Goal: Obtain resource: Download file/media

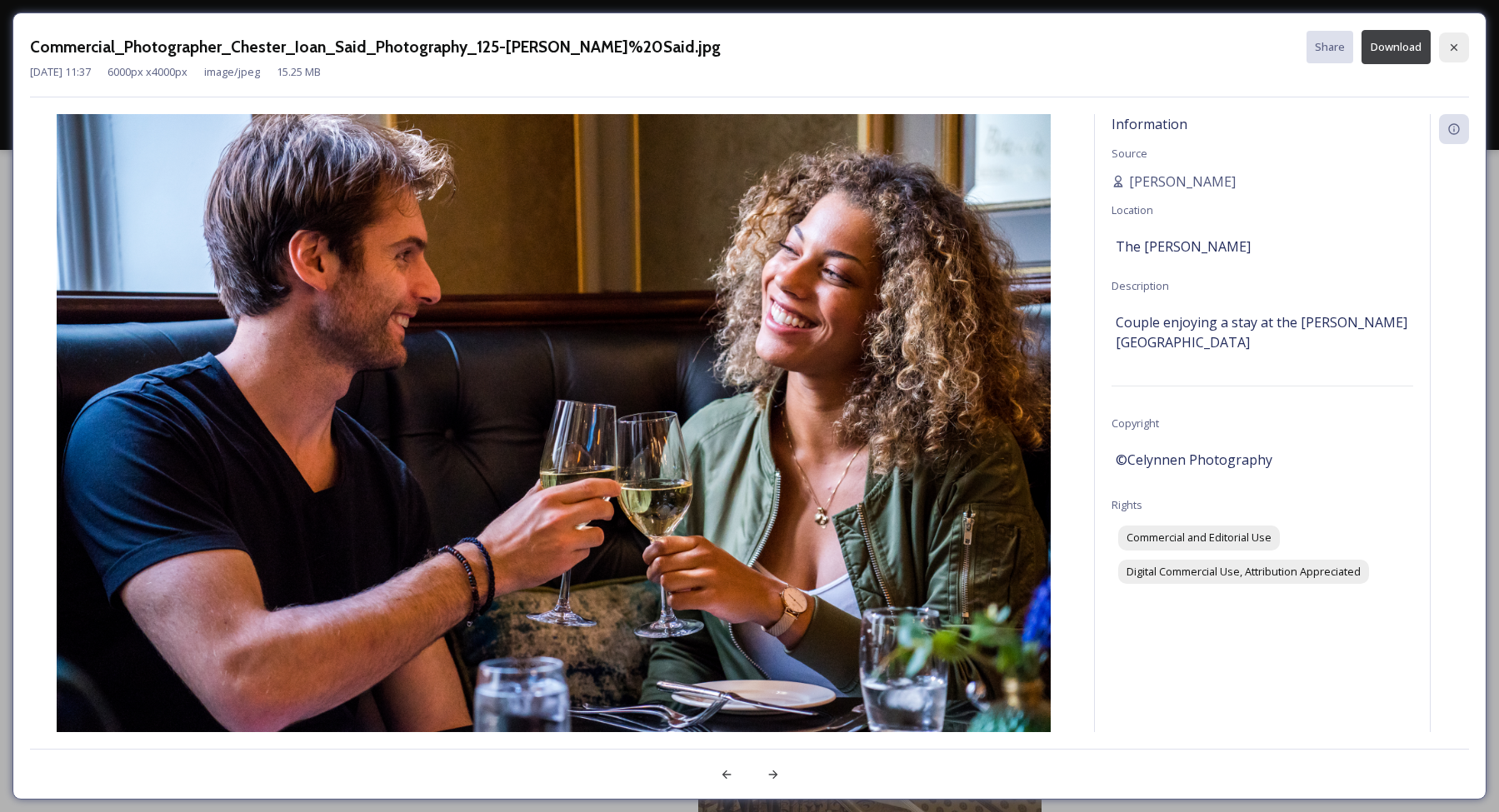
click at [1458, 53] on icon at bounding box center [1455, 48] width 14 height 14
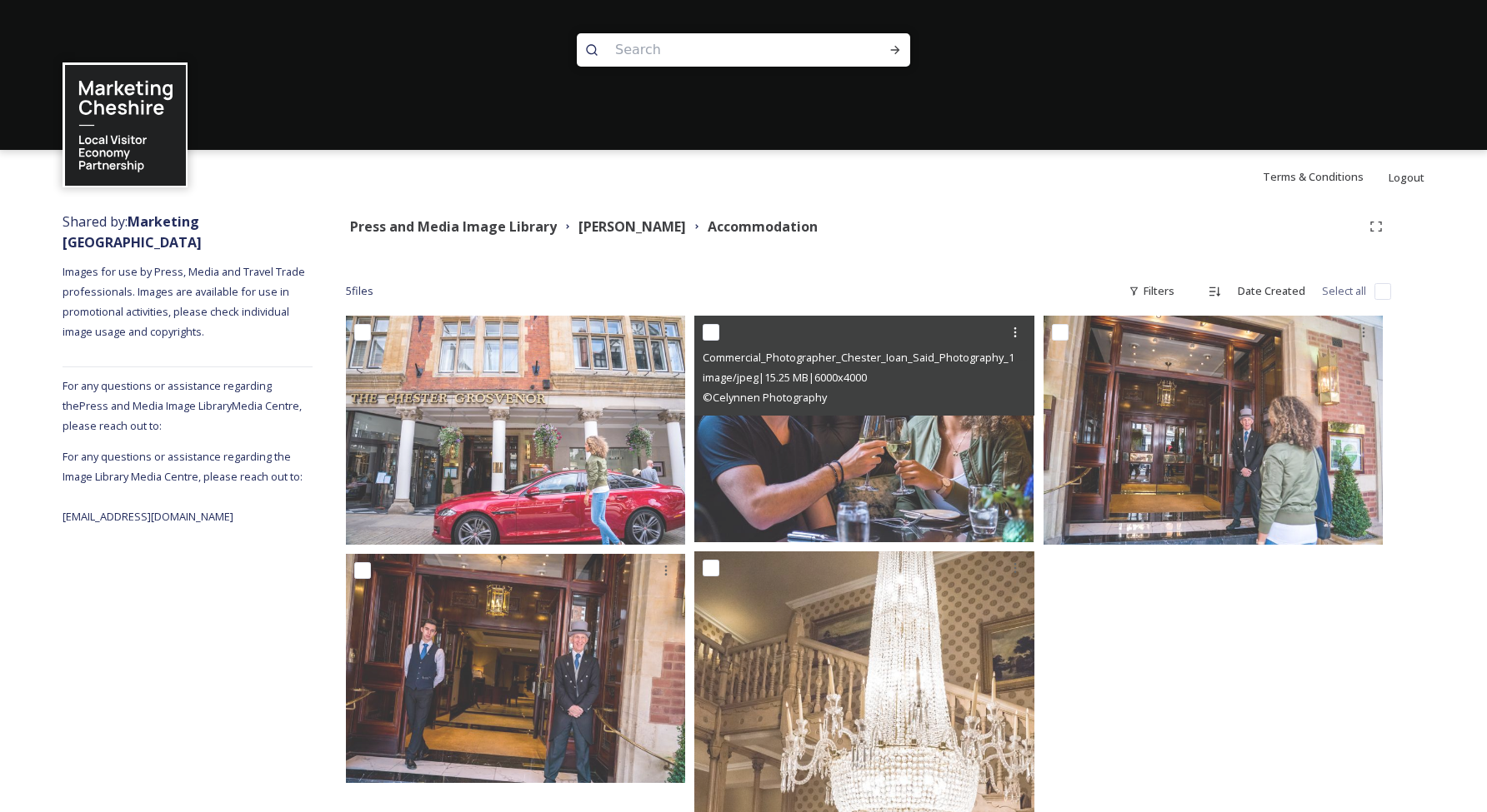
click at [910, 231] on div "Press and Media Image Library [PERSON_NAME] Accommodation" at bounding box center [853, 227] width 1015 height 21
click at [895, 254] on div "Press and Media Image Library [PERSON_NAME] Accommodation 5 file s Filters Date…" at bounding box center [868, 653] width 1112 height 899
click at [610, 229] on strong "[PERSON_NAME]" at bounding box center [631, 227] width 108 height 19
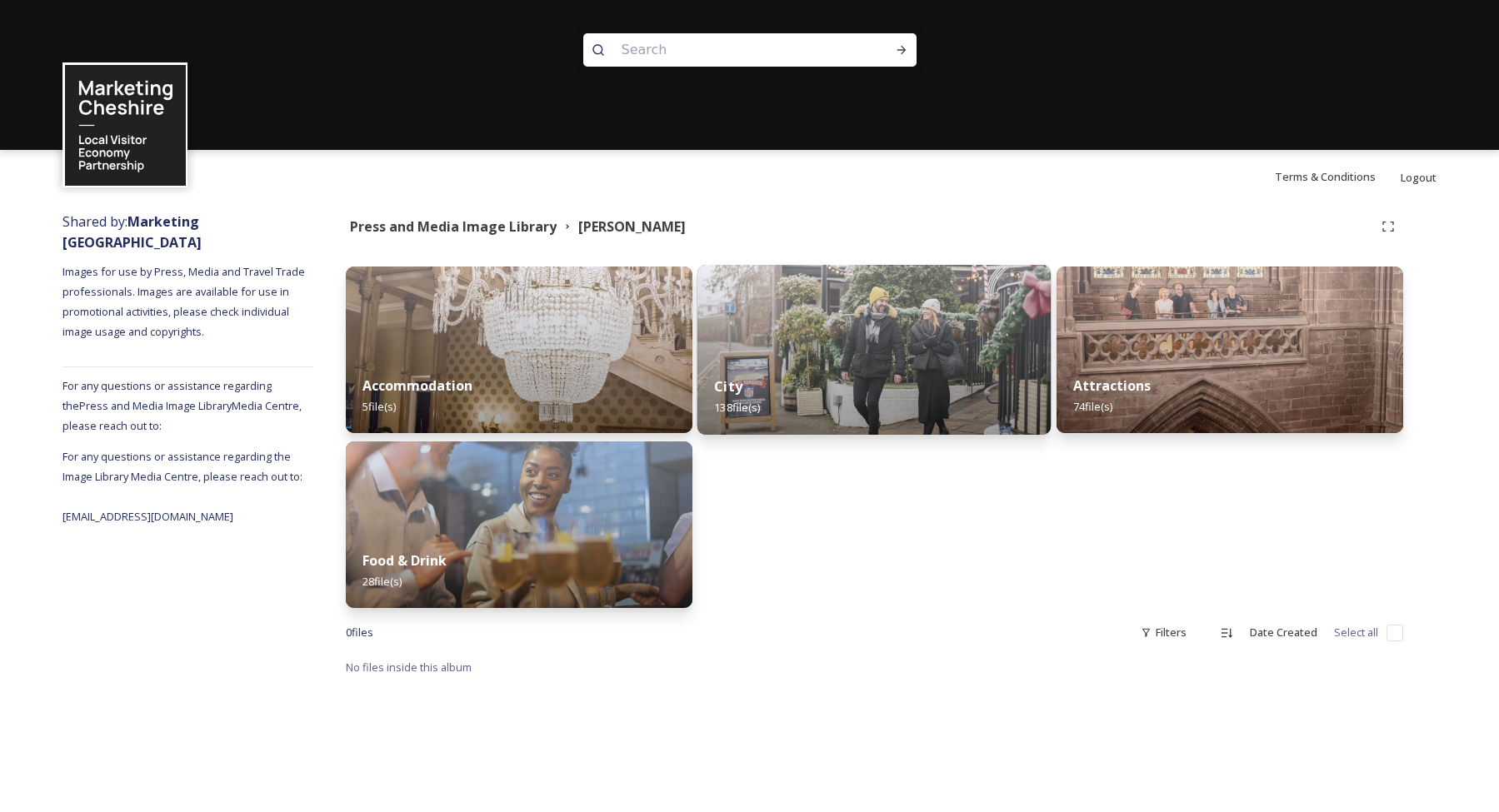
click at [879, 350] on img at bounding box center [874, 350] width 354 height 170
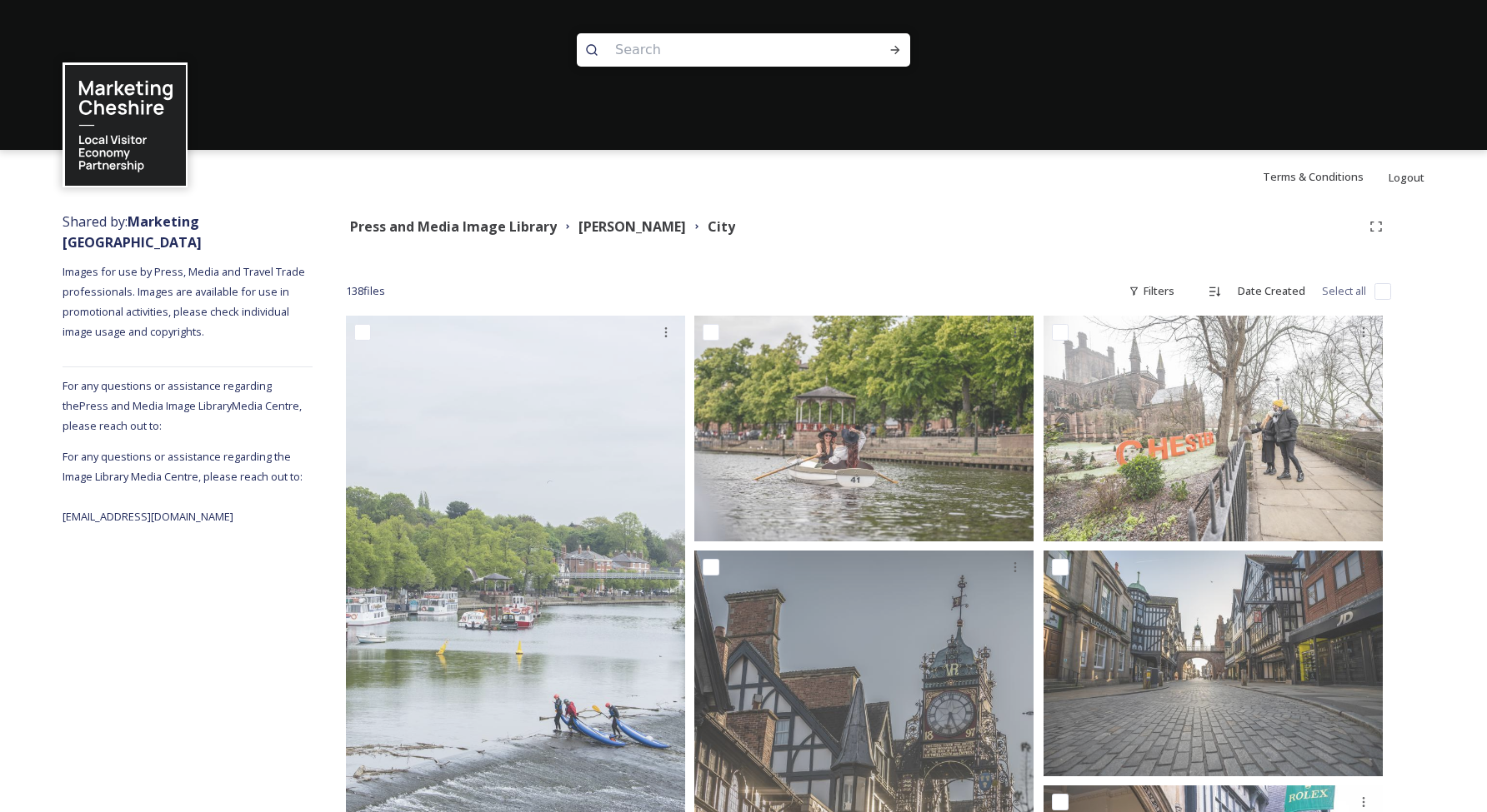
click at [1377, 289] on input "checkbox" at bounding box center [1383, 292] width 17 height 17
checkbox input "true"
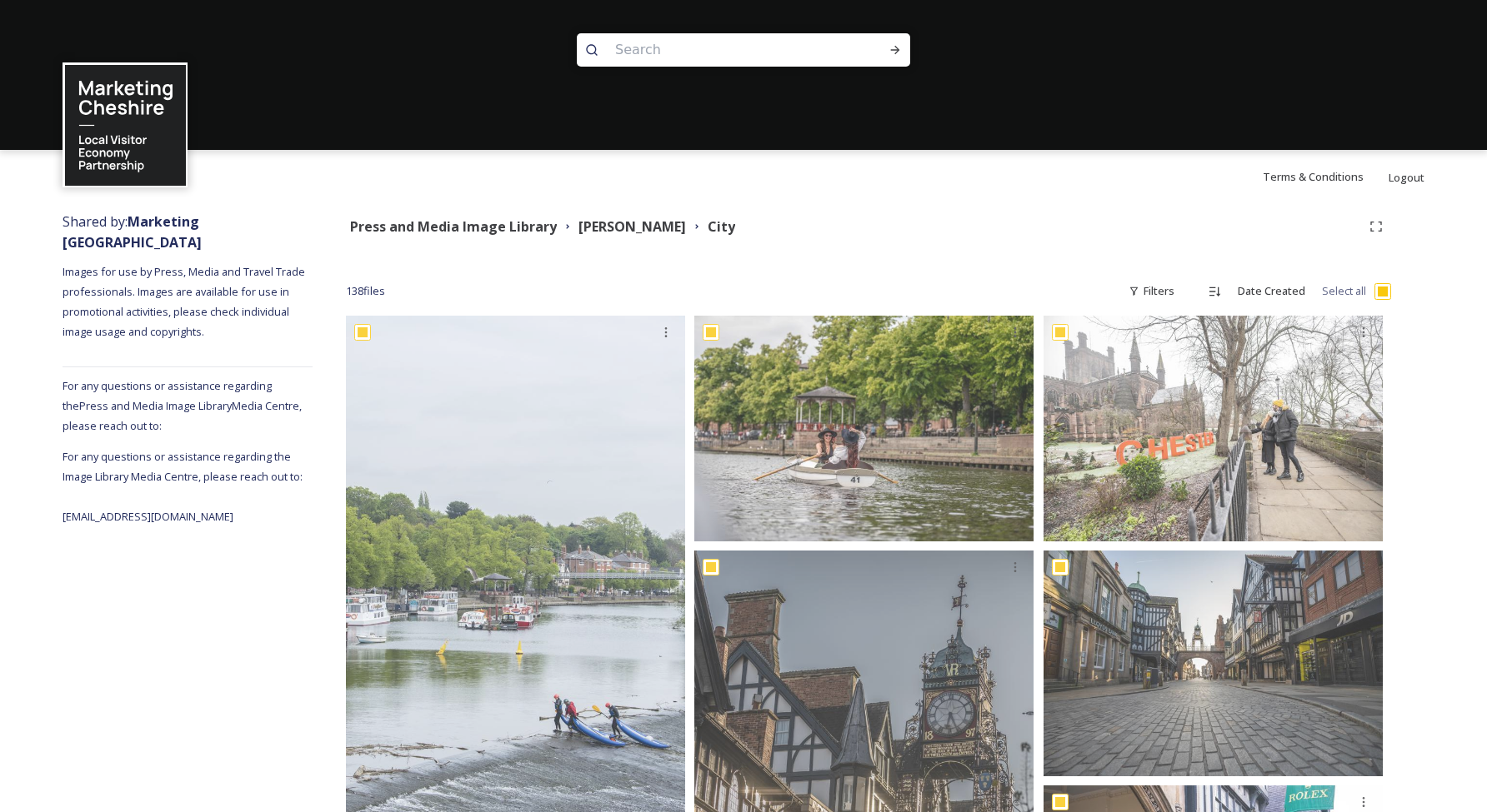
checkbox input "true"
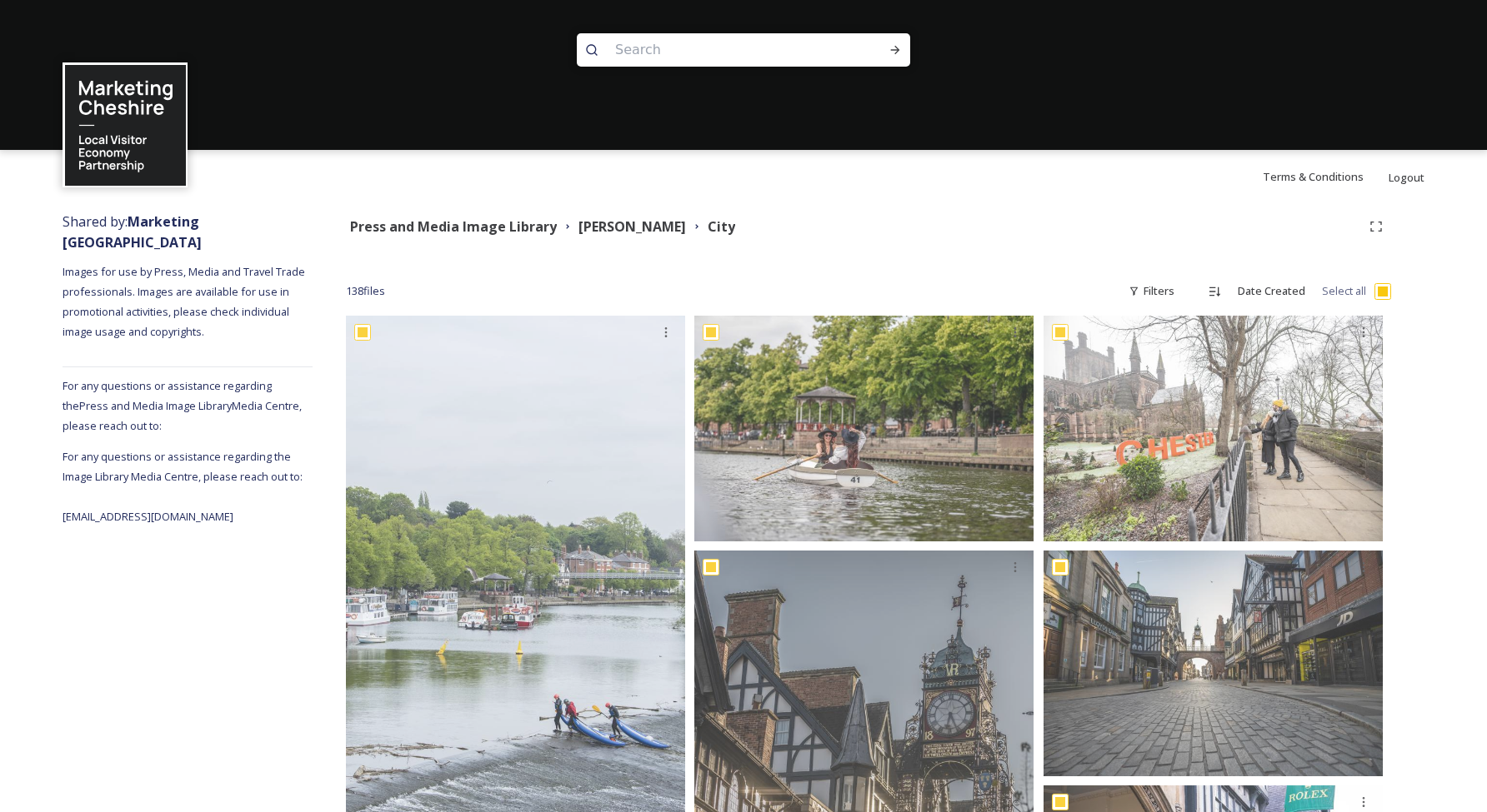
checkbox input "true"
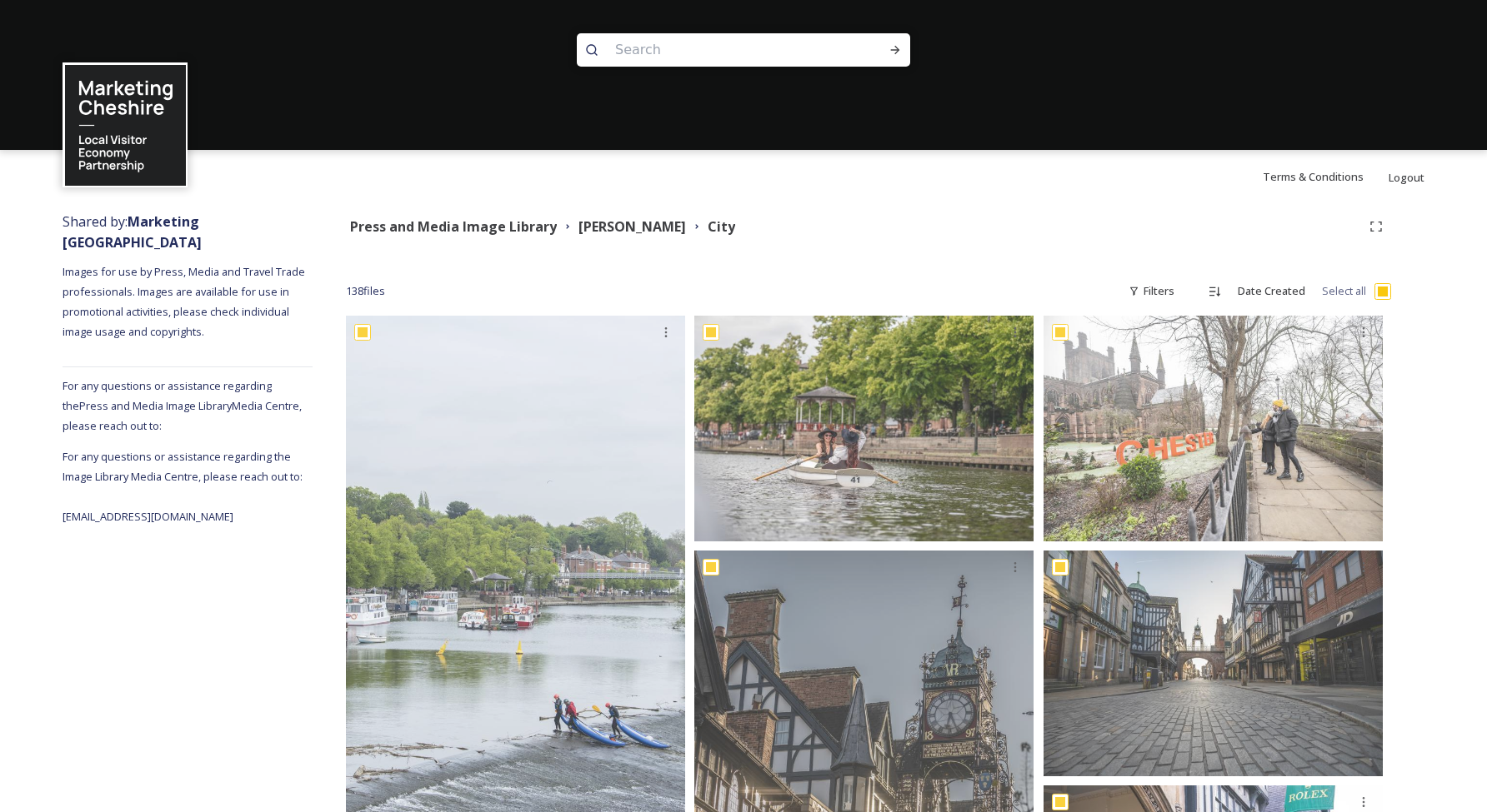
checkbox input "true"
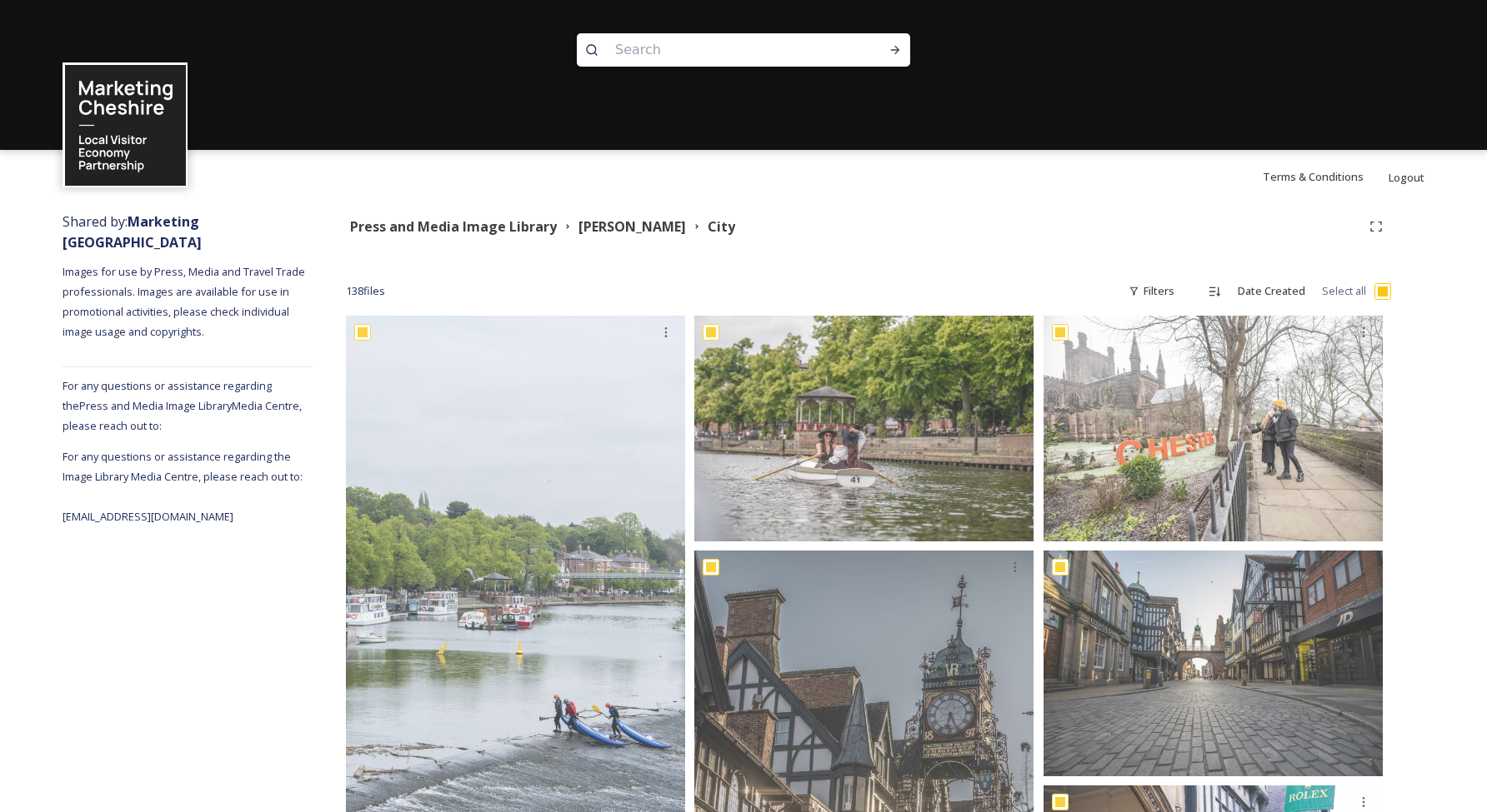
checkbox input "true"
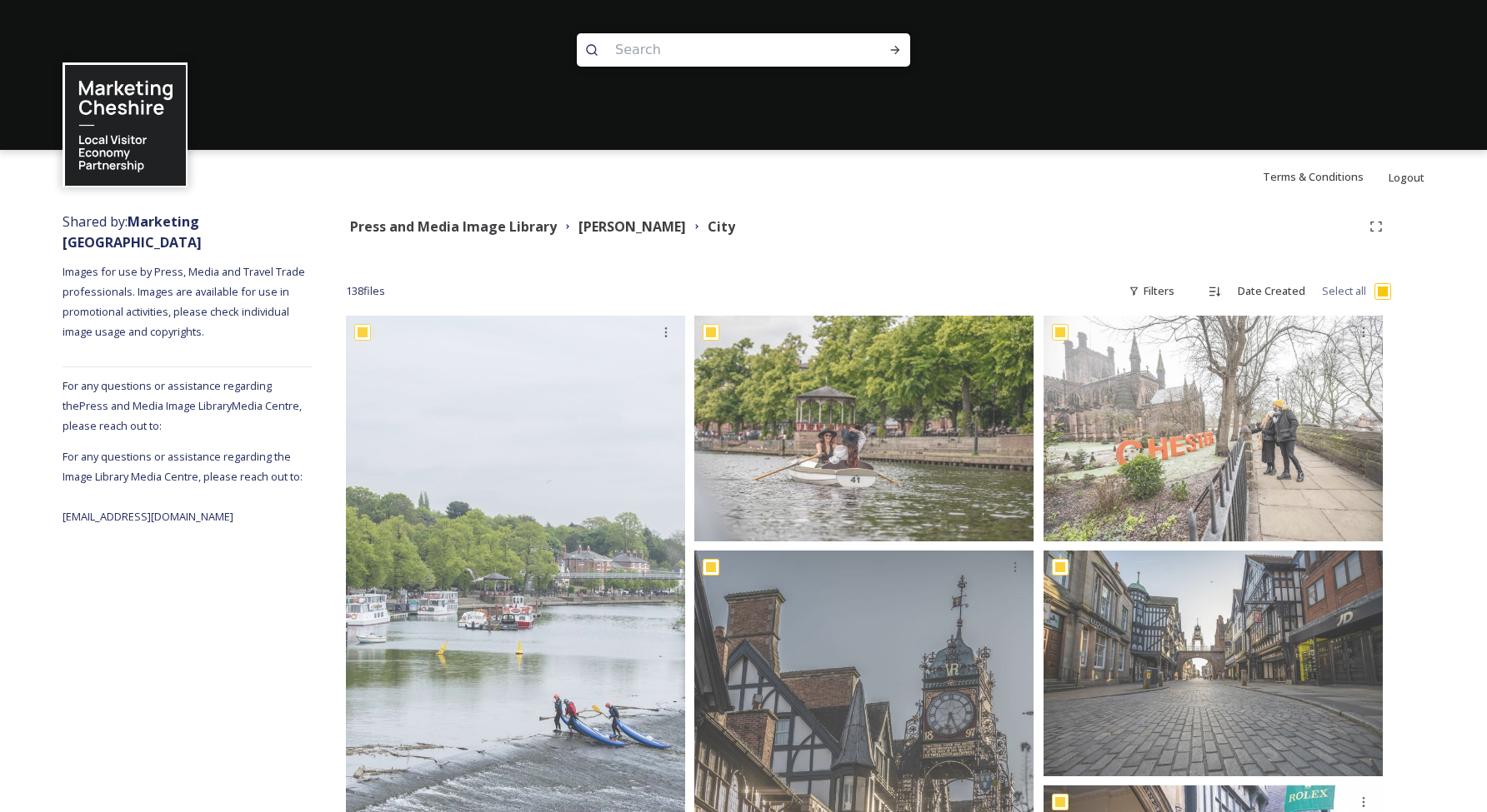
checkbox input "true"
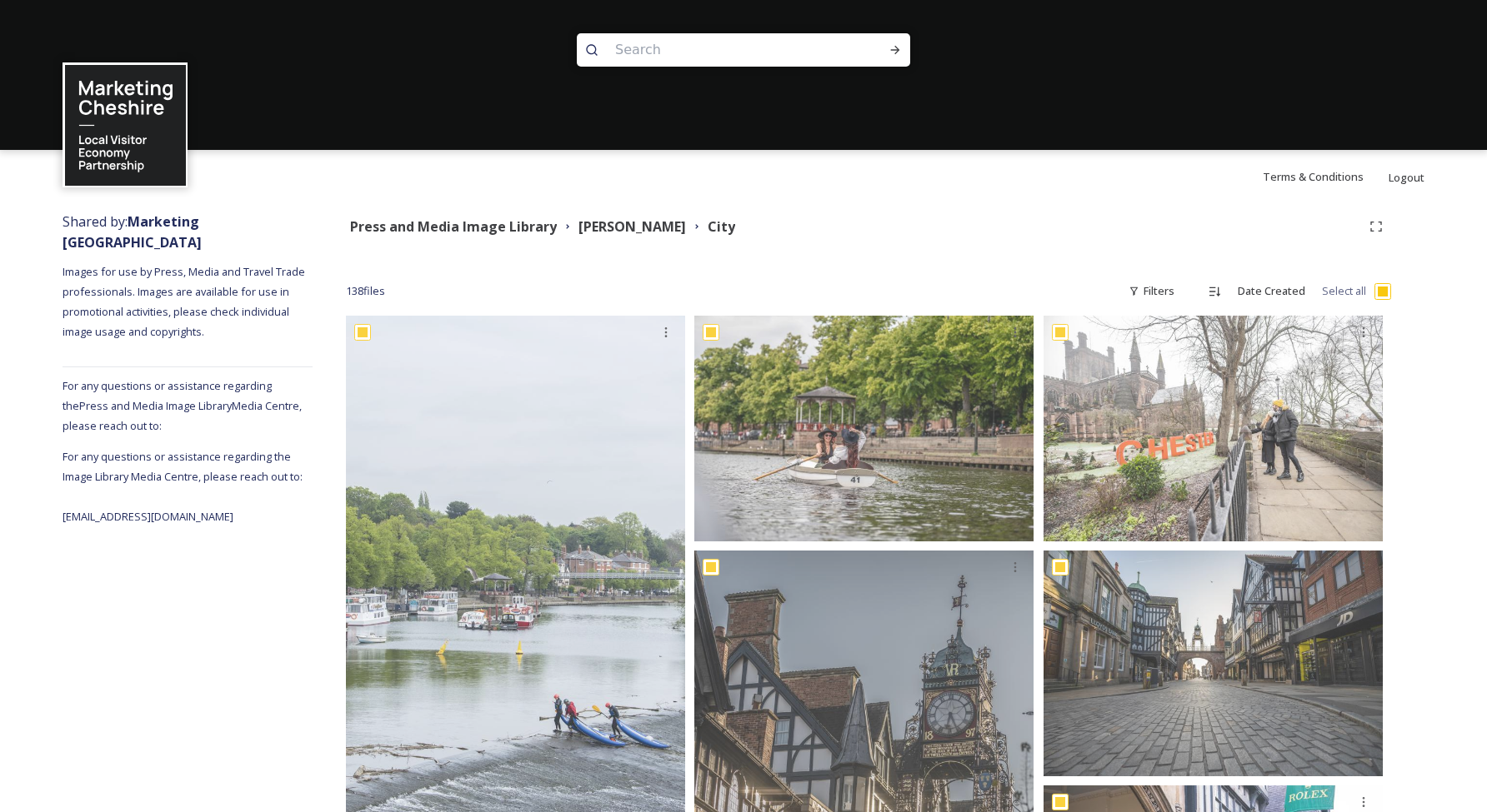
checkbox input "true"
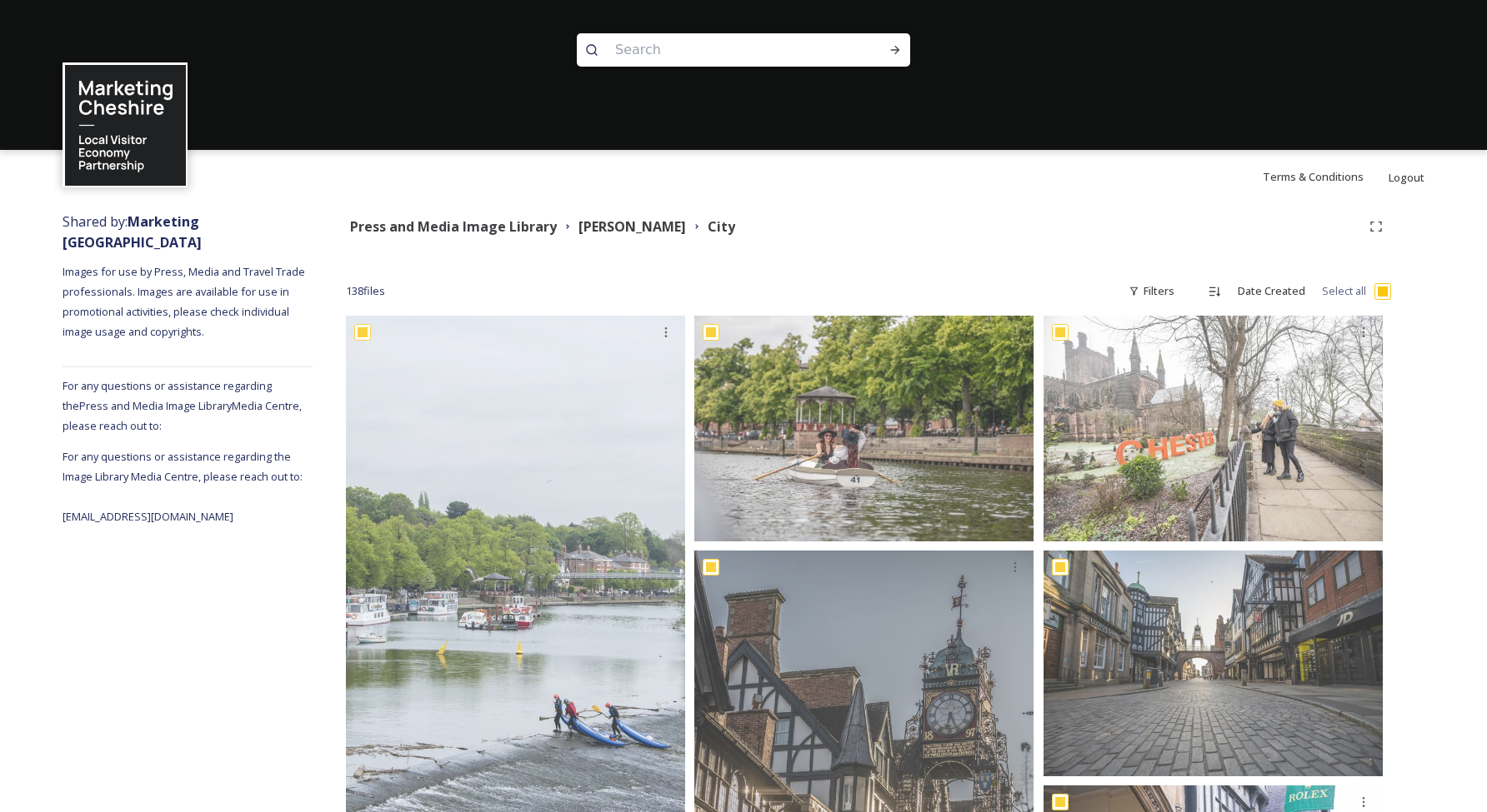
checkbox input "true"
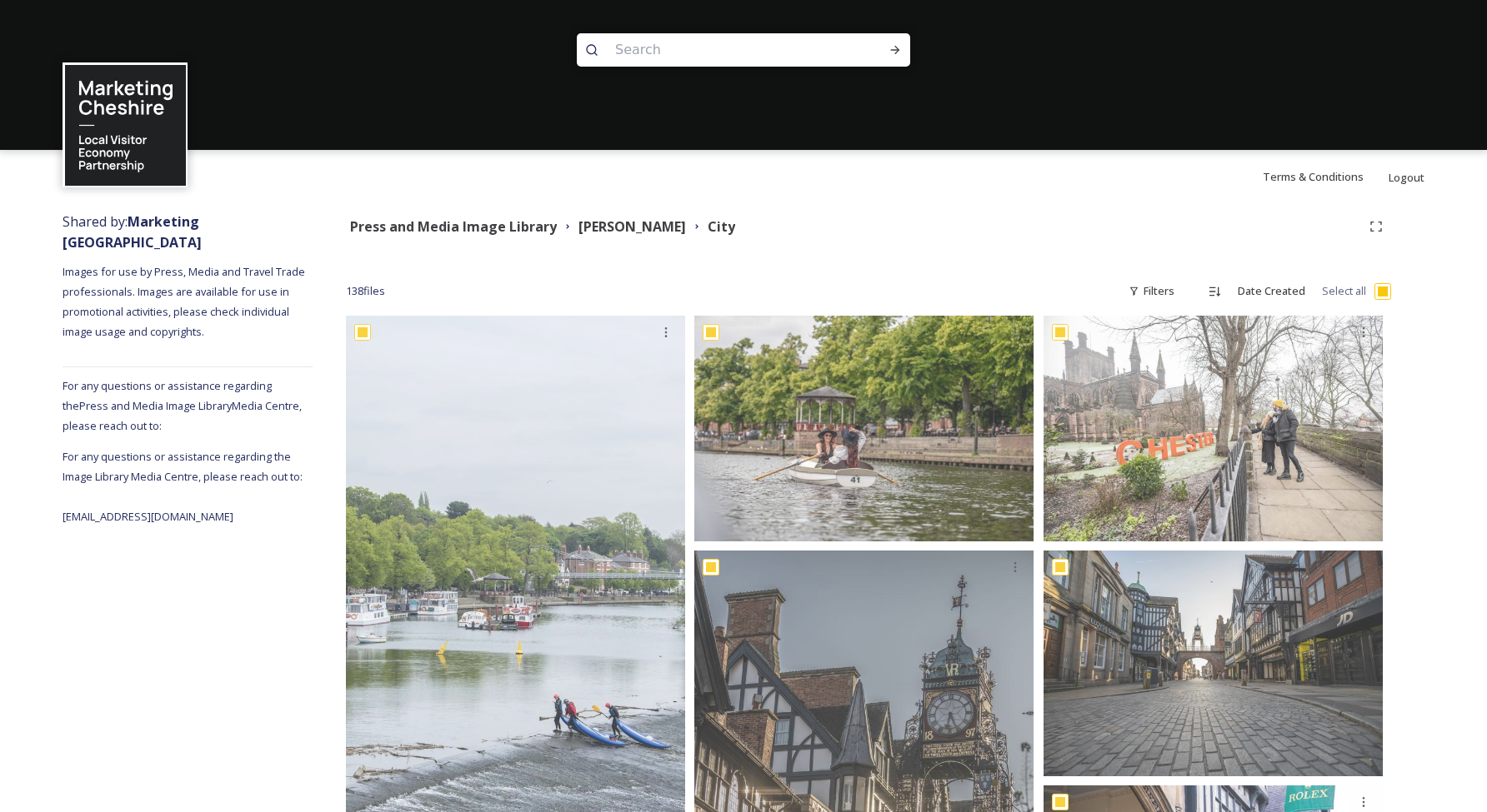
checkbox input "true"
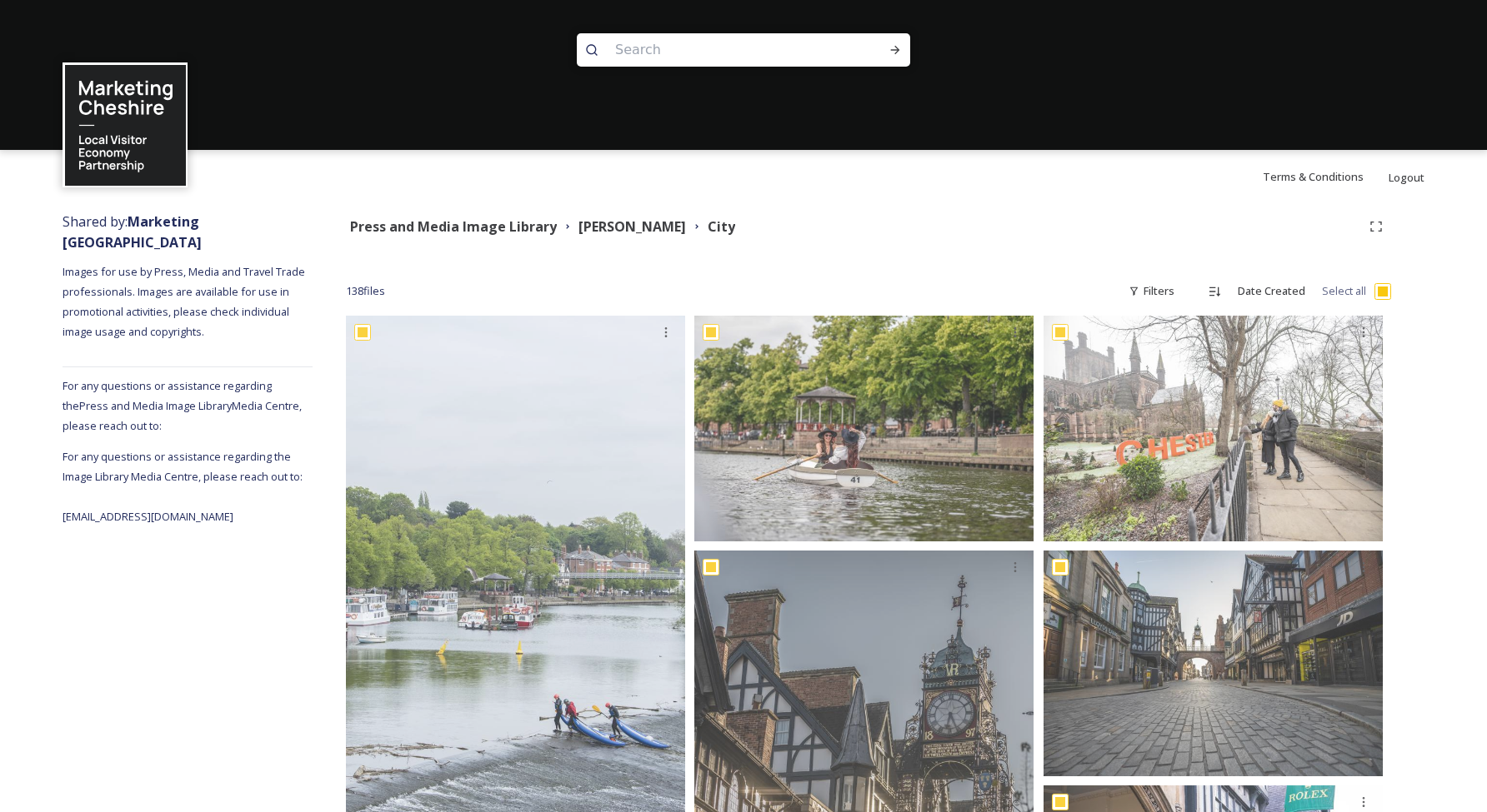
checkbox input "true"
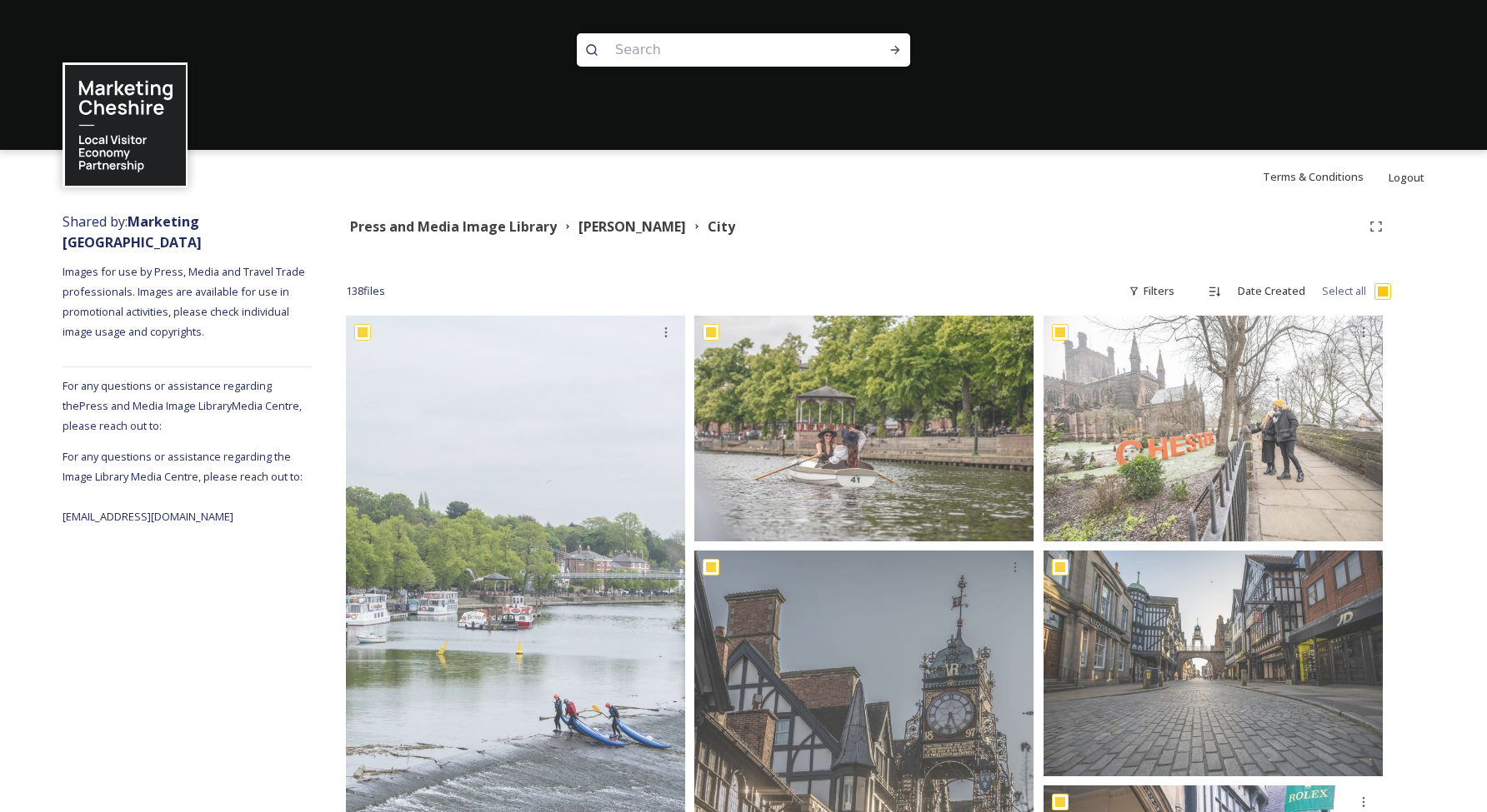
checkbox input "true"
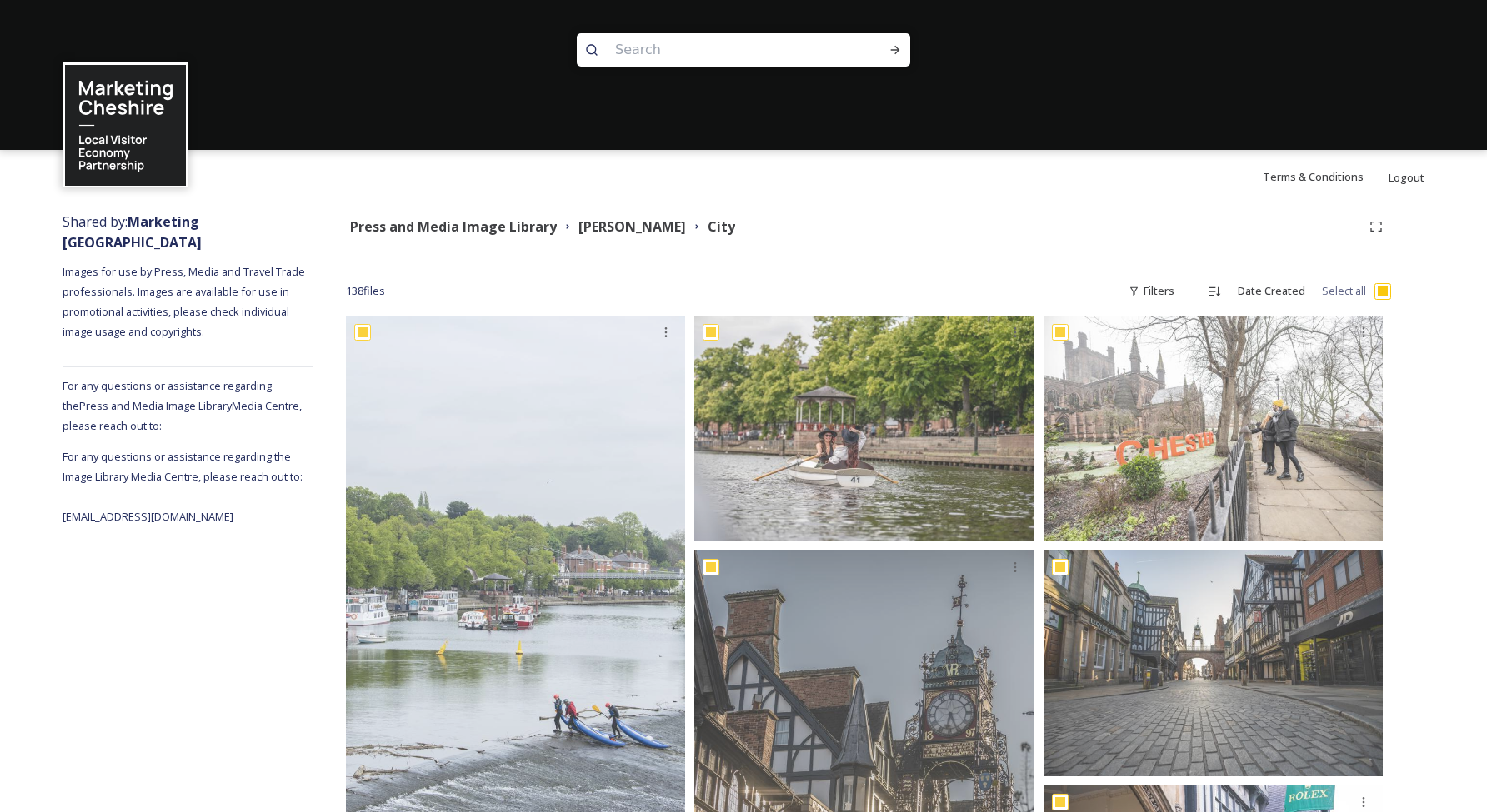
checkbox input "true"
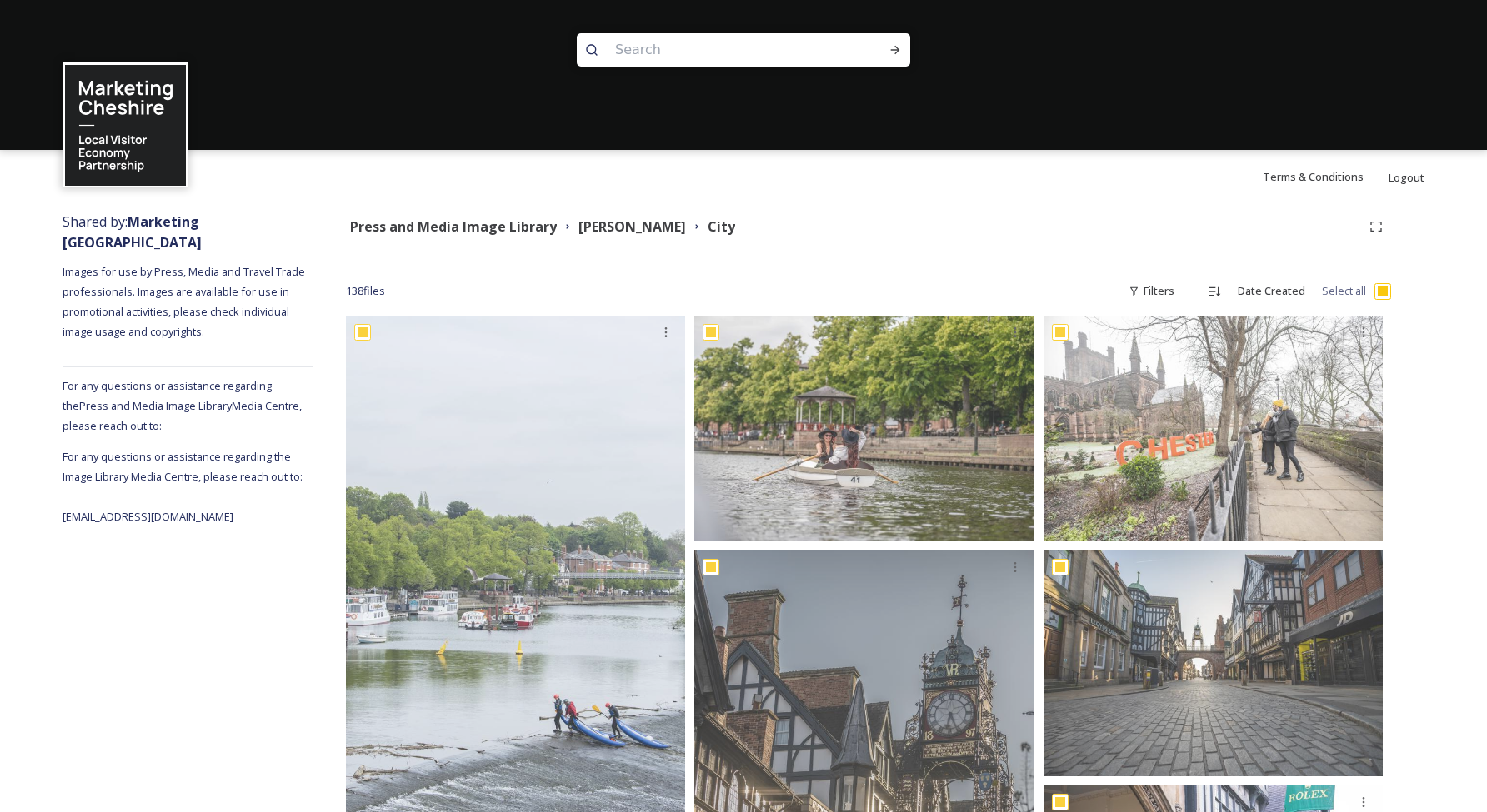
checkbox input "true"
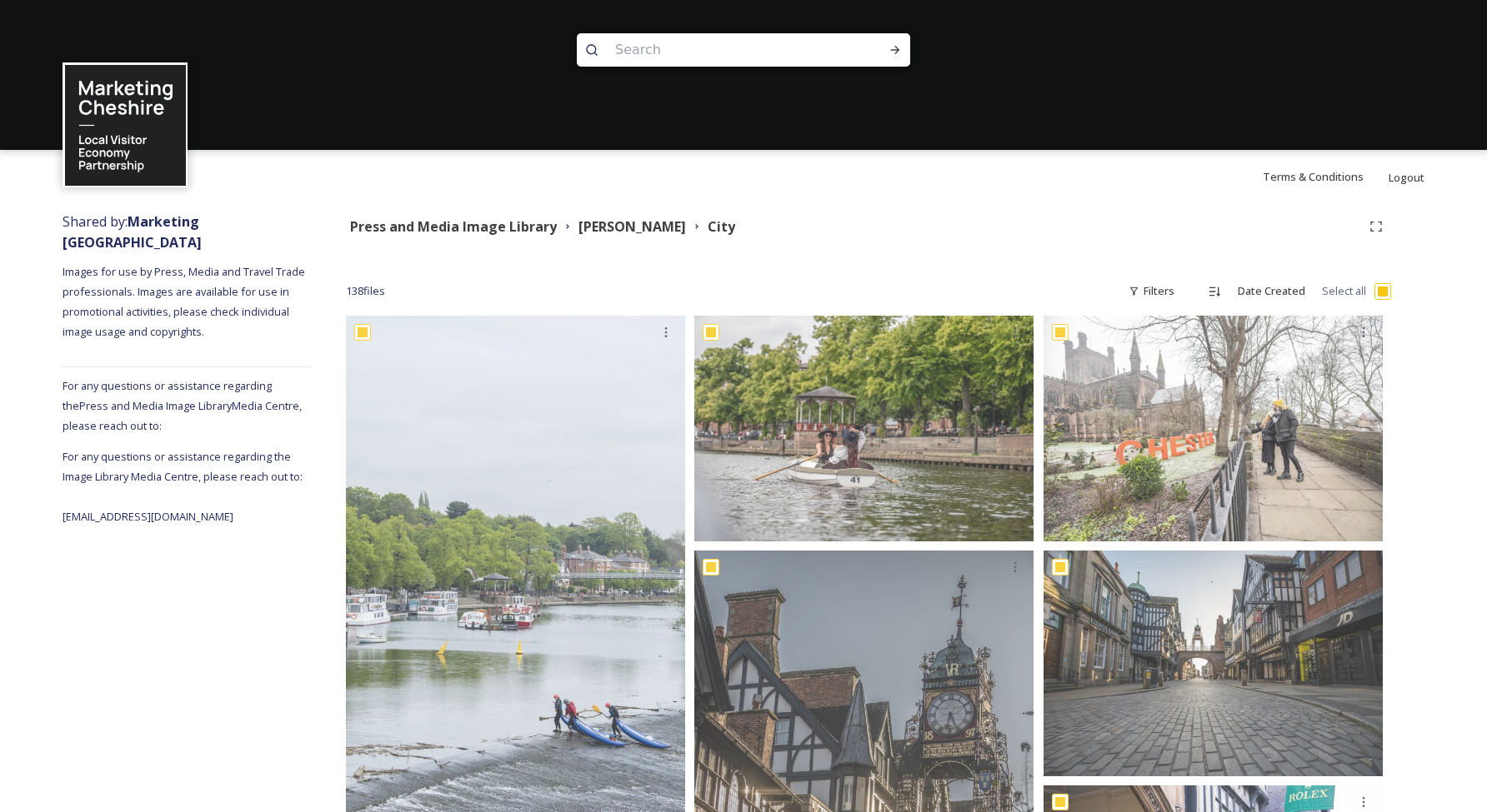
checkbox input "true"
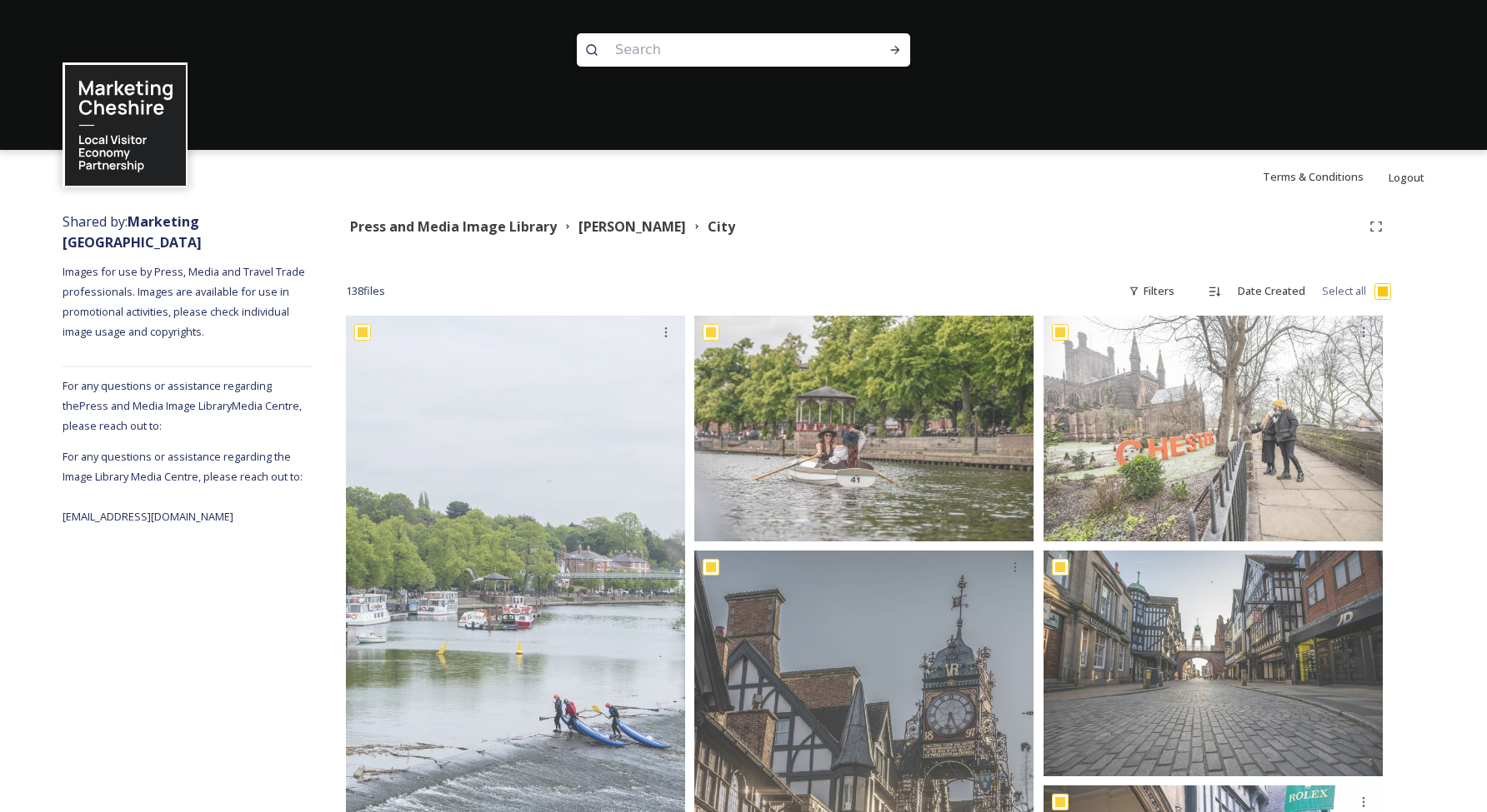
checkbox input "true"
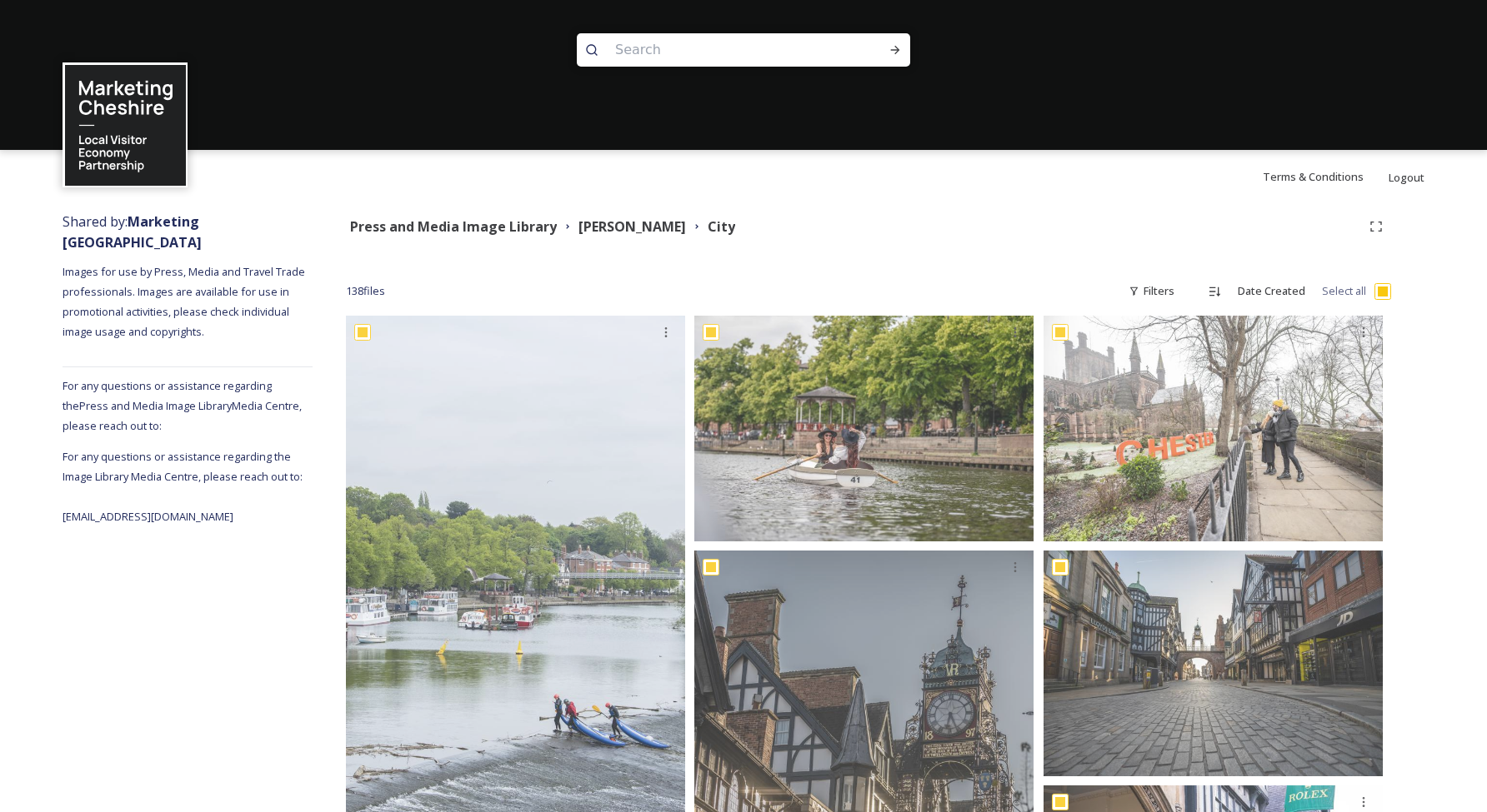
checkbox input "true"
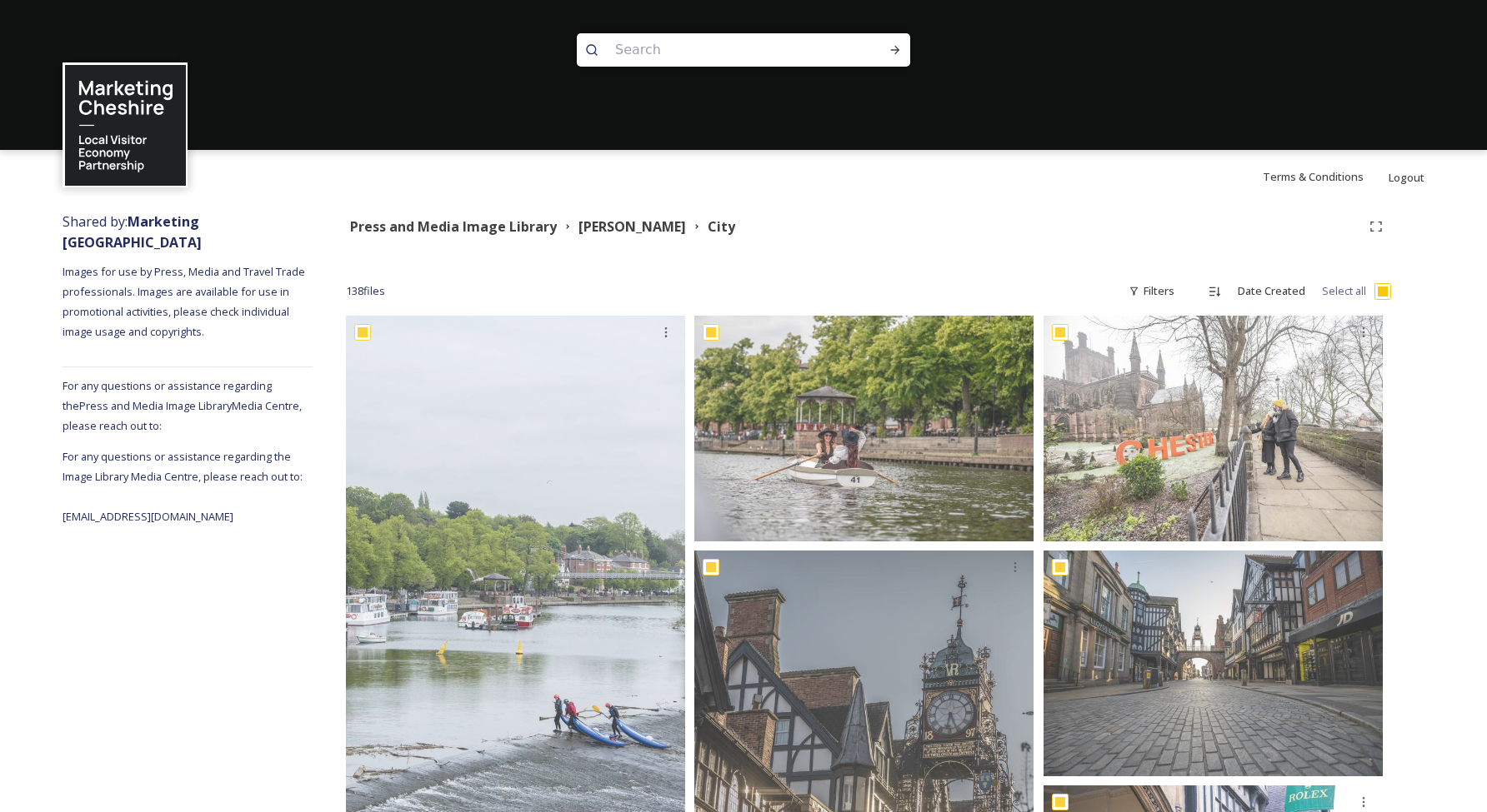
checkbox input "true"
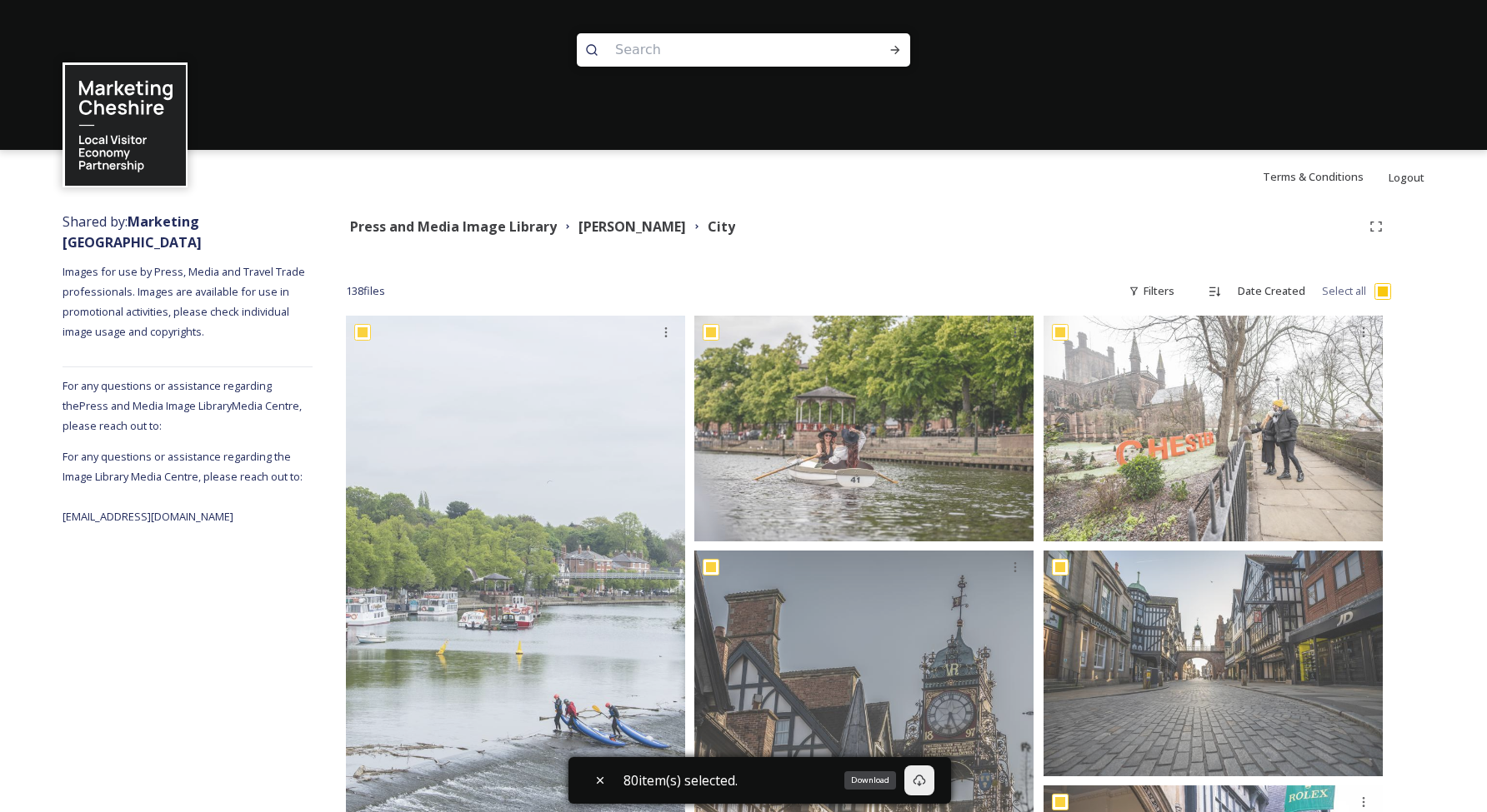
click at [926, 781] on icon at bounding box center [919, 781] width 13 height 12
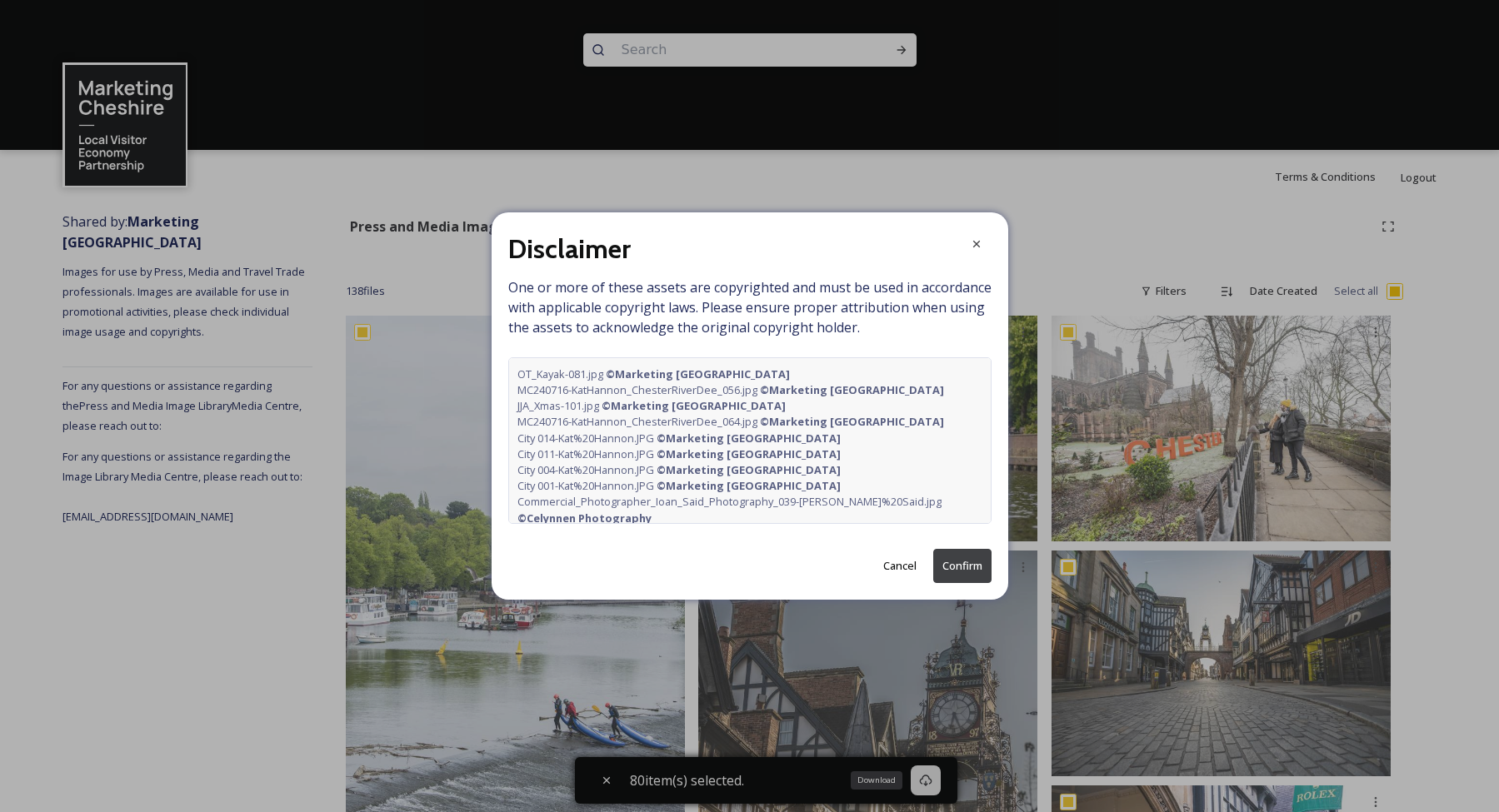
click at [967, 574] on button "Confirm" at bounding box center [963, 566] width 59 height 34
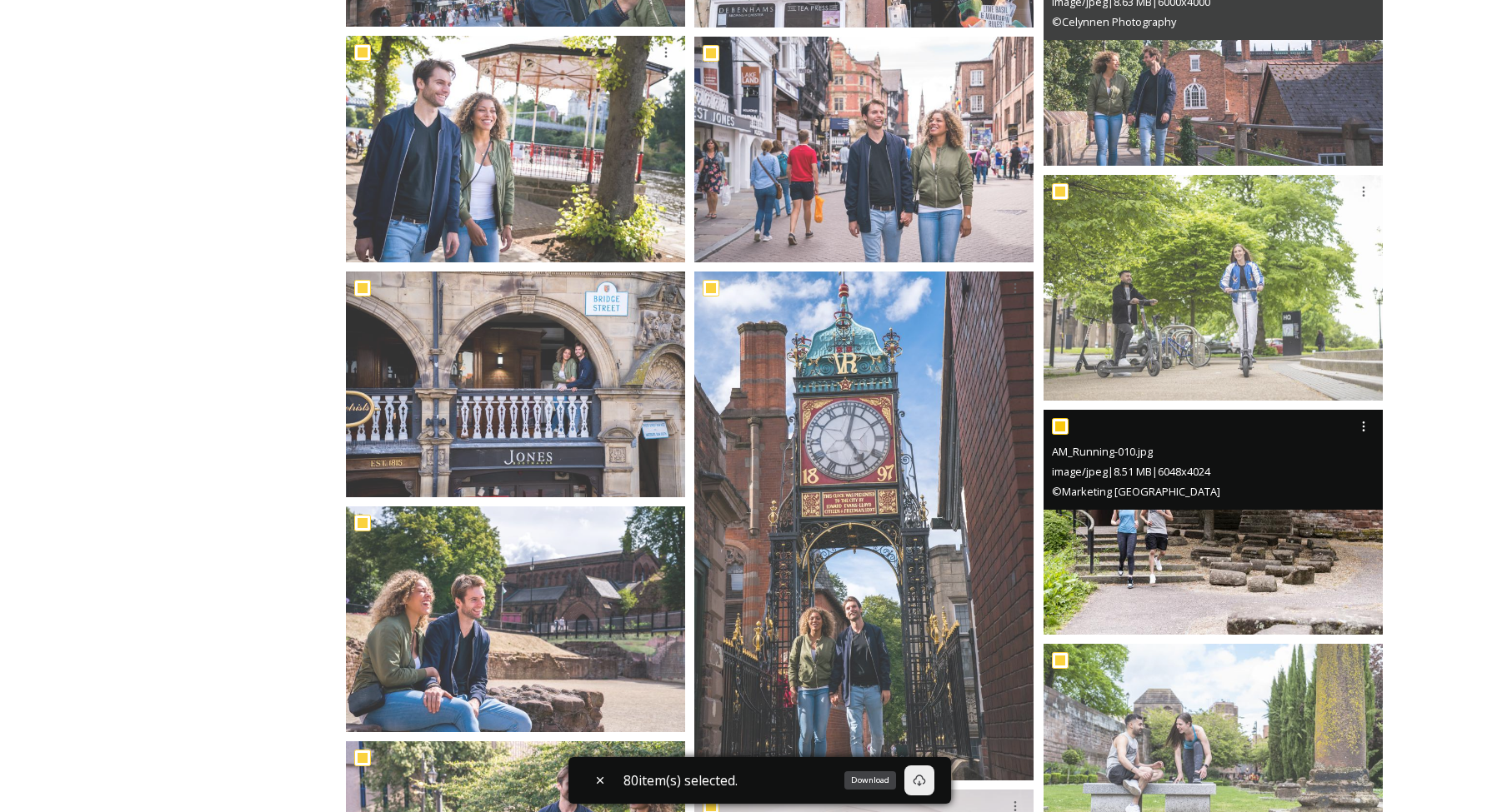
scroll to position [4904, 0]
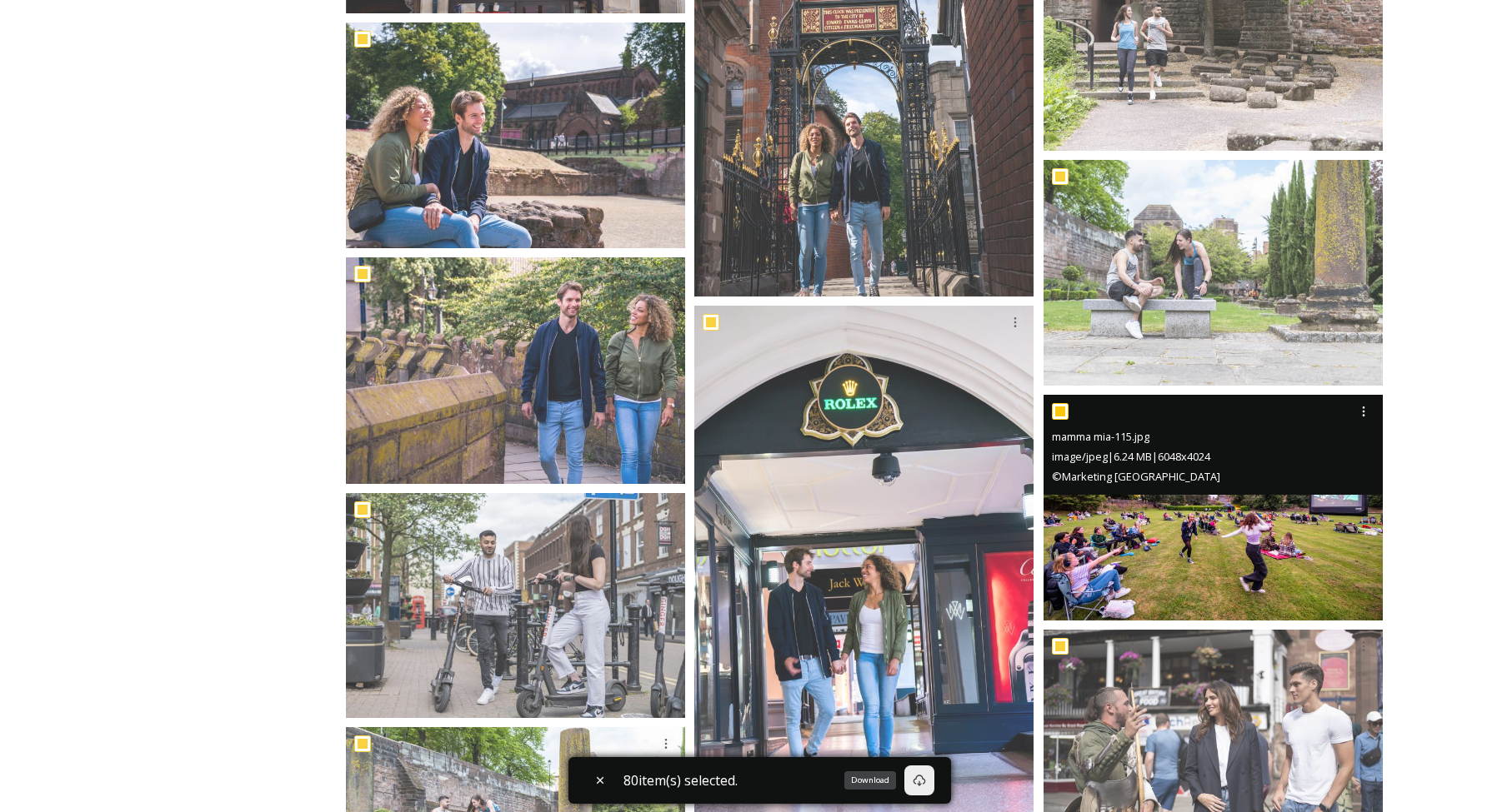
checkbox input "false"
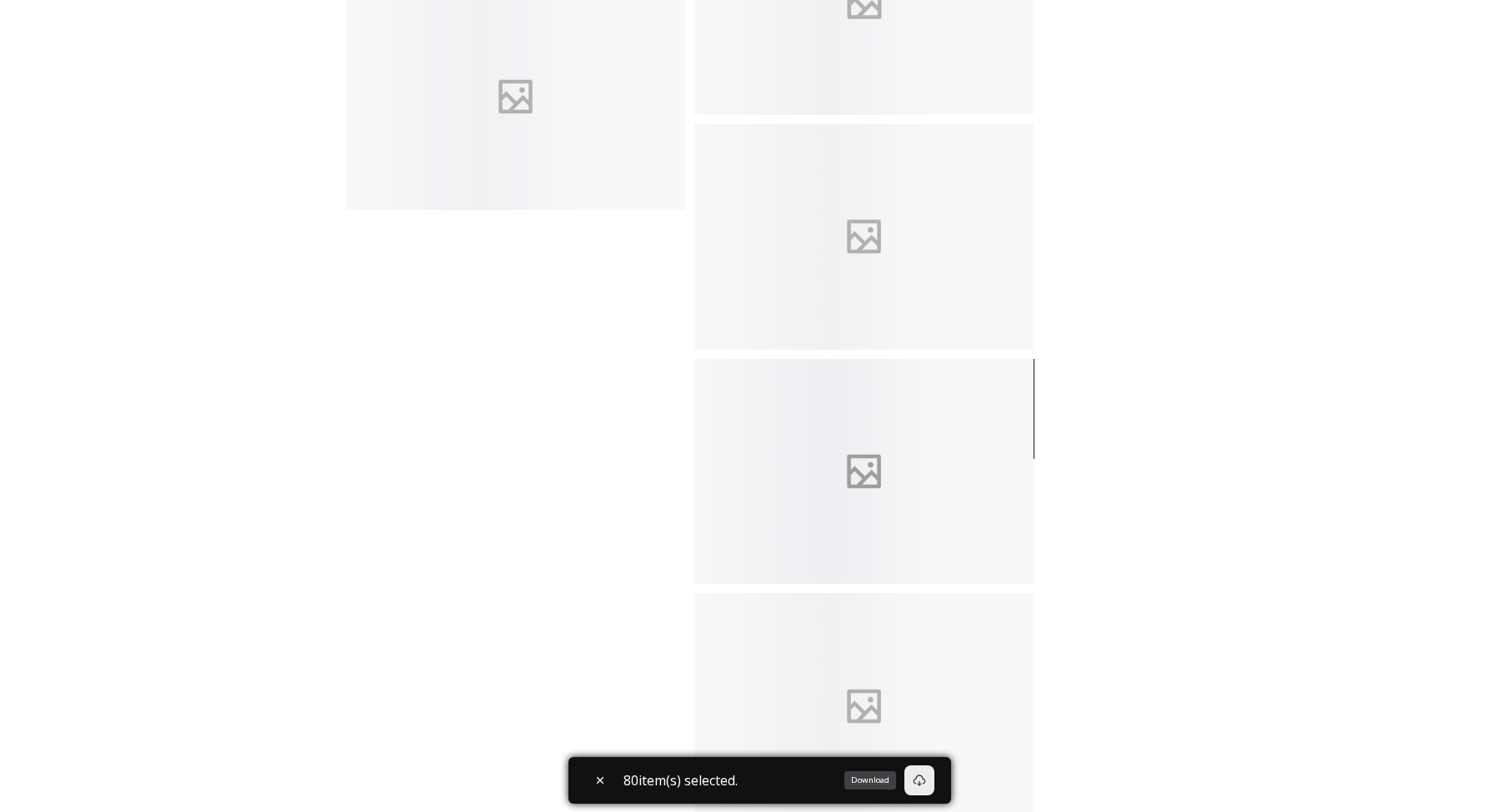
scroll to position [12911, 0]
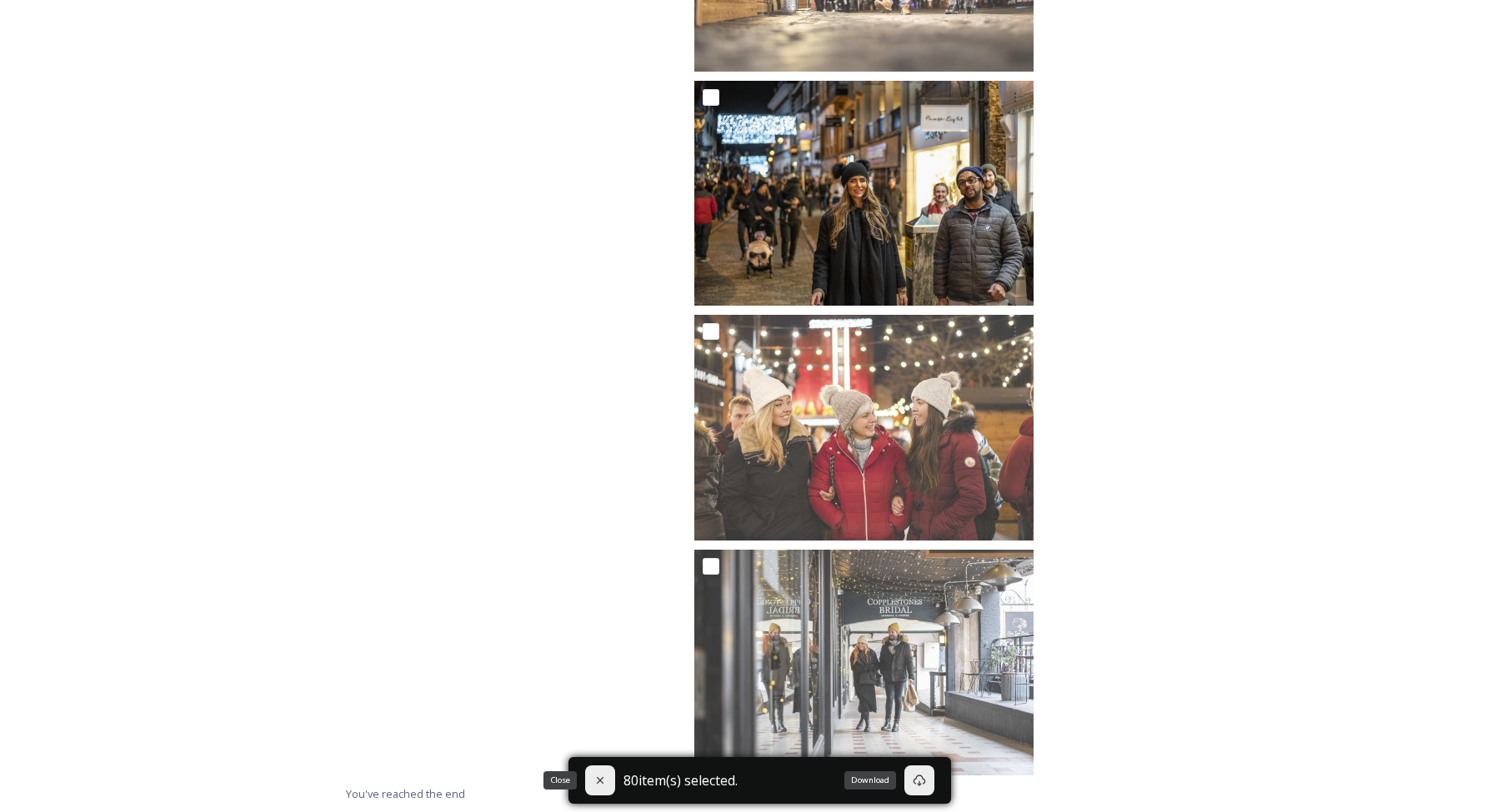
click at [599, 787] on div "Close" at bounding box center [599, 780] width 30 height 30
checkbox input "false"
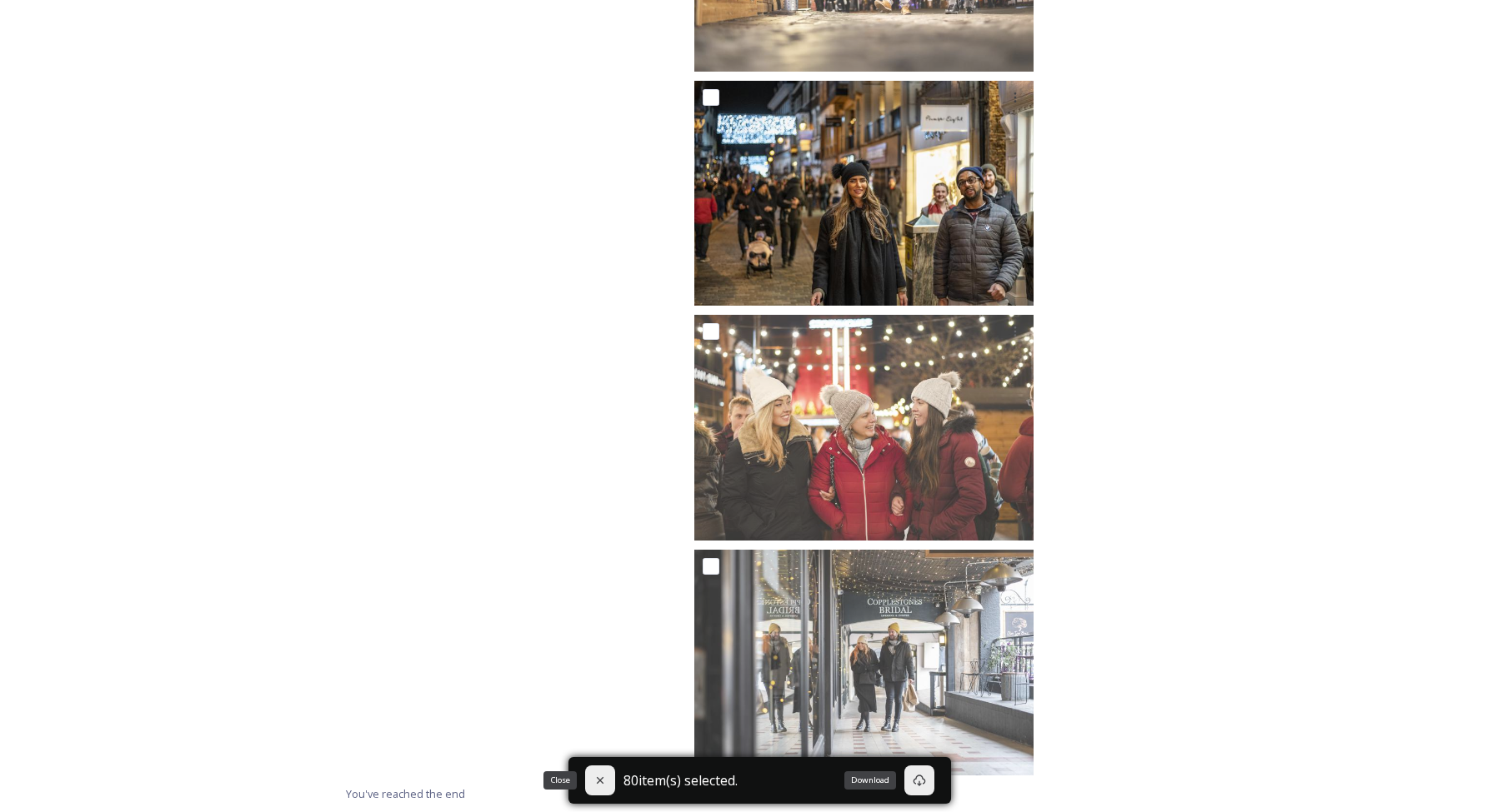
checkbox input "false"
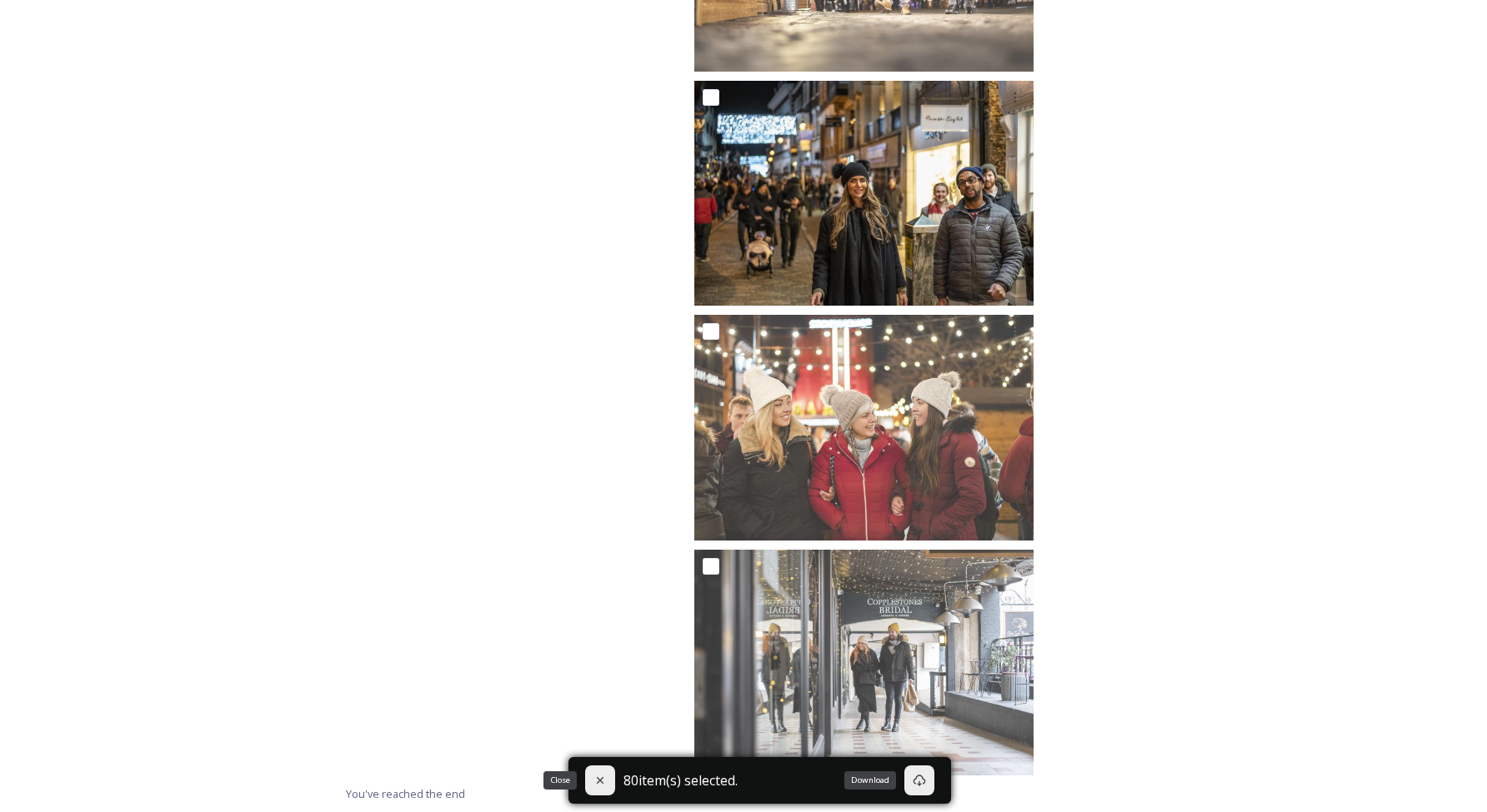
checkbox input "false"
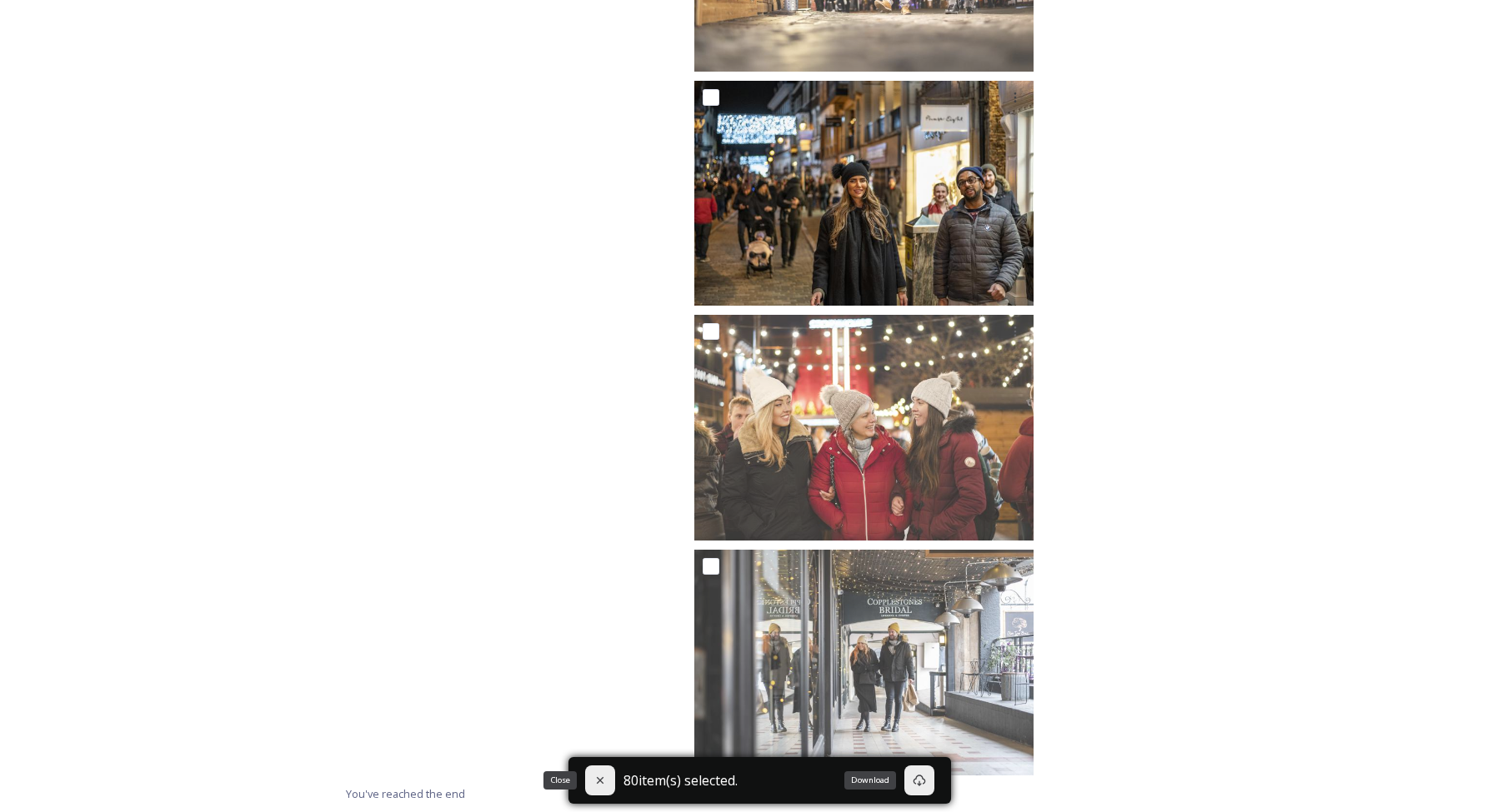
checkbox input "false"
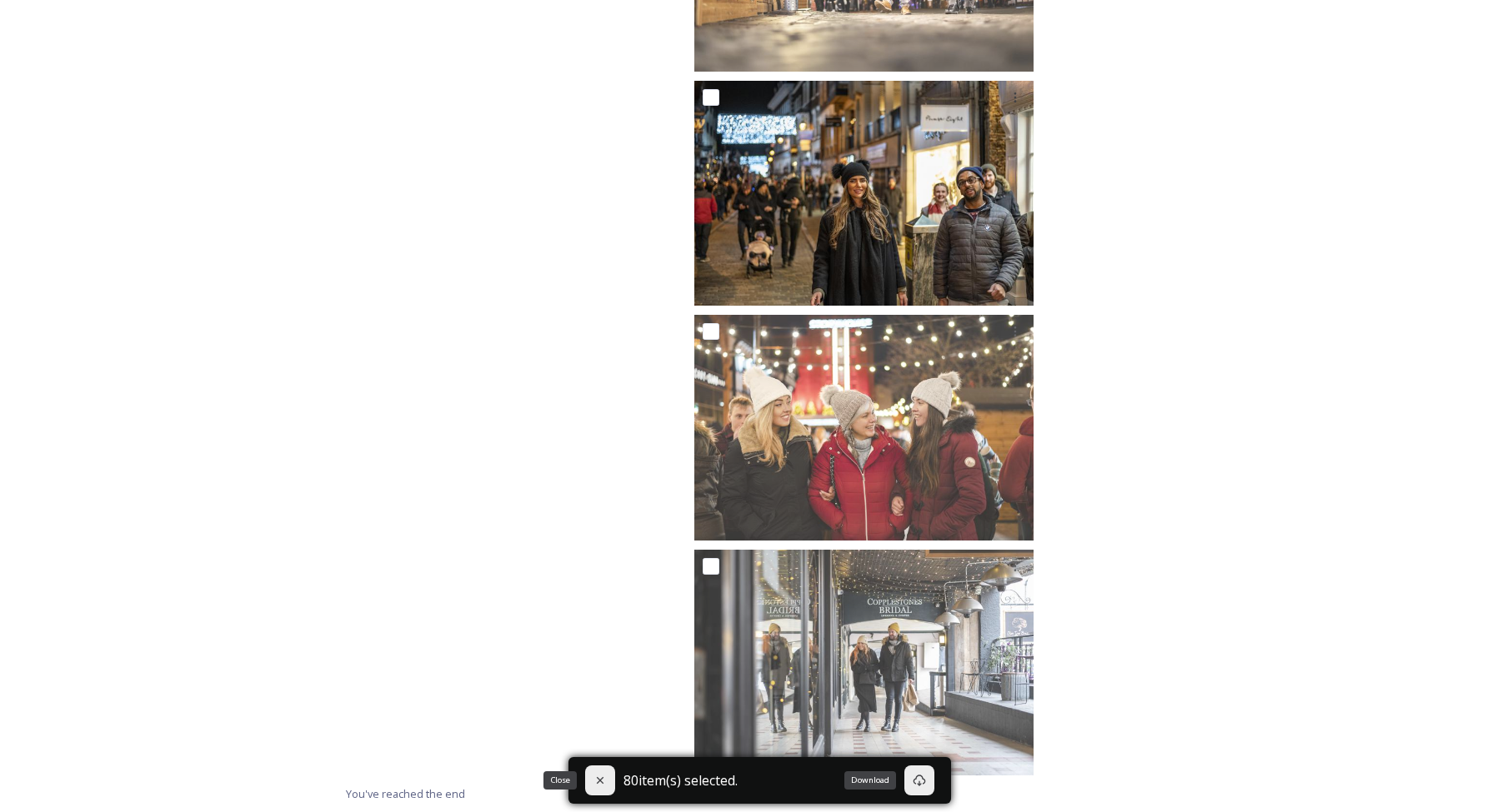
checkbox input "false"
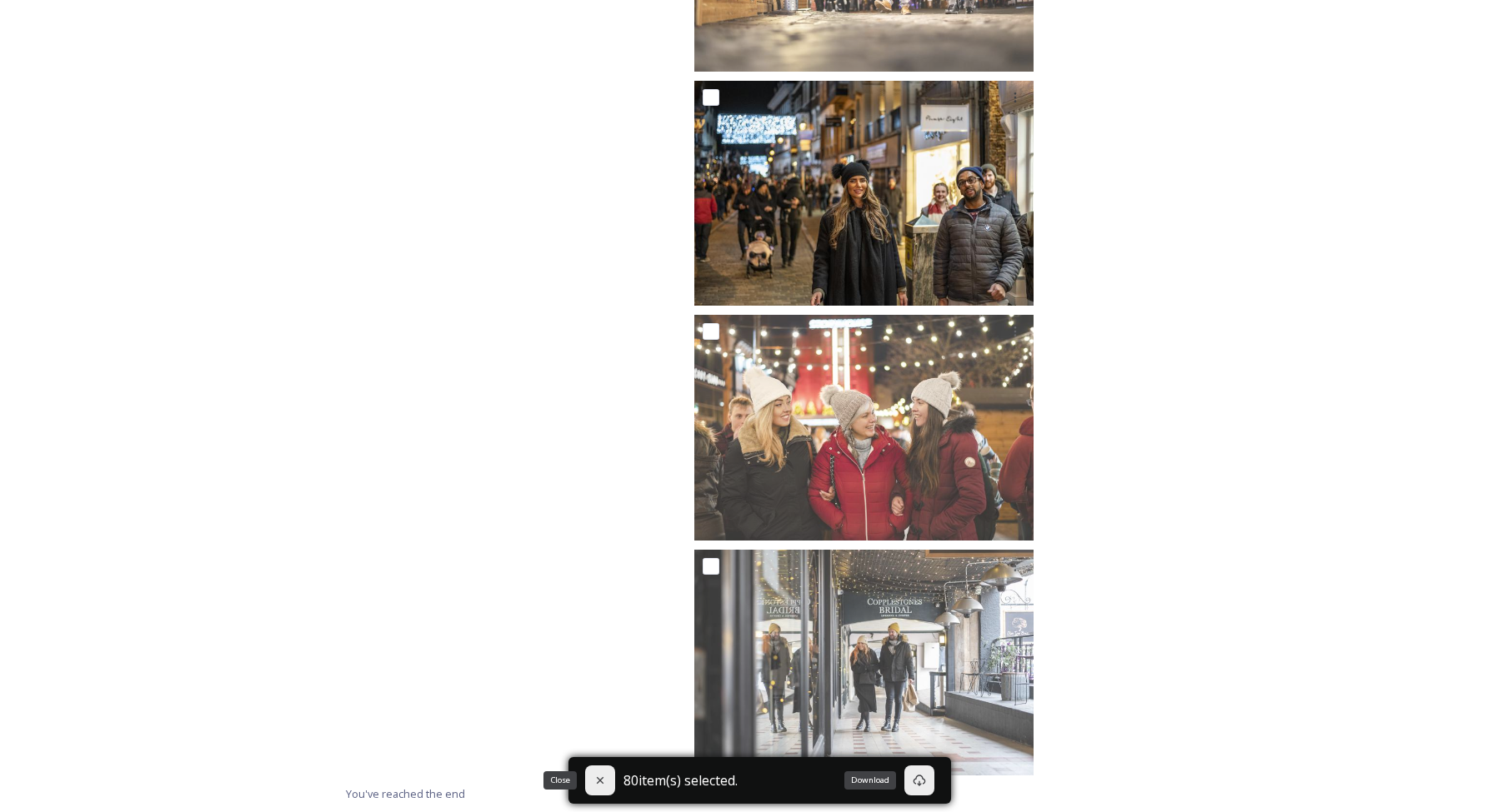
checkbox input "false"
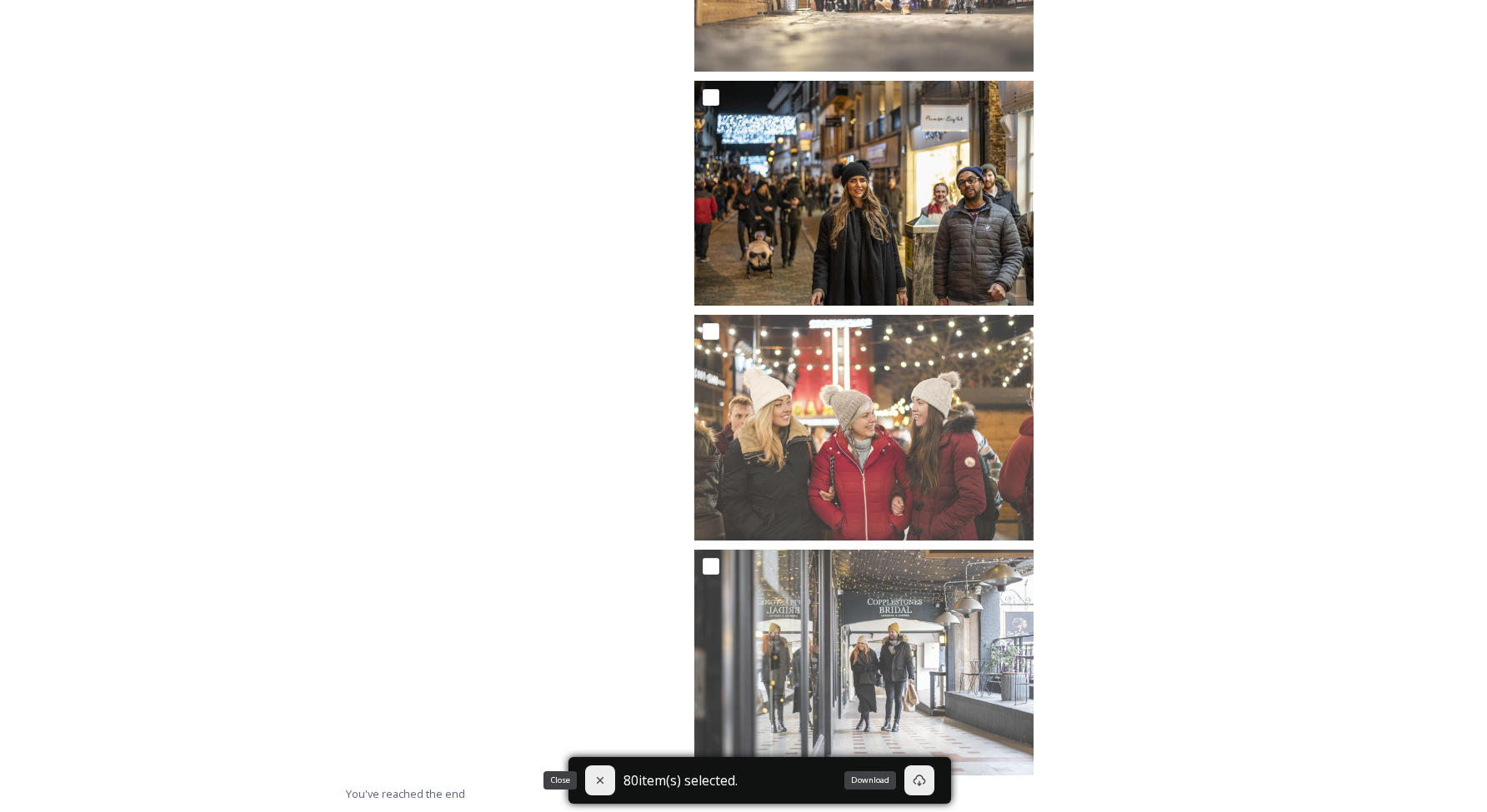
checkbox input "false"
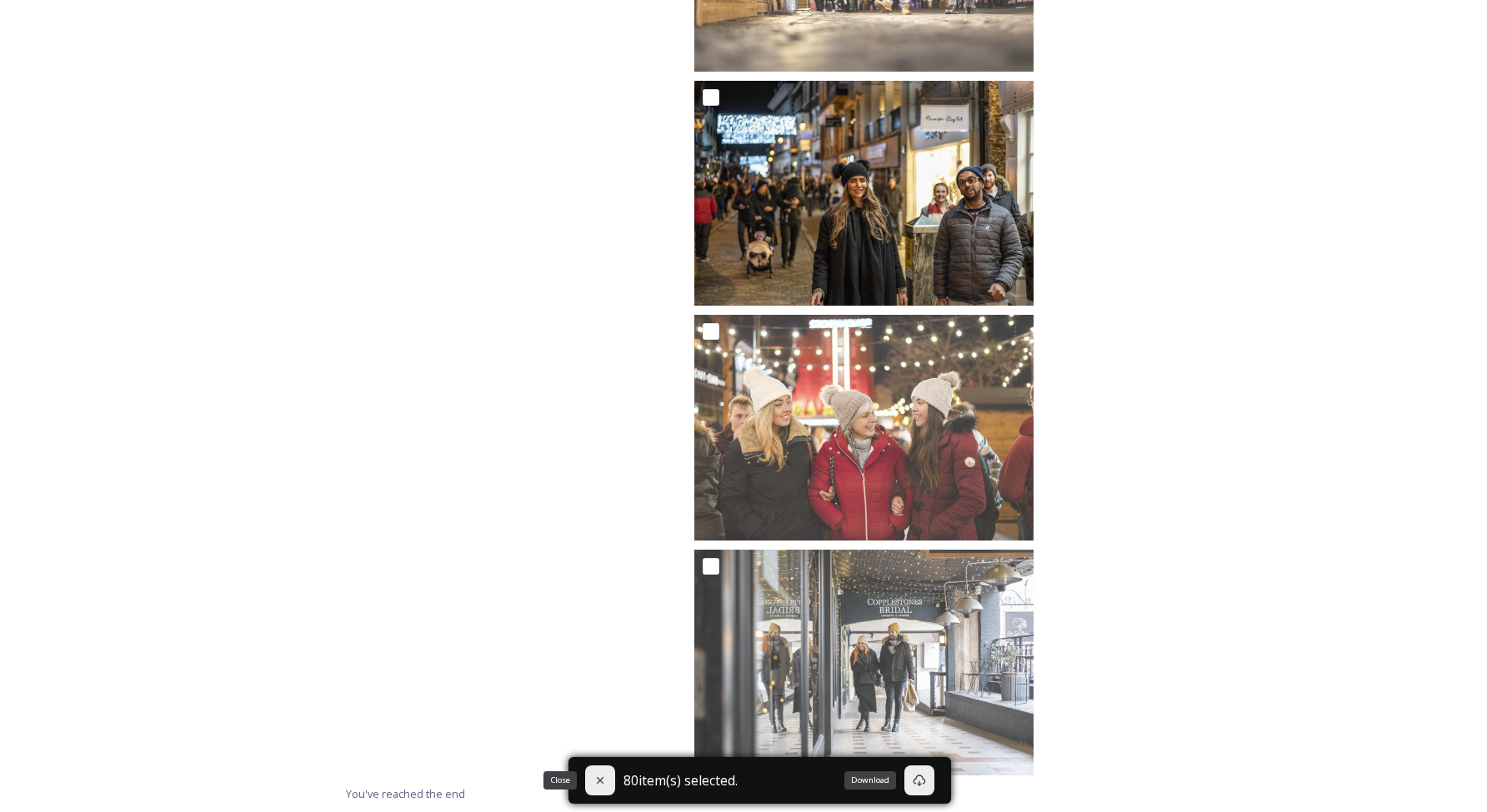
checkbox input "false"
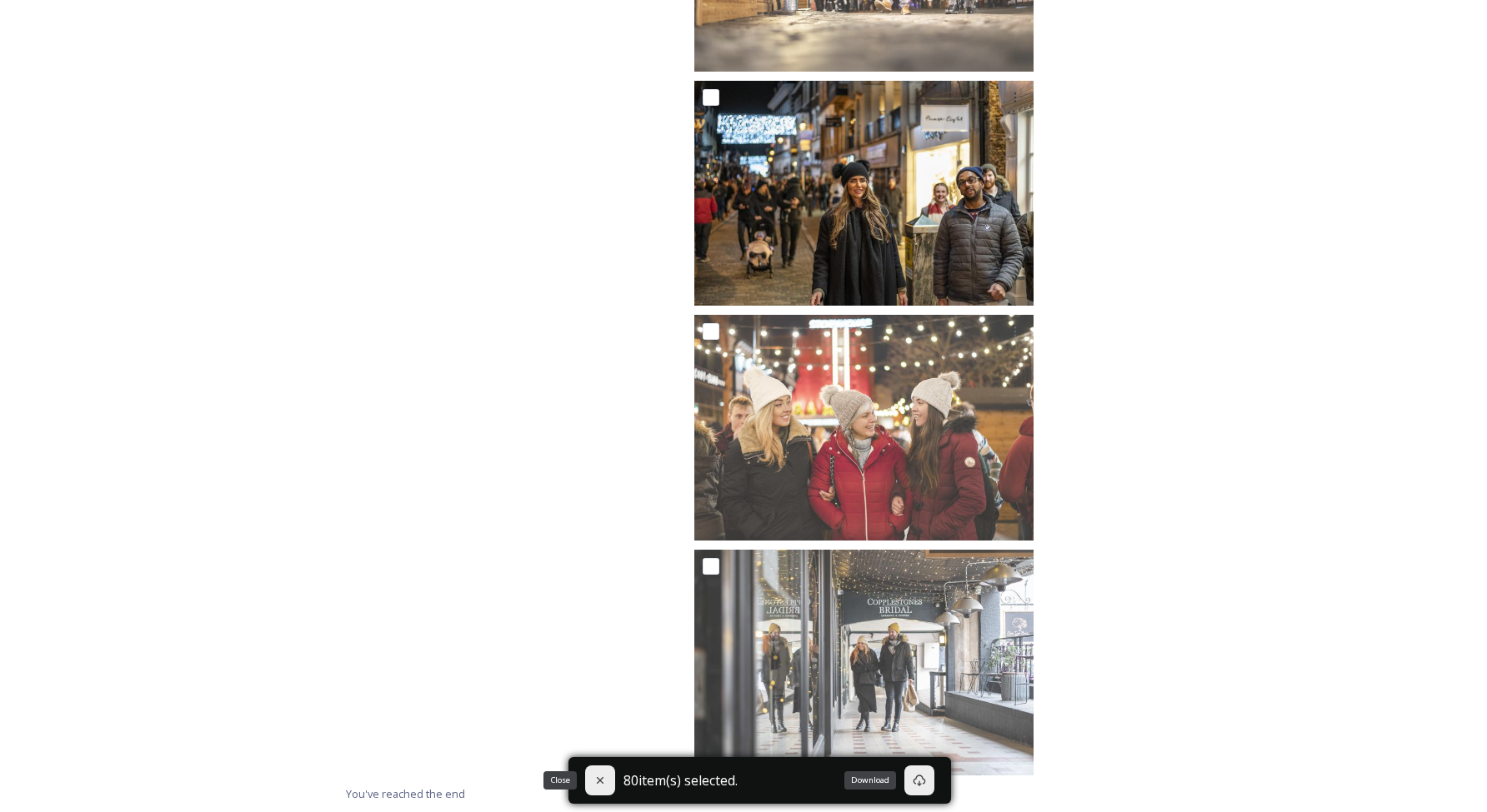
checkbox input "false"
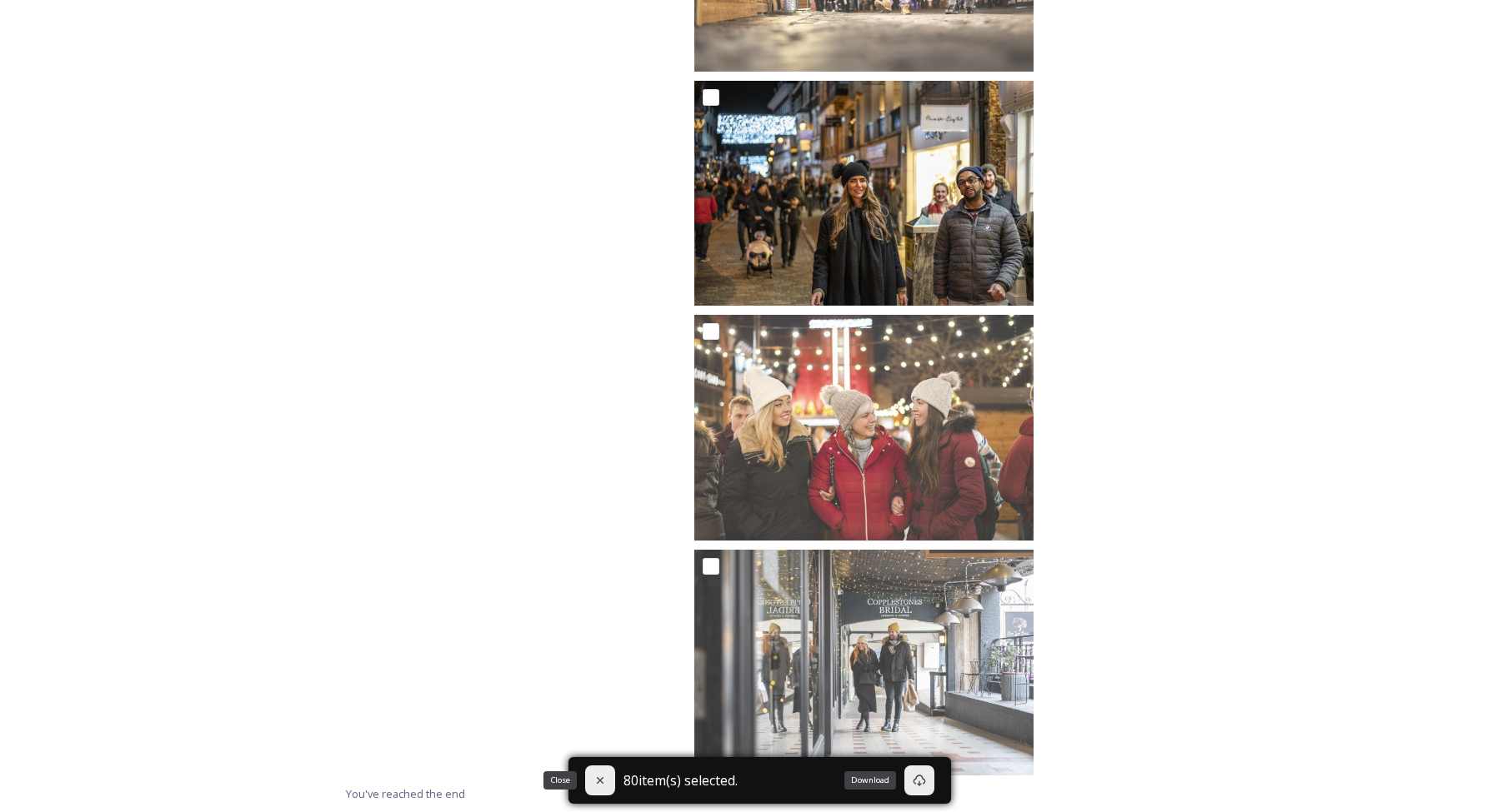
checkbox input "false"
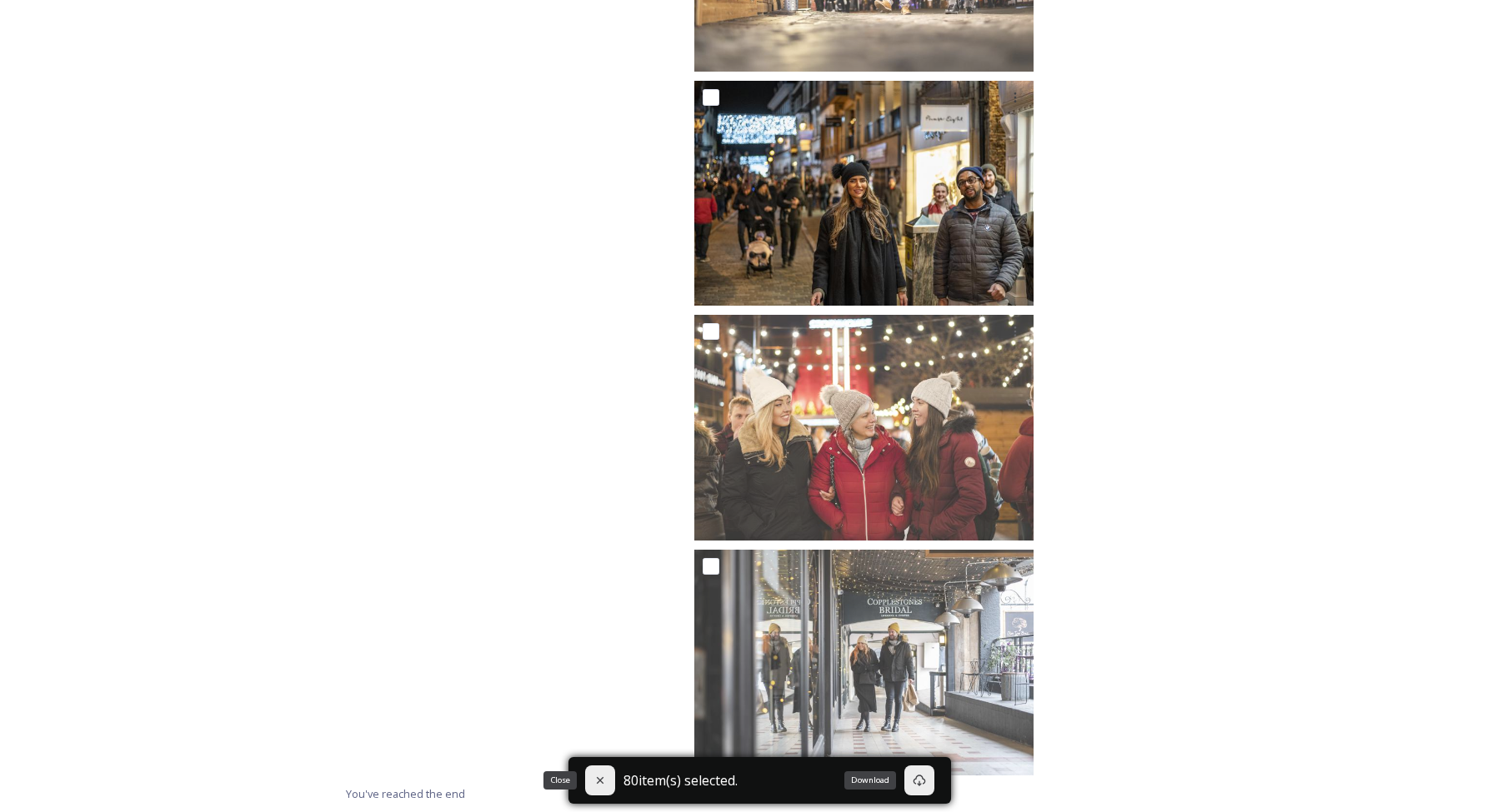
checkbox input "false"
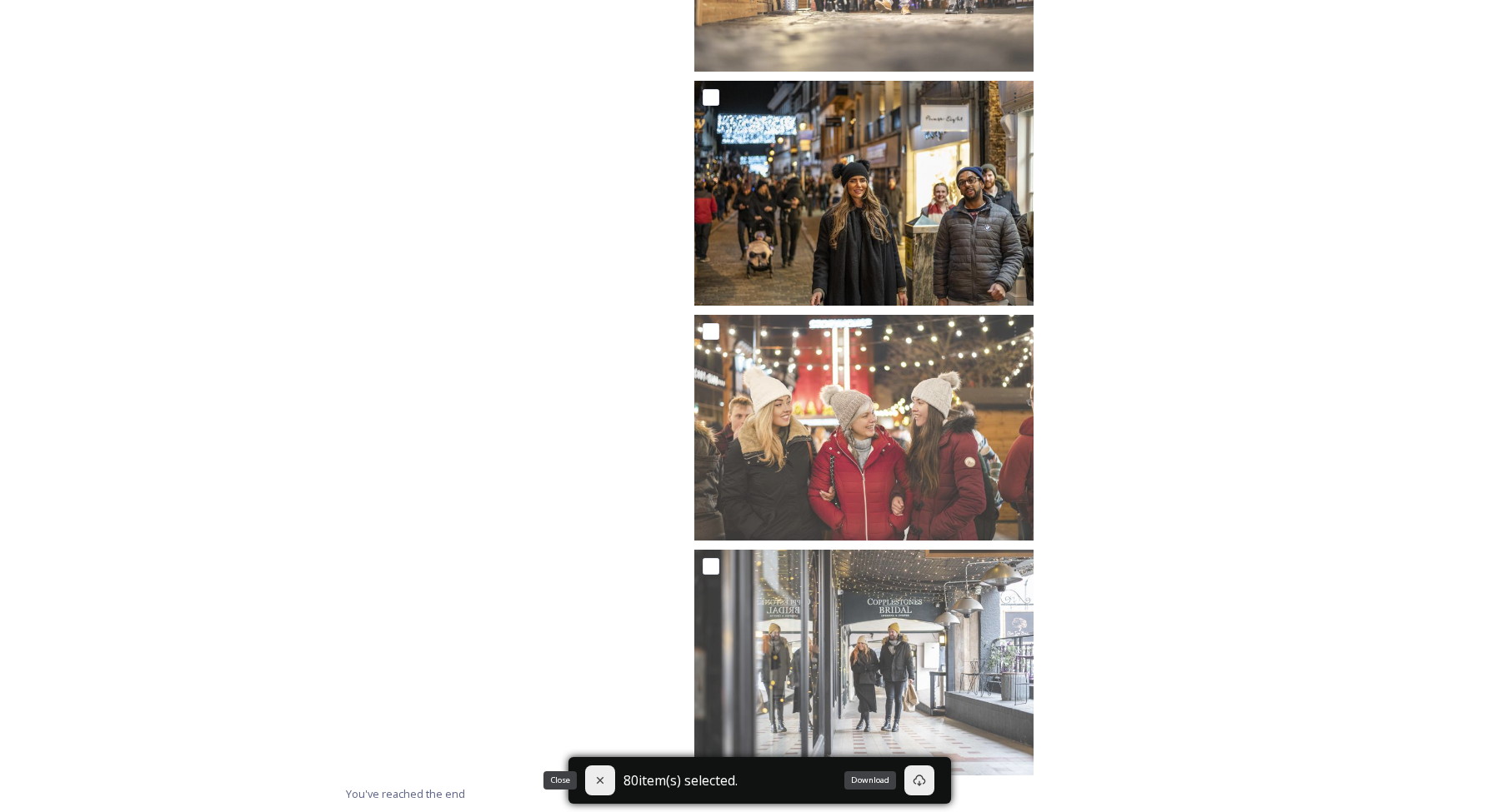
checkbox input "false"
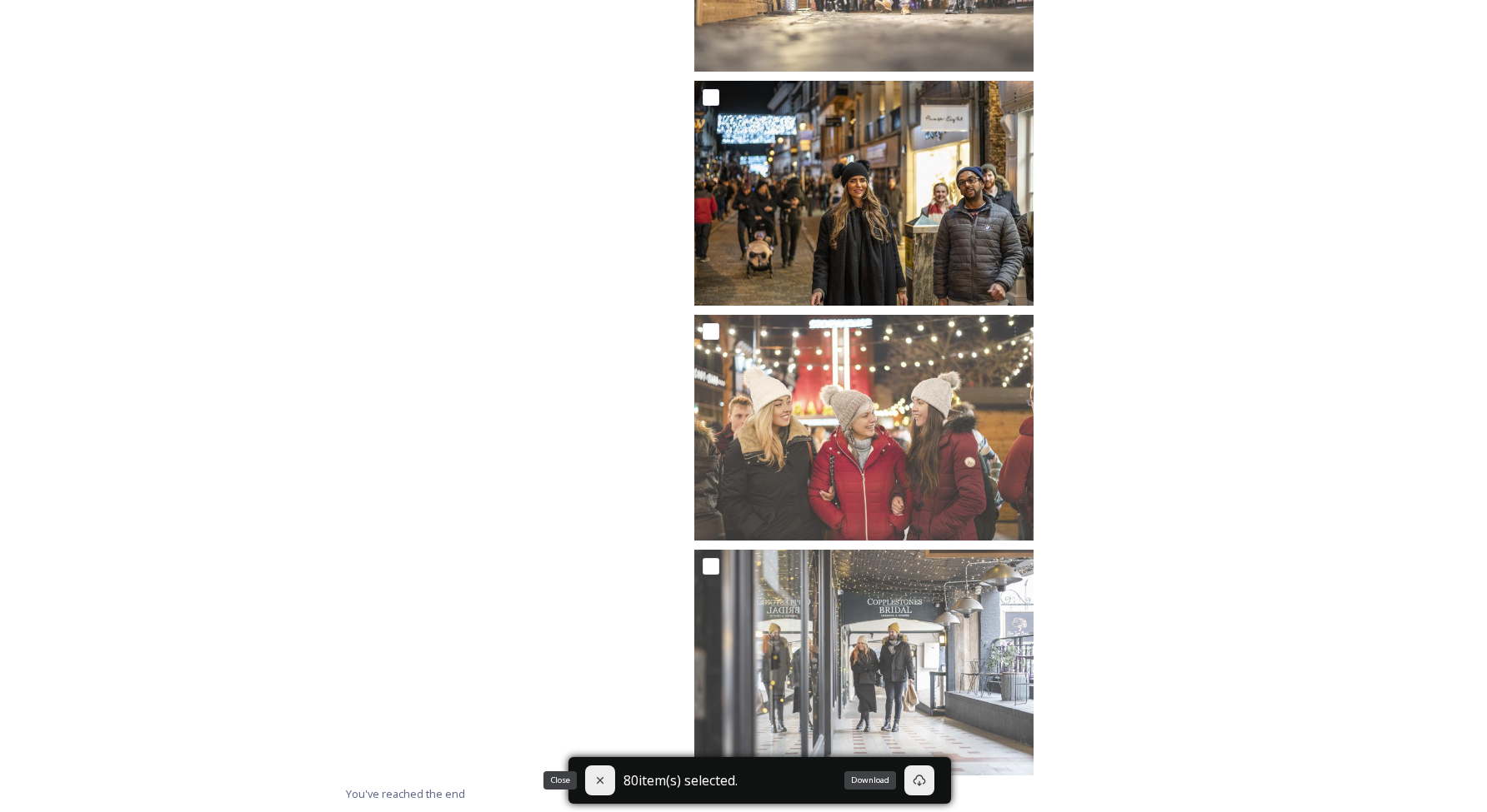
checkbox input "false"
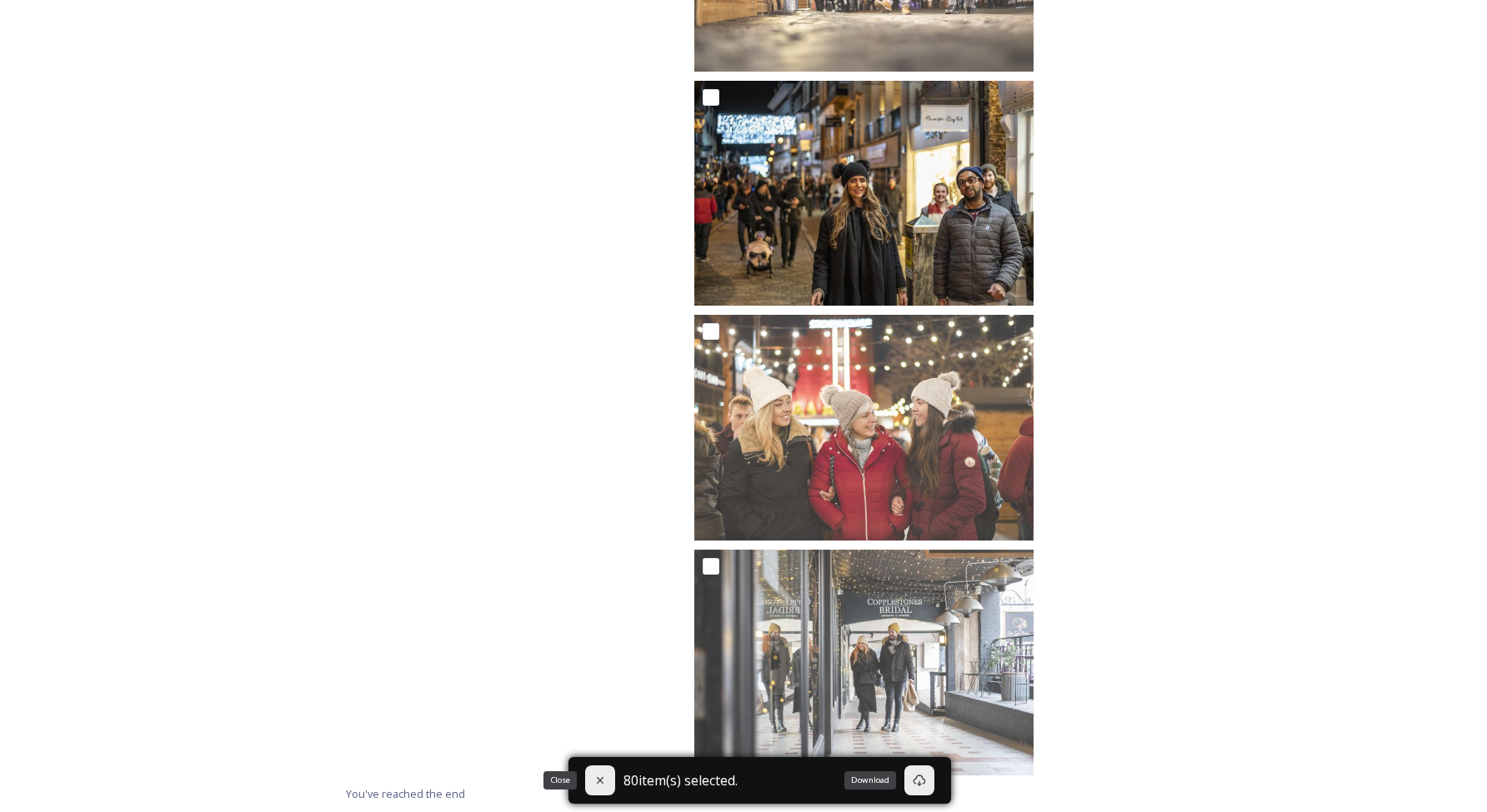
checkbox input "false"
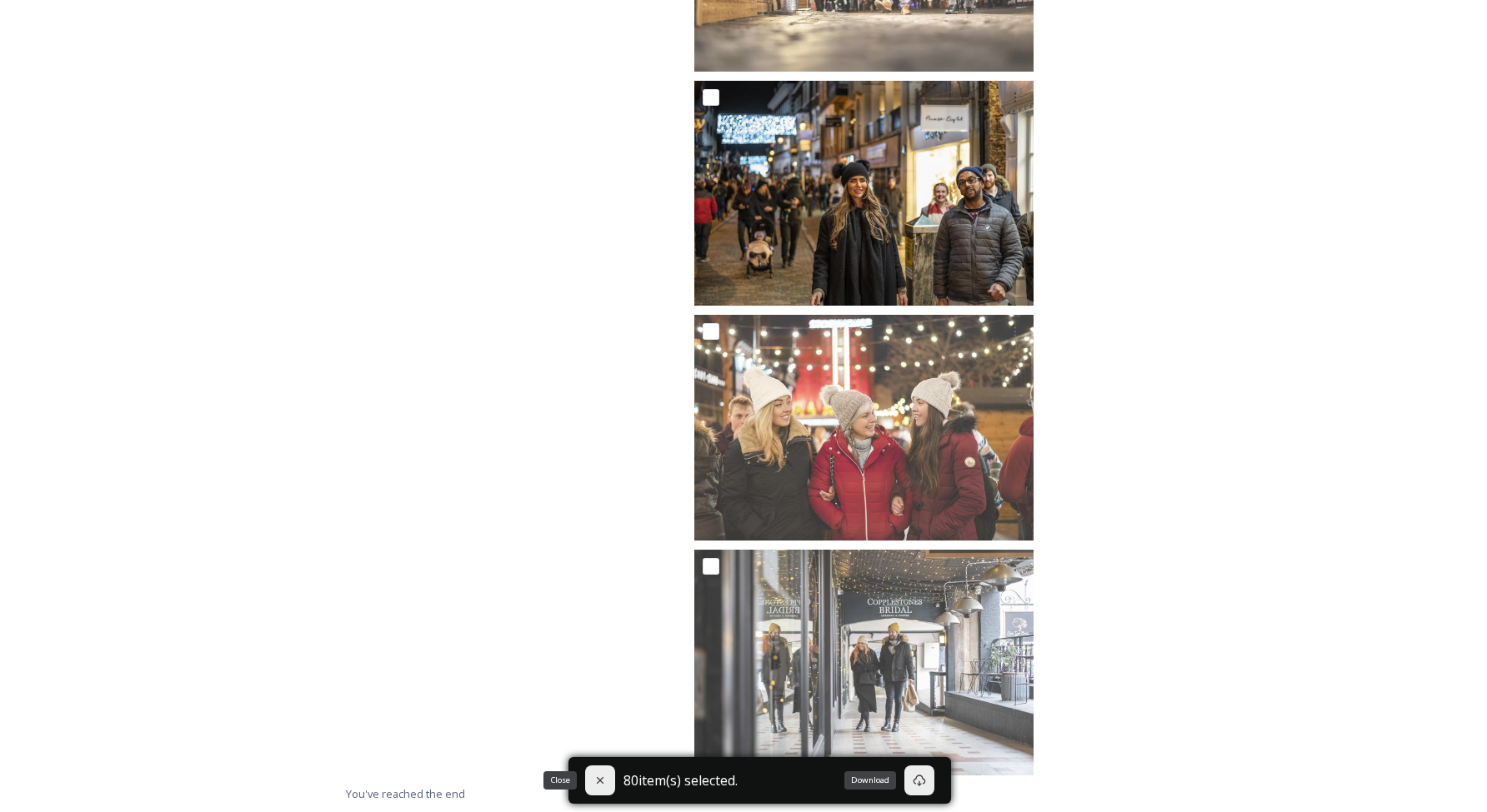
checkbox input "false"
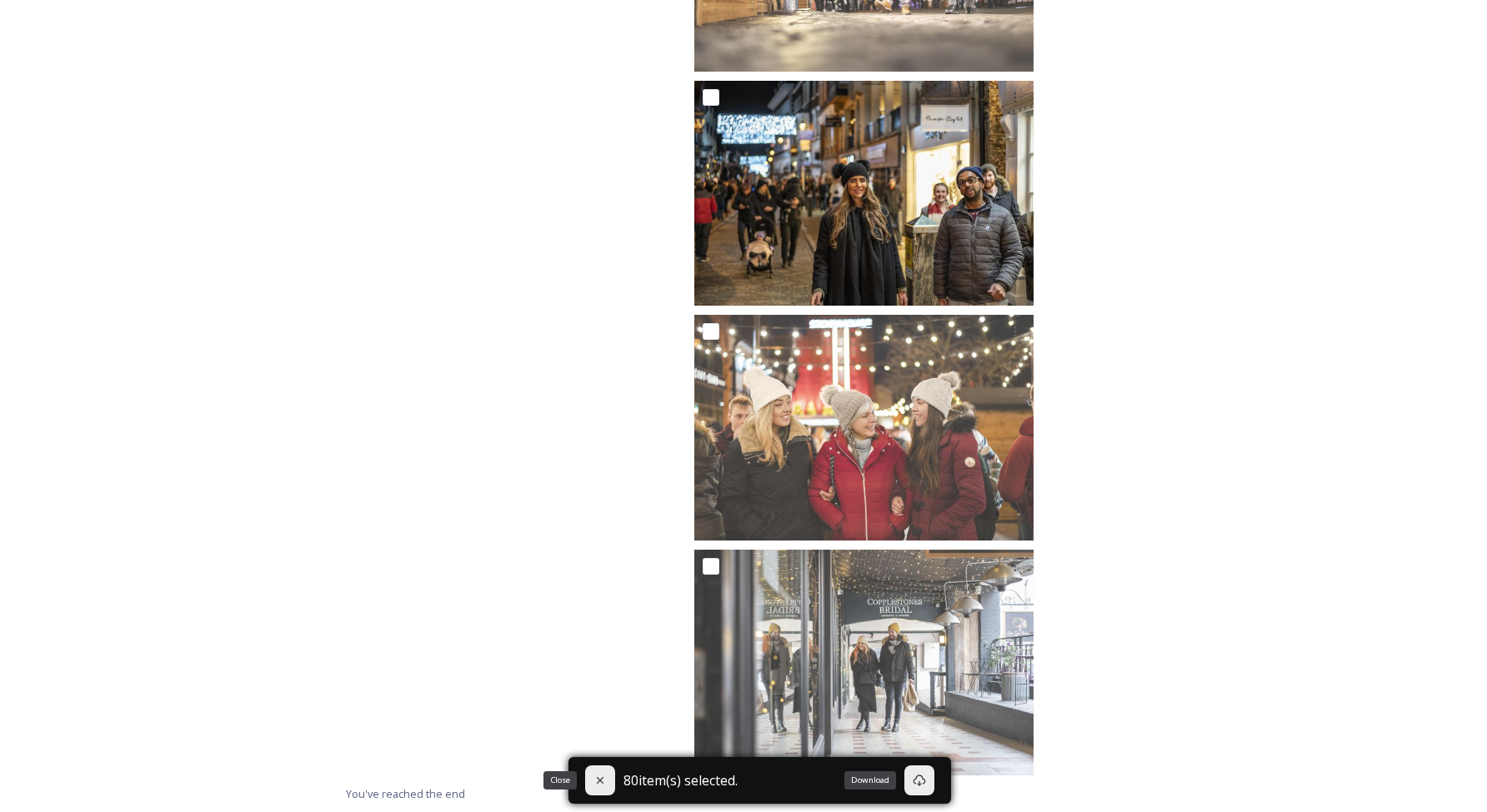
checkbox input "false"
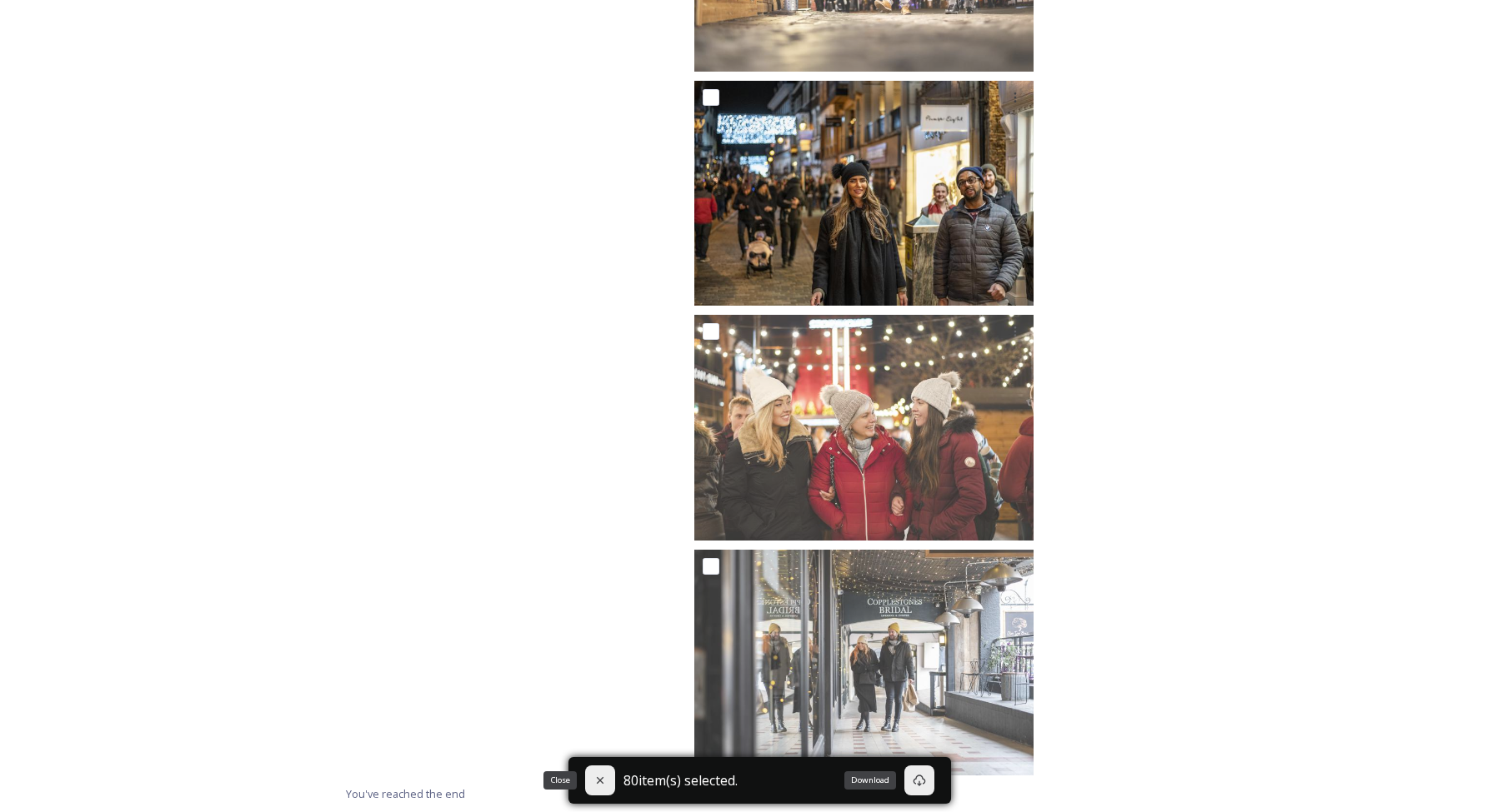
checkbox input "false"
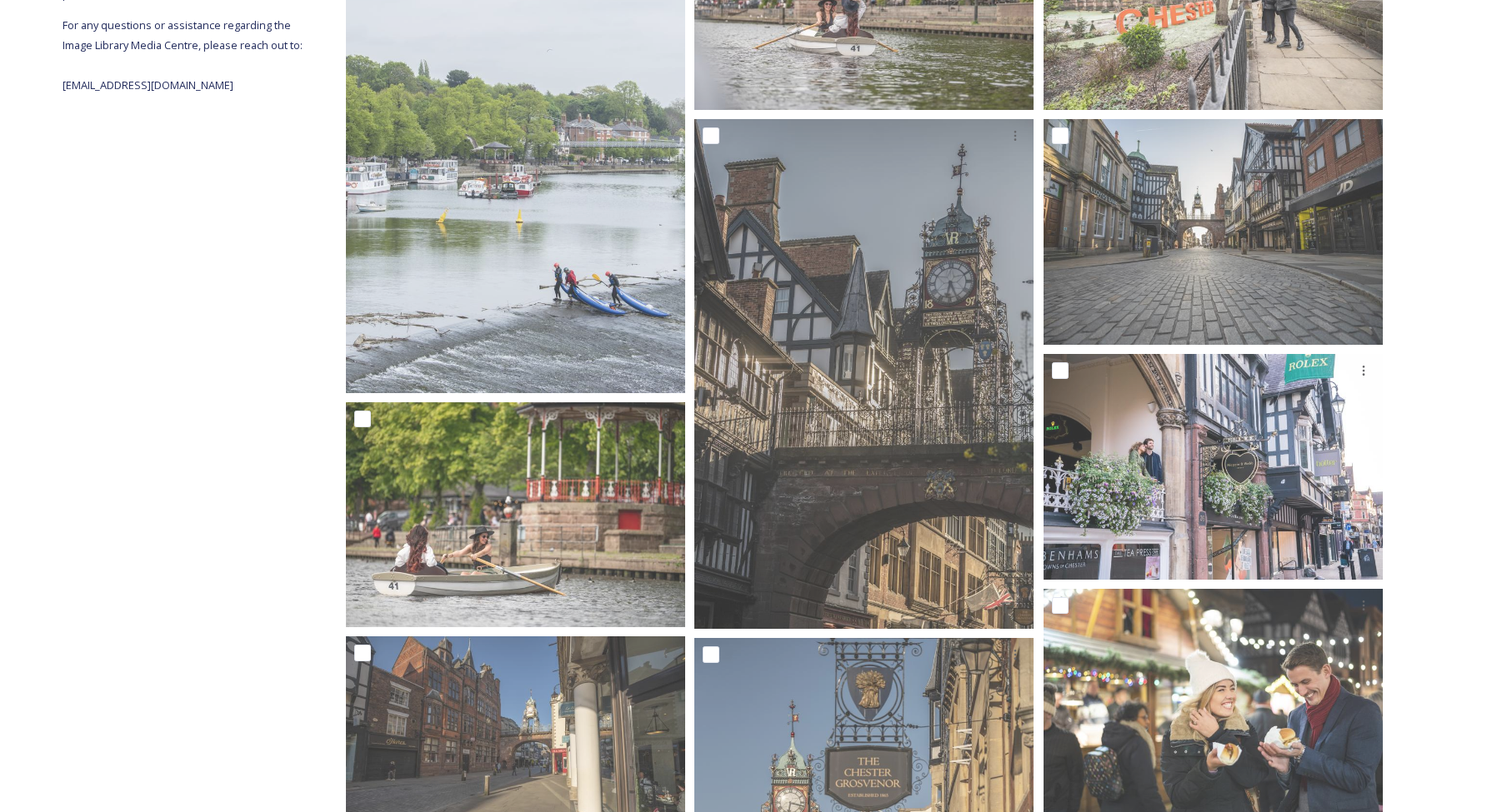
scroll to position [0, 0]
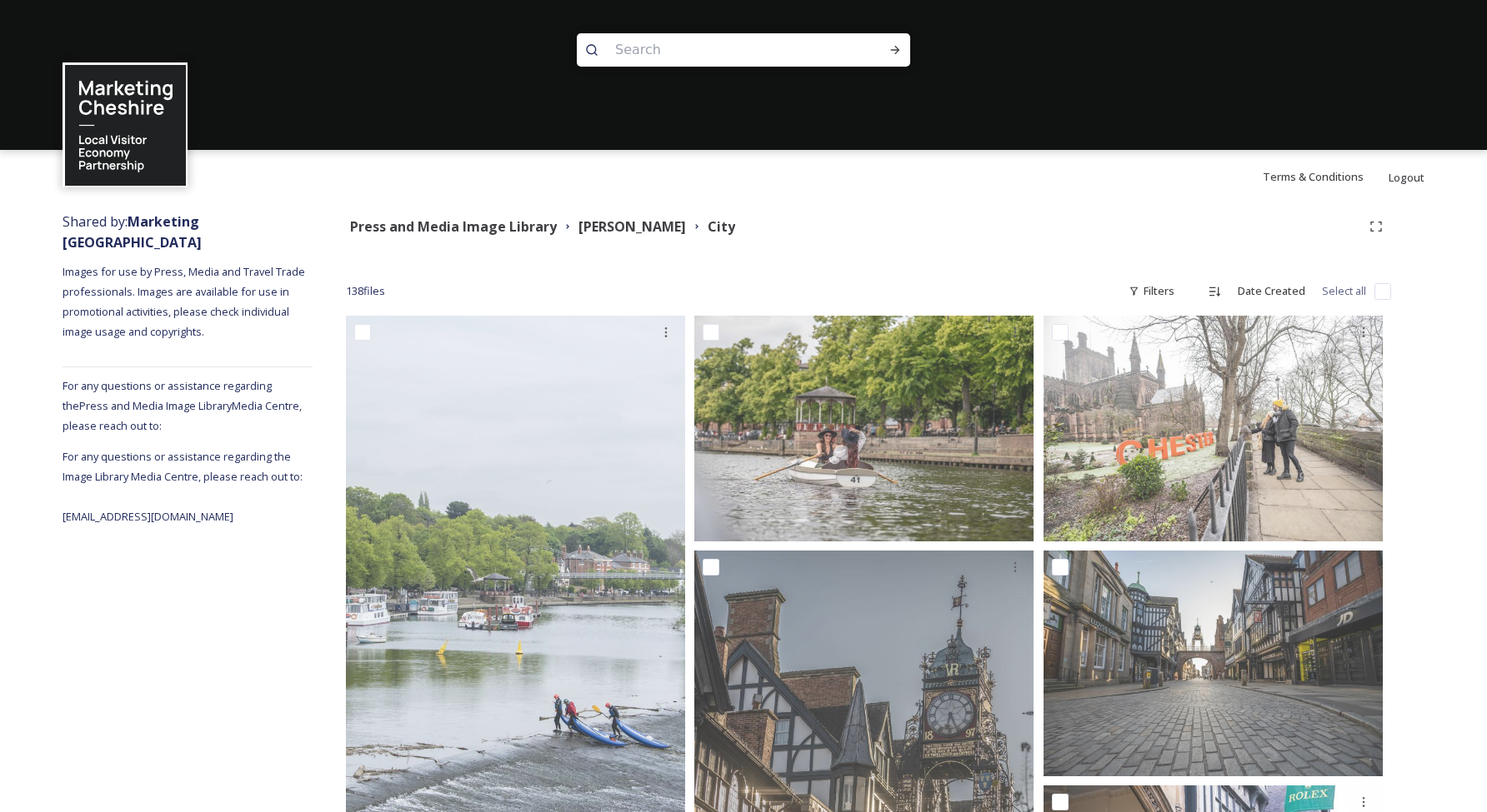
click at [1388, 293] on input "checkbox" at bounding box center [1383, 292] width 17 height 17
checkbox input "true"
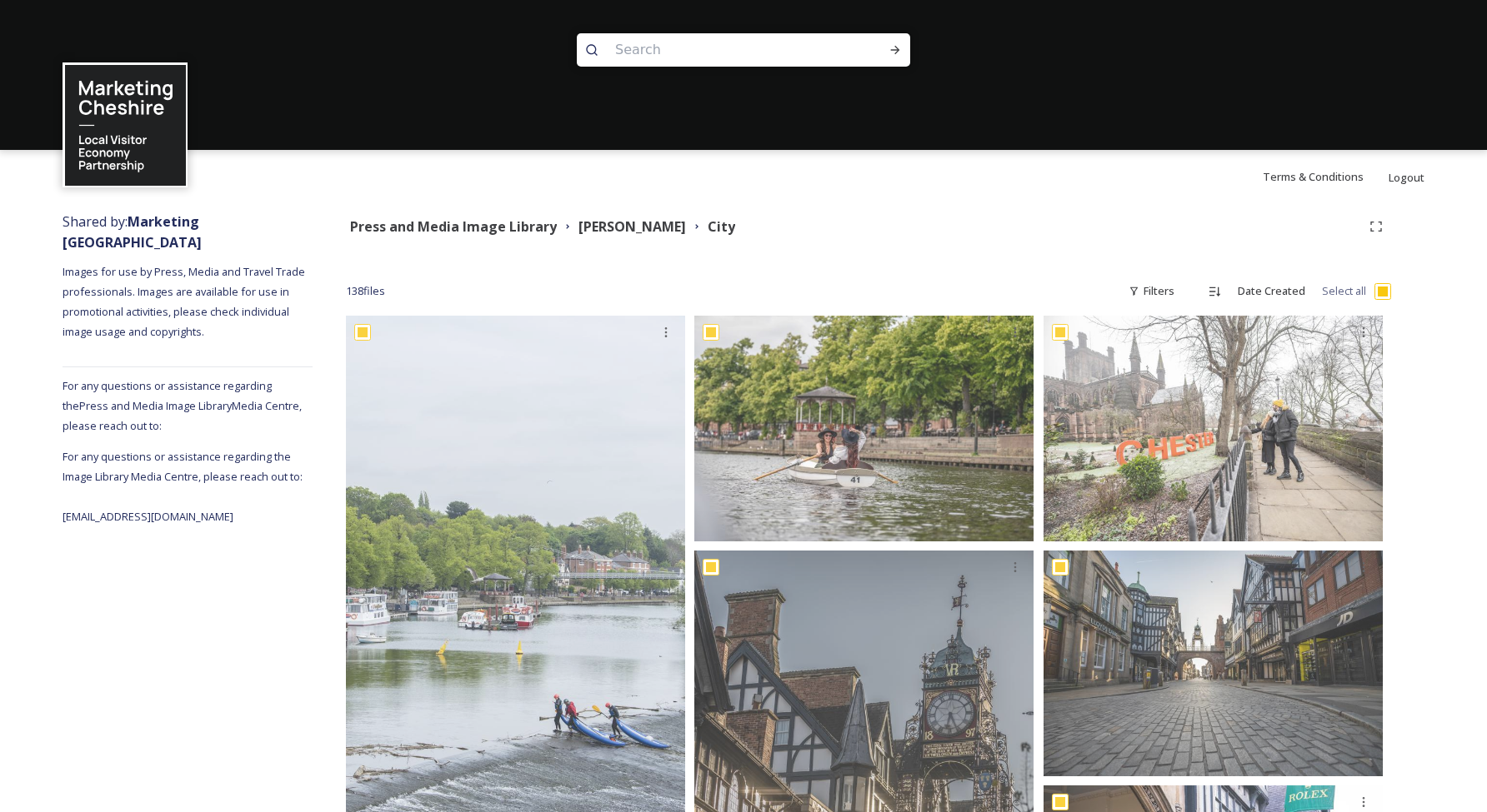
checkbox input "true"
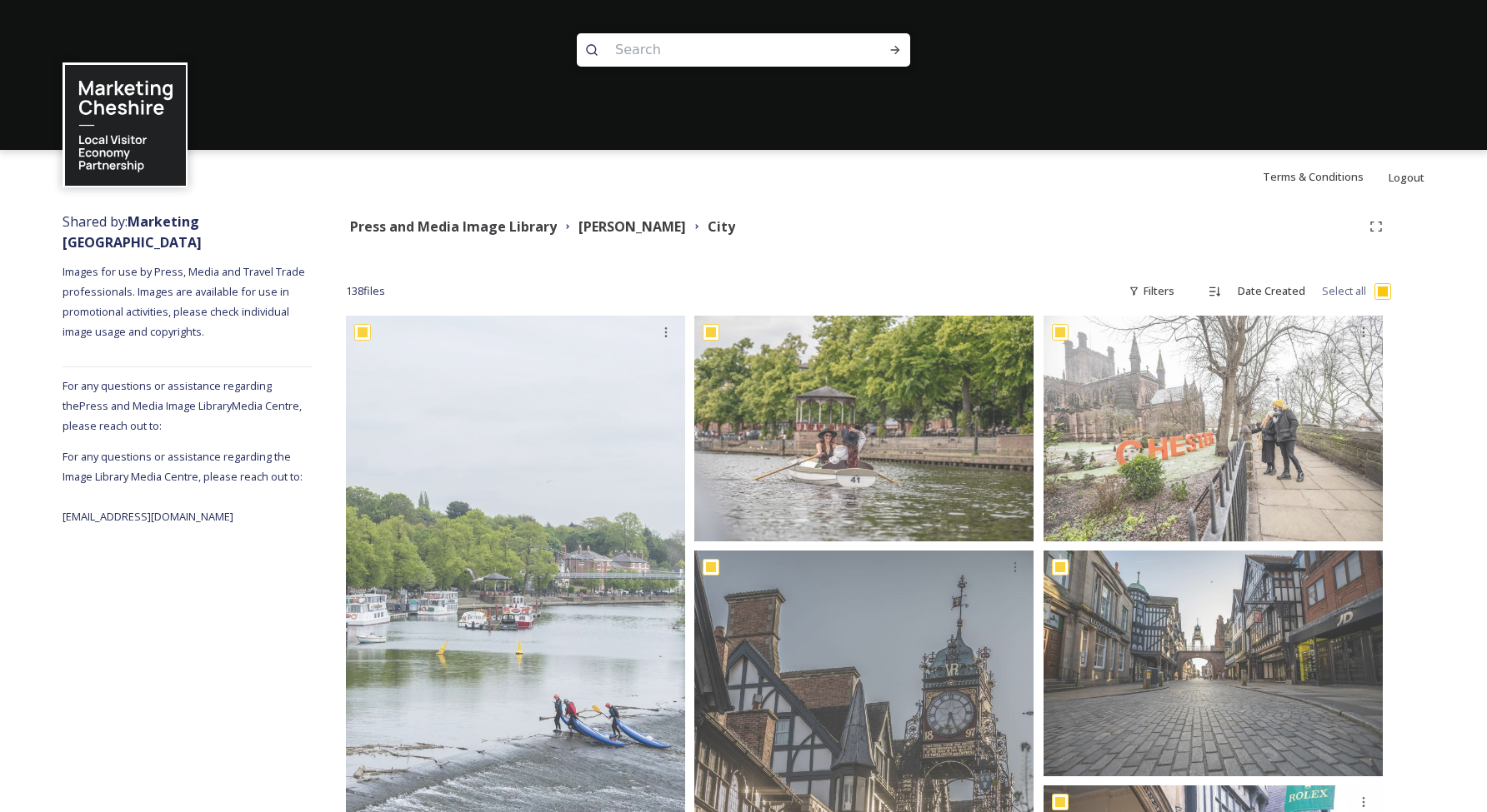
checkbox input "true"
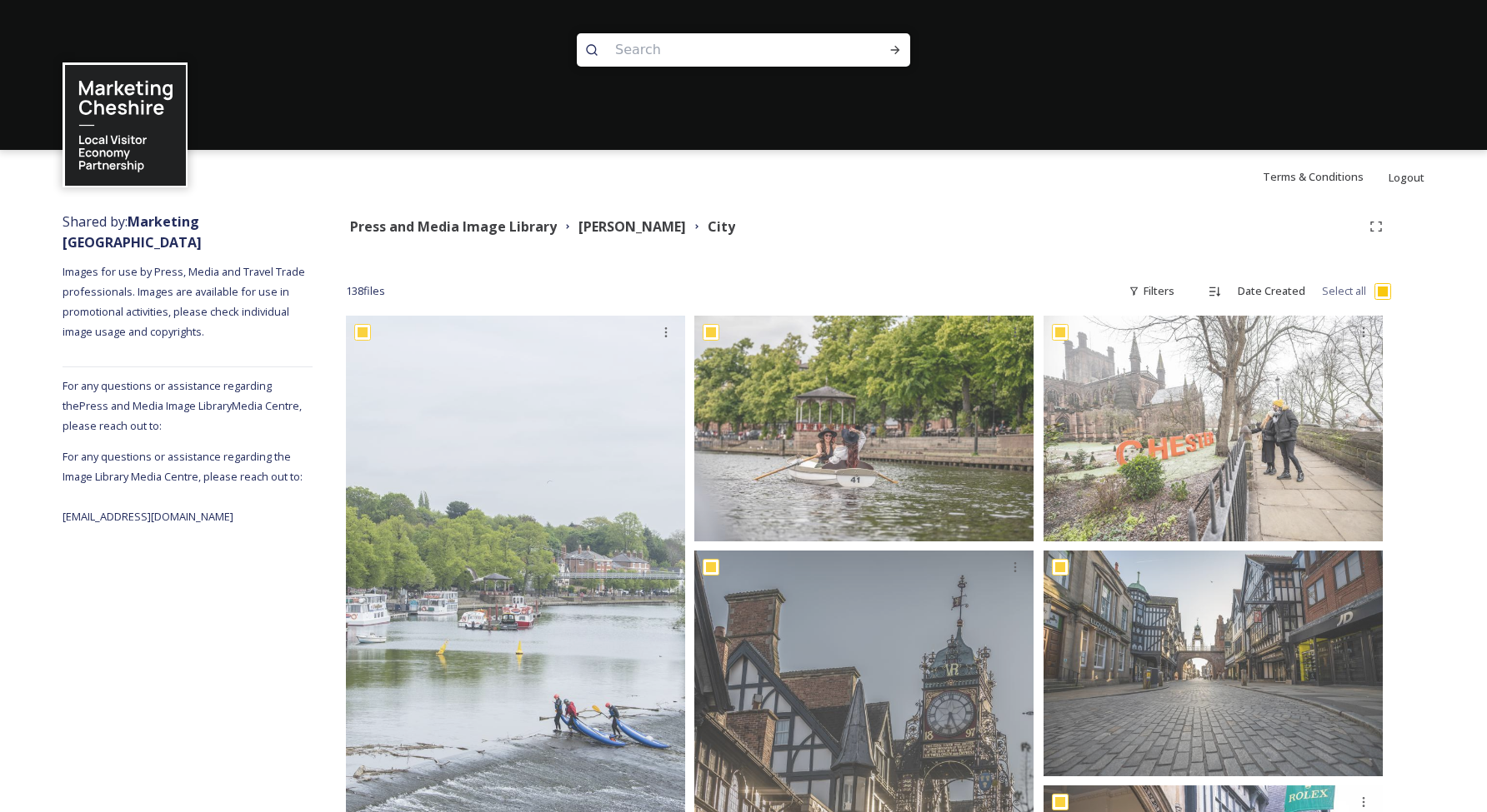
checkbox input "true"
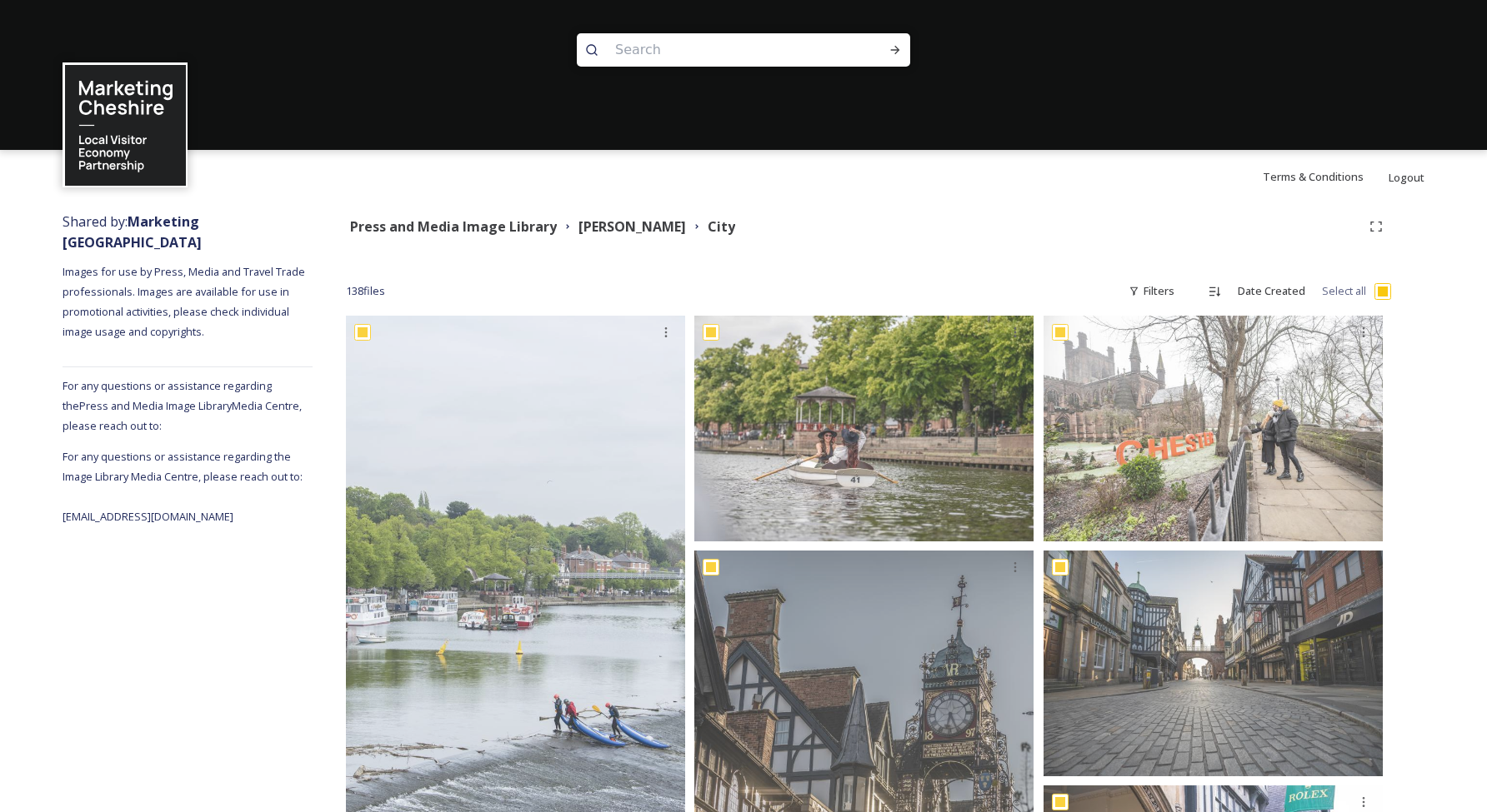
checkbox input "true"
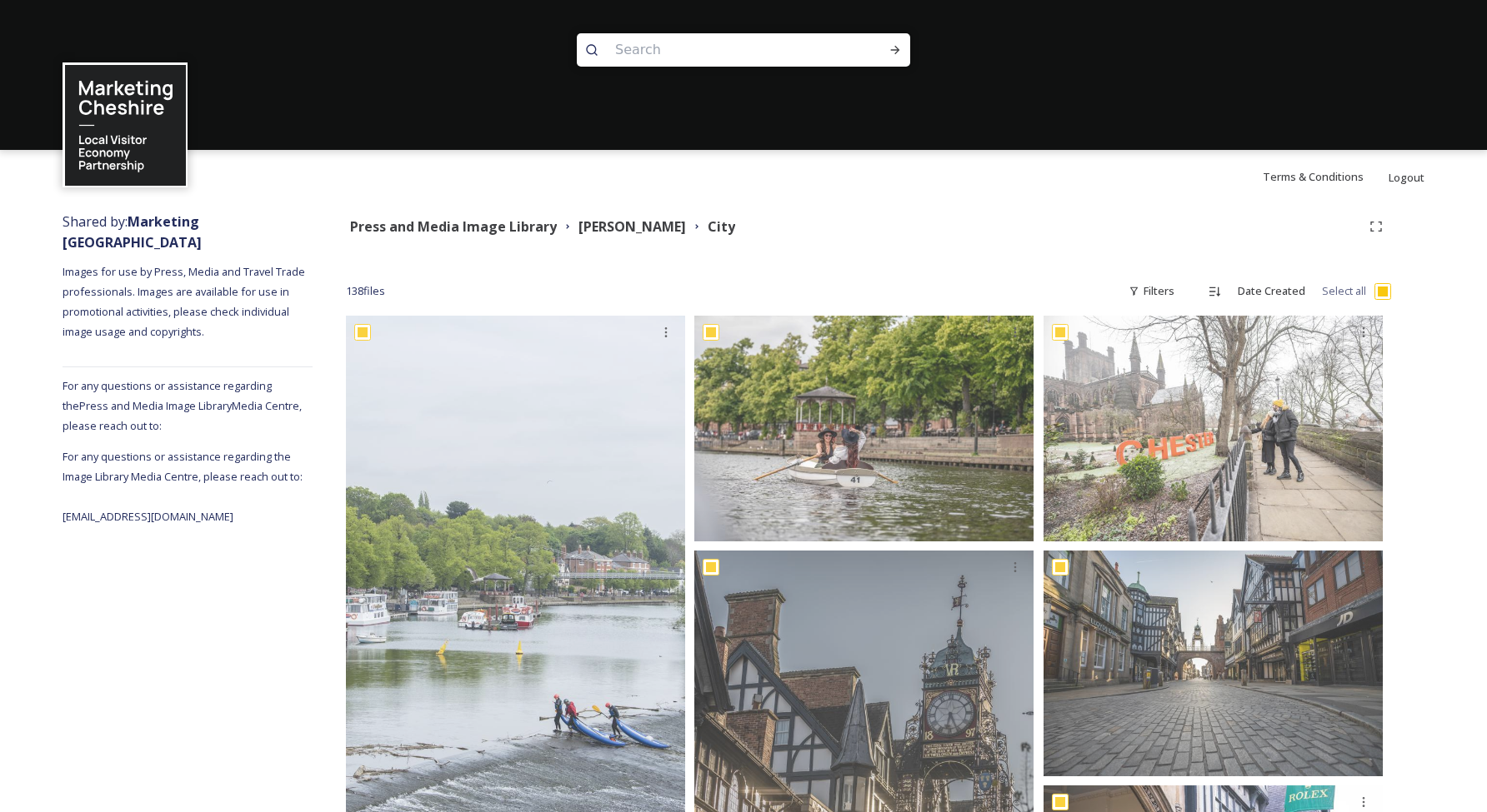
checkbox input "true"
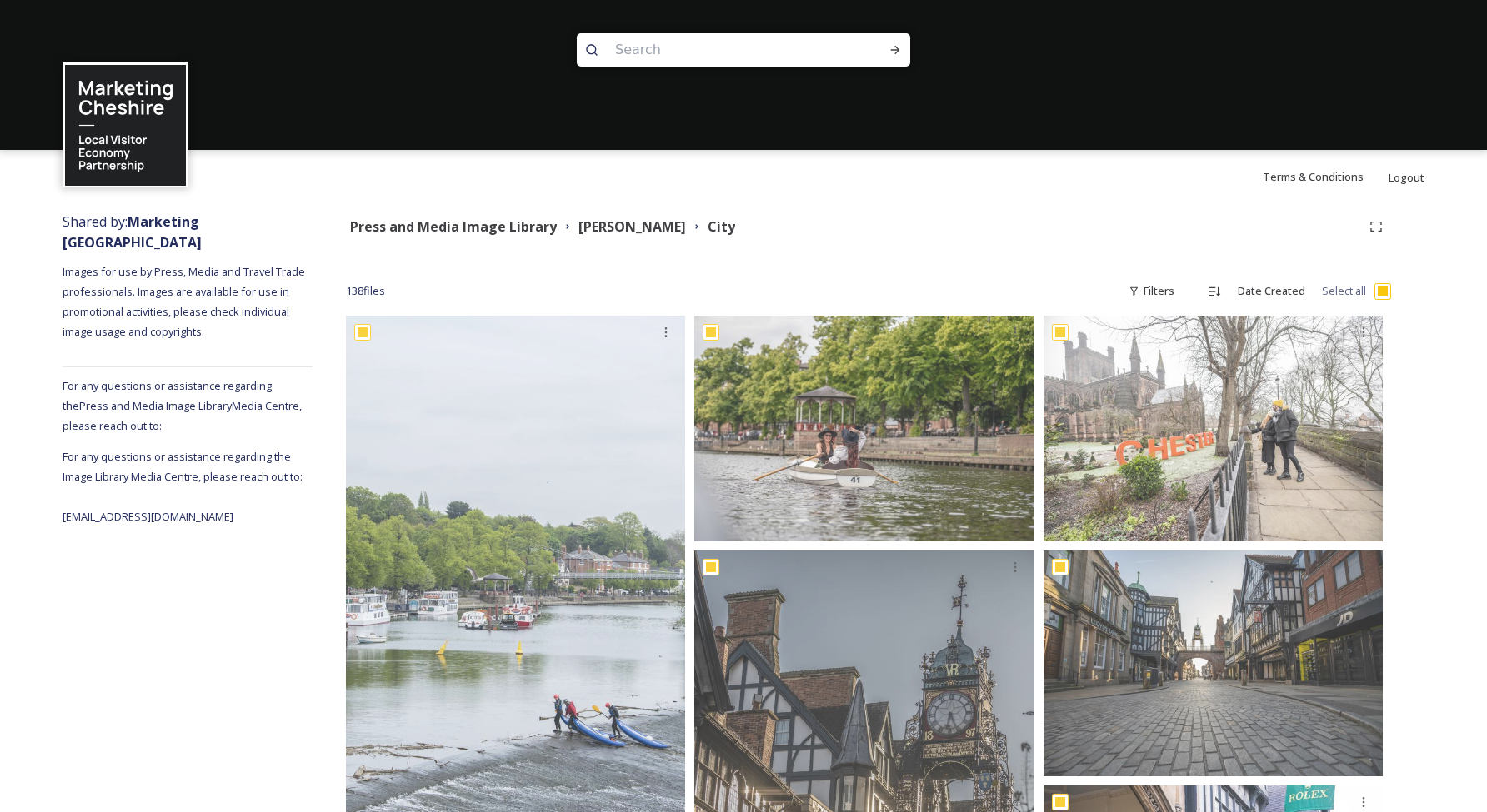
checkbox input "true"
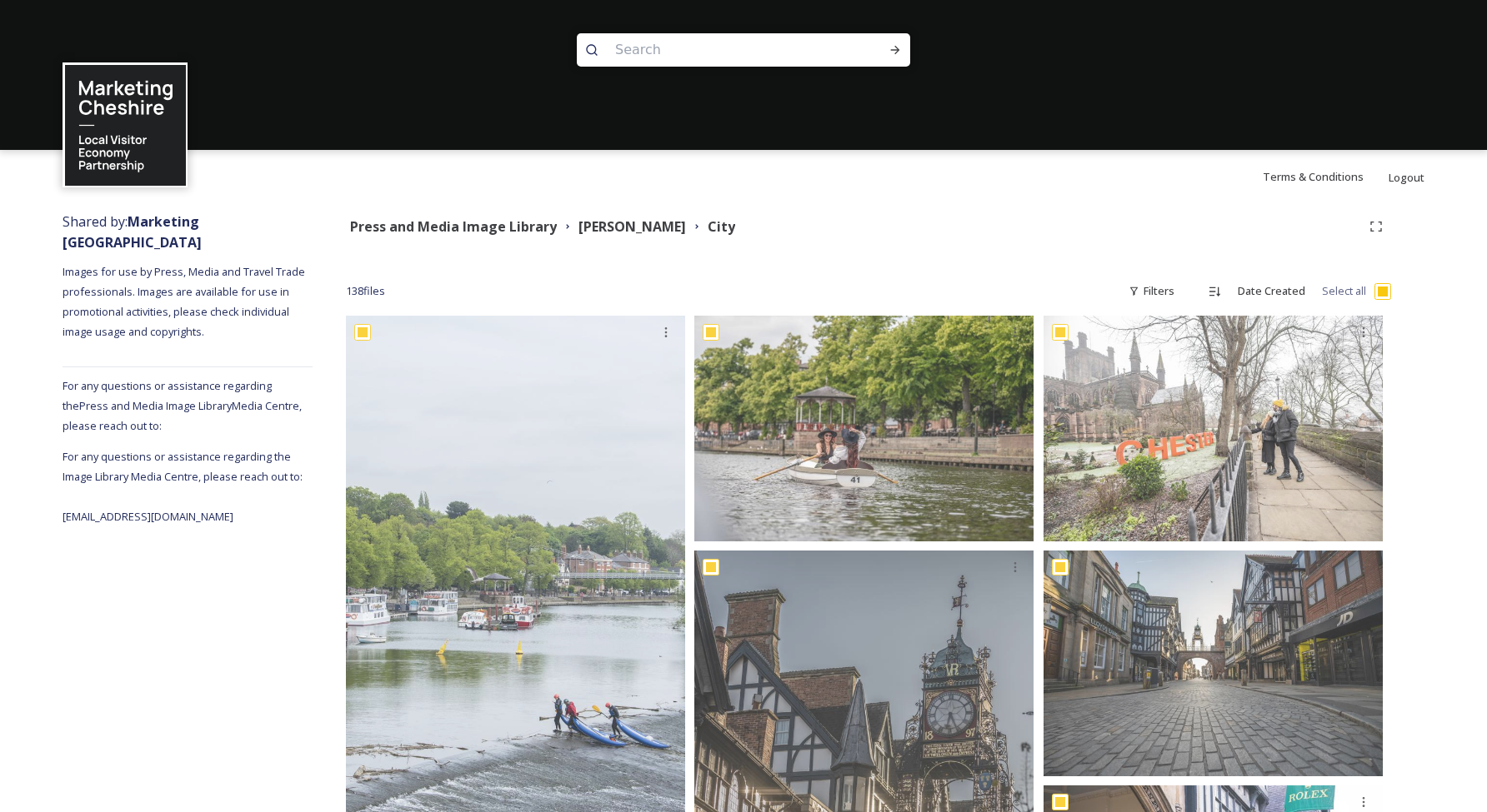
checkbox input "true"
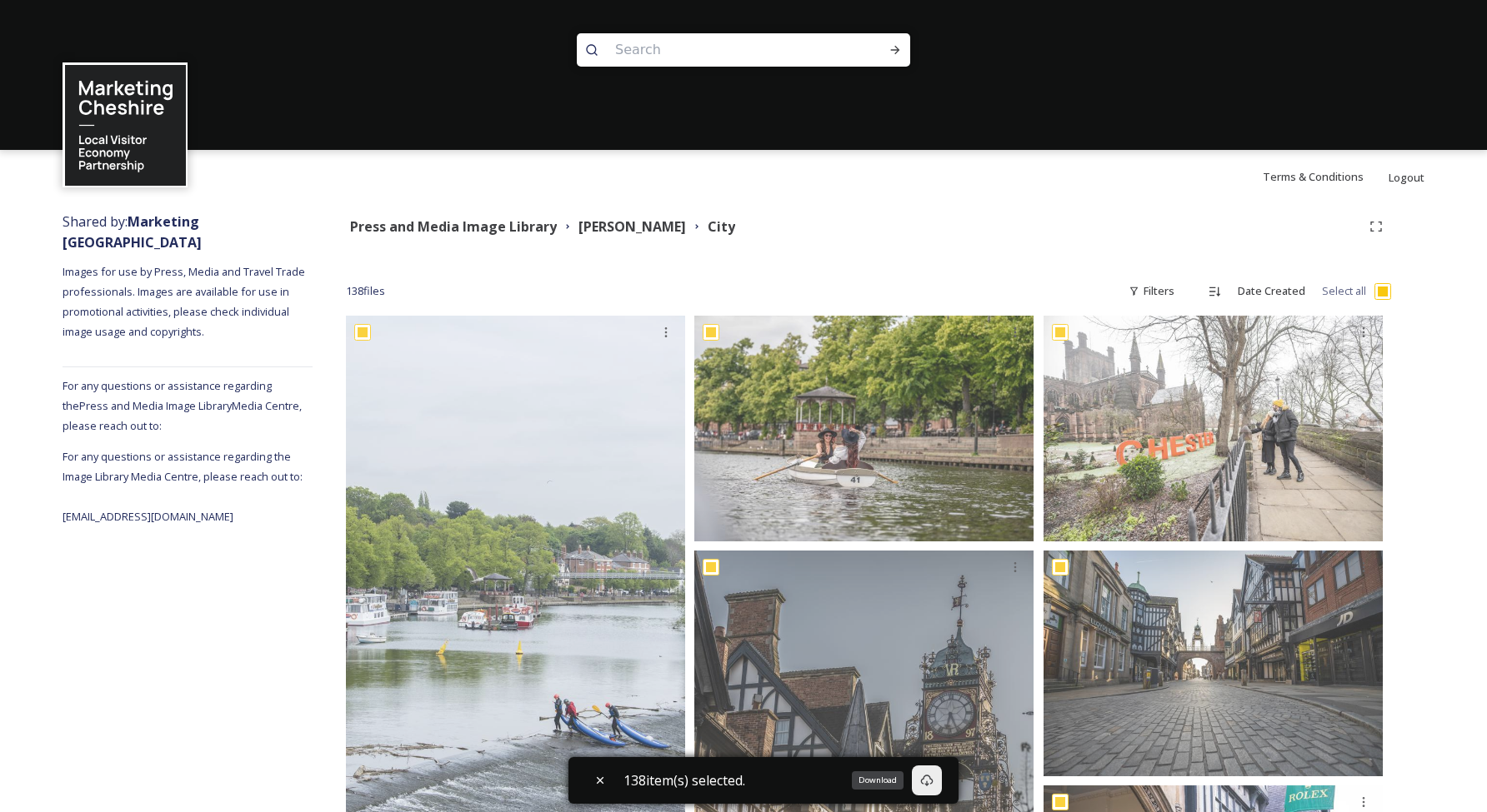
click at [933, 785] on icon at bounding box center [927, 781] width 13 height 12
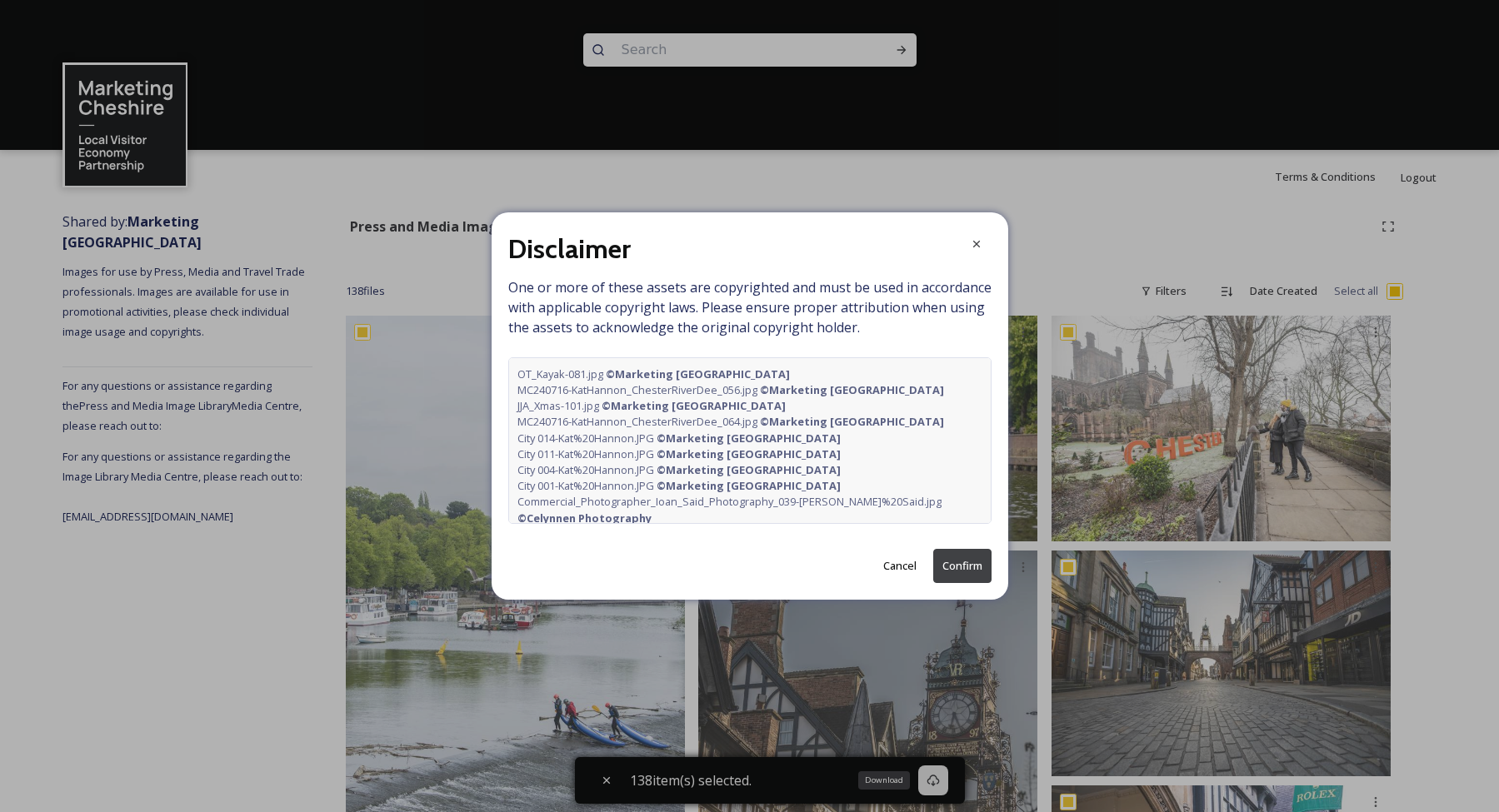
click at [976, 558] on button "Confirm" at bounding box center [963, 566] width 59 height 34
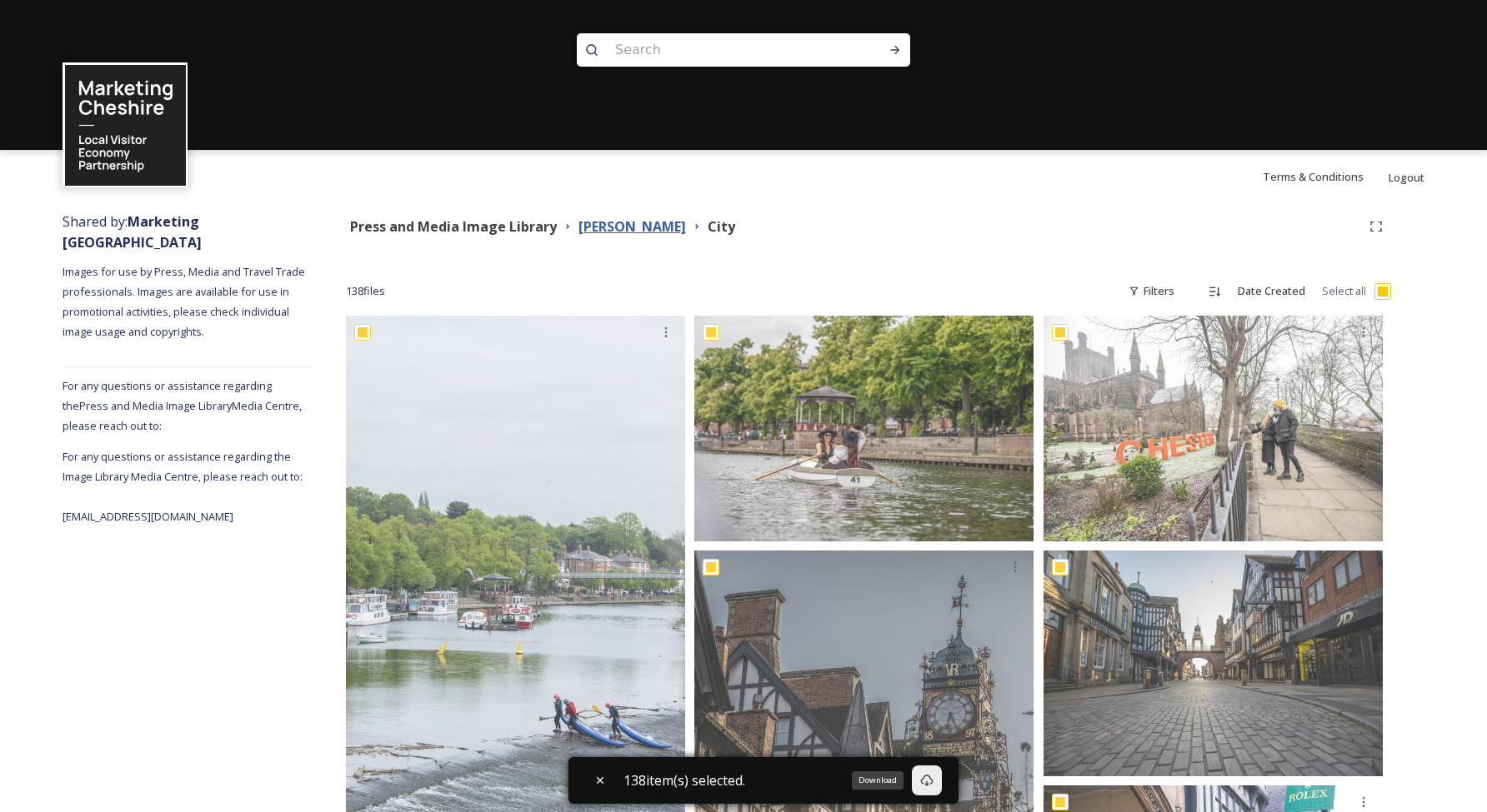
click at [620, 227] on strong "[PERSON_NAME]" at bounding box center [631, 227] width 108 height 19
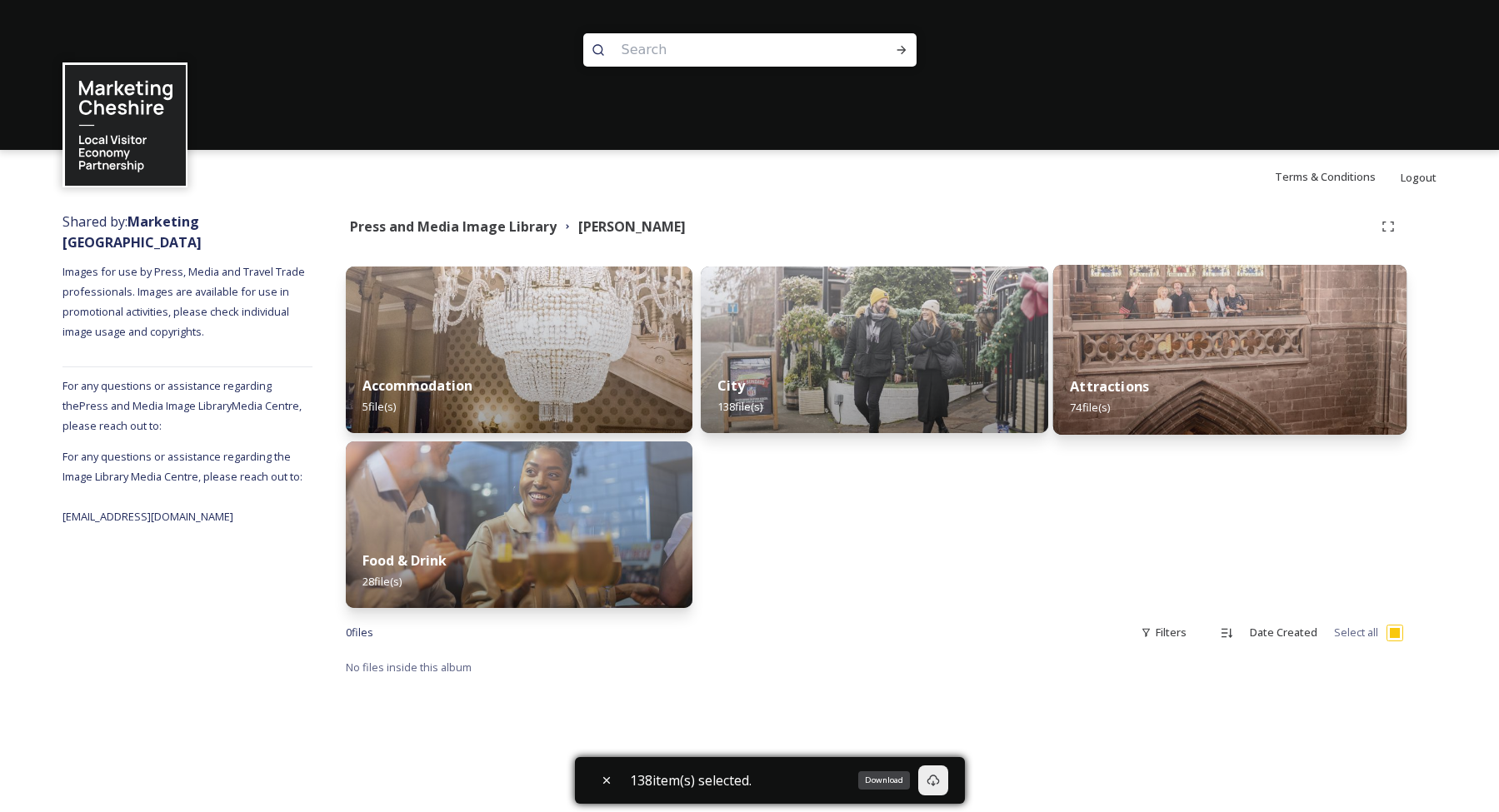
click at [1249, 348] on img at bounding box center [1229, 350] width 354 height 170
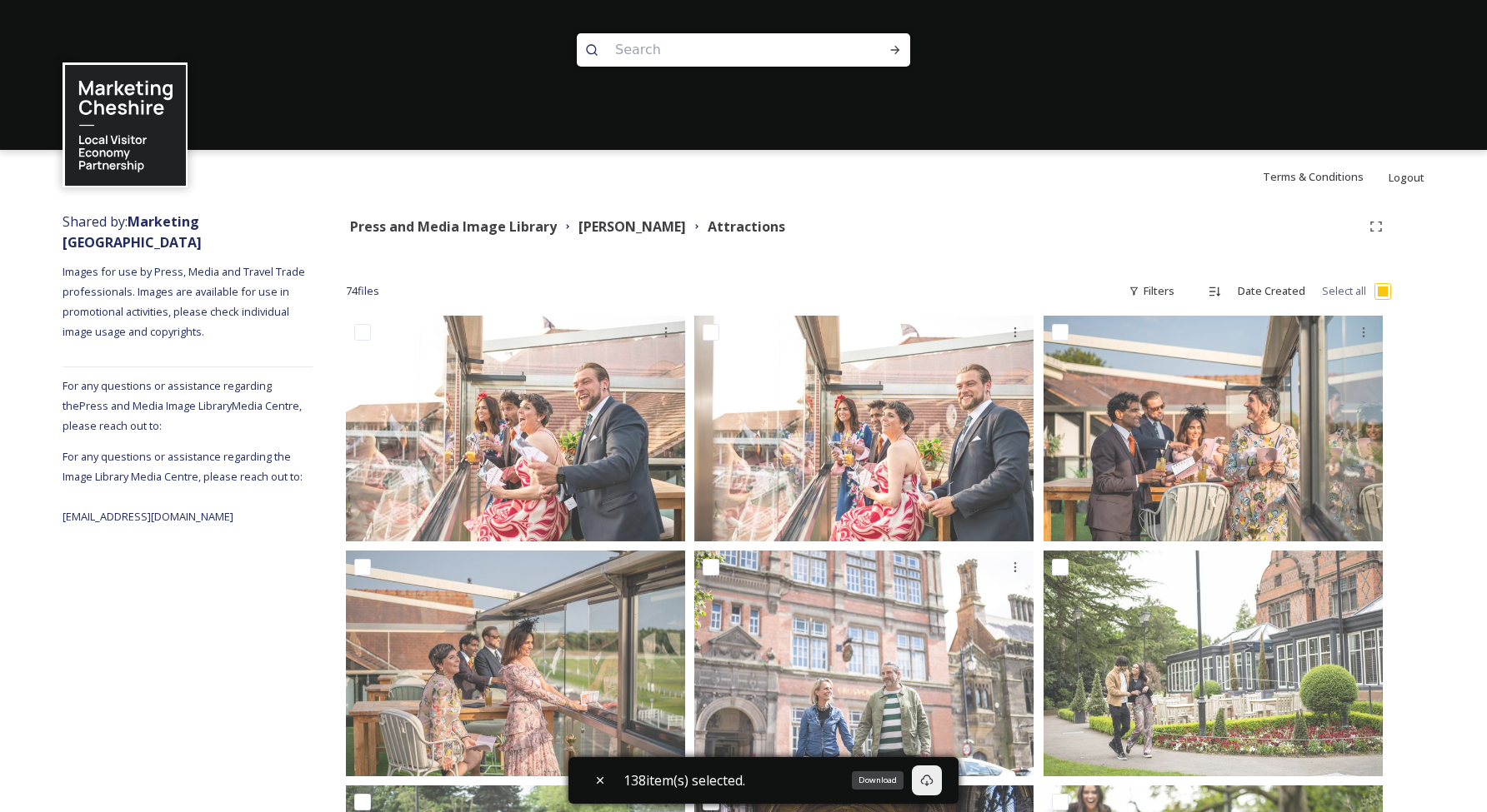
click at [1383, 290] on input "checkbox" at bounding box center [1383, 292] width 17 height 17
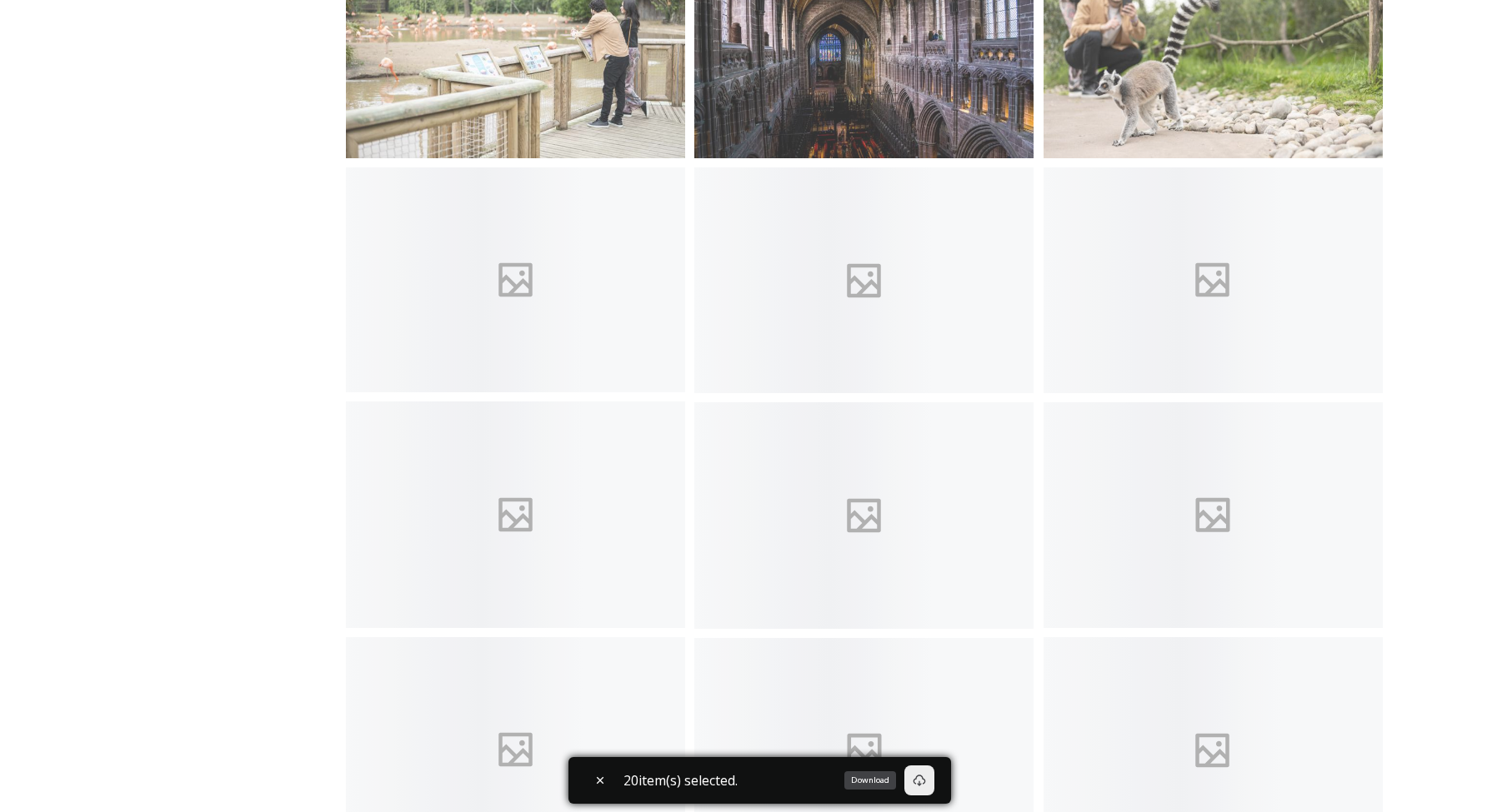
scroll to position [1198, 0]
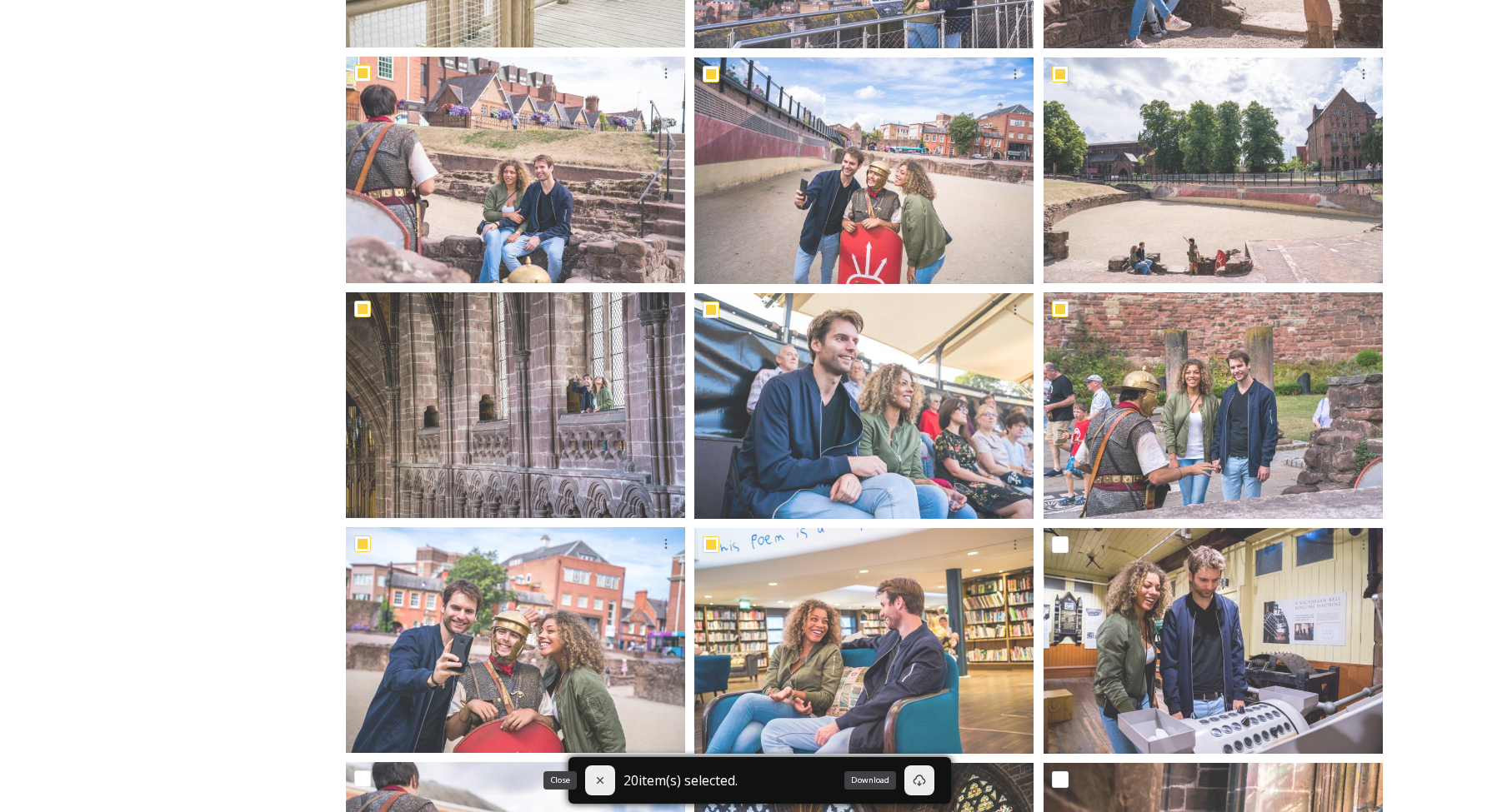
click at [603, 770] on div "Close" at bounding box center [599, 780] width 30 height 30
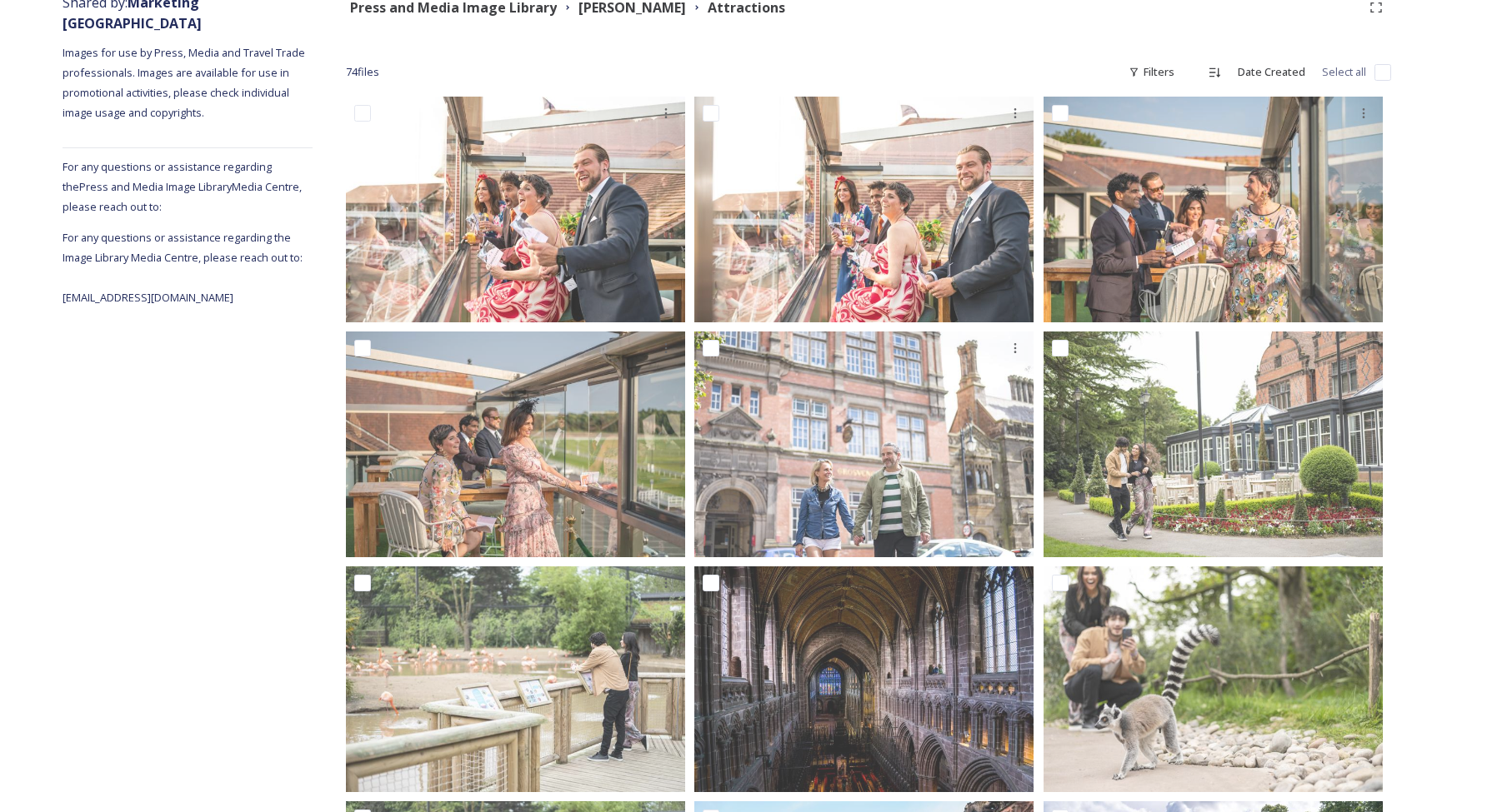
scroll to position [208, 0]
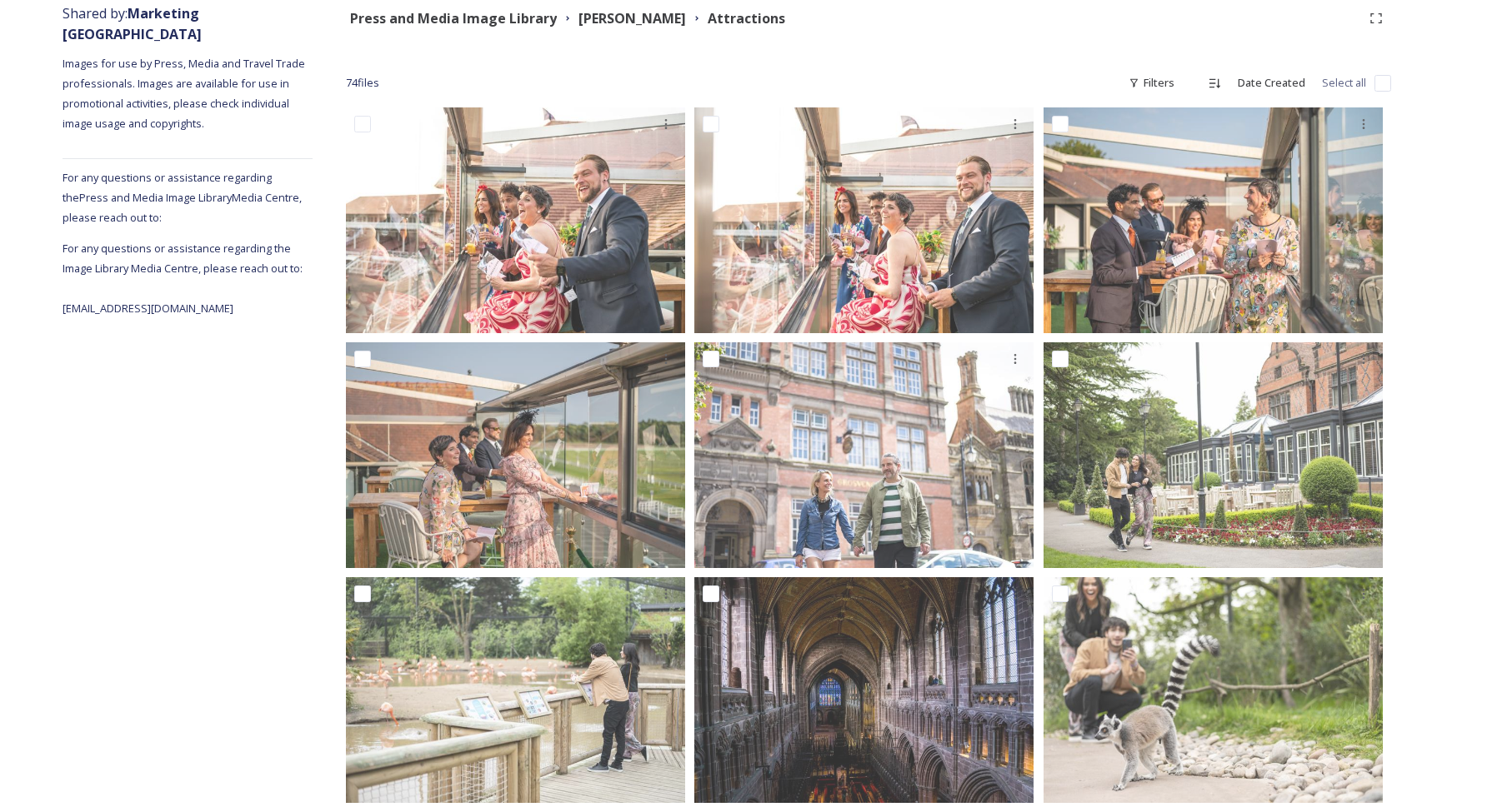
click at [1380, 86] on input "checkbox" at bounding box center [1383, 83] width 17 height 17
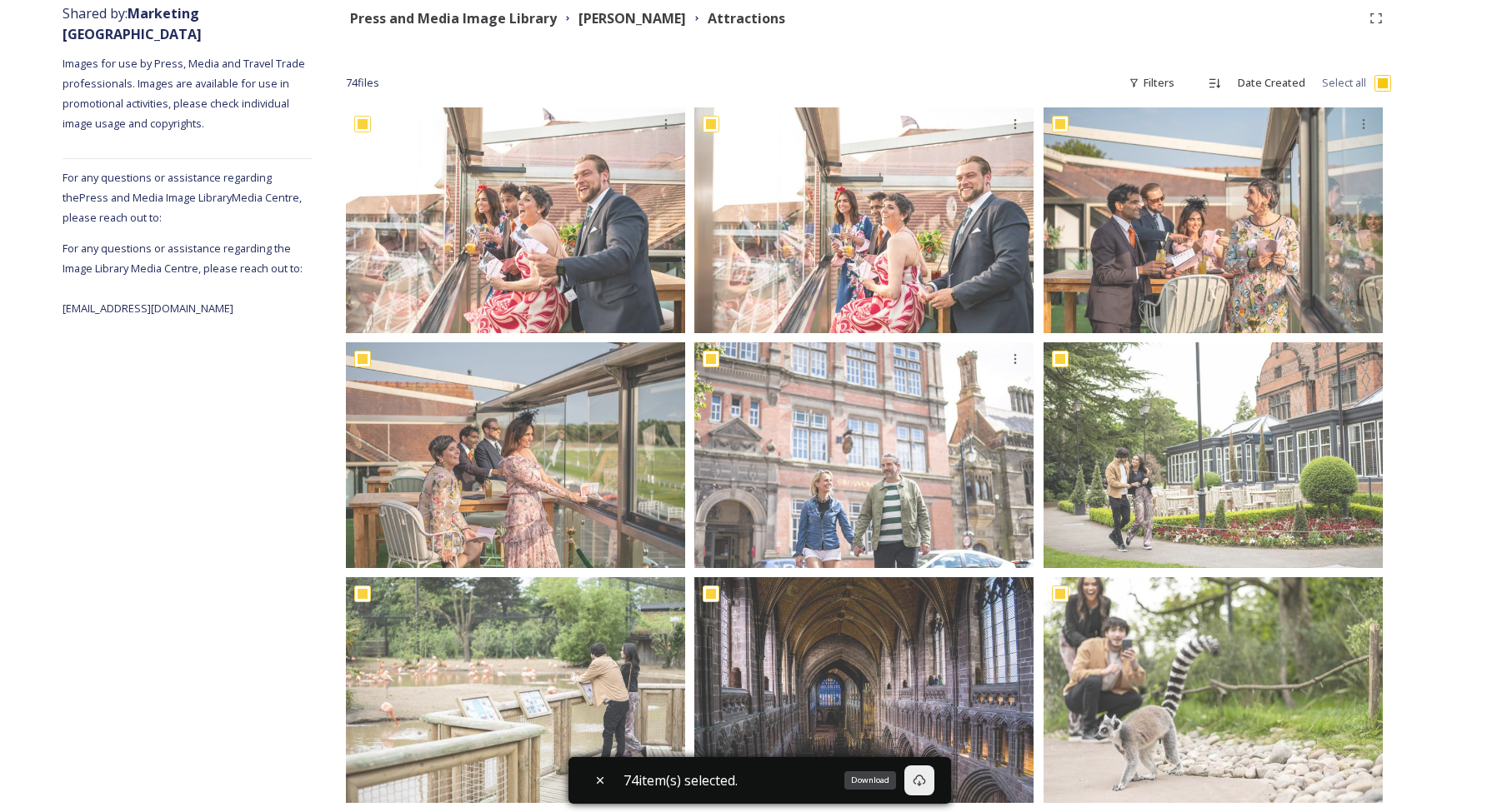
click at [926, 785] on icon at bounding box center [919, 781] width 14 height 14
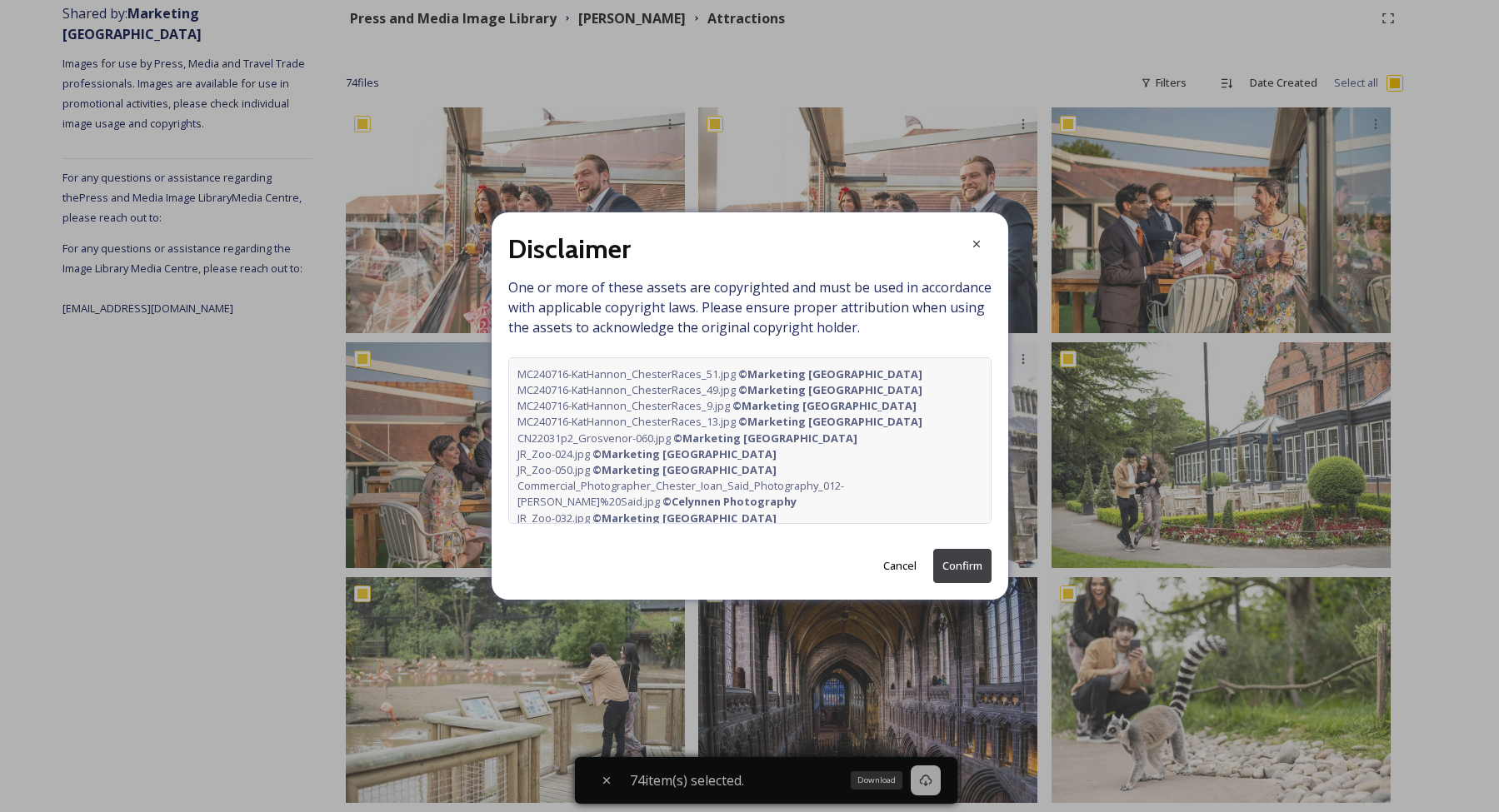
click at [966, 560] on button "Confirm" at bounding box center [963, 566] width 59 height 34
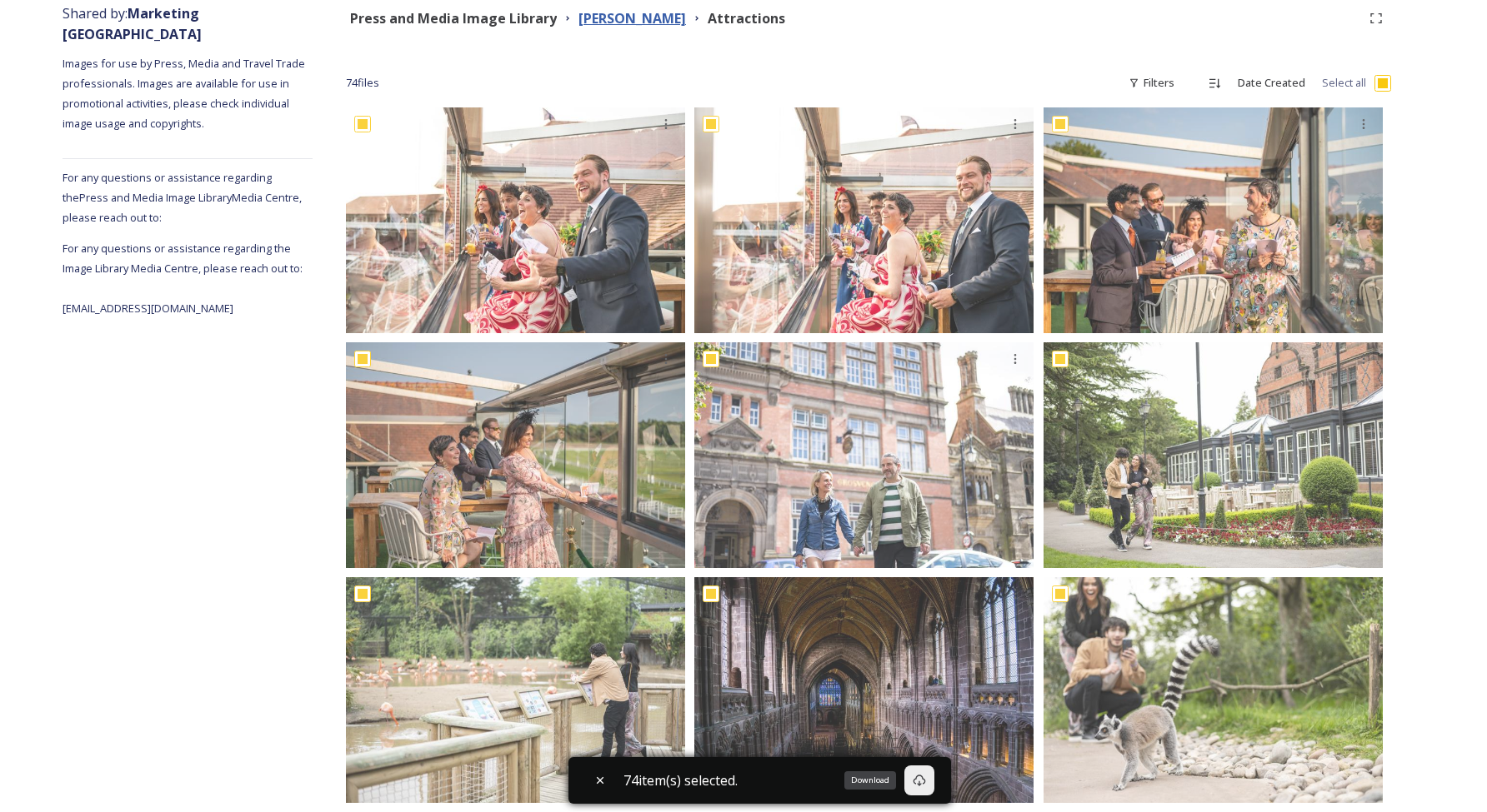
click at [609, 23] on strong "[PERSON_NAME]" at bounding box center [631, 19] width 108 height 19
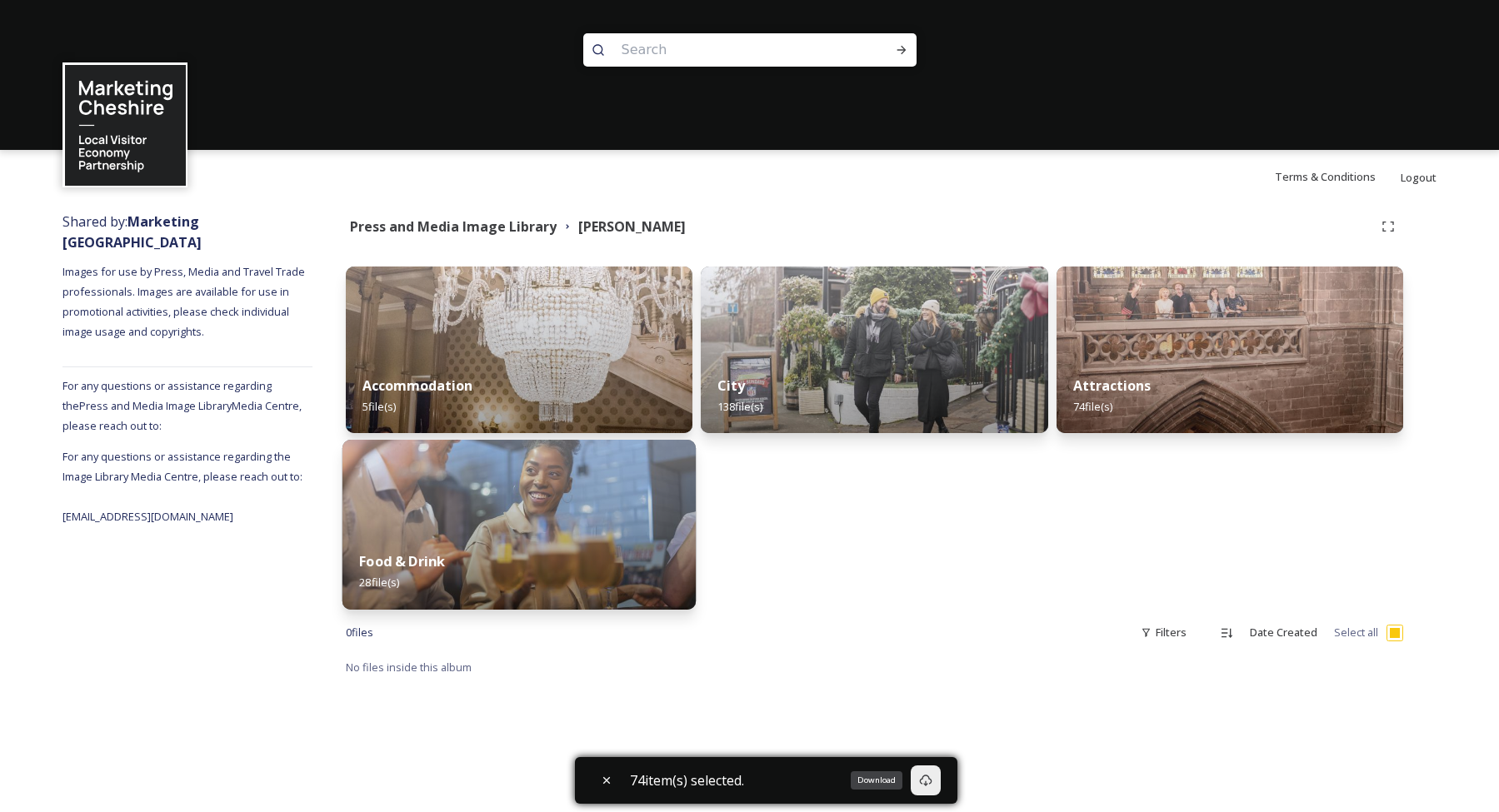
click at [531, 541] on div "Food & Drink 28 file(s)" at bounding box center [519, 571] width 354 height 76
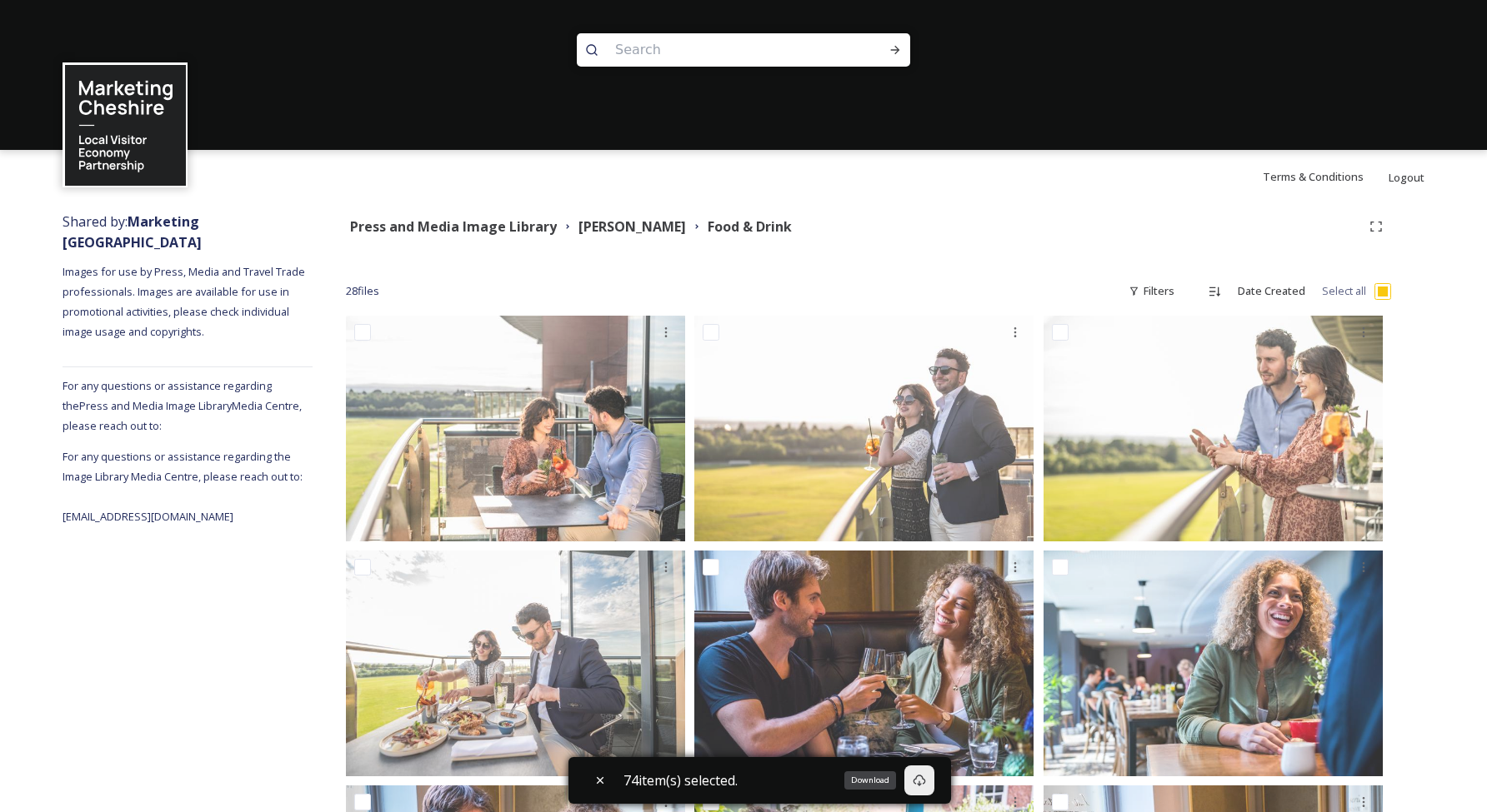
click at [1380, 290] on input "checkbox" at bounding box center [1383, 292] width 17 height 17
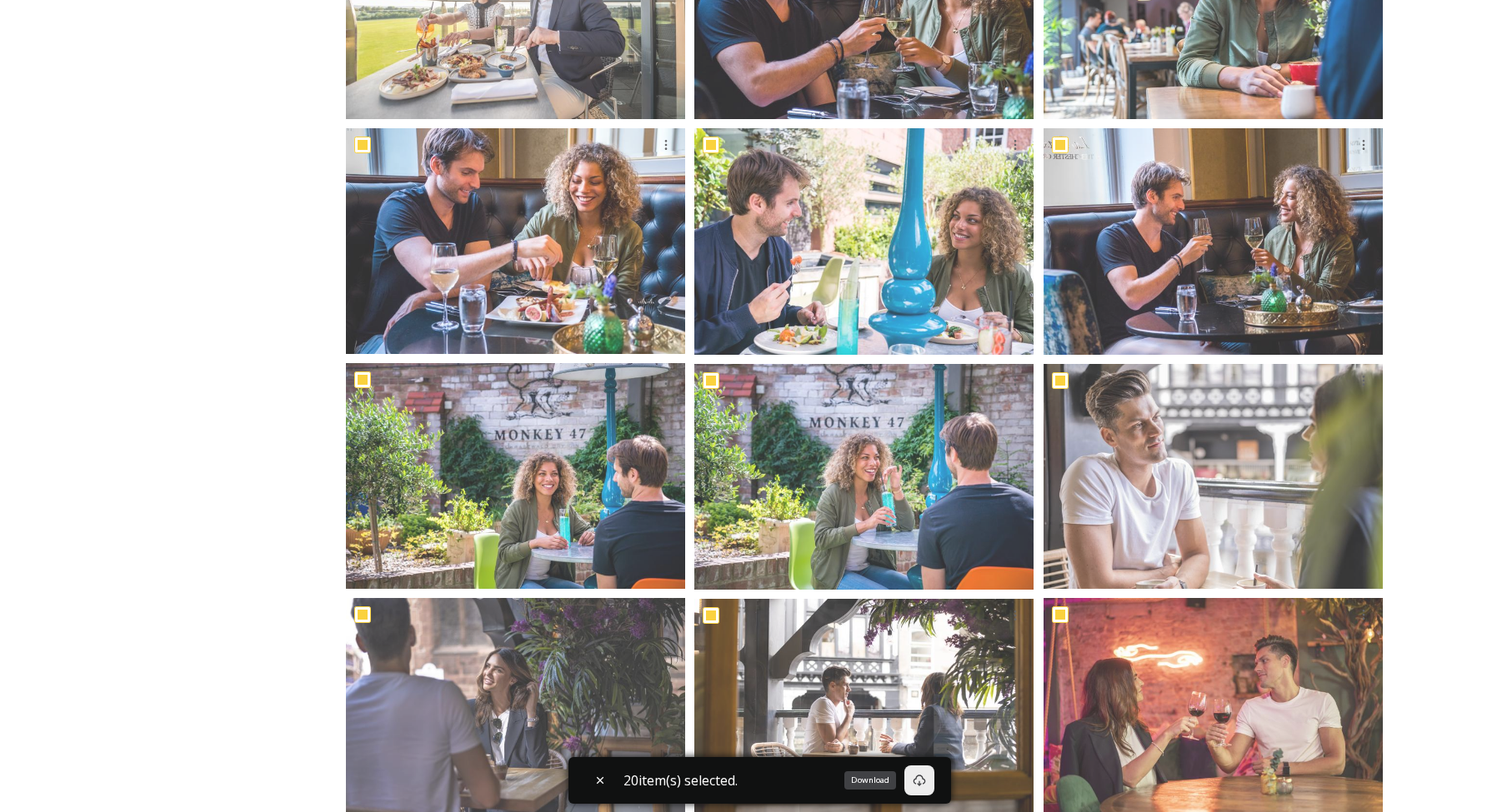
scroll to position [1392, 0]
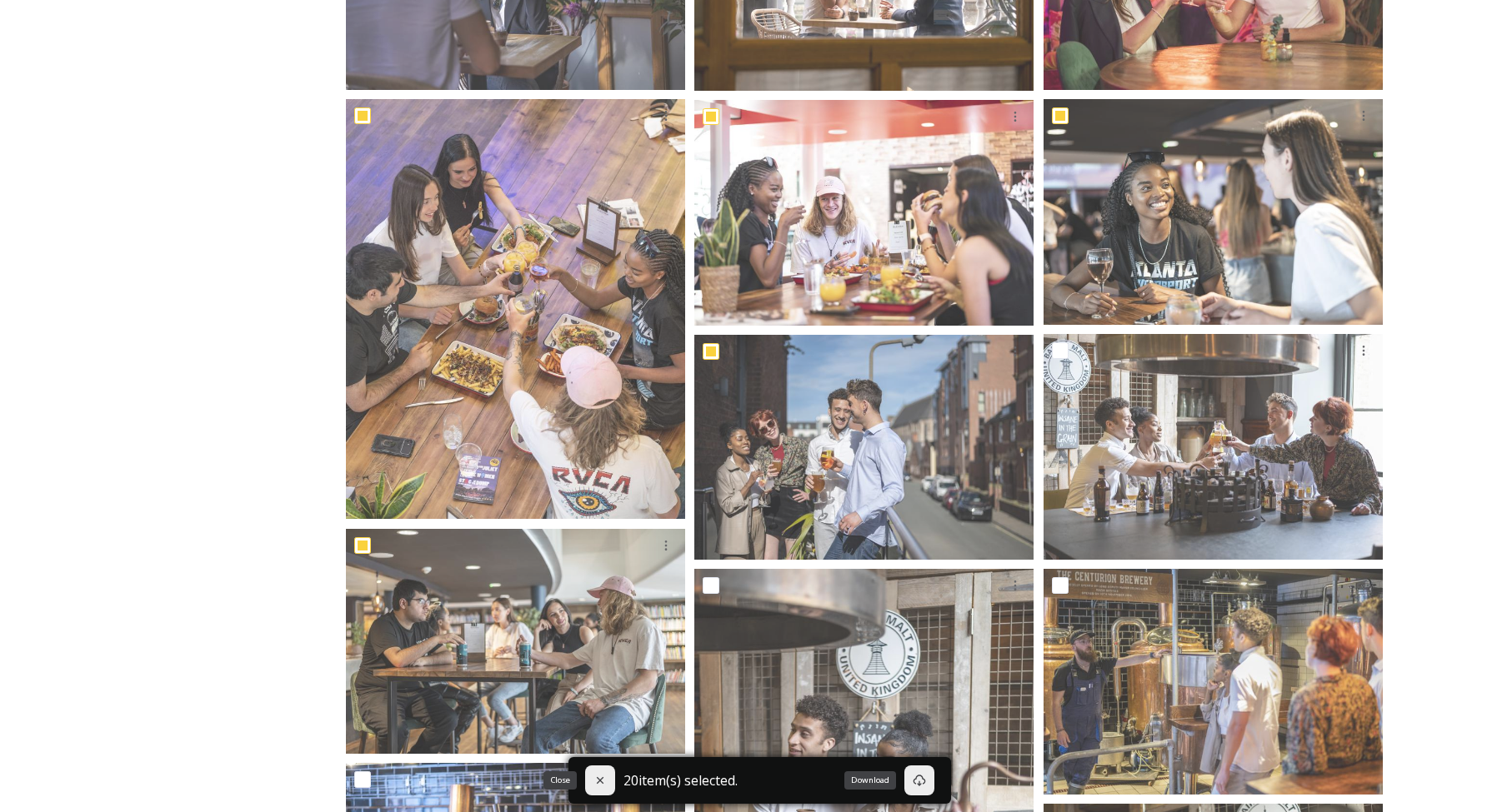
click at [592, 783] on div "Close" at bounding box center [599, 780] width 30 height 30
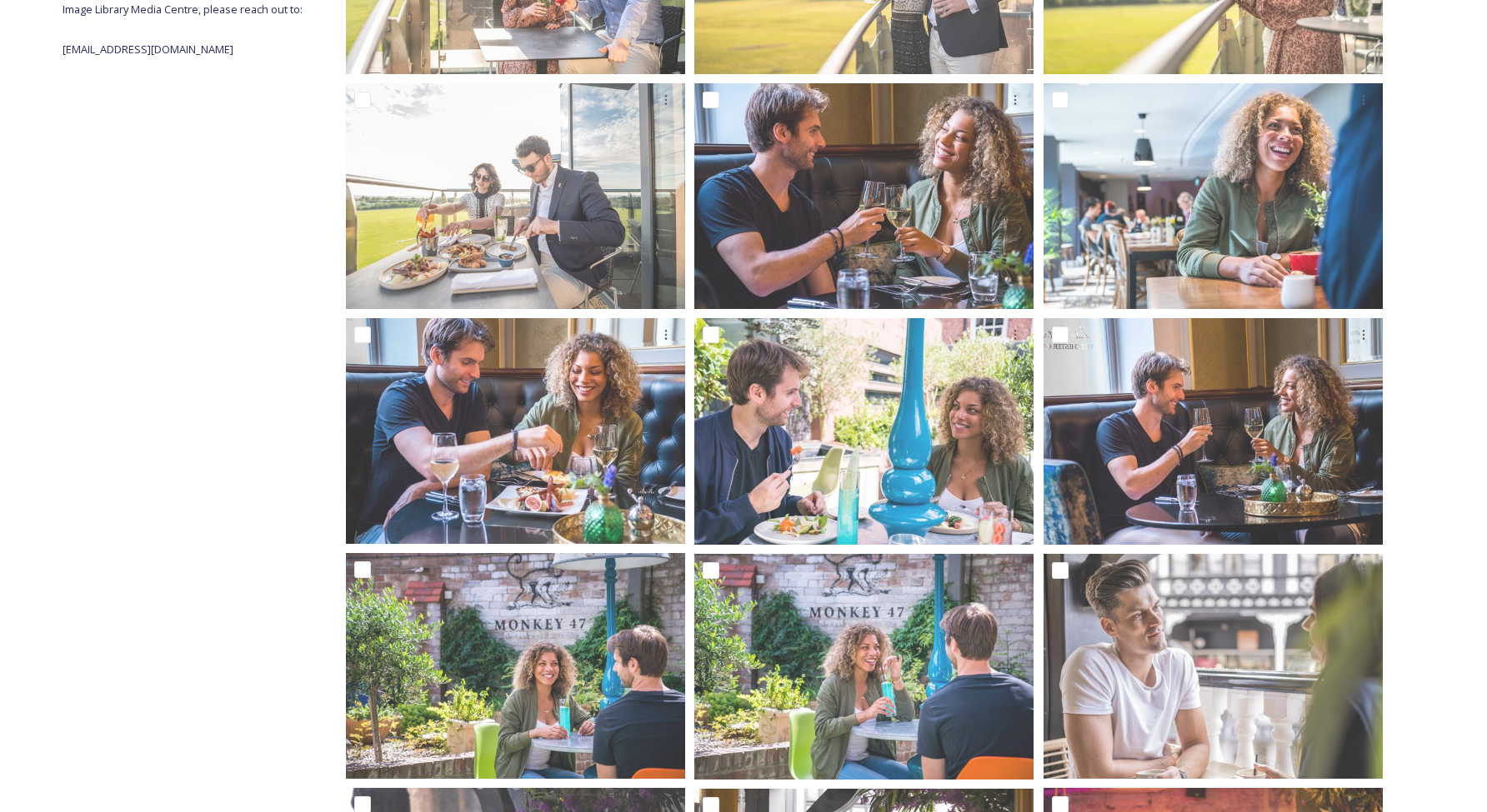
scroll to position [0, 0]
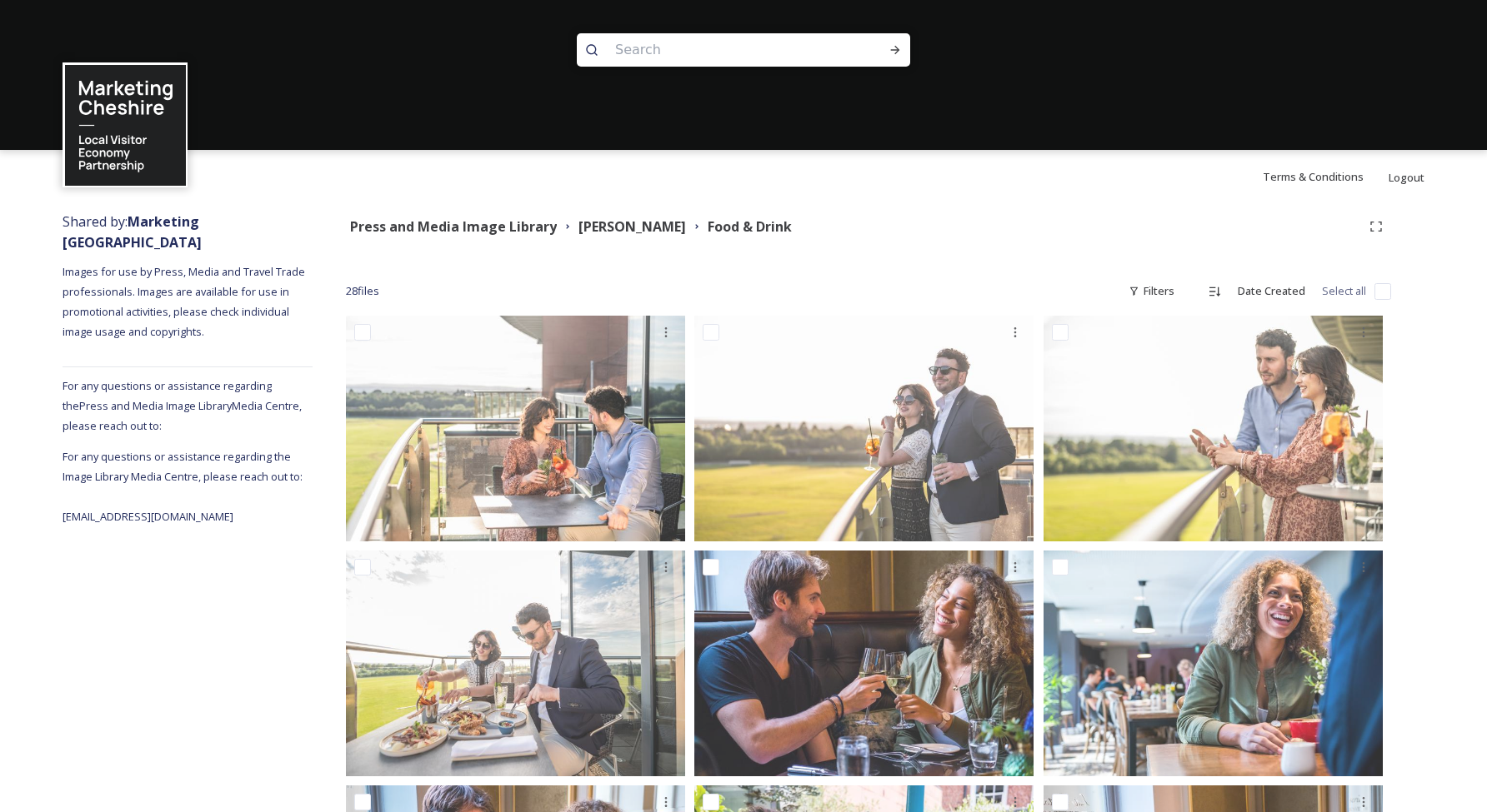
click at [1381, 292] on input "checkbox" at bounding box center [1383, 292] width 17 height 17
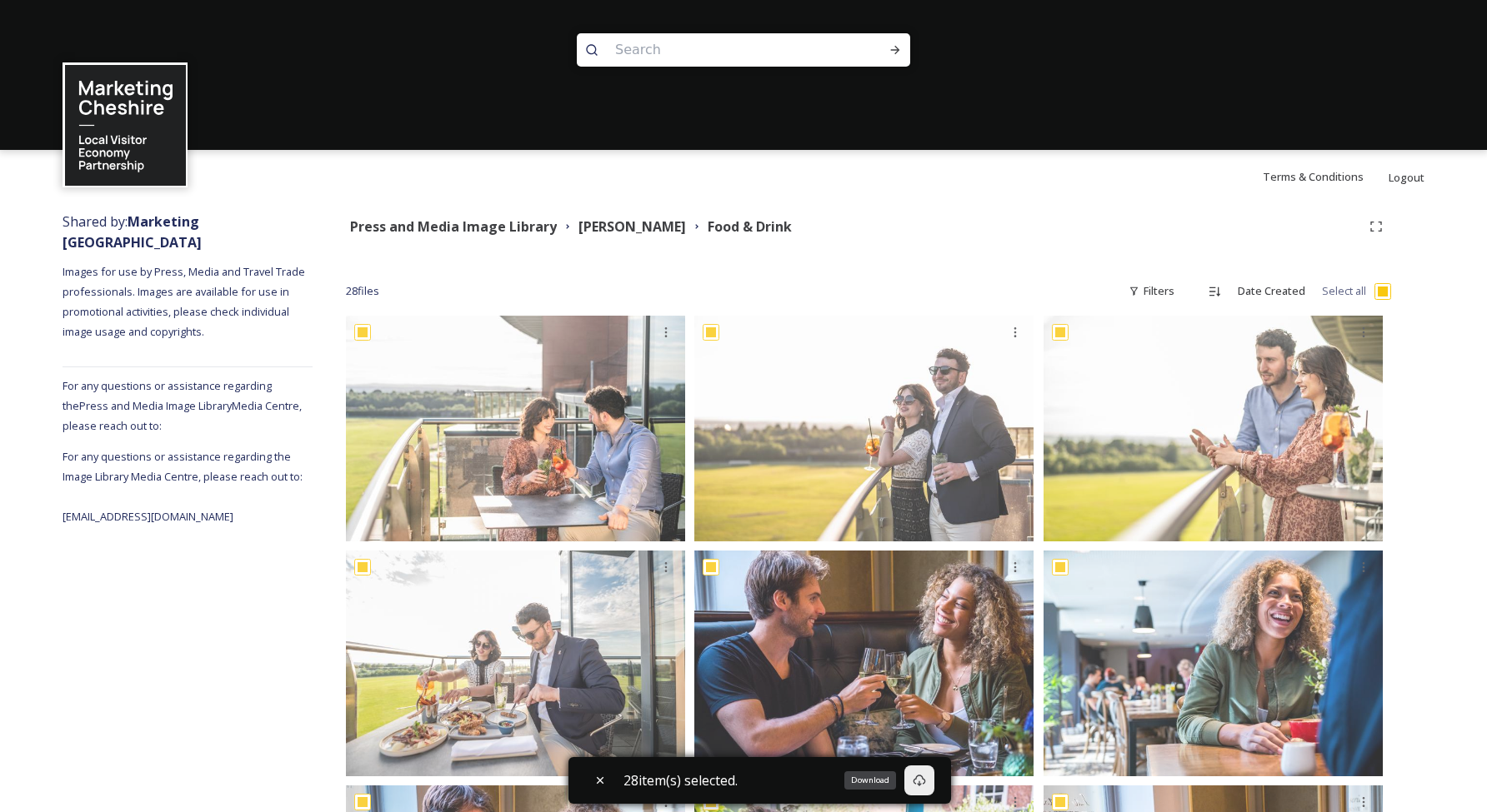
click at [932, 778] on div "Download" at bounding box center [918, 780] width 30 height 30
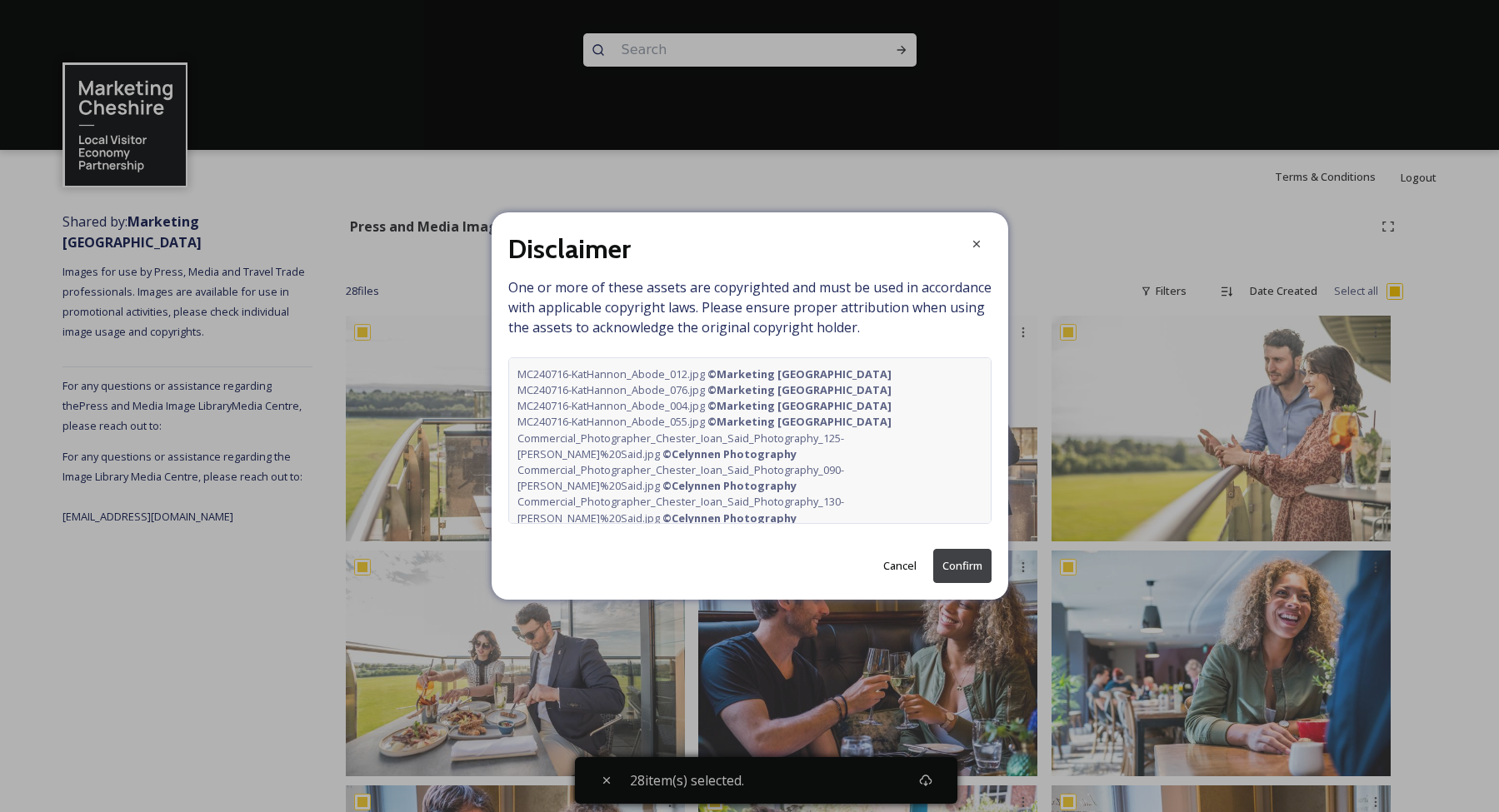
click at [968, 568] on button "Confirm" at bounding box center [963, 566] width 59 height 34
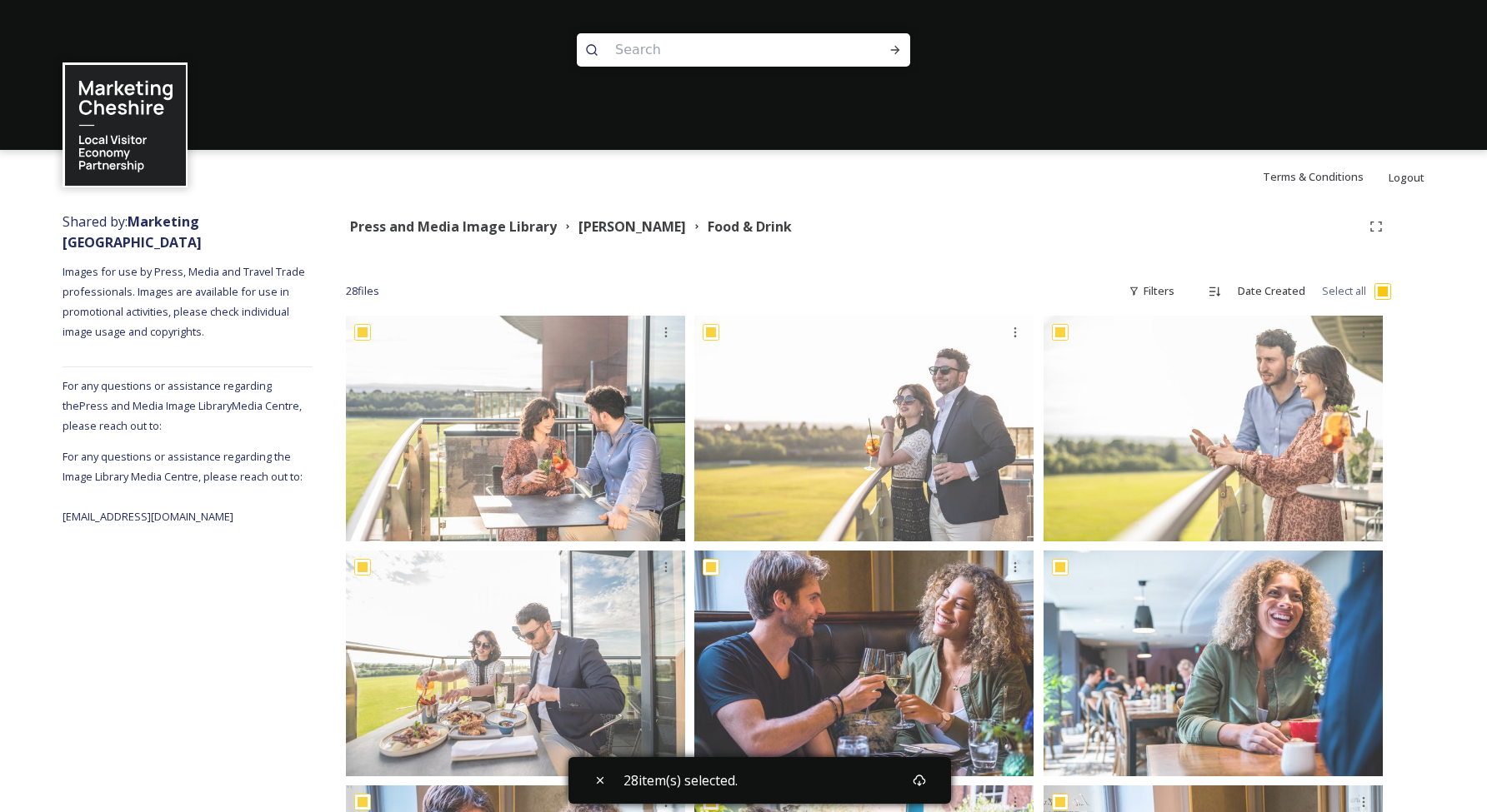
click at [614, 236] on div "[PERSON_NAME]" at bounding box center [631, 227] width 108 height 21
click at [622, 231] on strong "[PERSON_NAME]" at bounding box center [631, 227] width 108 height 19
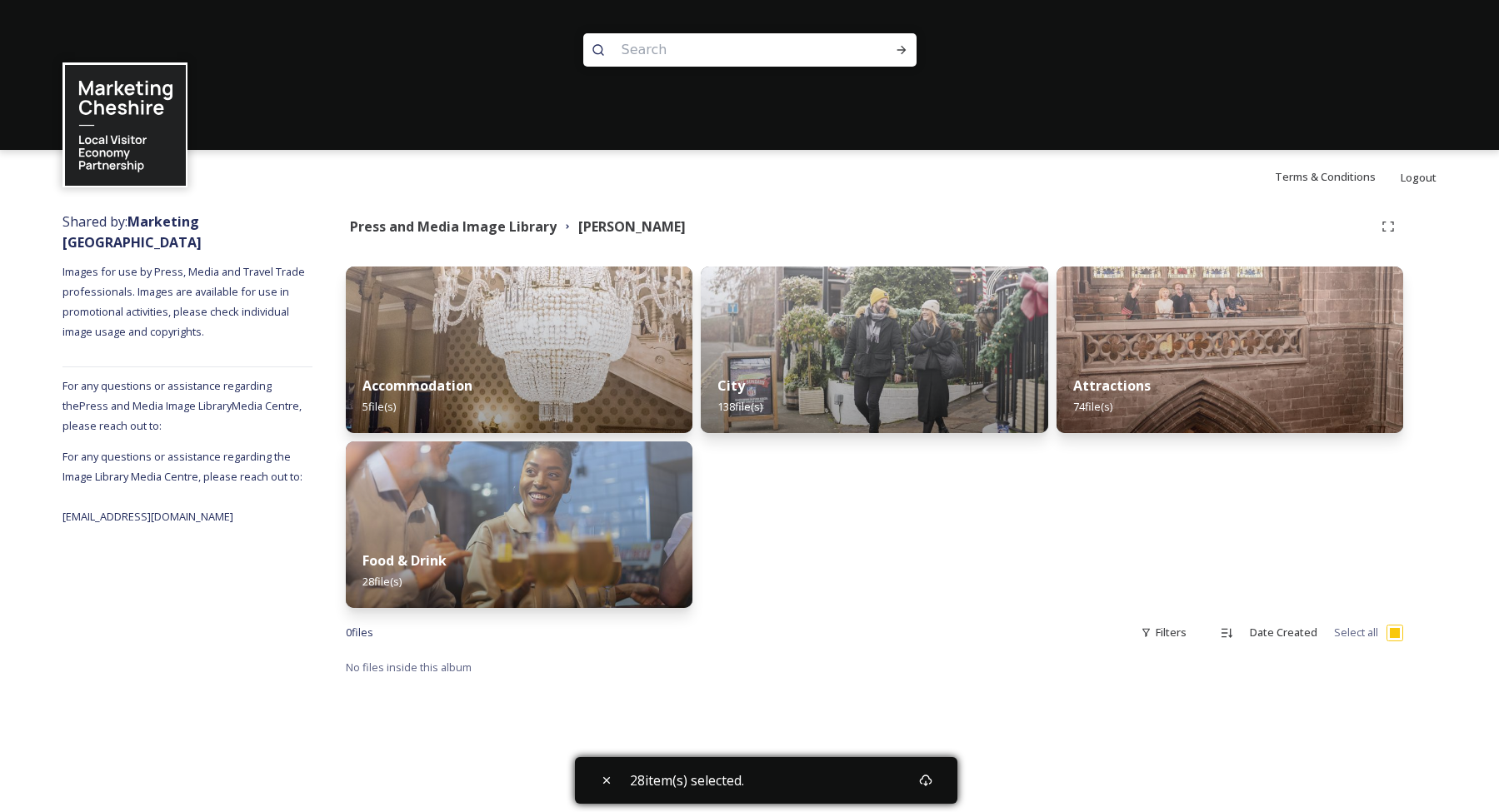
click at [485, 238] on div "Press and Media Image Library [PERSON_NAME]" at bounding box center [874, 226] width 1058 height 30
click at [504, 227] on strong "Press and Media Image Library" at bounding box center [453, 227] width 207 height 19
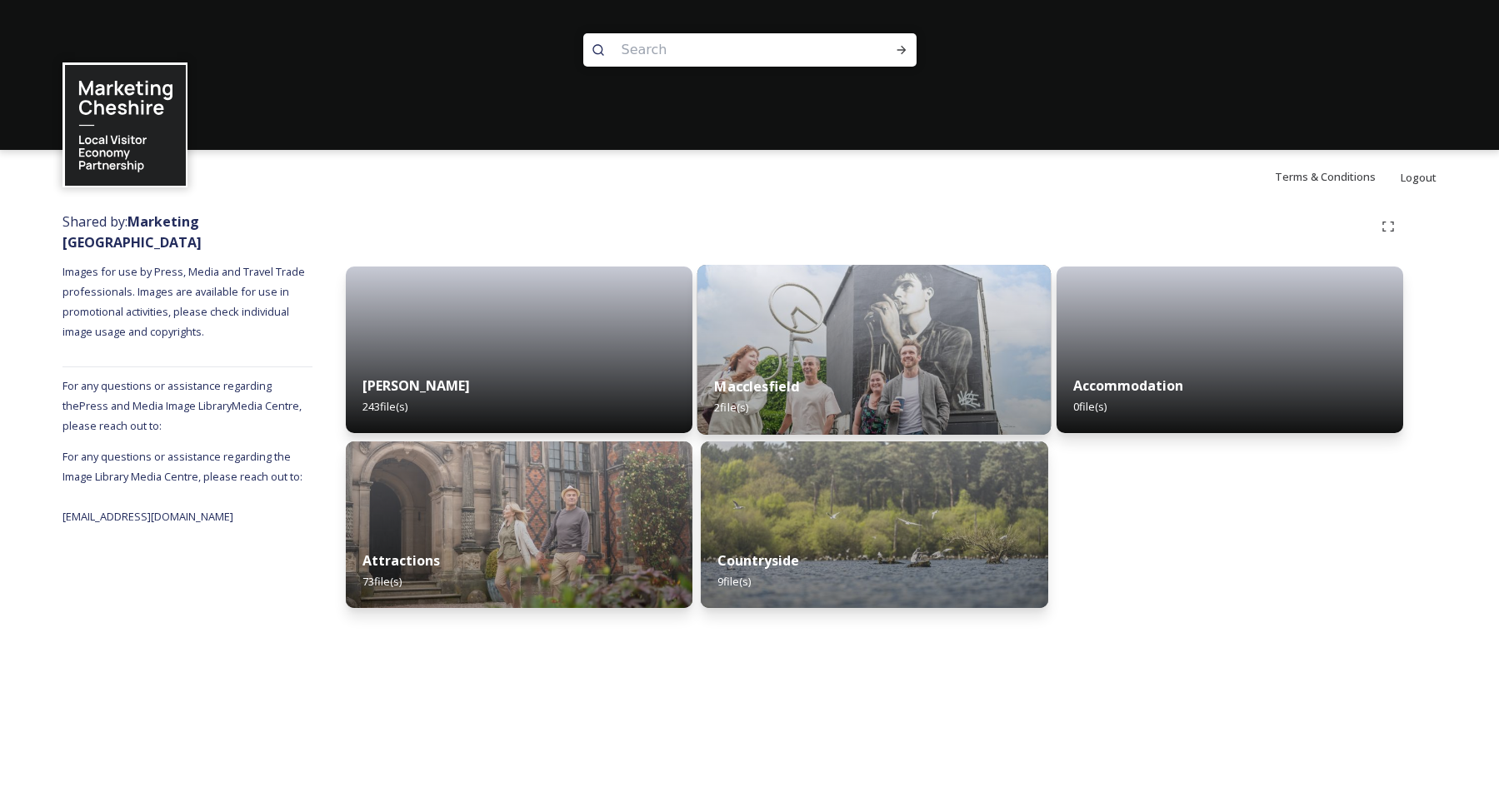
click at [867, 362] on div "Macclesfield 2 file(s)" at bounding box center [874, 396] width 354 height 76
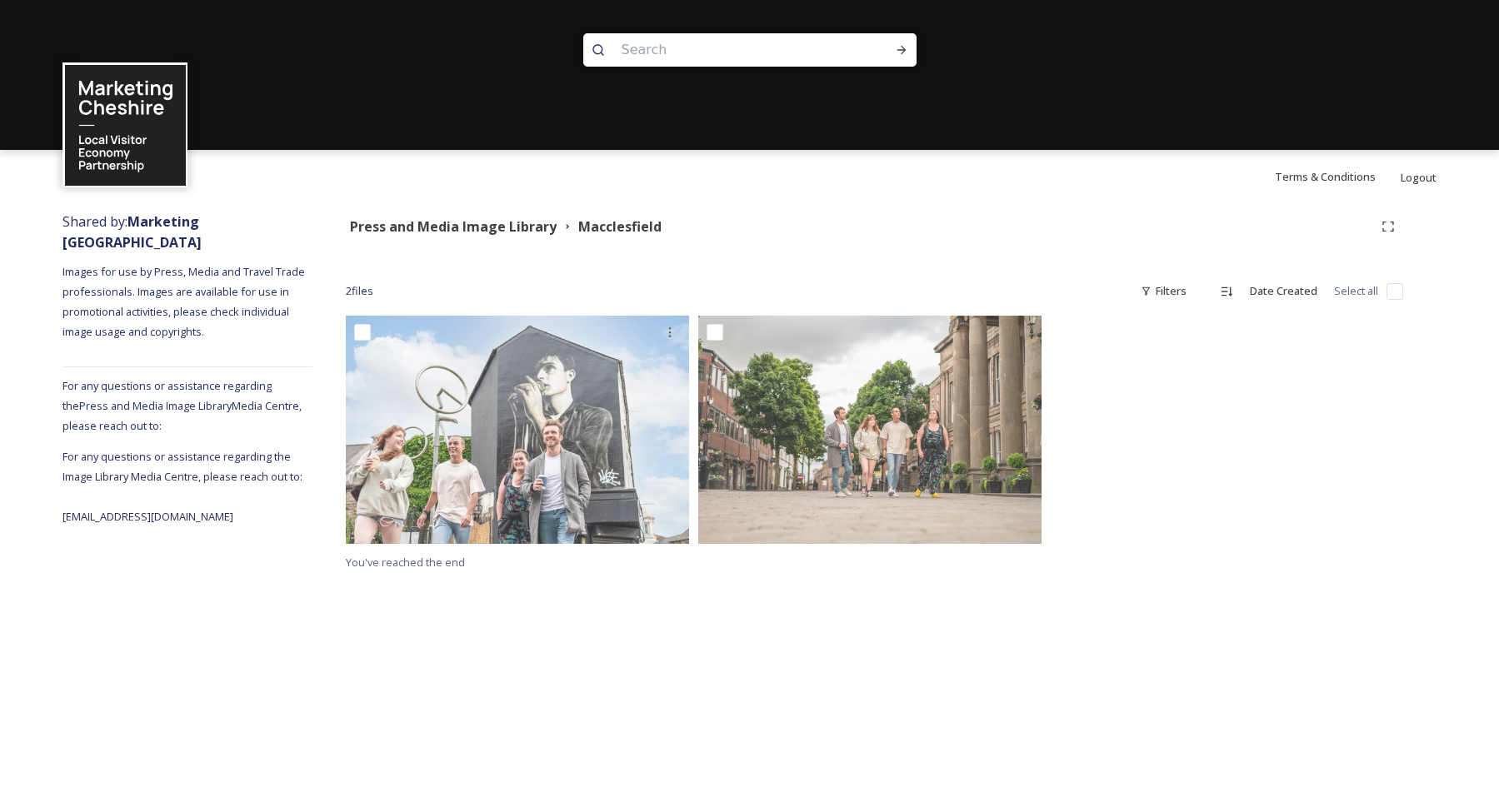
click at [1401, 294] on input "checkbox" at bounding box center [1395, 292] width 17 height 17
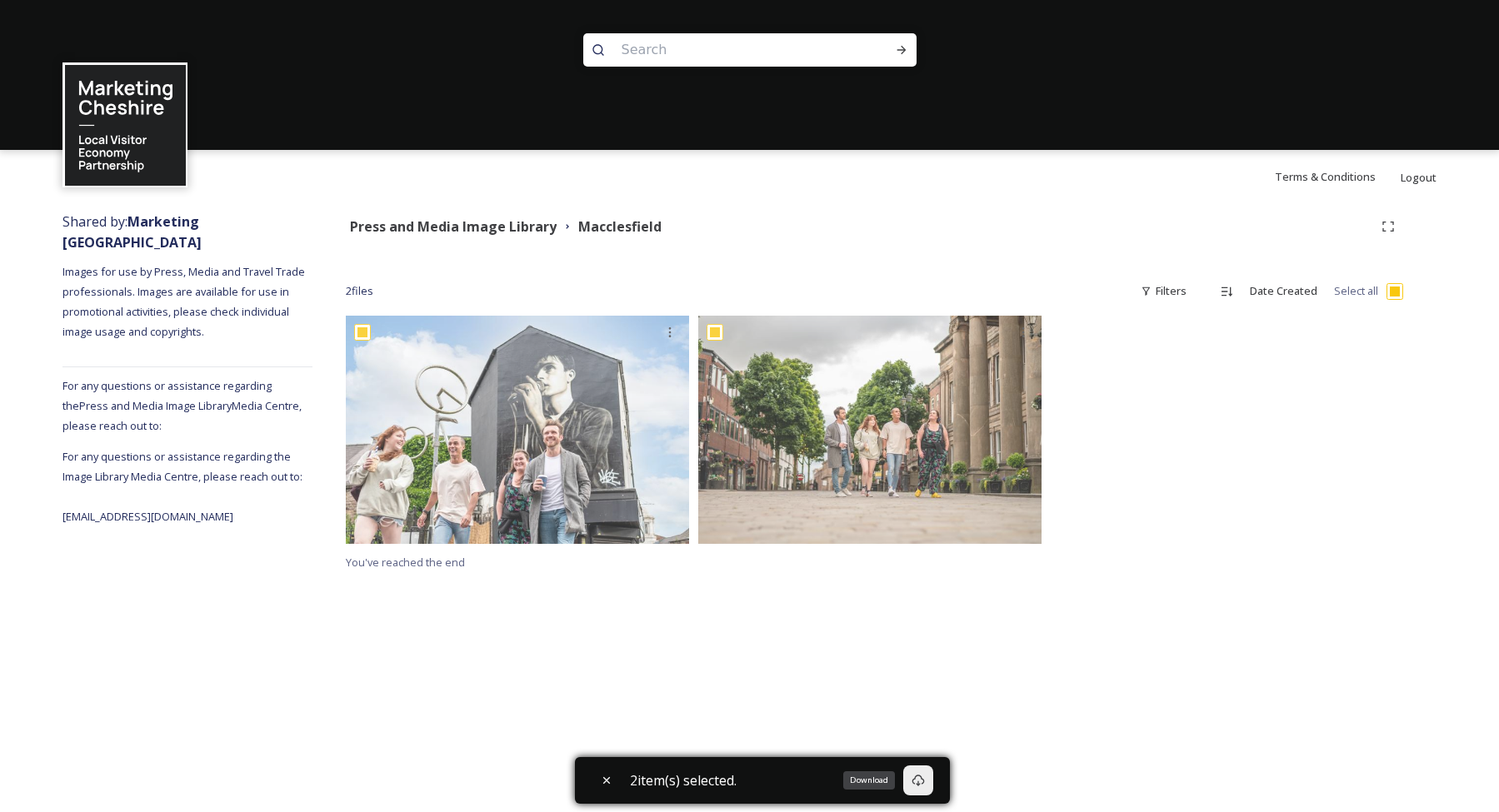
click at [918, 787] on div "Download" at bounding box center [918, 780] width 30 height 30
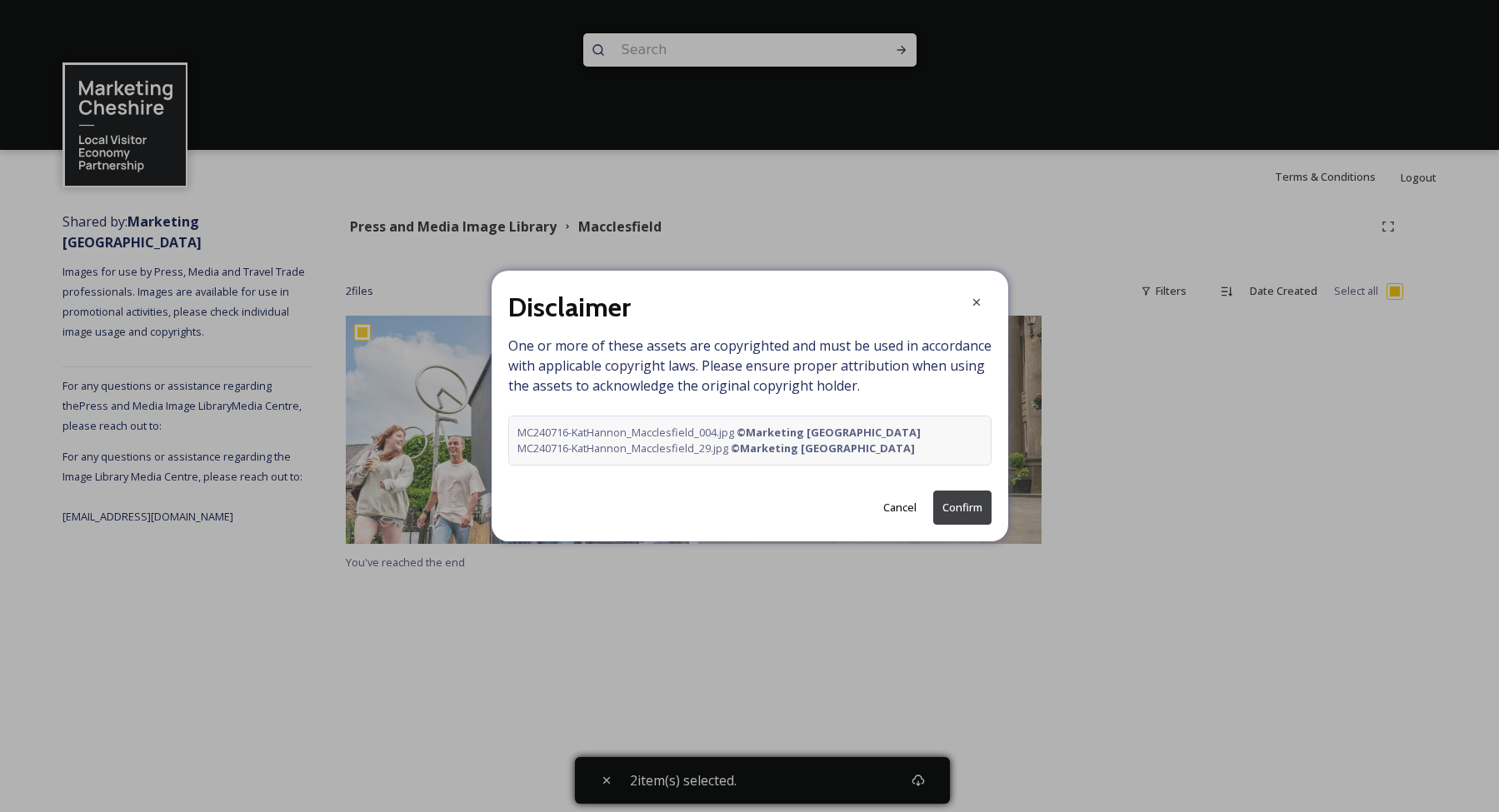
click at [953, 508] on button "Confirm" at bounding box center [963, 507] width 59 height 34
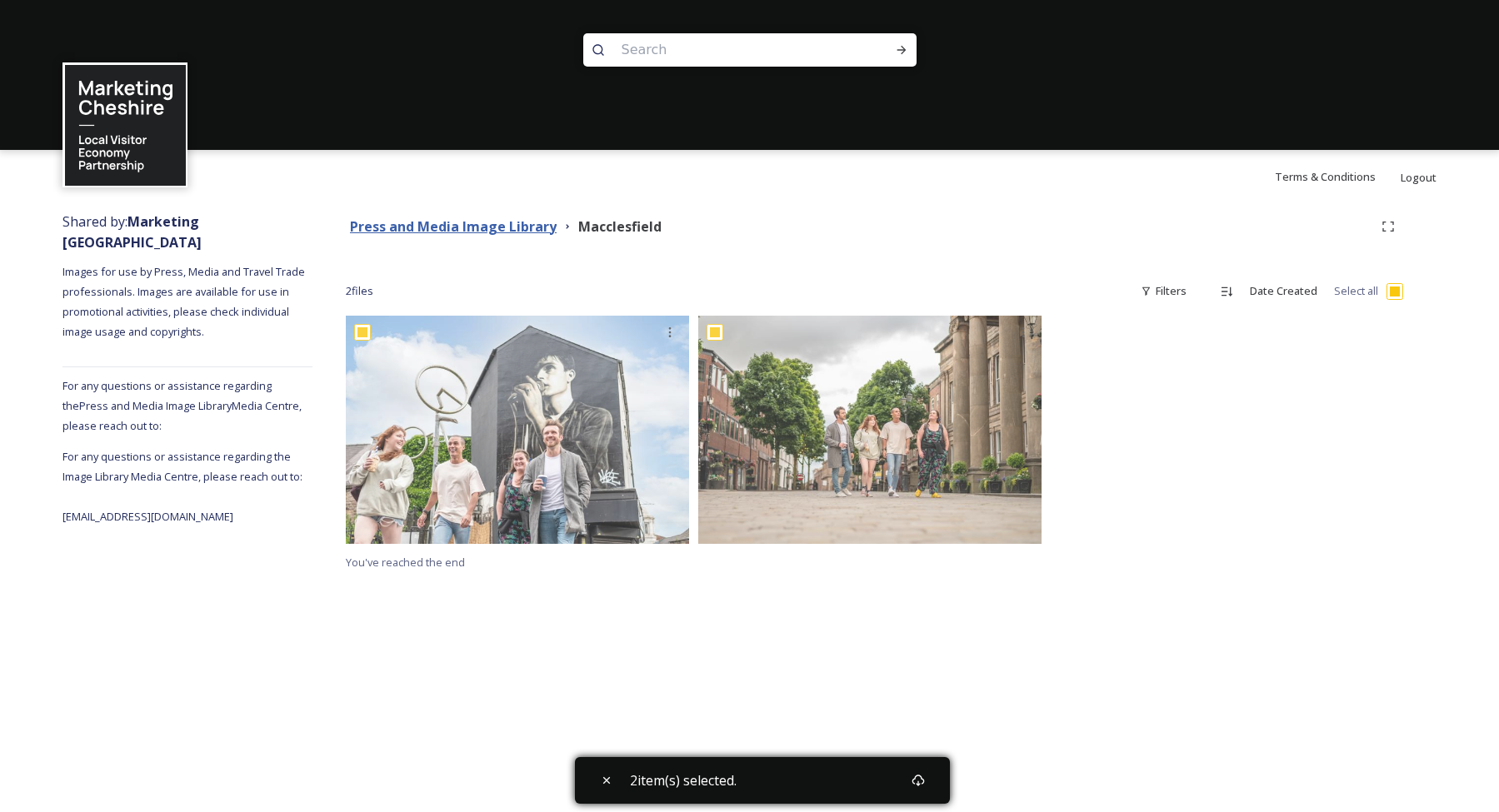
click at [494, 227] on strong "Press and Media Image Library" at bounding box center [453, 227] width 207 height 19
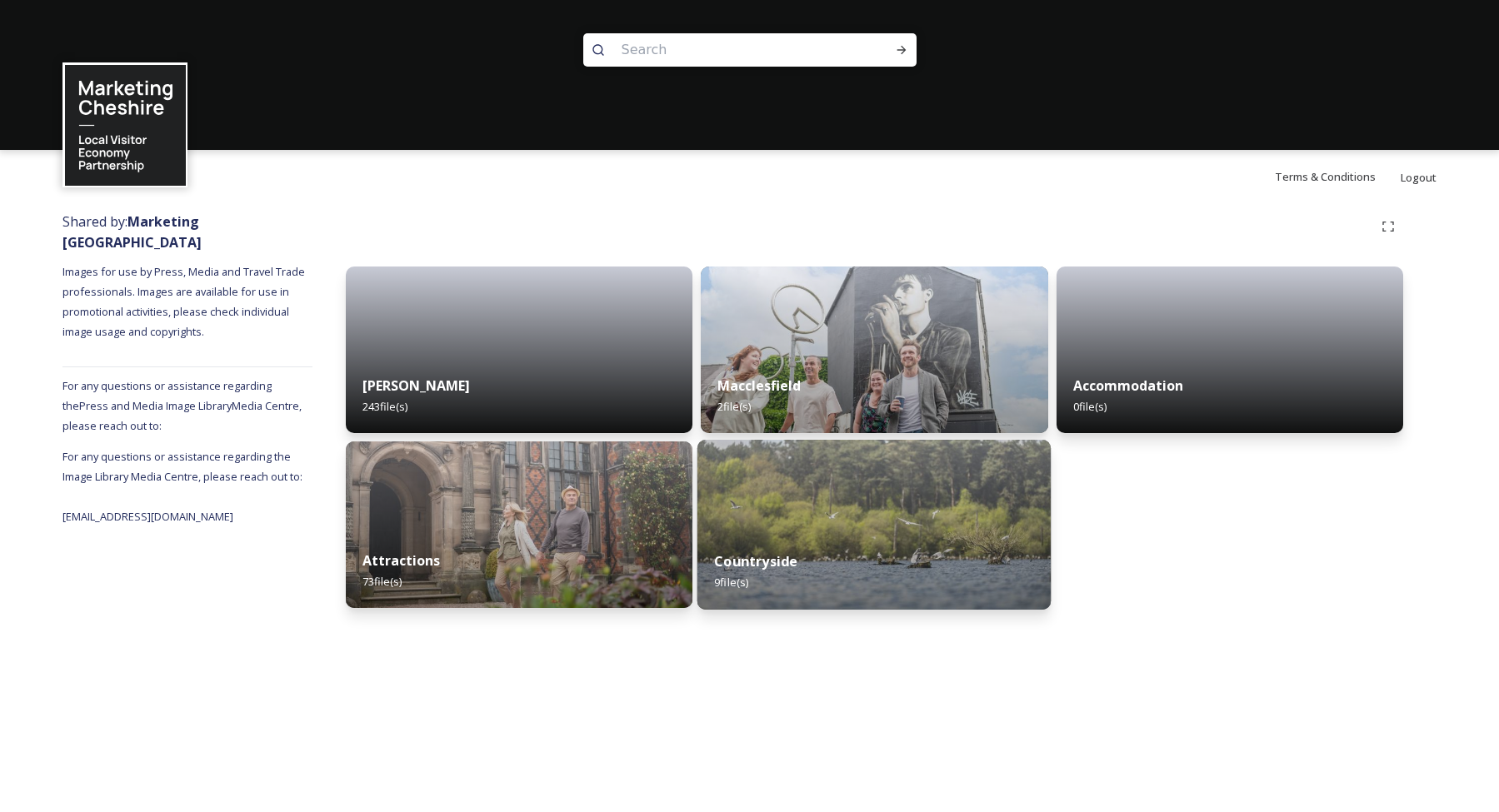
click at [844, 511] on img at bounding box center [874, 524] width 354 height 170
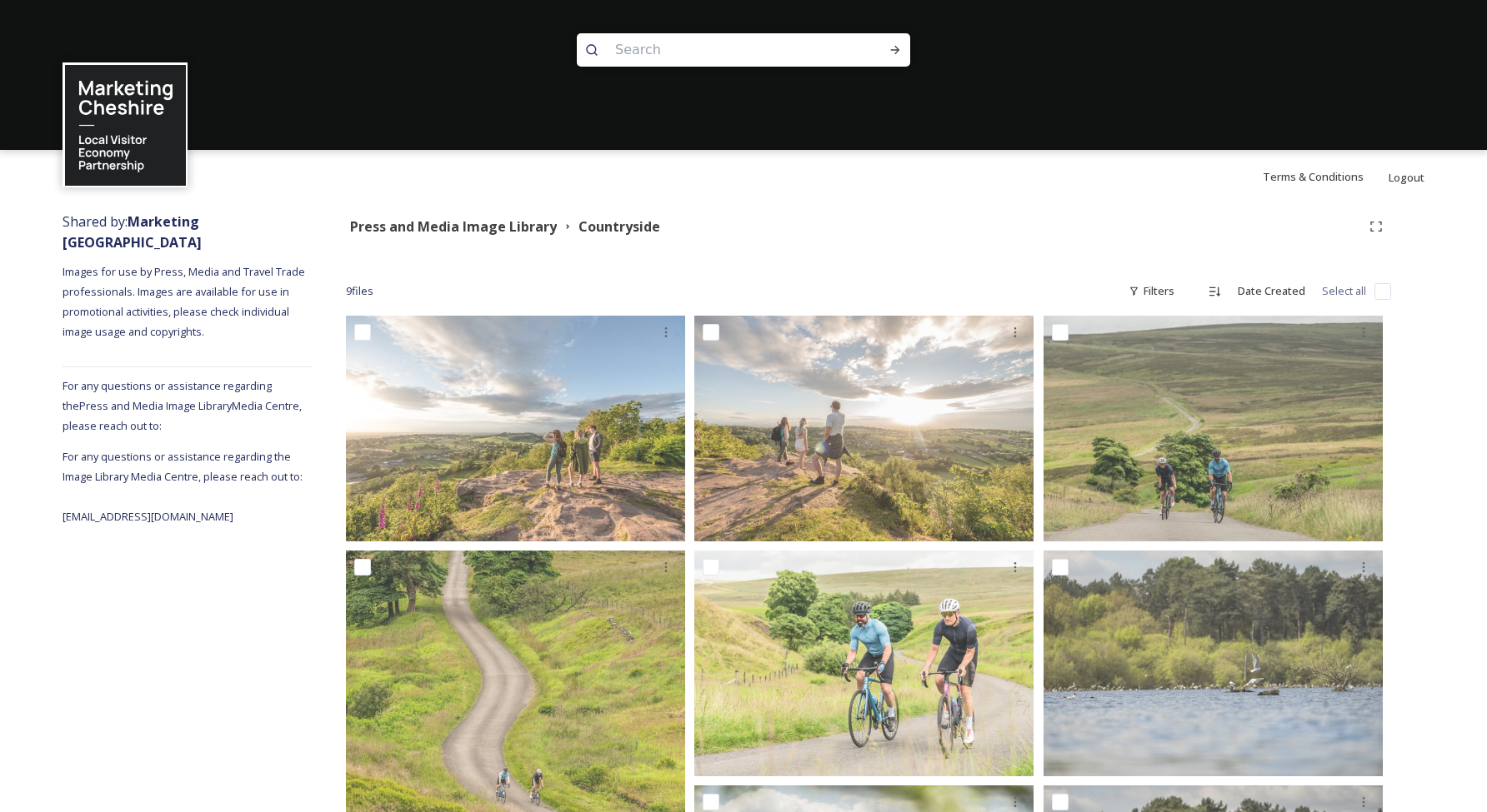
click at [1385, 285] on input "checkbox" at bounding box center [1383, 292] width 17 height 17
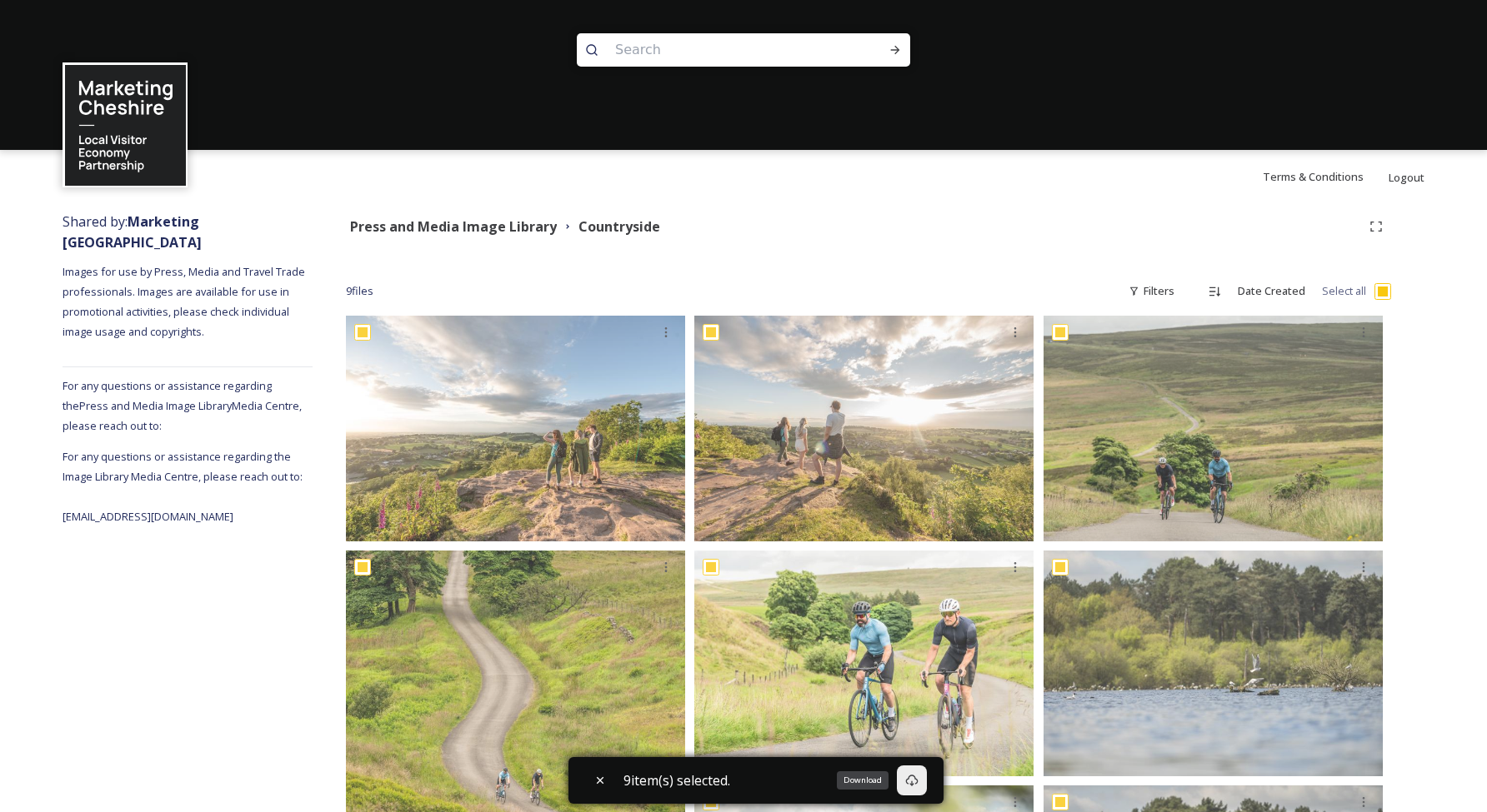
click at [916, 787] on div "Download" at bounding box center [912, 780] width 30 height 30
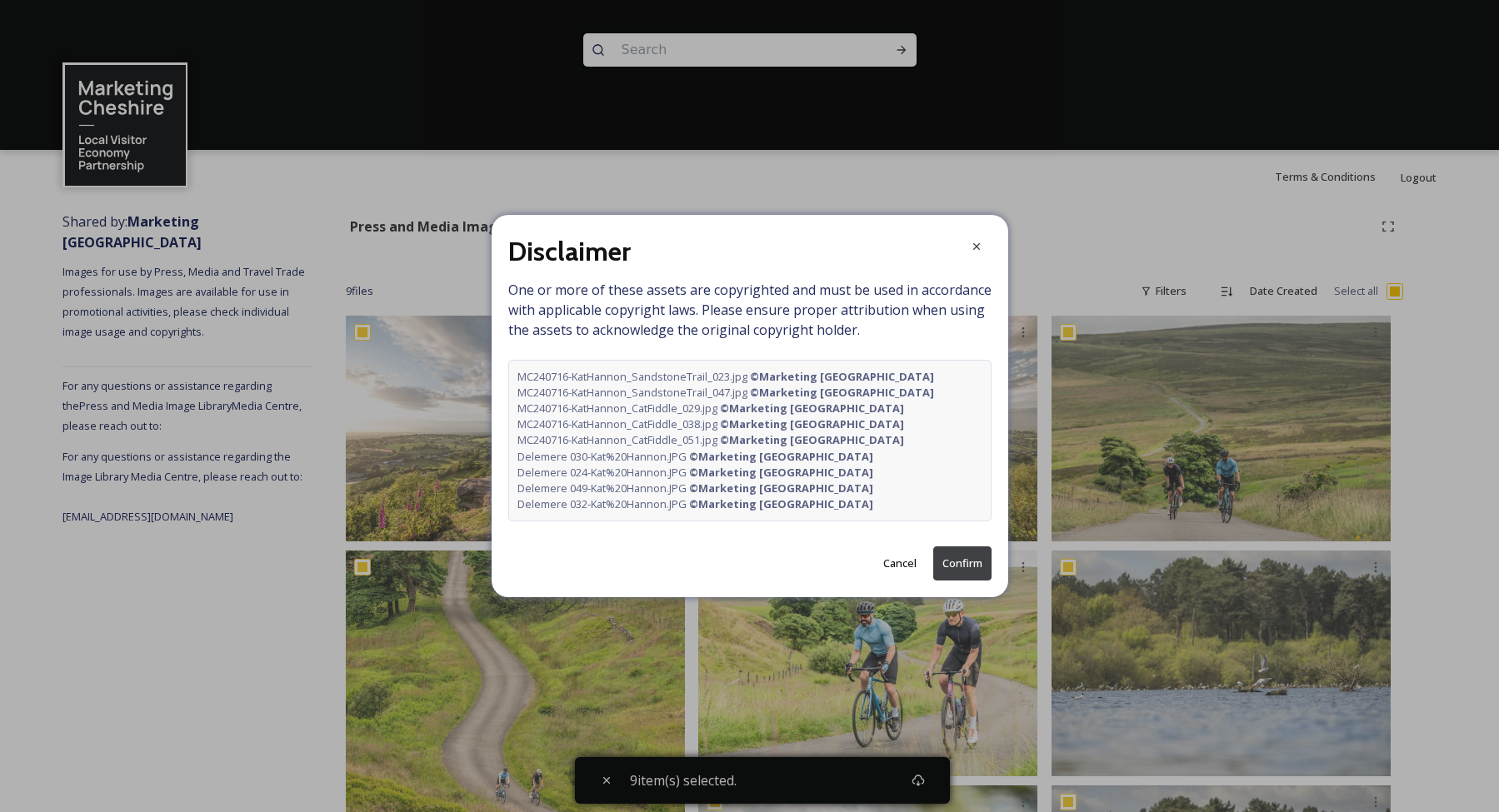
click at [963, 557] on button "Confirm" at bounding box center [963, 563] width 59 height 34
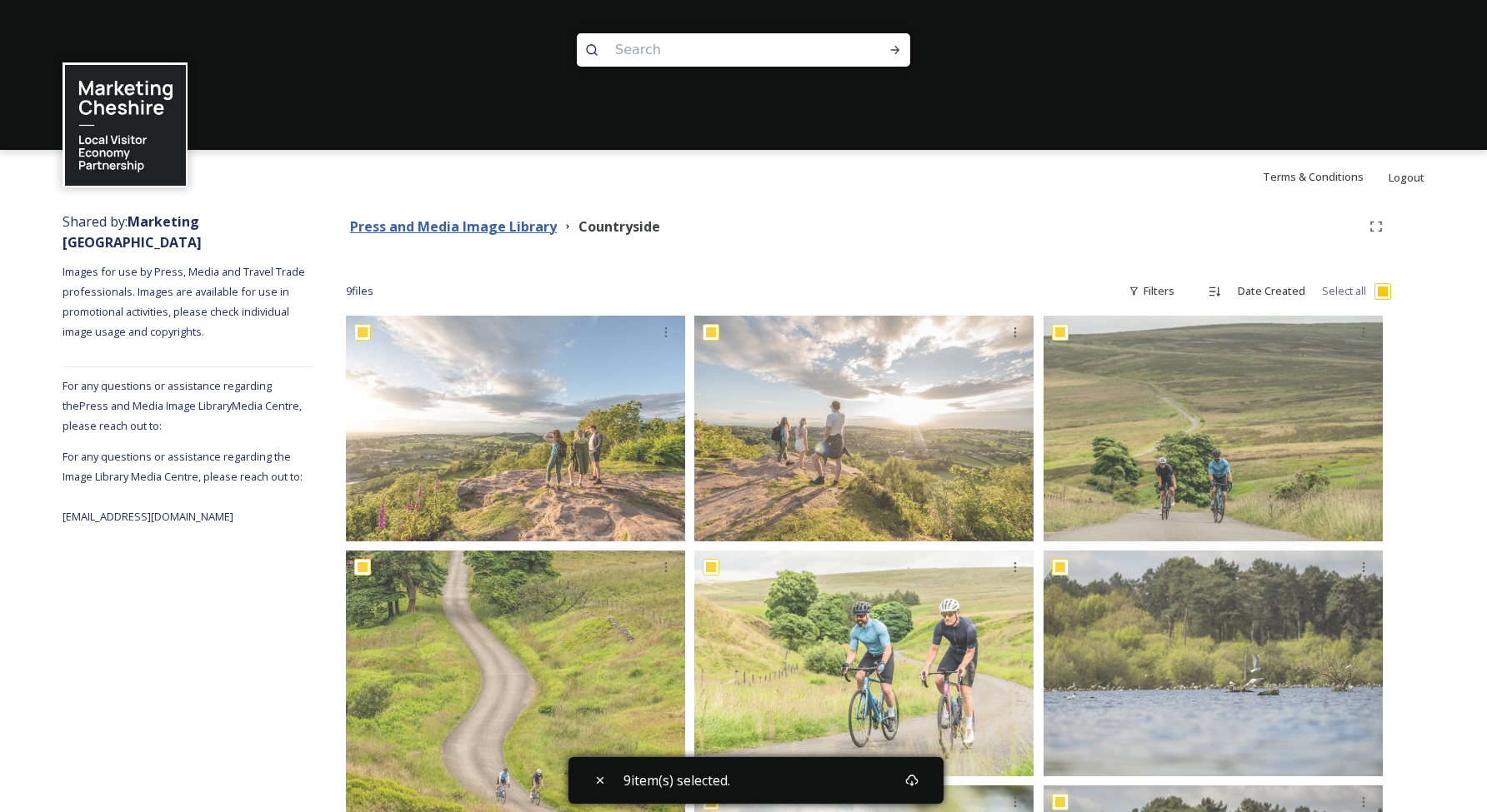
click at [535, 232] on strong "Press and Media Image Library" at bounding box center [453, 227] width 207 height 19
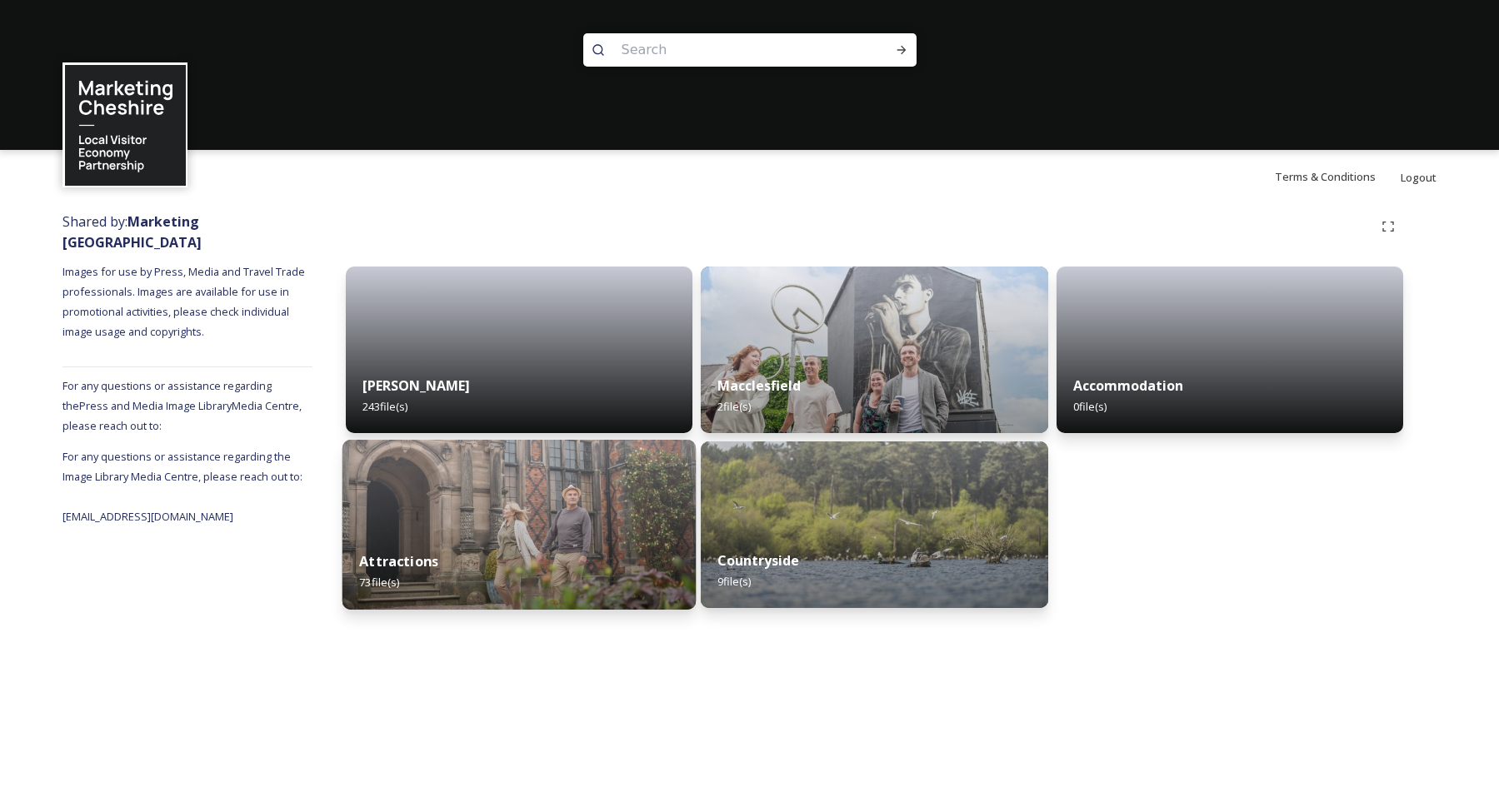
click at [498, 521] on img at bounding box center [519, 524] width 354 height 170
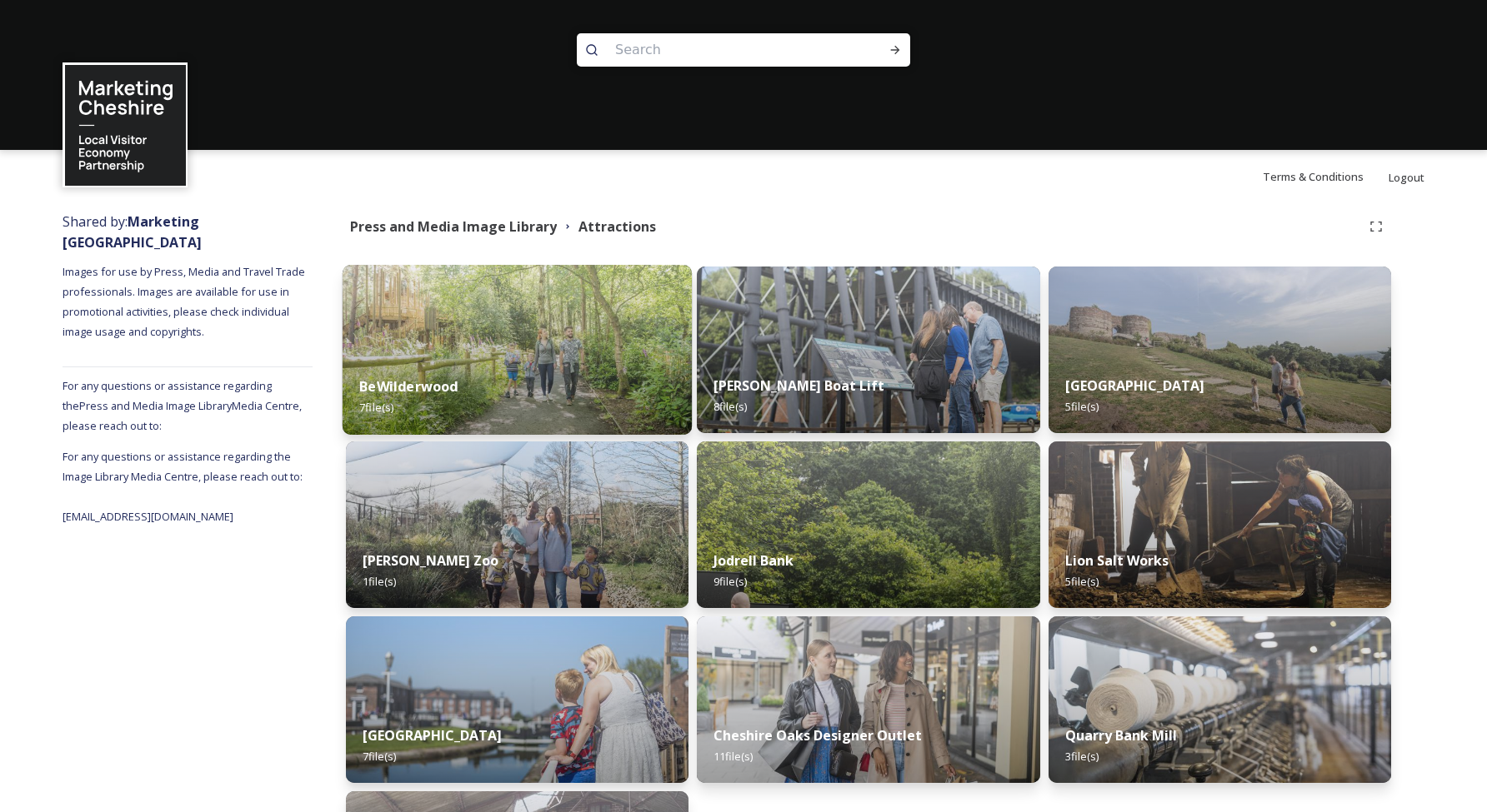
click at [598, 355] on img at bounding box center [518, 350] width 350 height 170
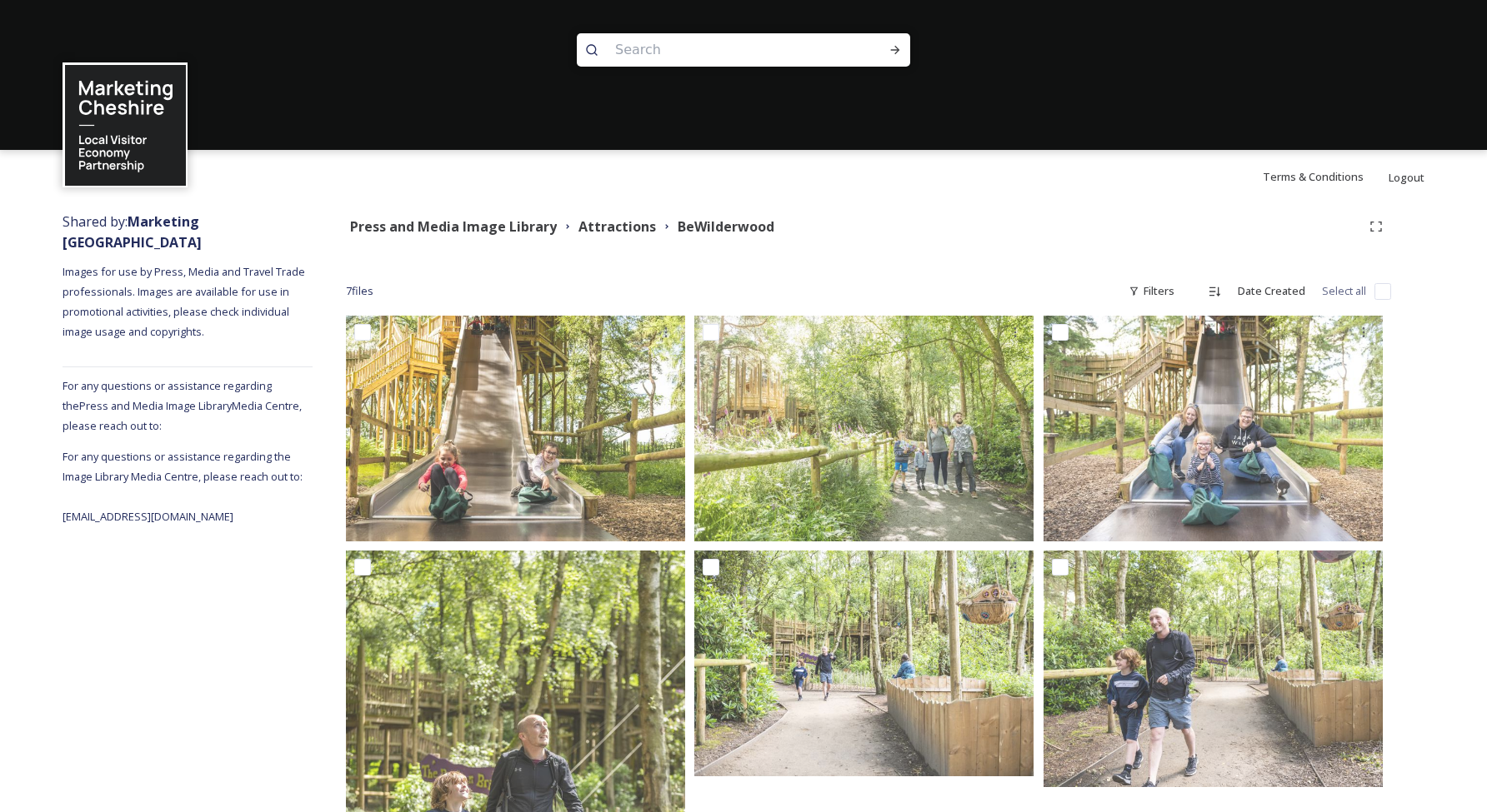
click at [1382, 288] on input "checkbox" at bounding box center [1383, 292] width 17 height 17
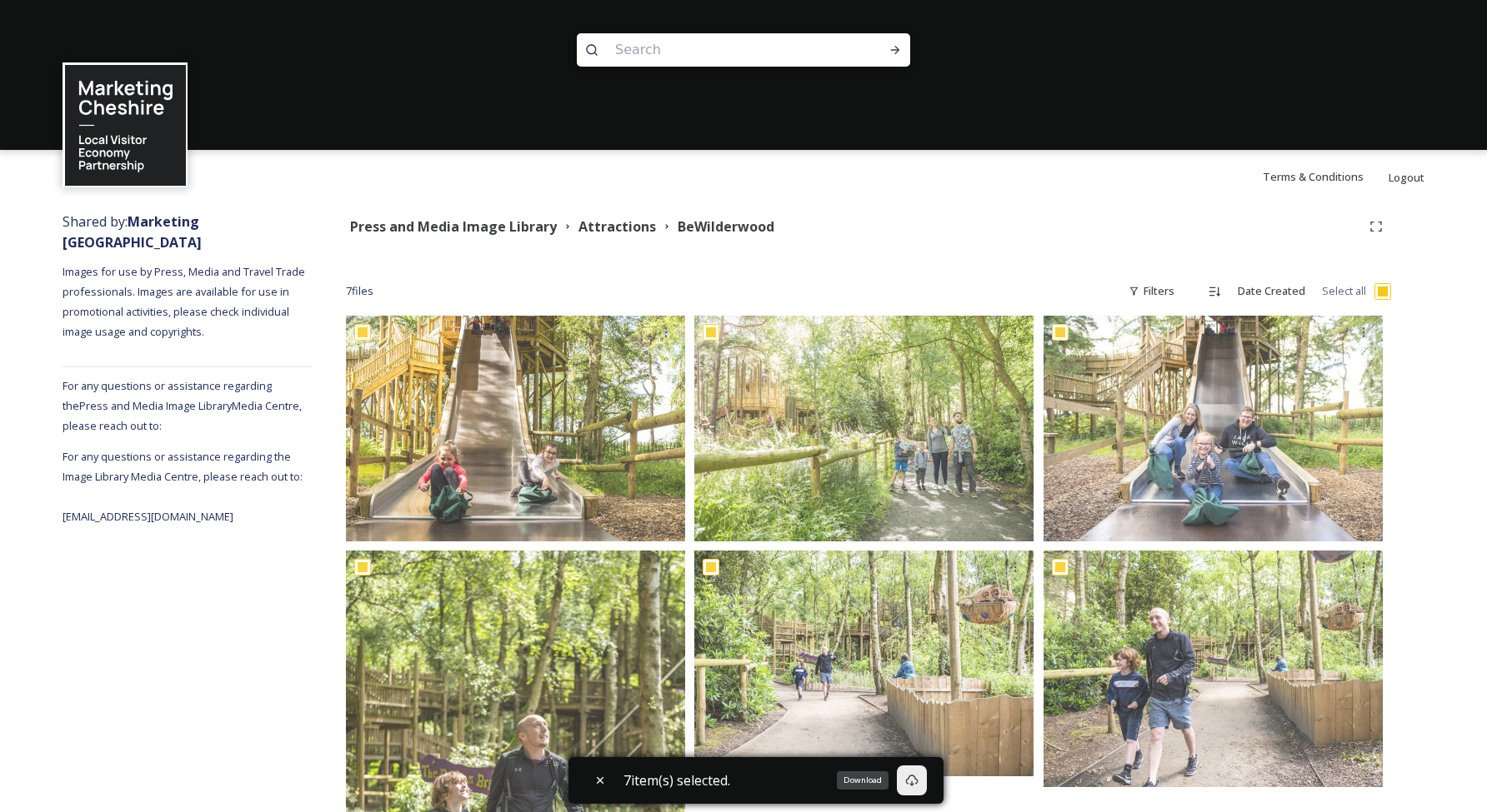
click at [927, 781] on div "Download" at bounding box center [912, 780] width 30 height 30
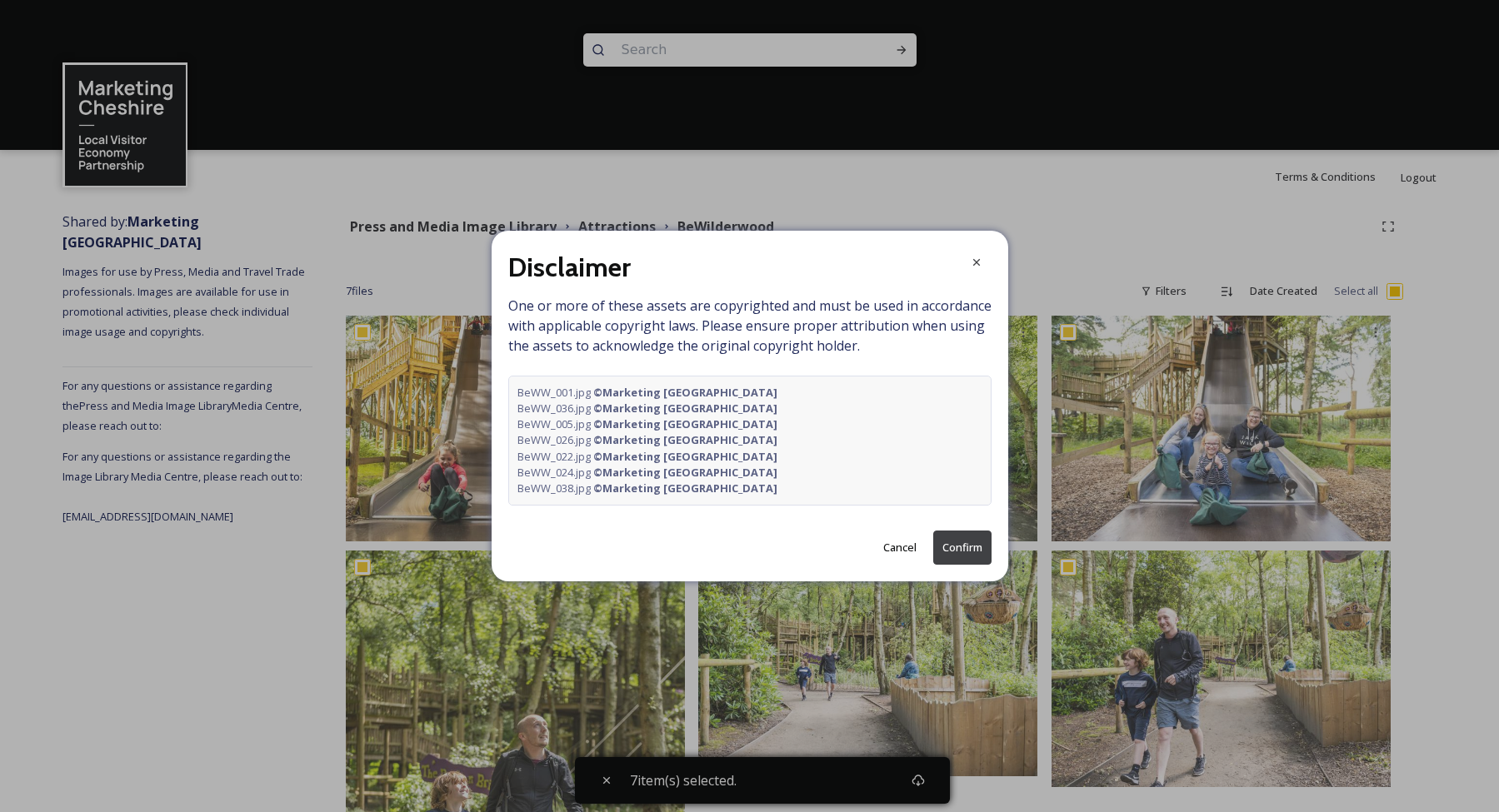
click at [969, 546] on button "Confirm" at bounding box center [963, 547] width 59 height 34
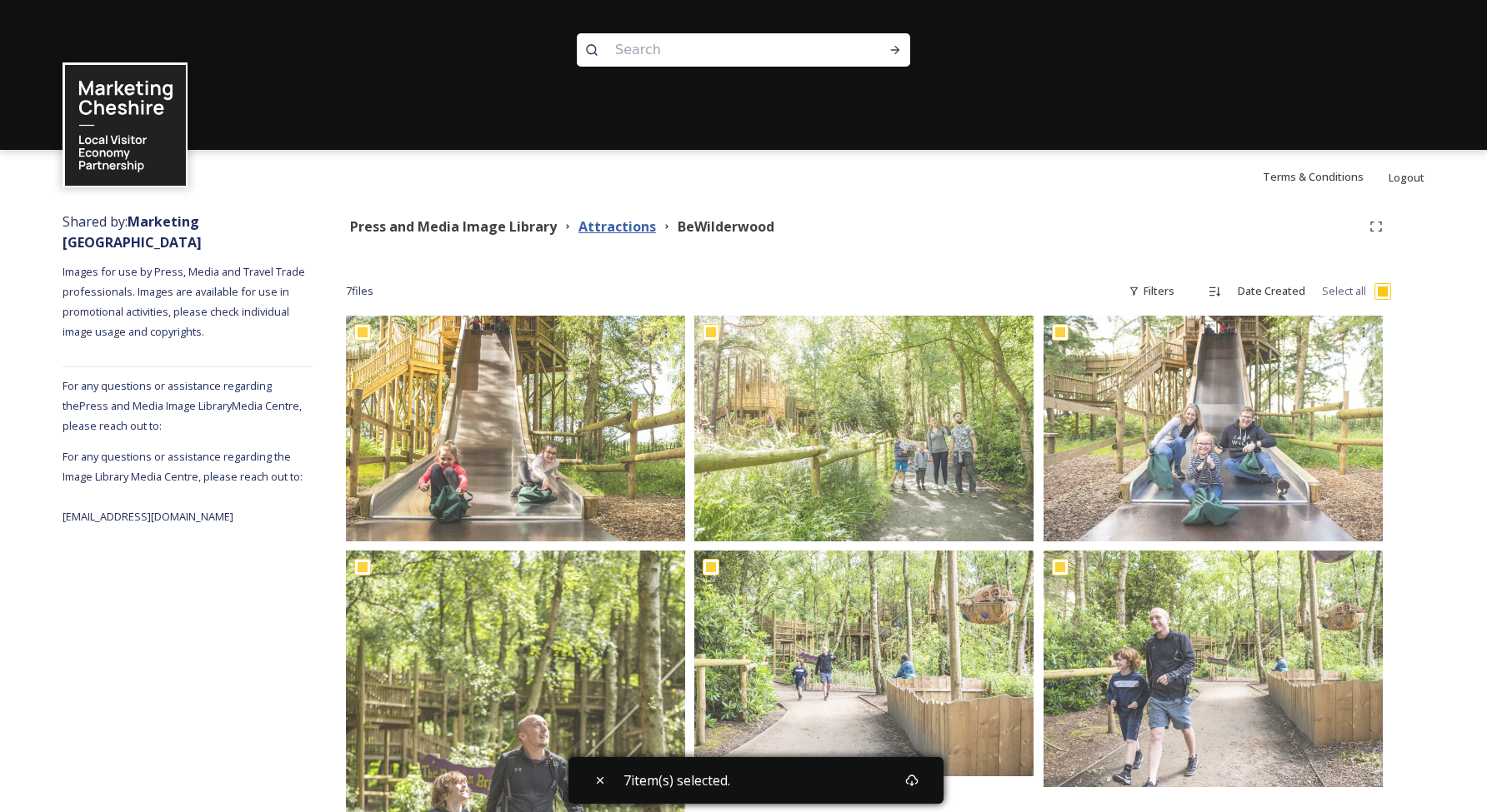
click at [620, 227] on strong "Attractions" at bounding box center [616, 227] width 77 height 19
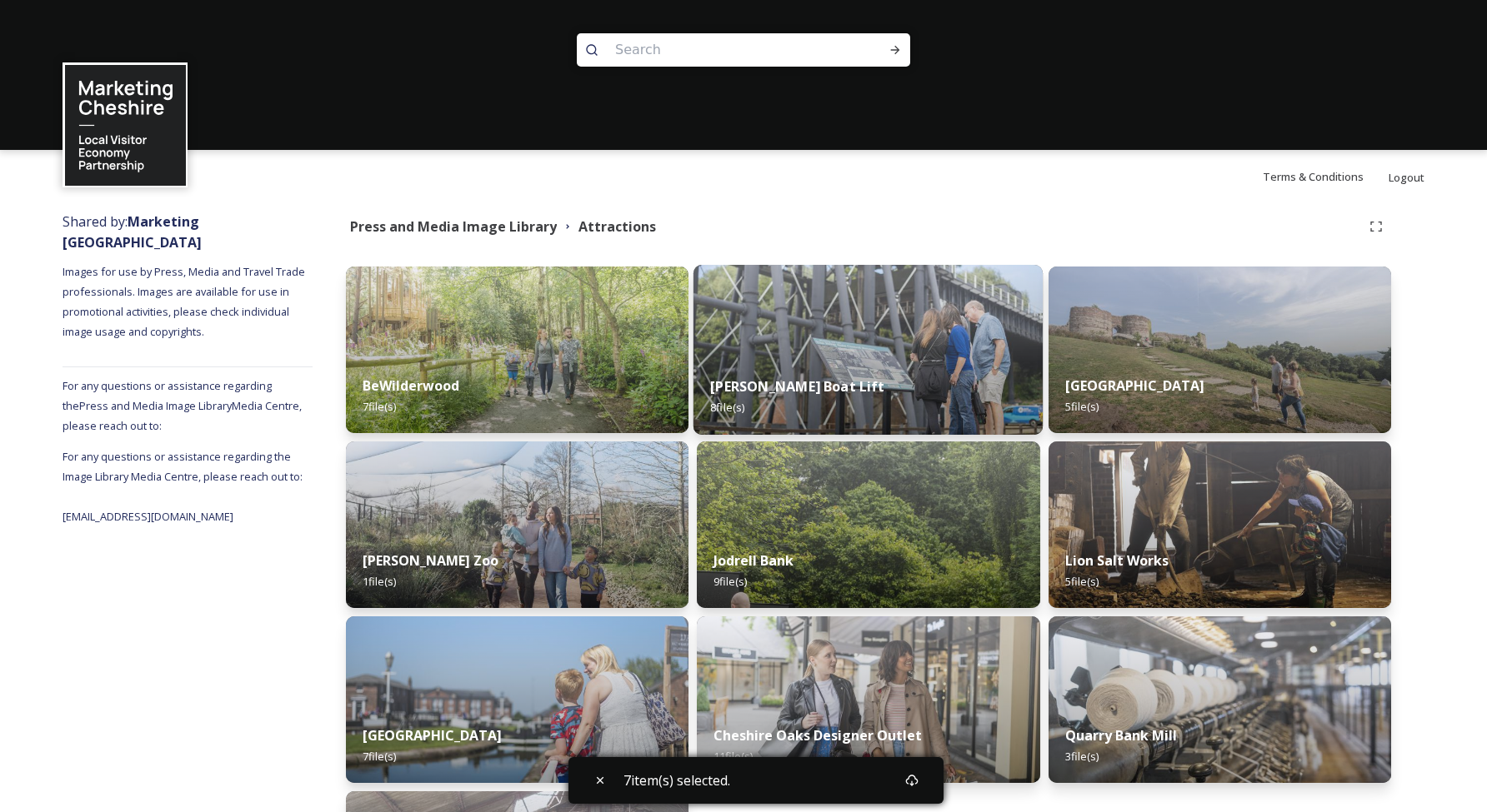
click at [831, 367] on div "[PERSON_NAME] Boat Lift 8 file(s)" at bounding box center [868, 396] width 350 height 76
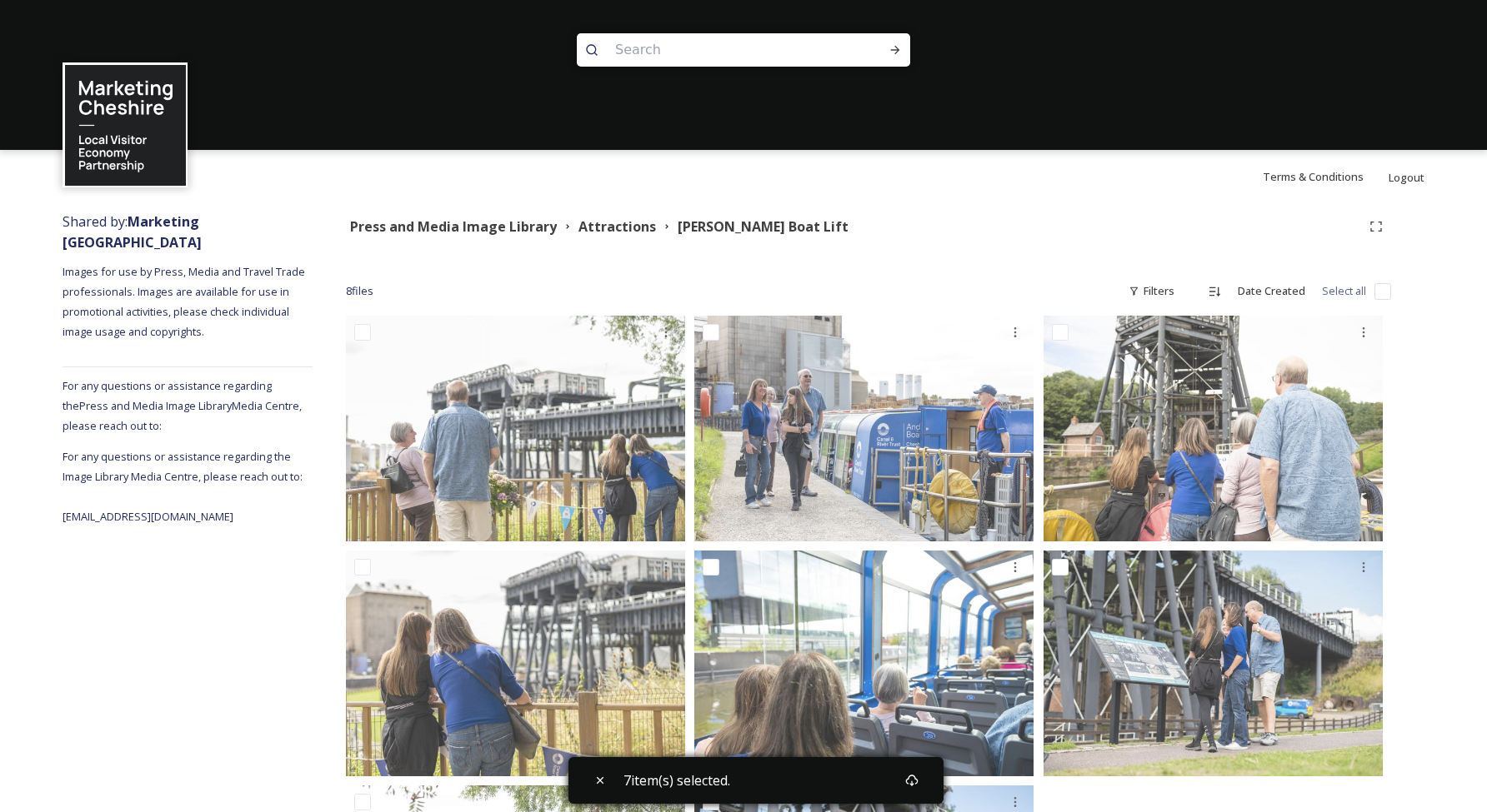
click at [1429, 312] on div "Shared by: Marketing Cheshire Images for use by Press, Media and Travel Trade p…" at bounding box center [744, 626] width 1487 height 845
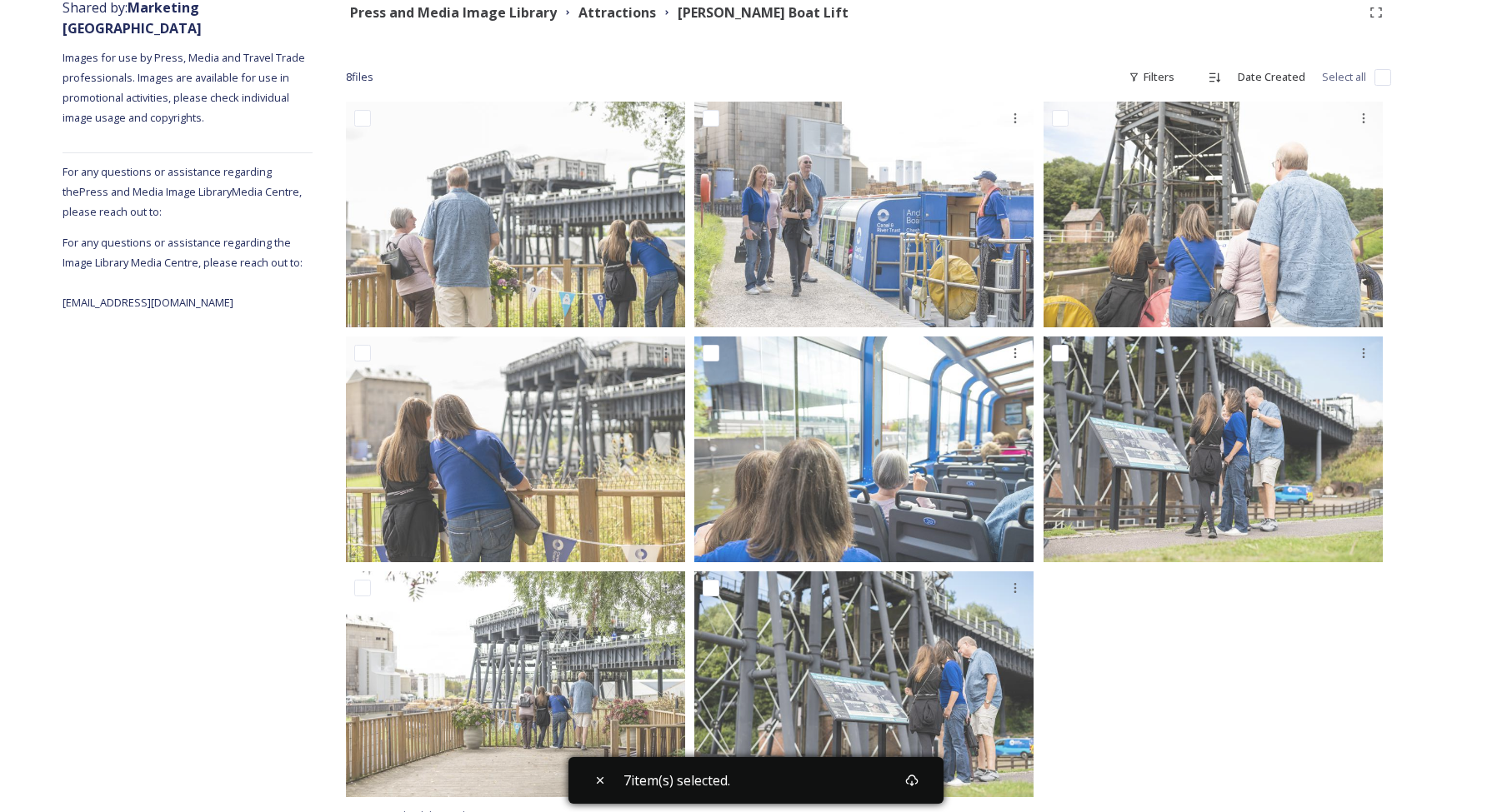
scroll to position [204, 0]
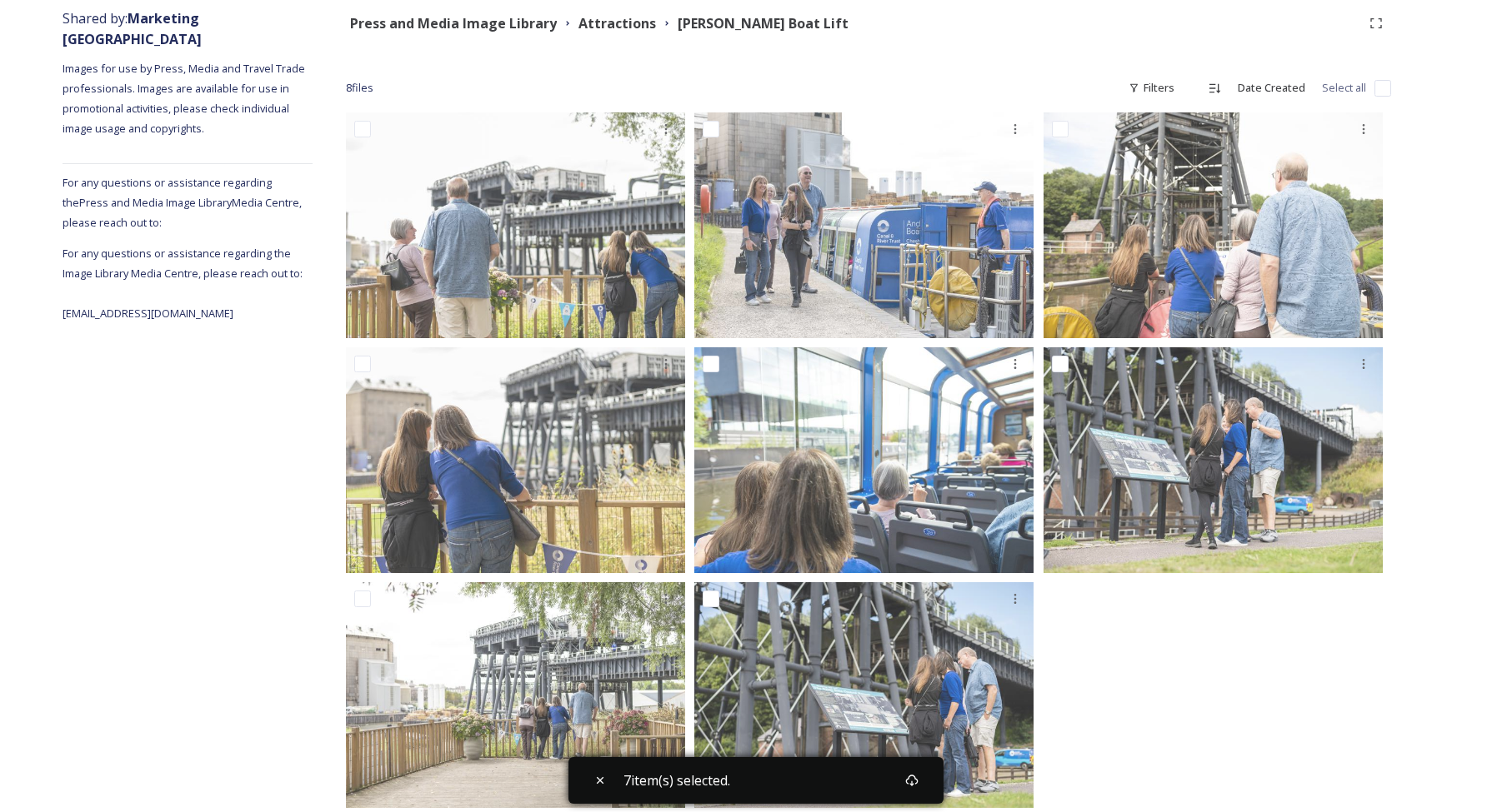
click at [1388, 82] on input "checkbox" at bounding box center [1383, 88] width 17 height 17
click at [926, 774] on div "Download" at bounding box center [912, 780] width 30 height 30
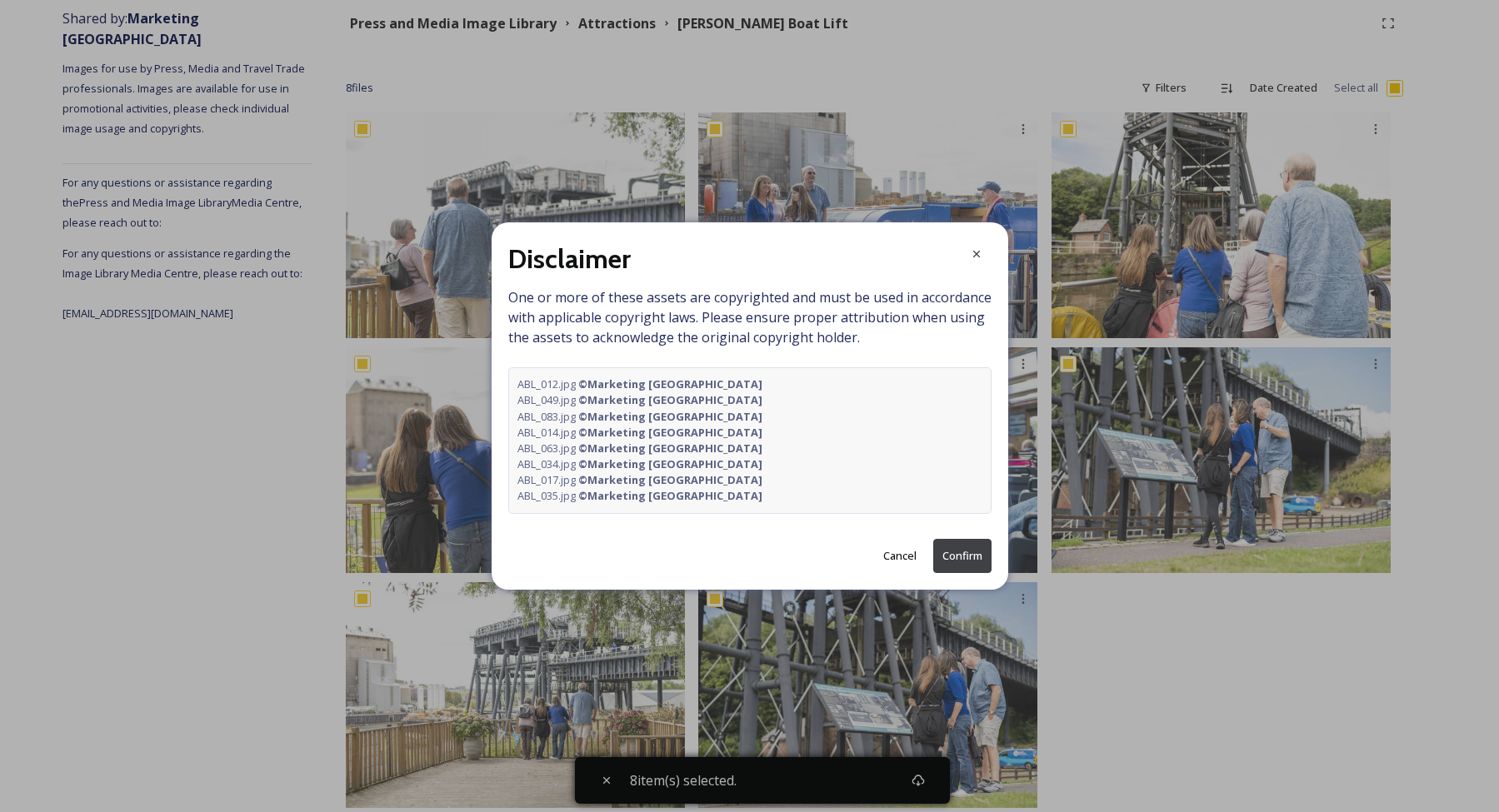
click at [963, 540] on button "Confirm" at bounding box center [963, 556] width 59 height 34
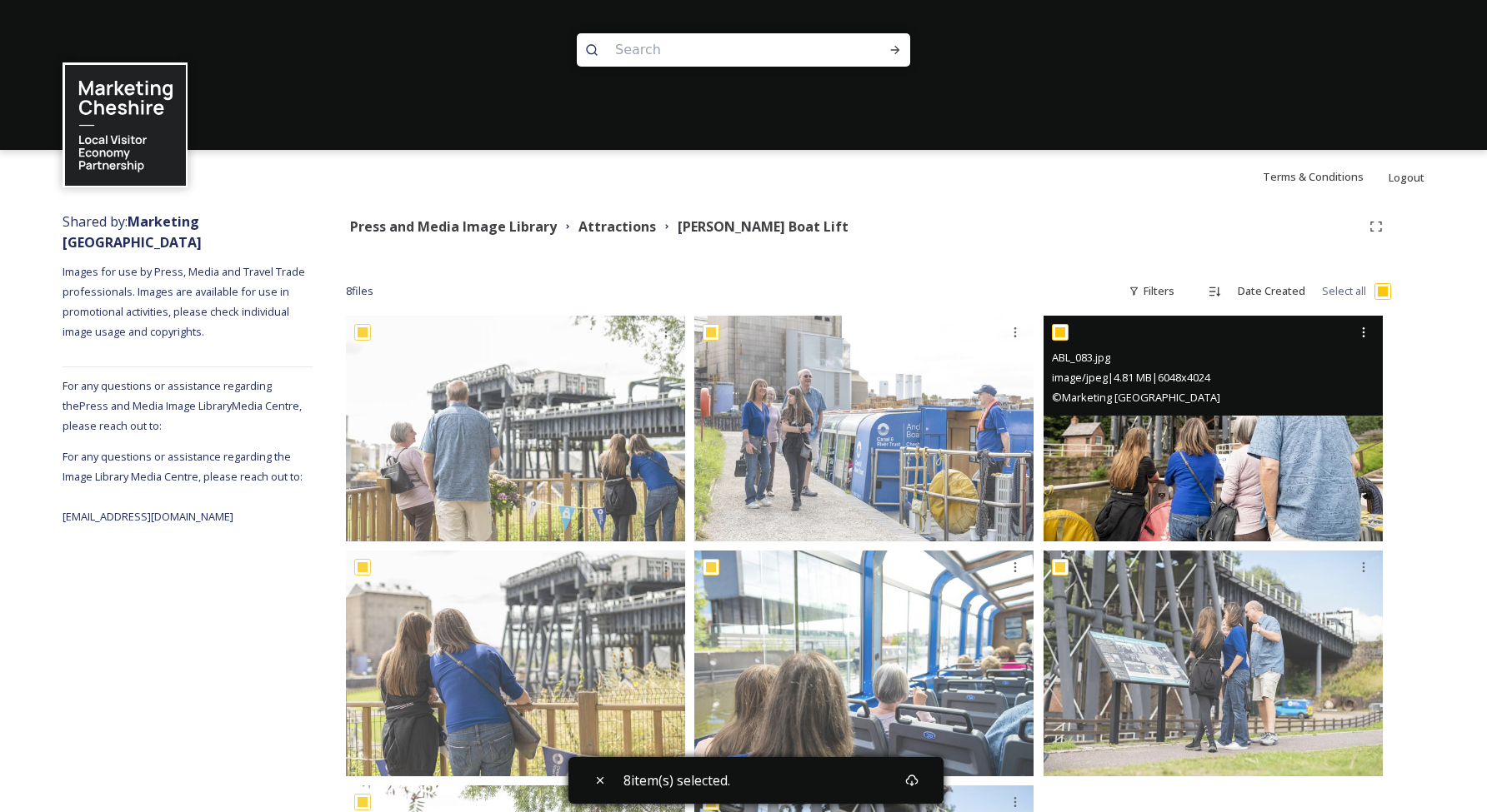
scroll to position [0, 0]
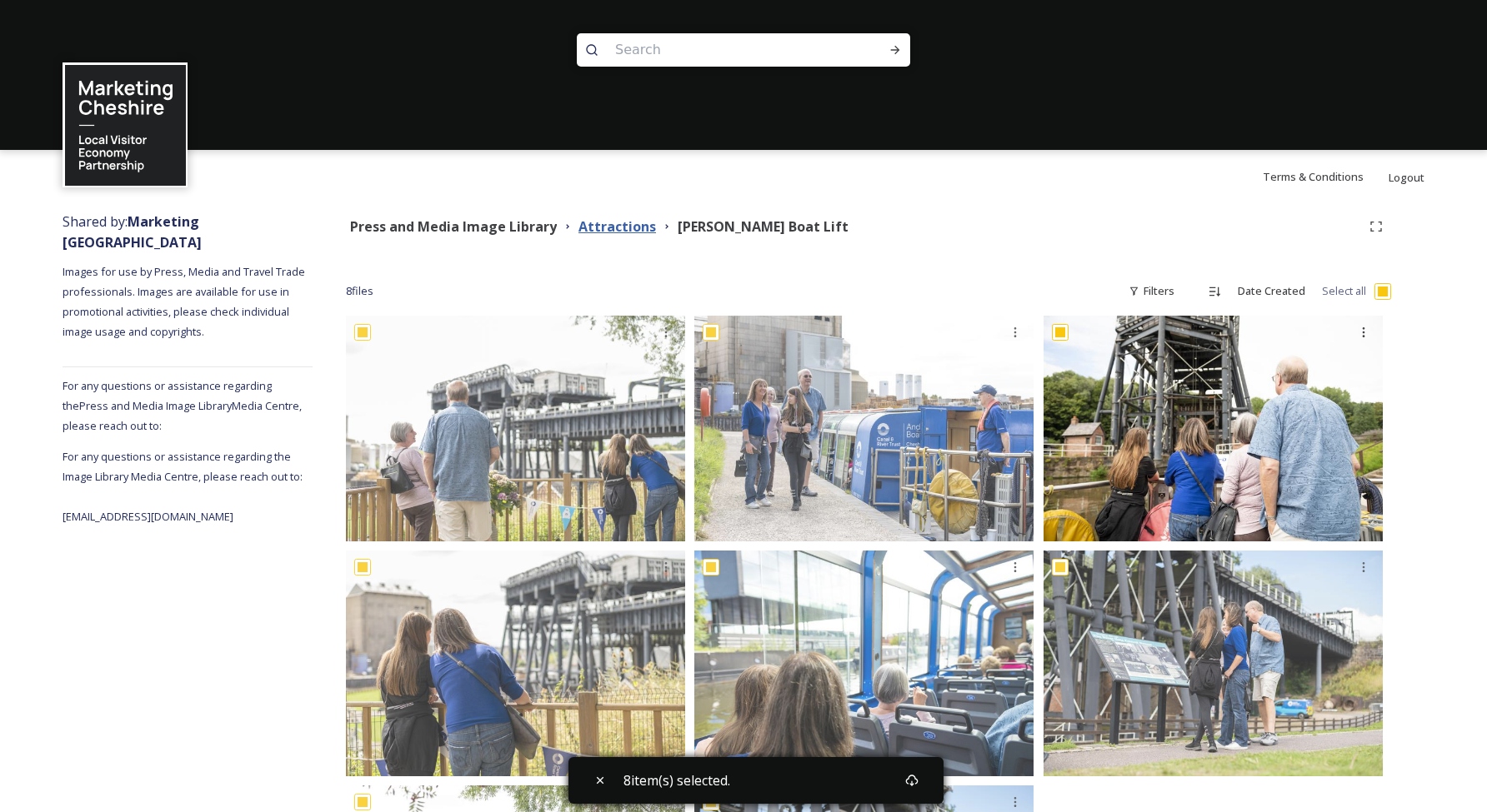
click at [622, 218] on strong "Attractions" at bounding box center [616, 227] width 77 height 19
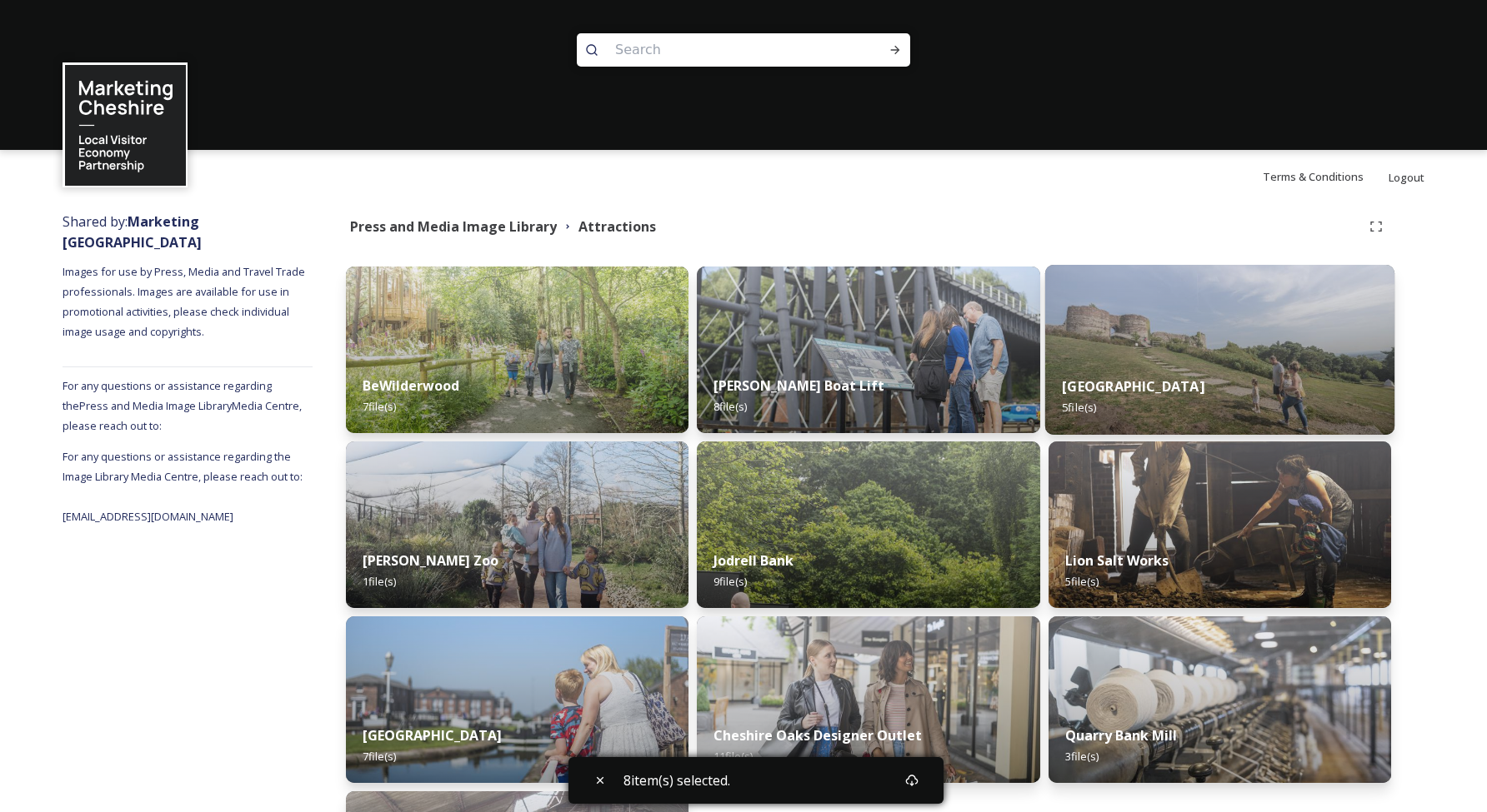
click at [1275, 352] on img at bounding box center [1220, 350] width 350 height 170
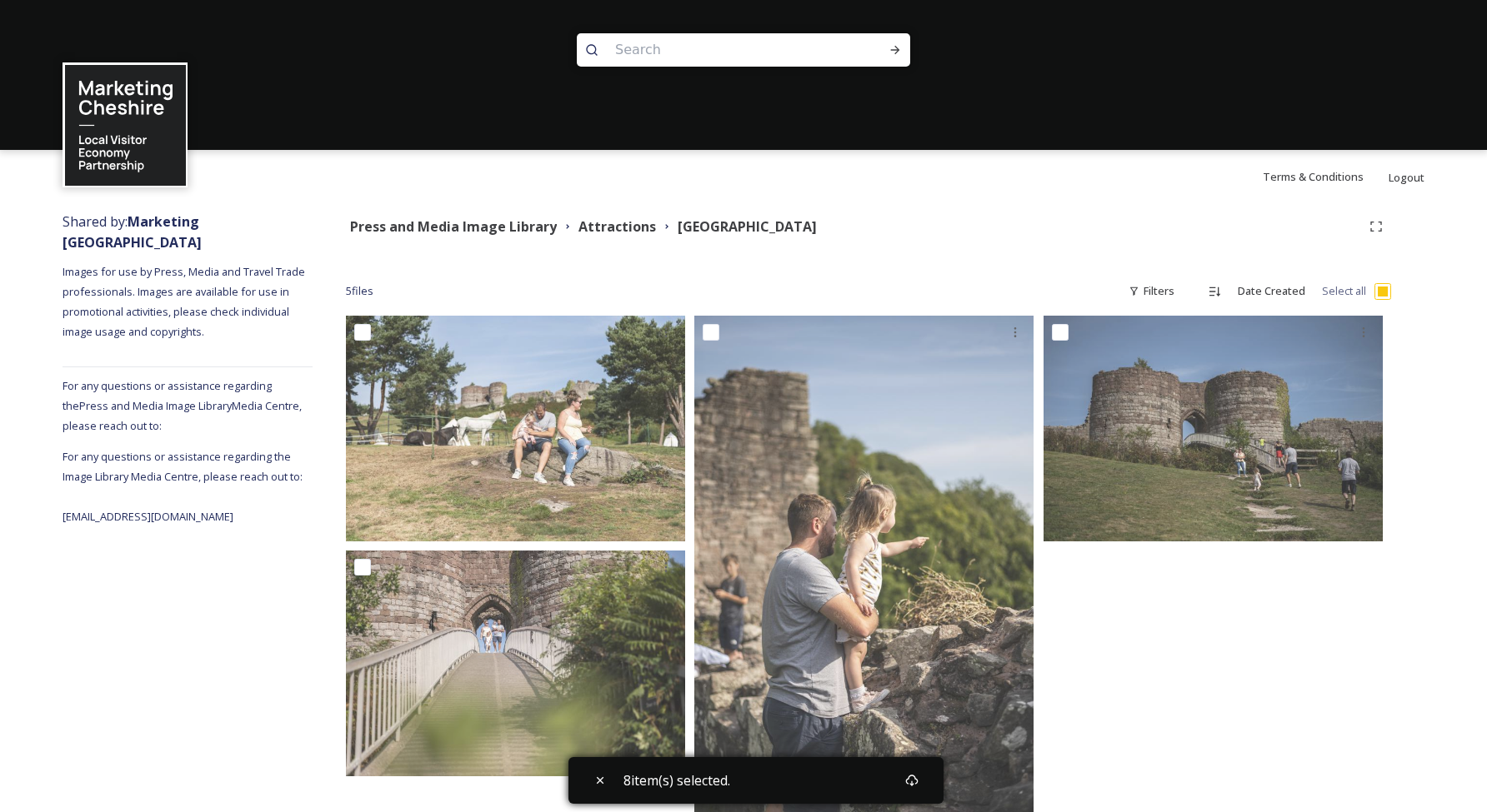
click at [1384, 294] on input "checkbox" at bounding box center [1383, 292] width 17 height 17
click at [1385, 292] on input "checkbox" at bounding box center [1383, 292] width 17 height 17
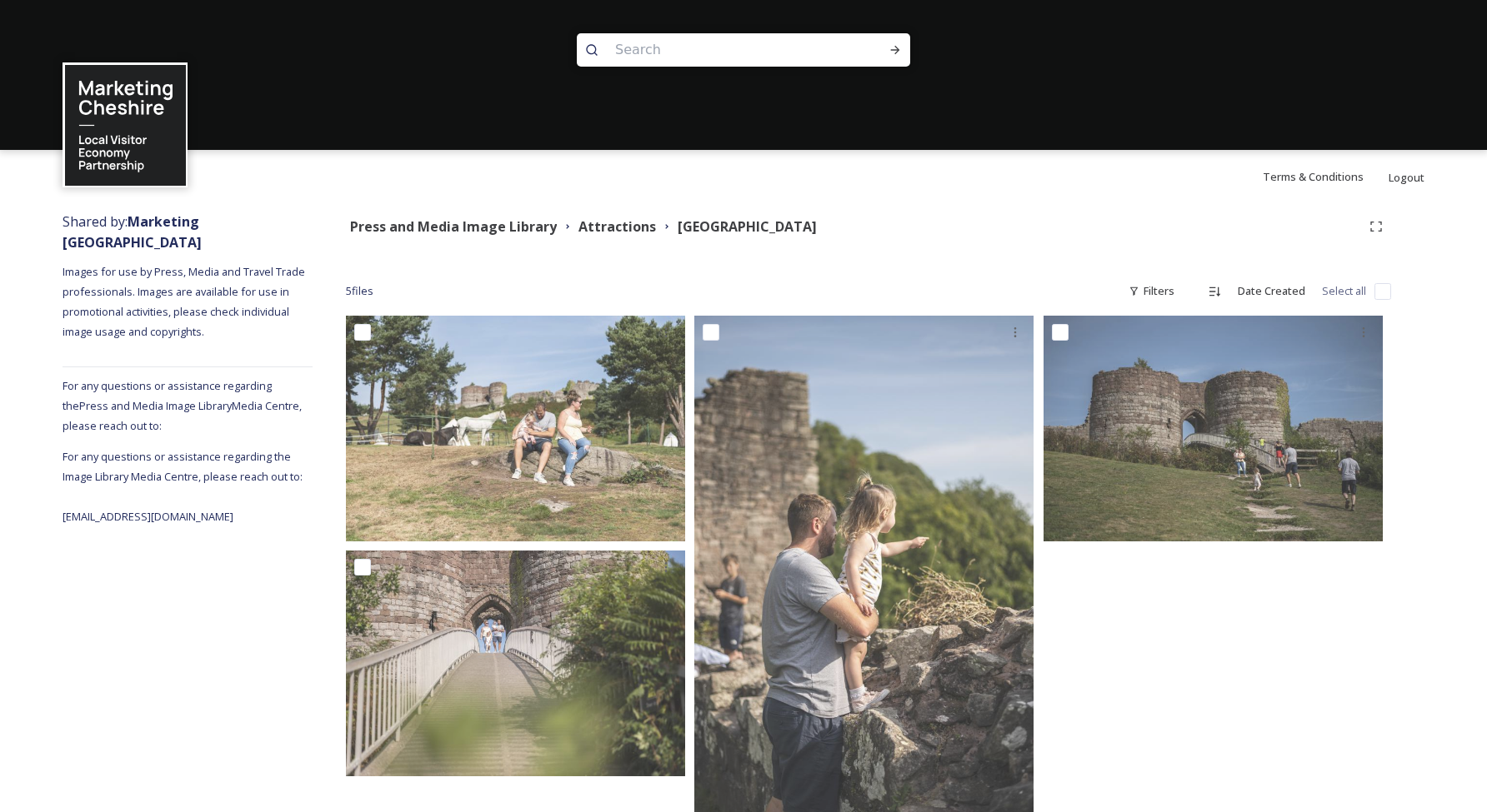
click at [1385, 292] on input "checkbox" at bounding box center [1383, 292] width 17 height 17
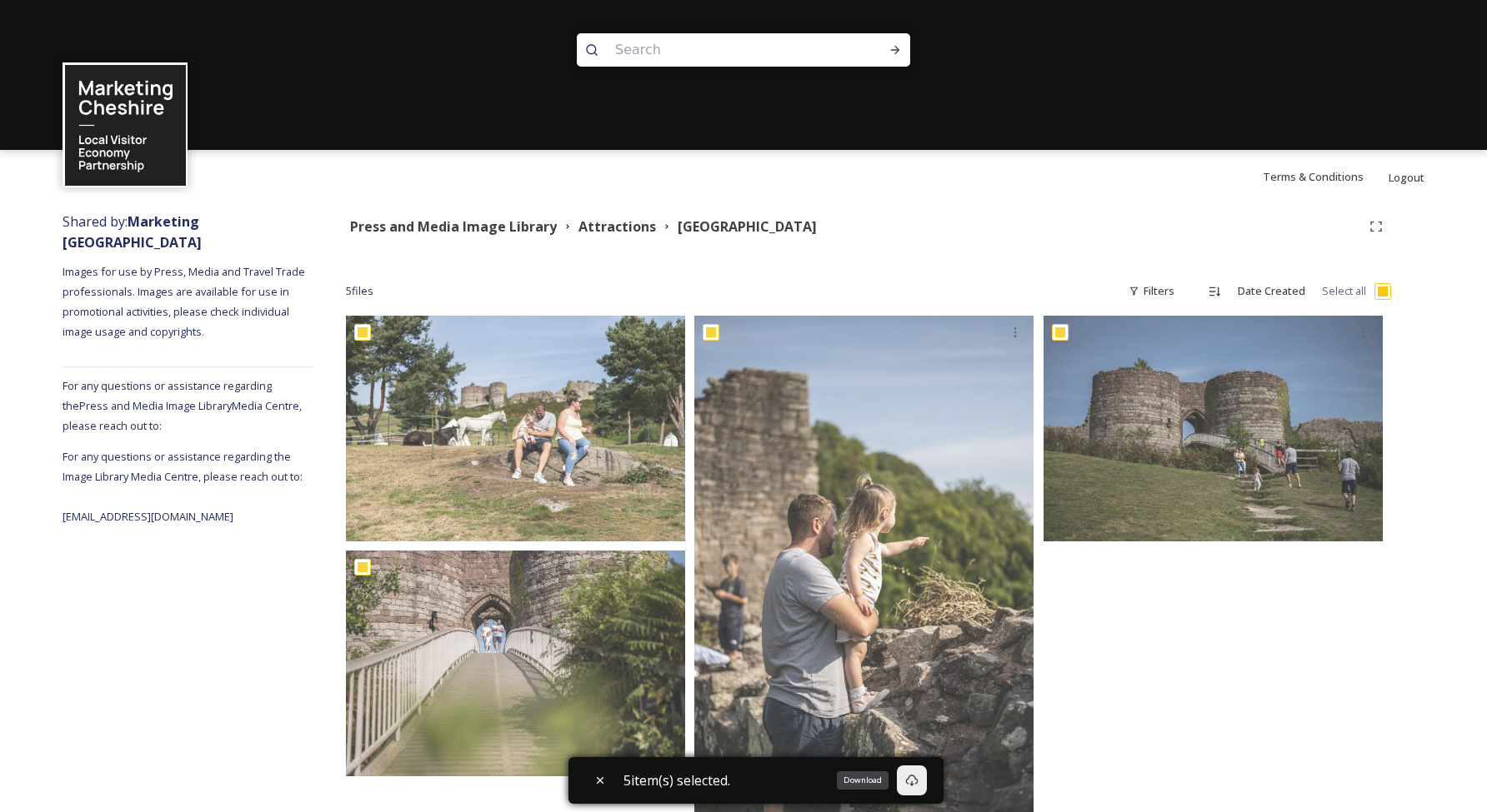
click at [914, 776] on icon at bounding box center [912, 781] width 13 height 12
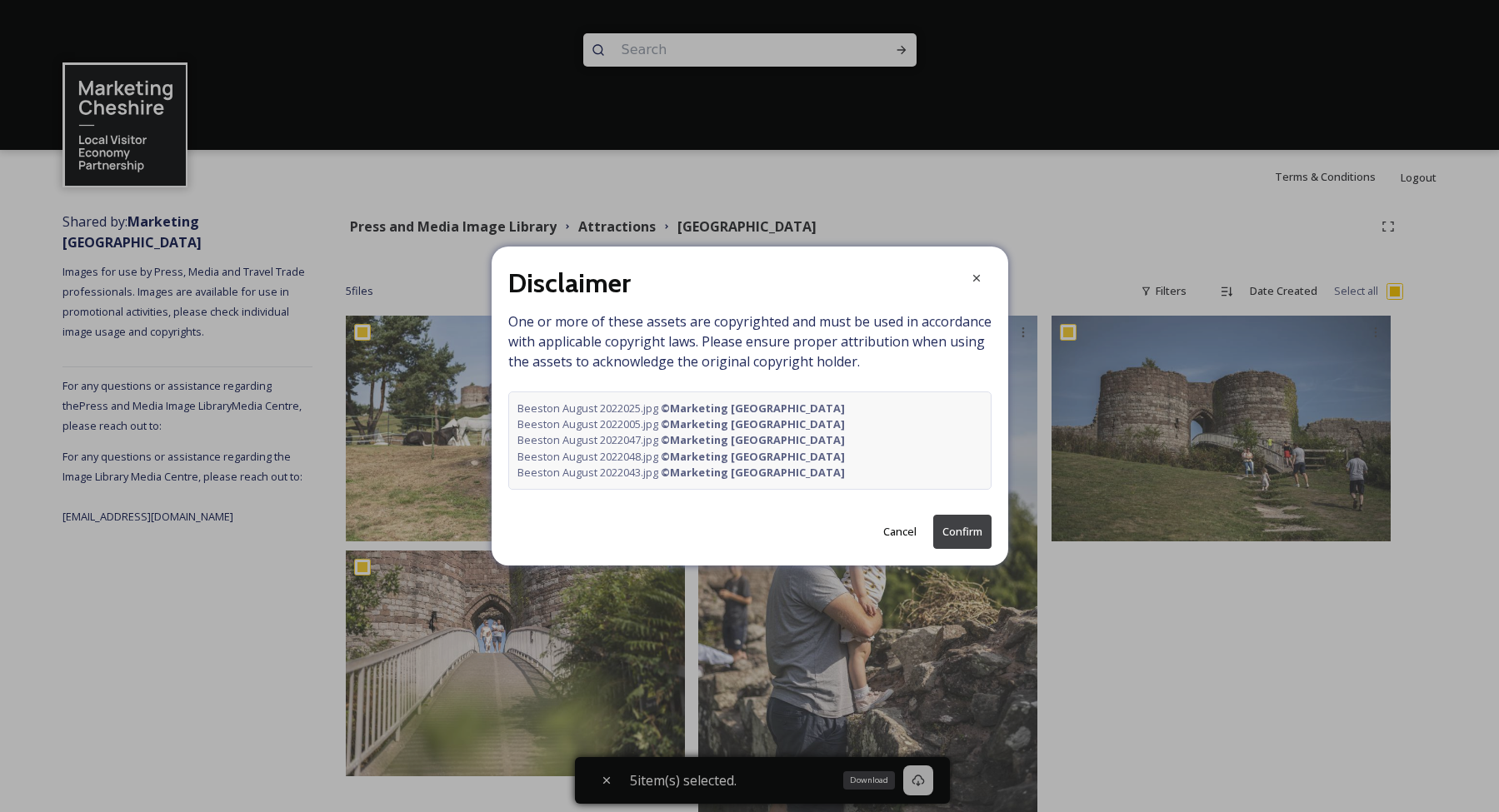
click at [965, 533] on button "Confirm" at bounding box center [963, 532] width 59 height 34
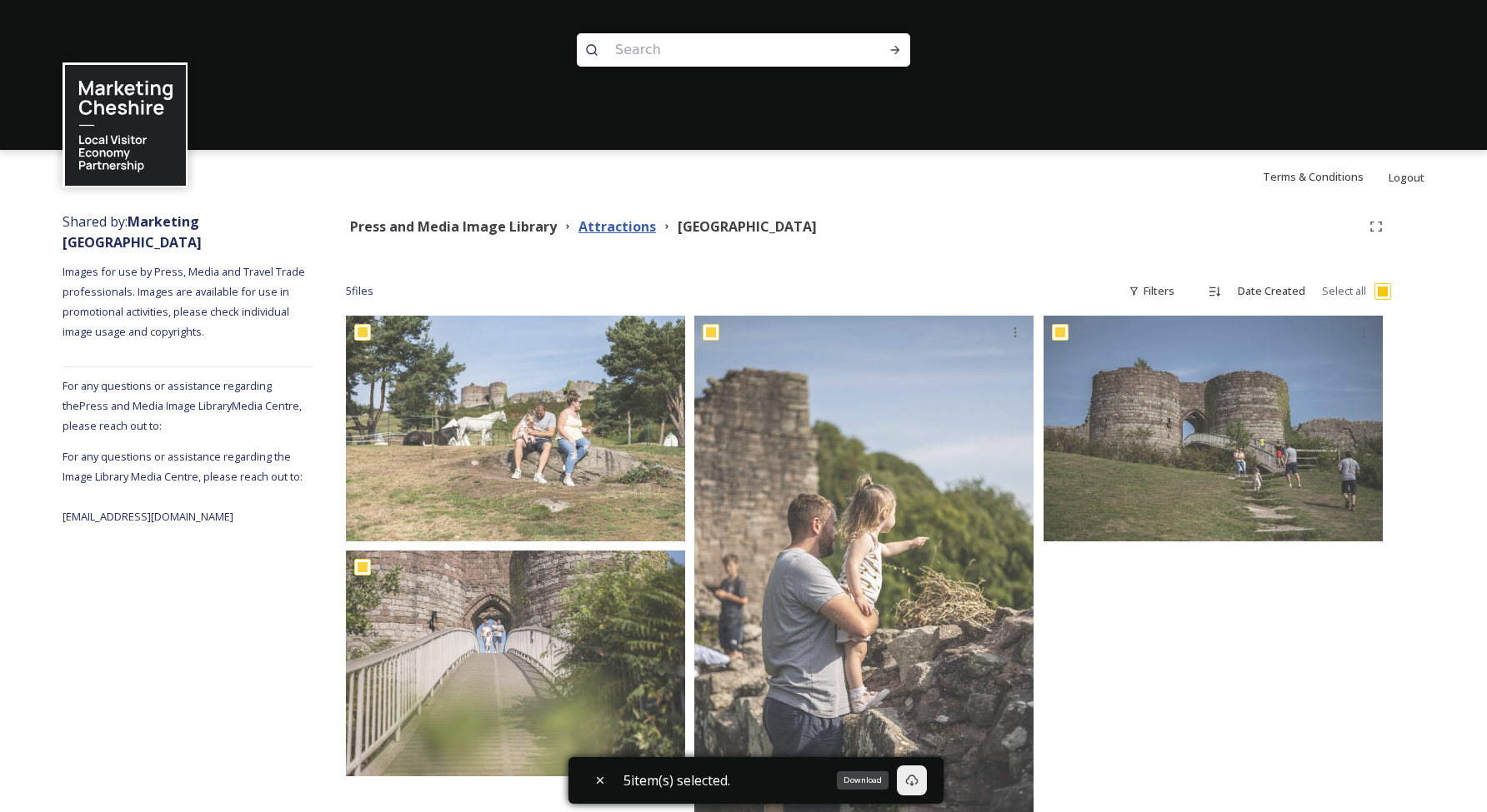
click at [626, 226] on strong "Attractions" at bounding box center [616, 227] width 77 height 19
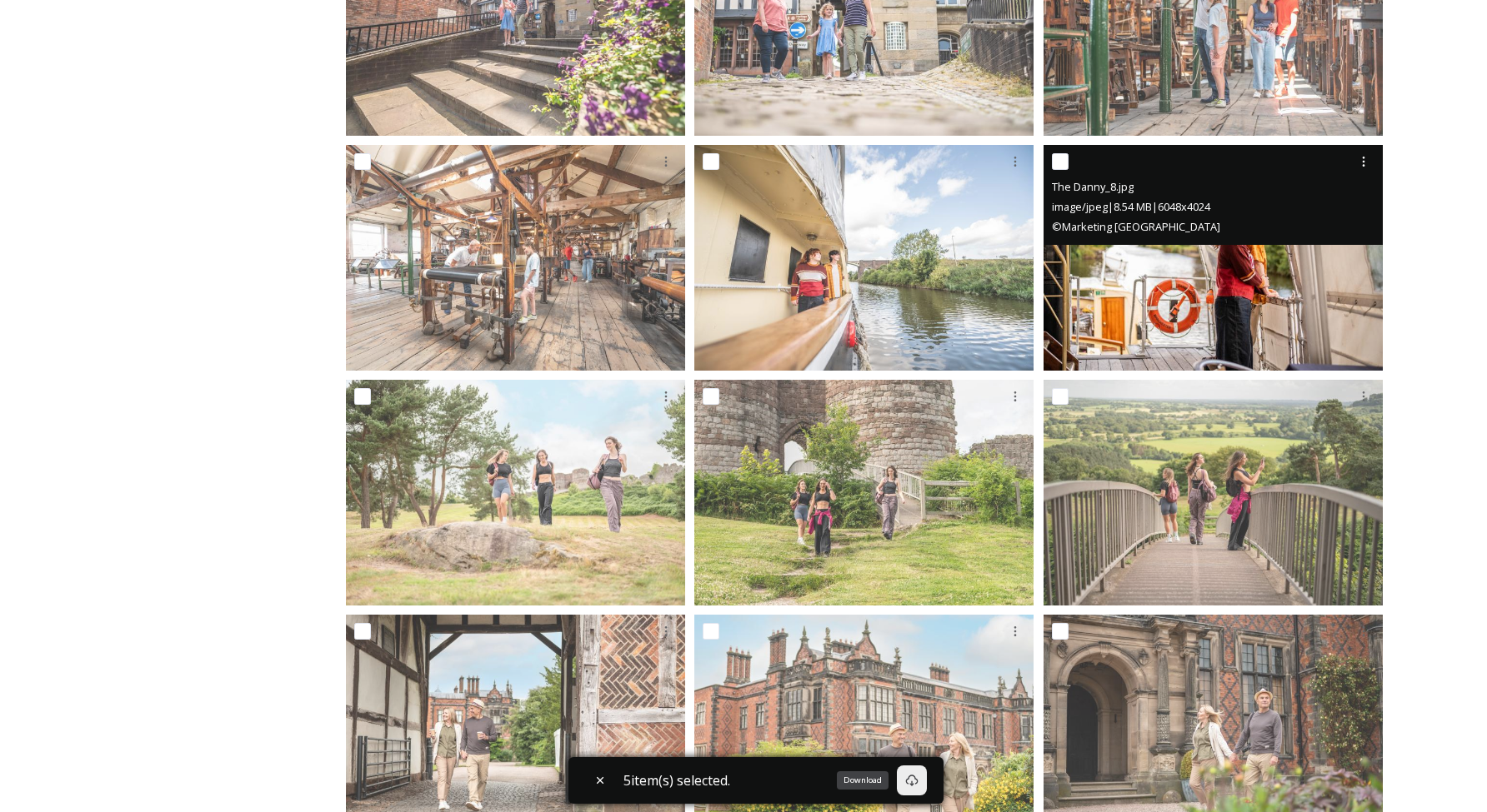
scroll to position [1108, 0]
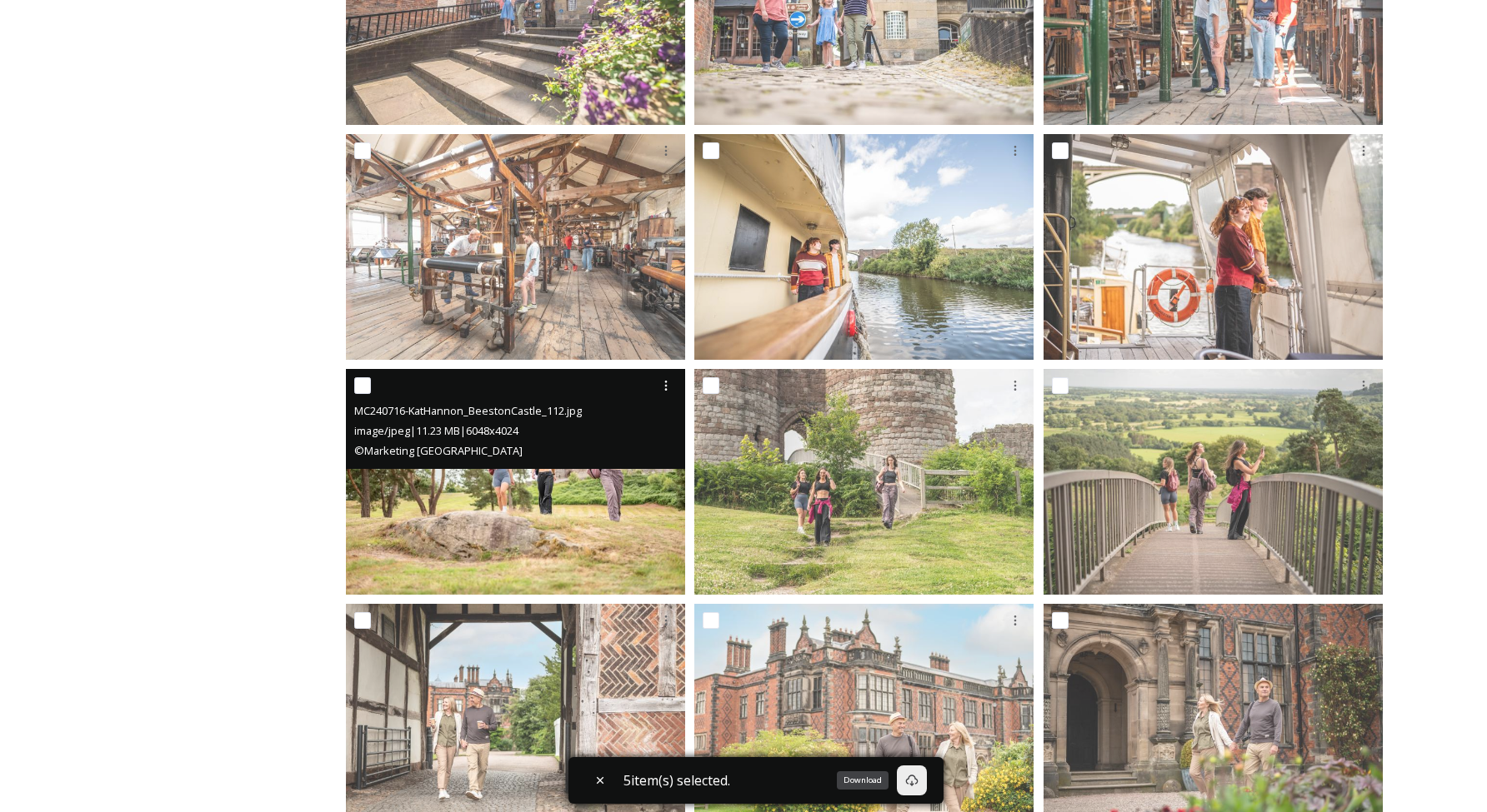
drag, startPoint x: 358, startPoint y: 386, endPoint x: 549, endPoint y: 438, distance: 198.0
click at [358, 386] on input "checkbox" at bounding box center [362, 386] width 17 height 17
click at [367, 385] on input "checkbox" at bounding box center [362, 386] width 17 height 17
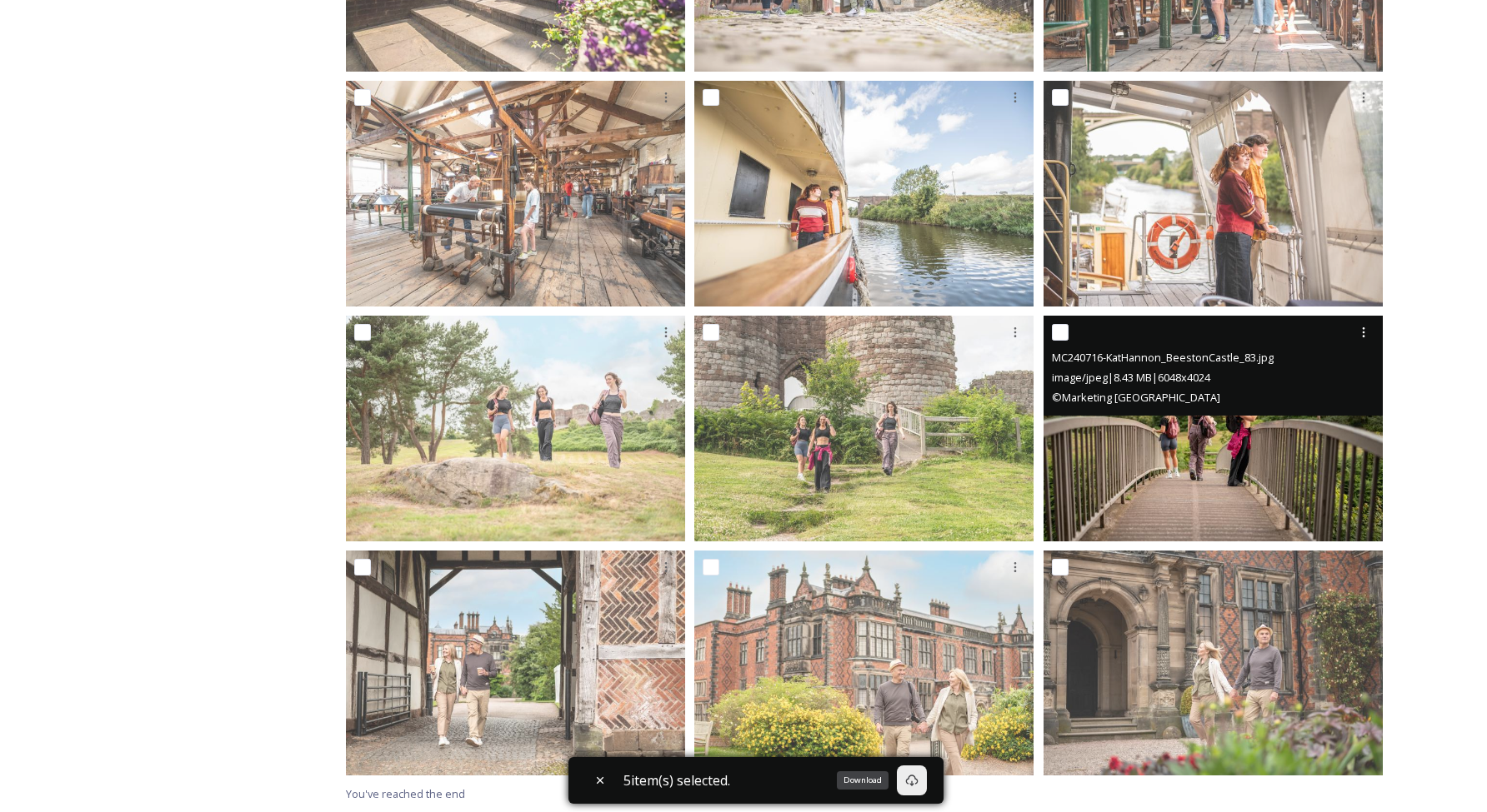
scroll to position [810, 0]
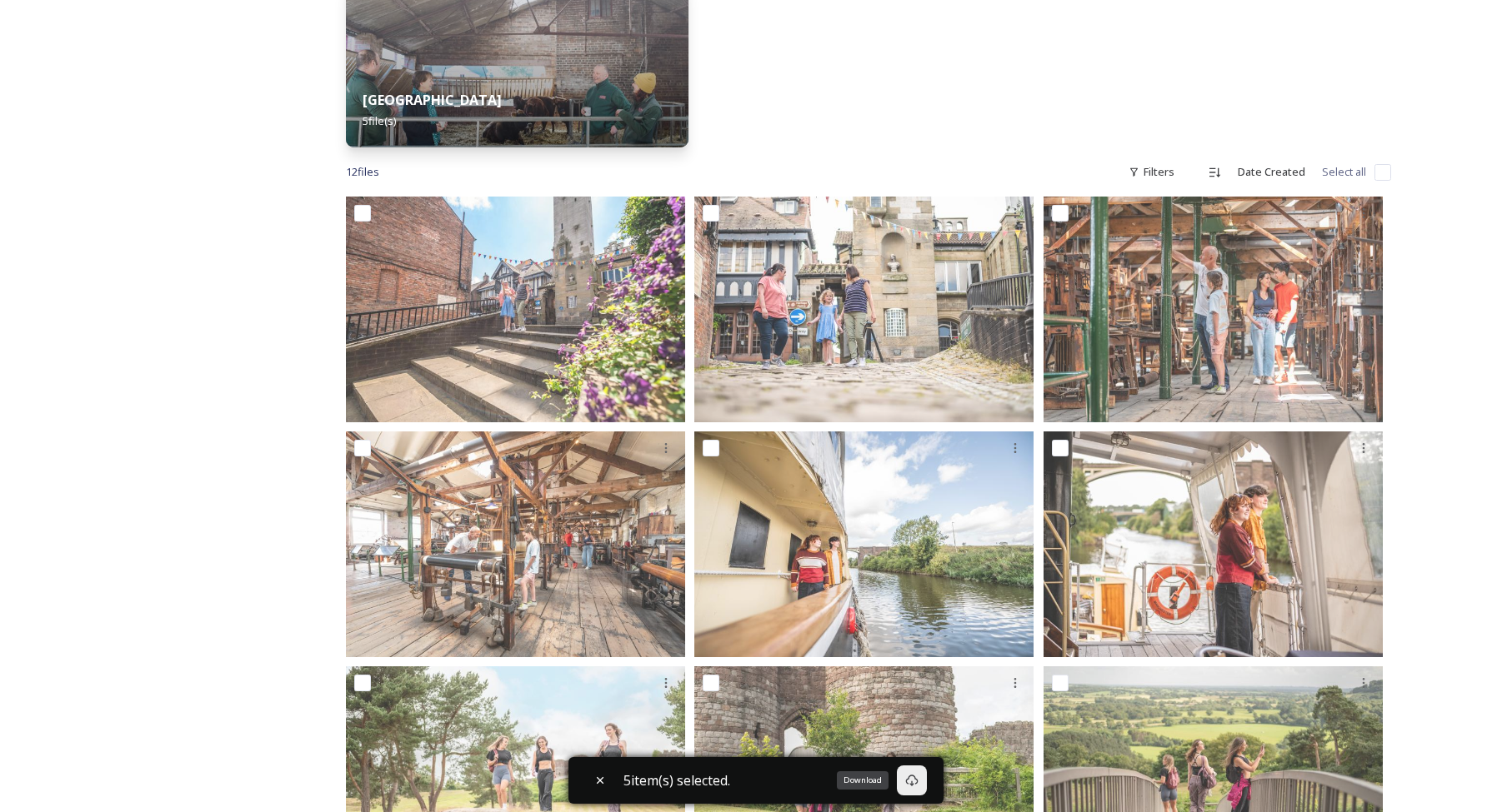
click at [1383, 174] on input "checkbox" at bounding box center [1383, 172] width 17 height 17
click at [929, 787] on div "Download" at bounding box center [918, 780] width 30 height 30
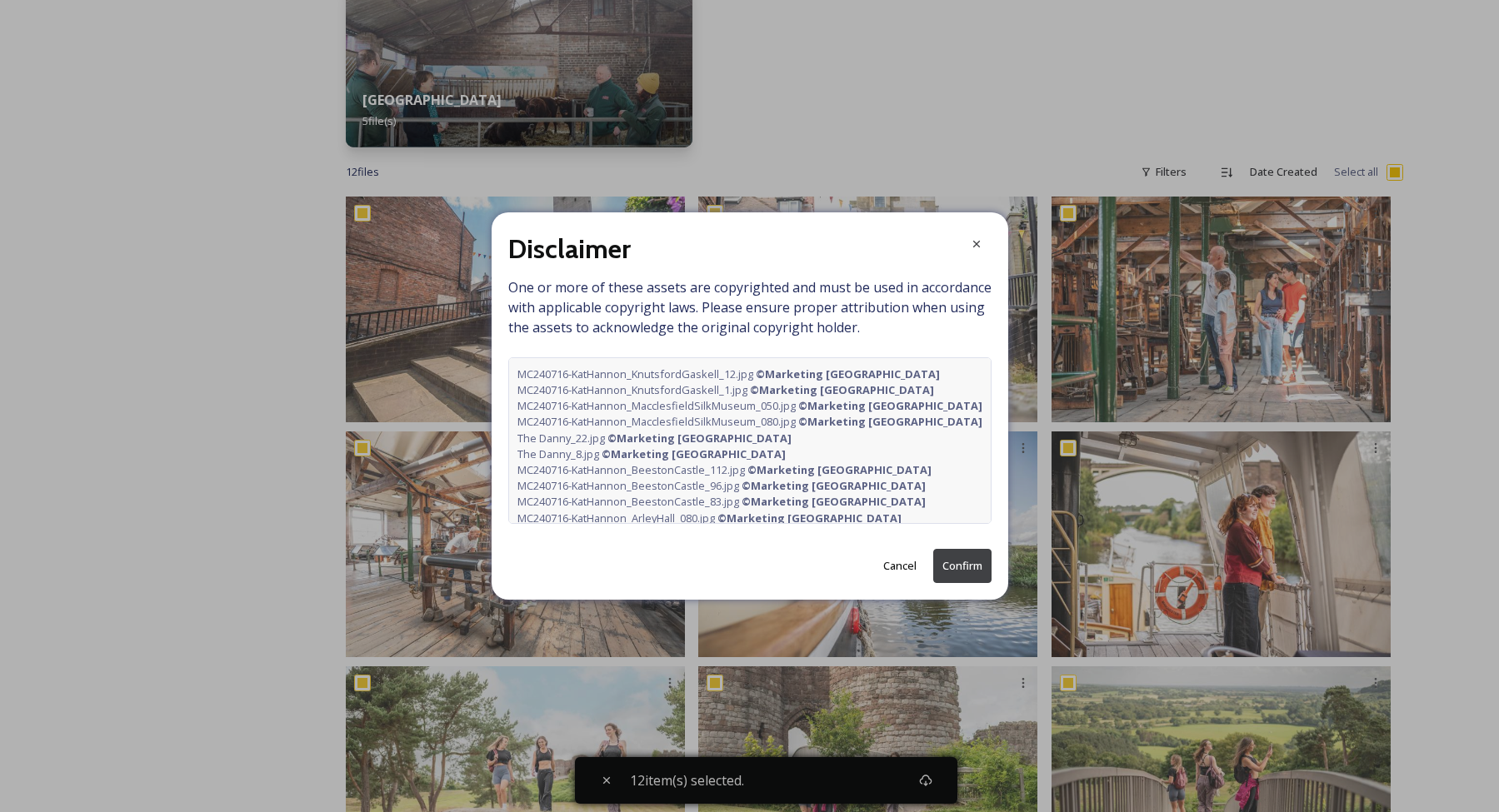
click at [965, 563] on button "Confirm" at bounding box center [963, 566] width 59 height 34
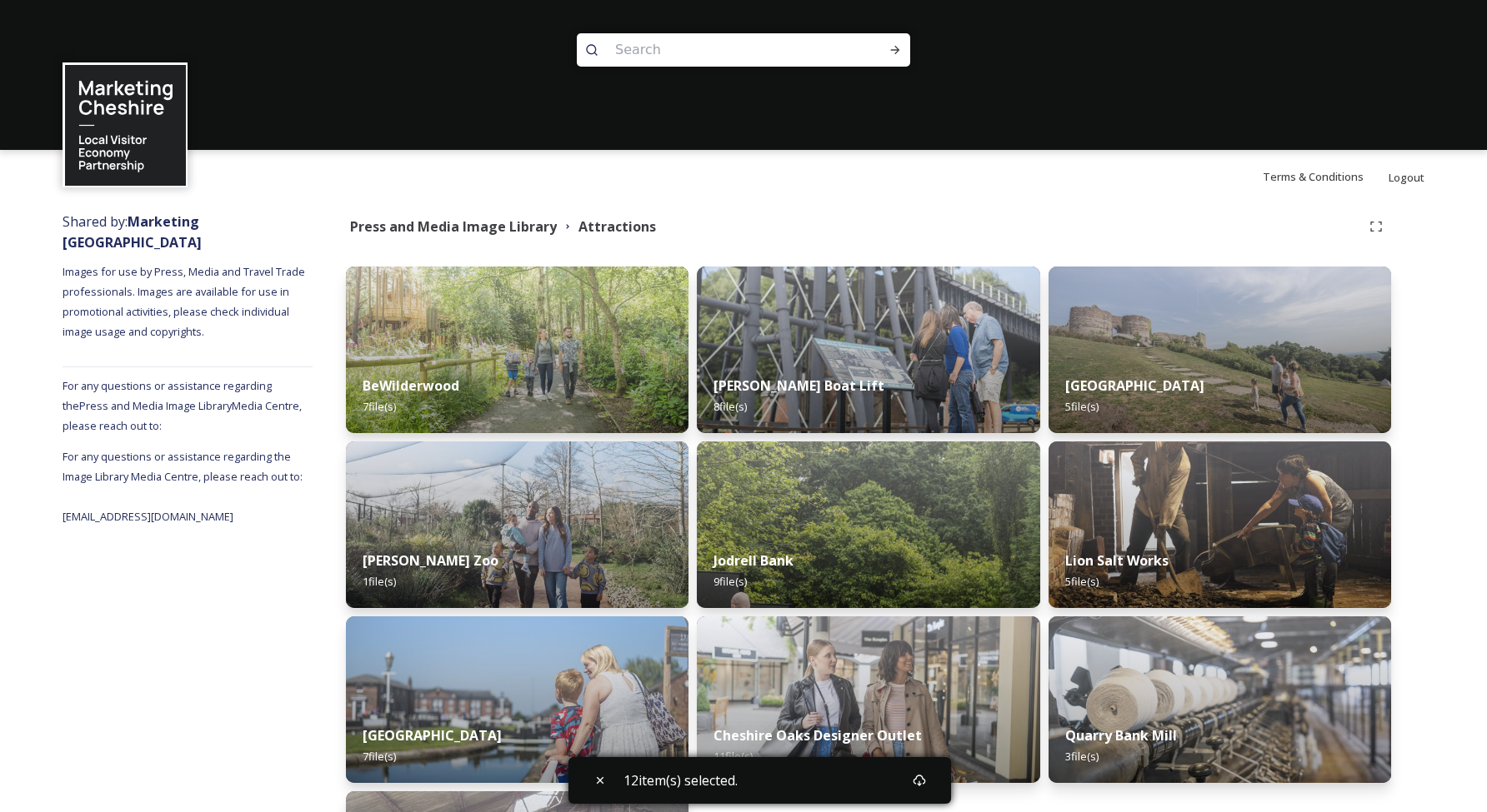
scroll to position [114, 0]
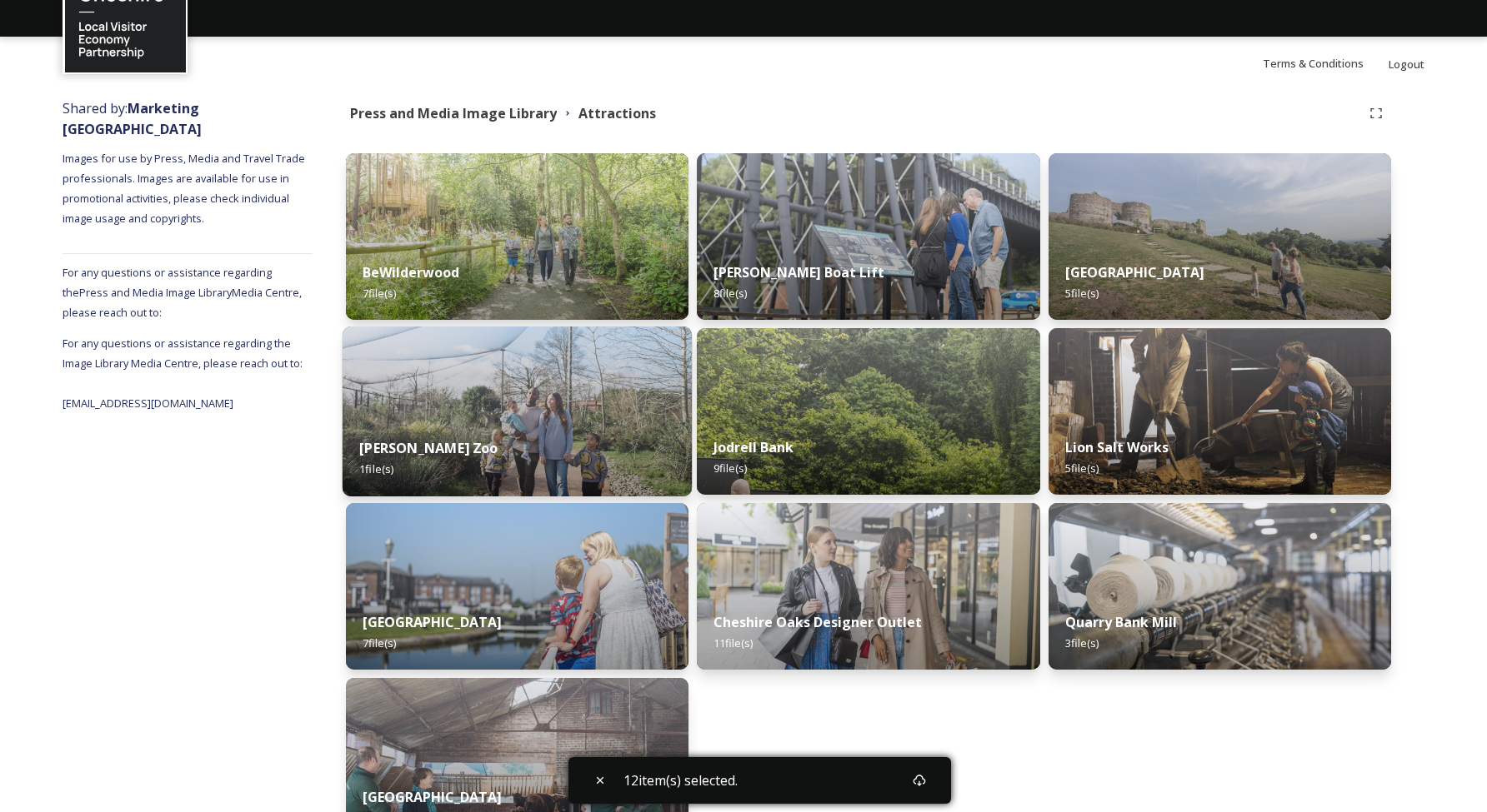
click at [559, 410] on img at bounding box center [518, 412] width 350 height 170
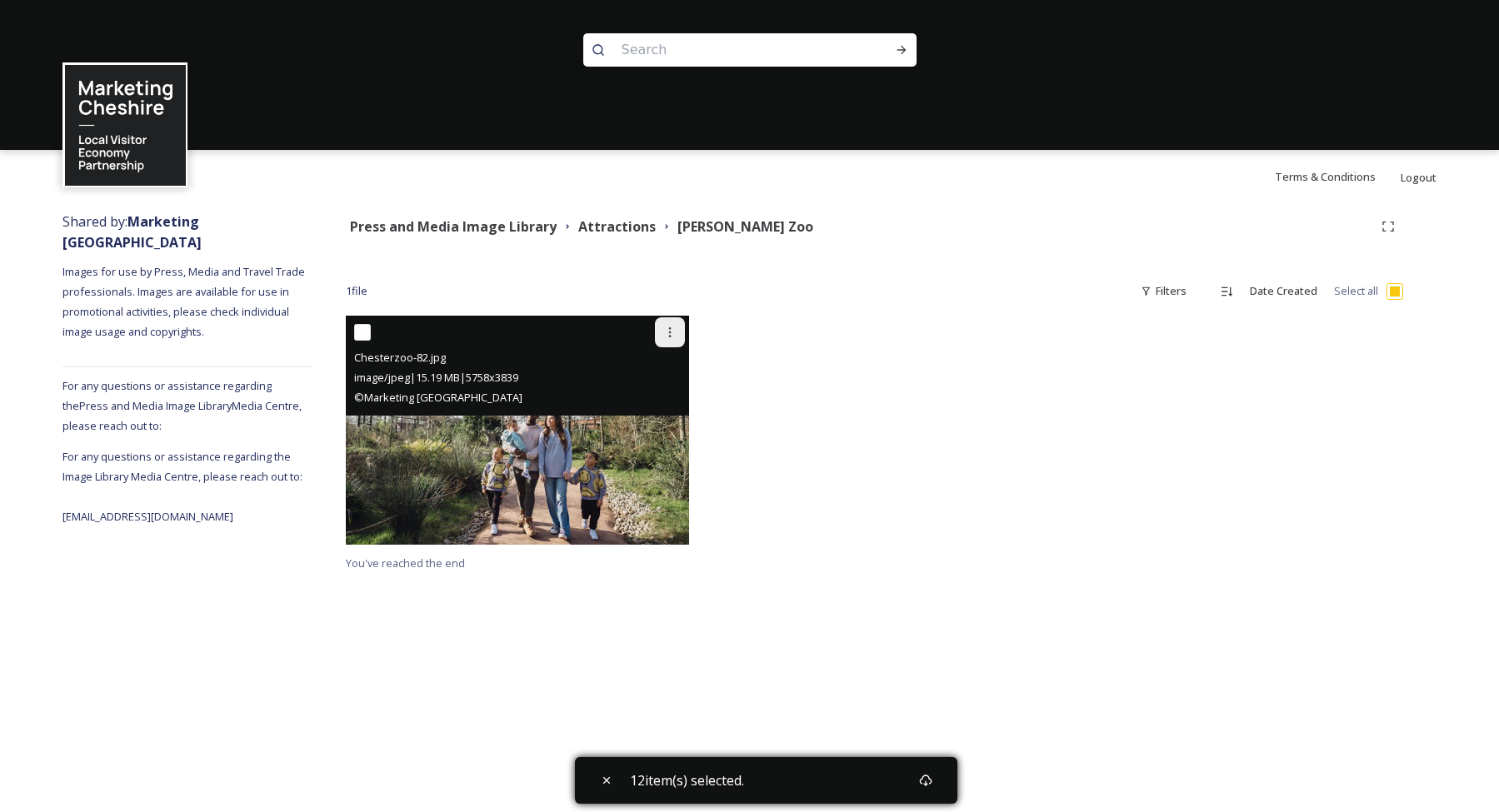
click at [674, 328] on icon at bounding box center [671, 333] width 14 height 14
click at [662, 392] on div "Download" at bounding box center [651, 401] width 68 height 32
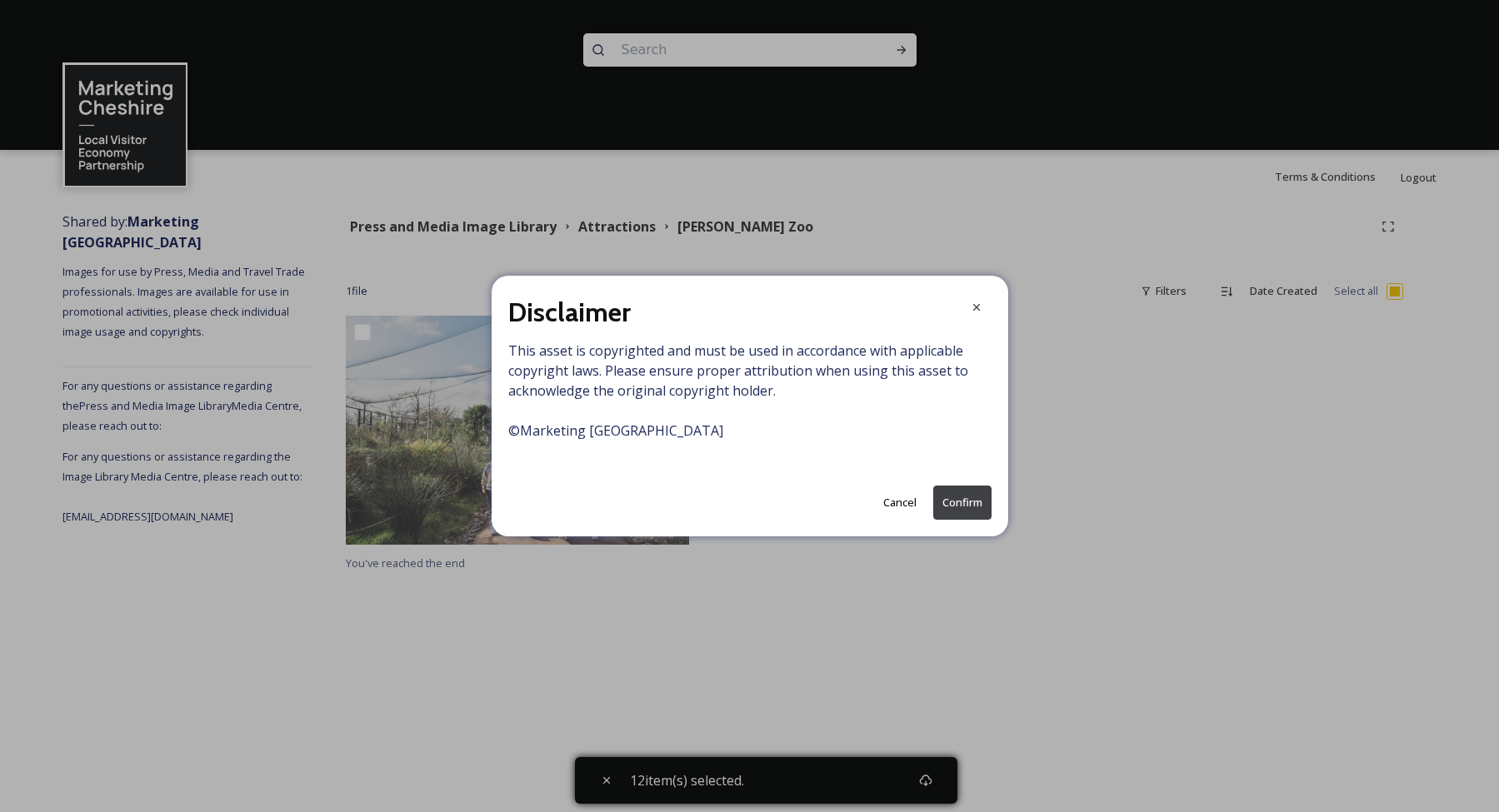
click at [974, 507] on button "Confirm" at bounding box center [963, 502] width 59 height 34
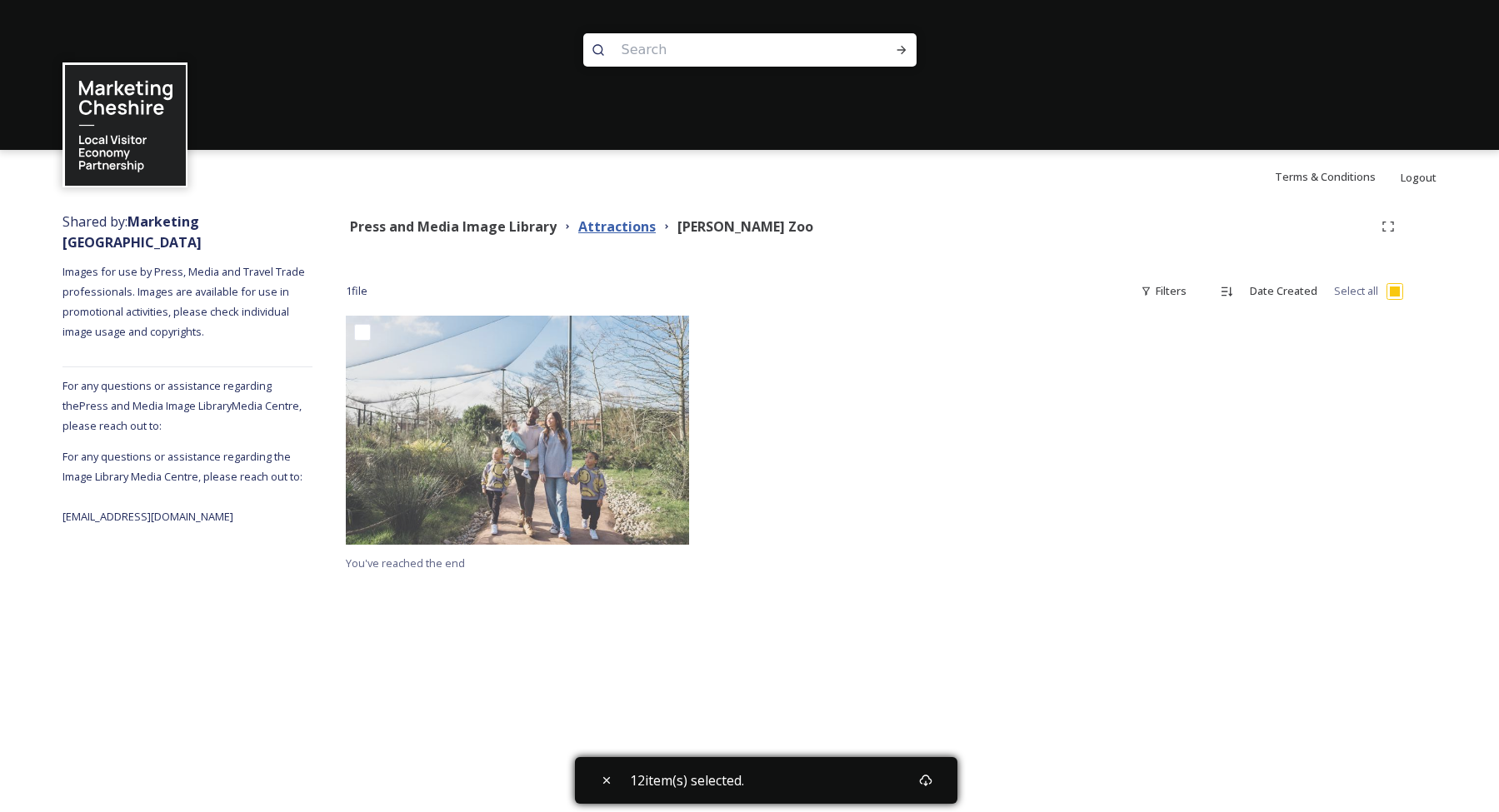
click at [622, 231] on strong "Attractions" at bounding box center [616, 227] width 77 height 19
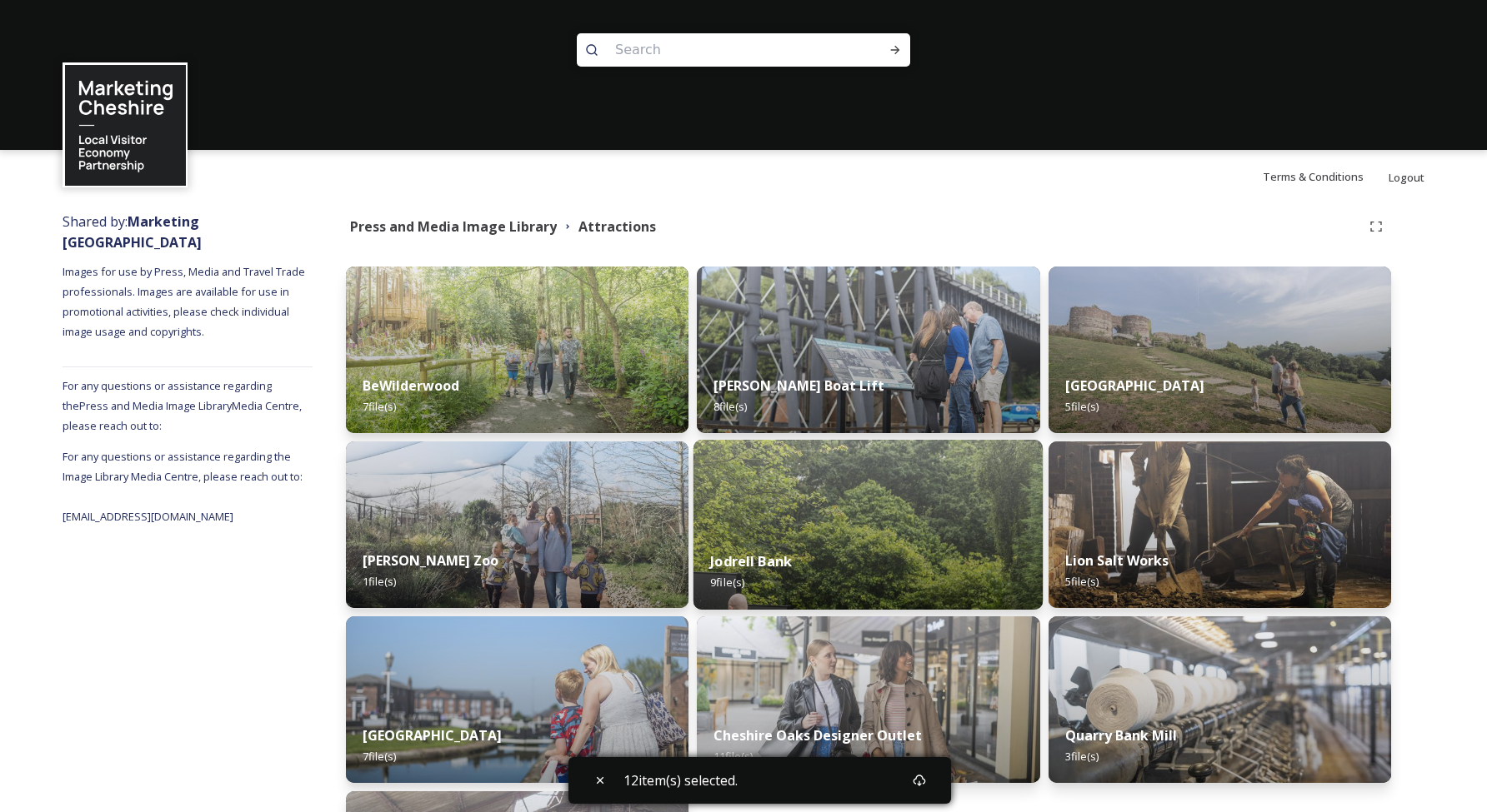
click at [897, 538] on div "Jodrell Bank 9 file(s)" at bounding box center [868, 571] width 350 height 76
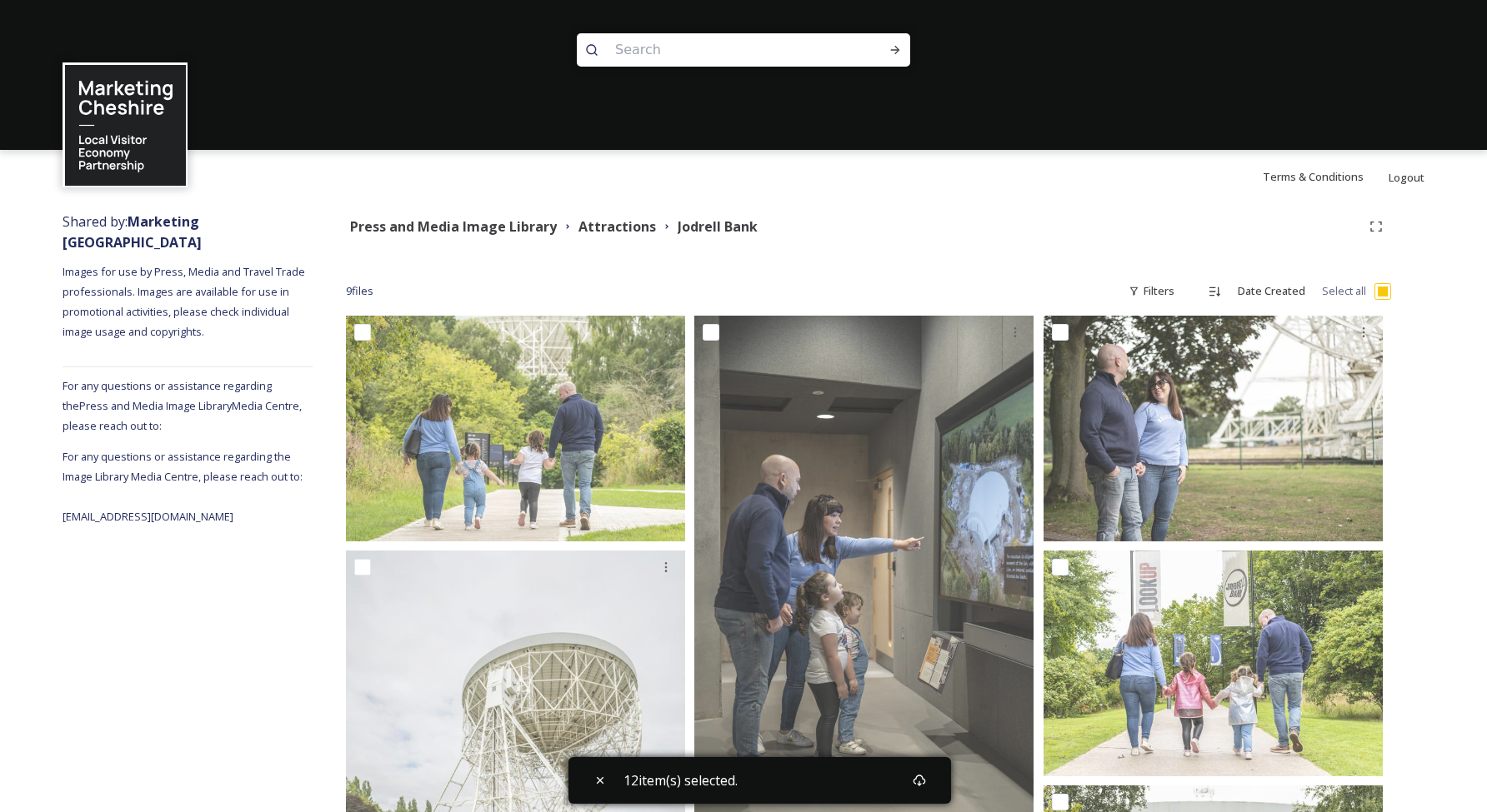
click at [1389, 291] on input "checkbox" at bounding box center [1383, 292] width 17 height 17
click at [1383, 290] on input "checkbox" at bounding box center [1383, 292] width 17 height 17
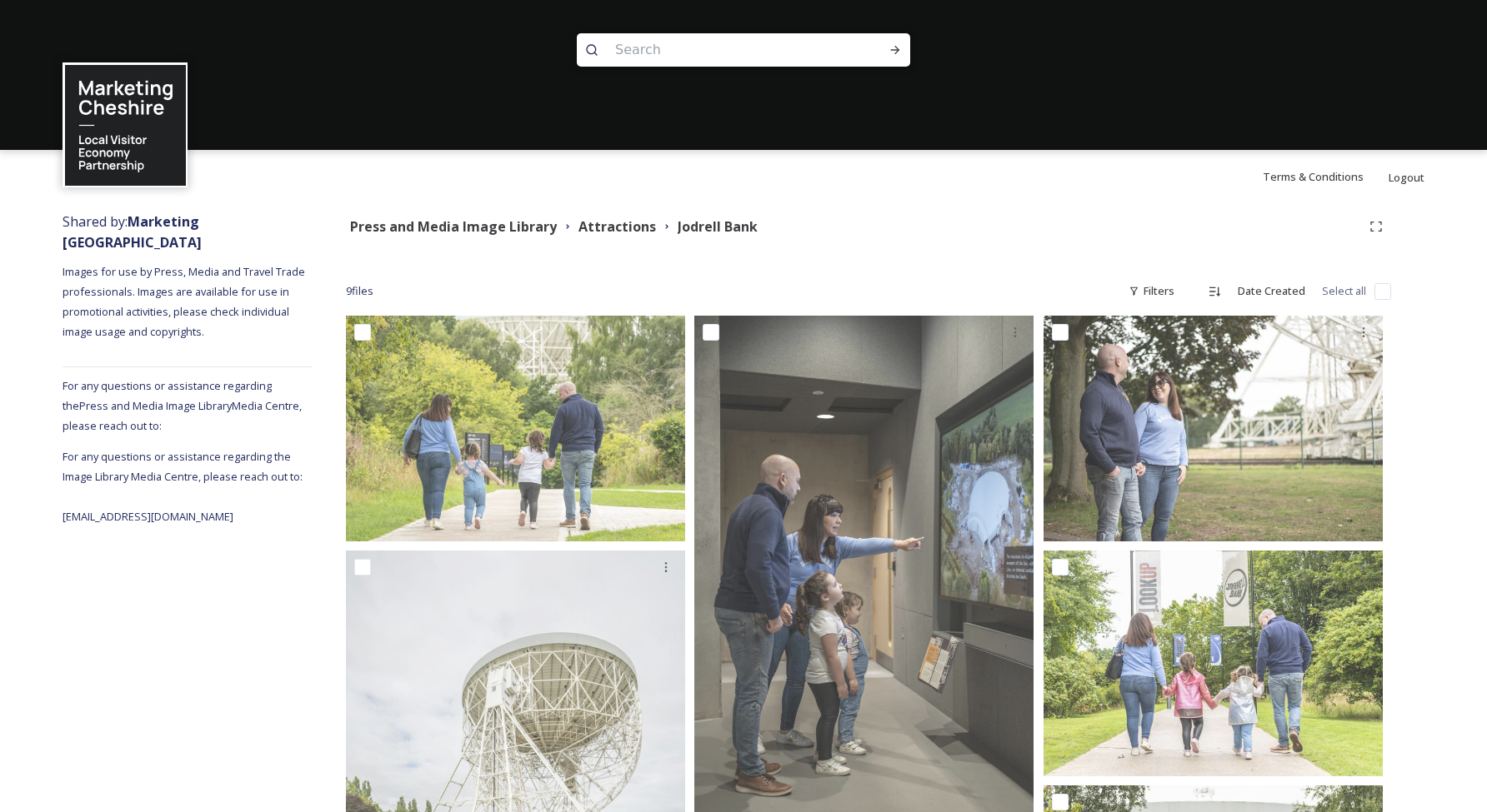
click at [1382, 297] on input "checkbox" at bounding box center [1383, 292] width 17 height 17
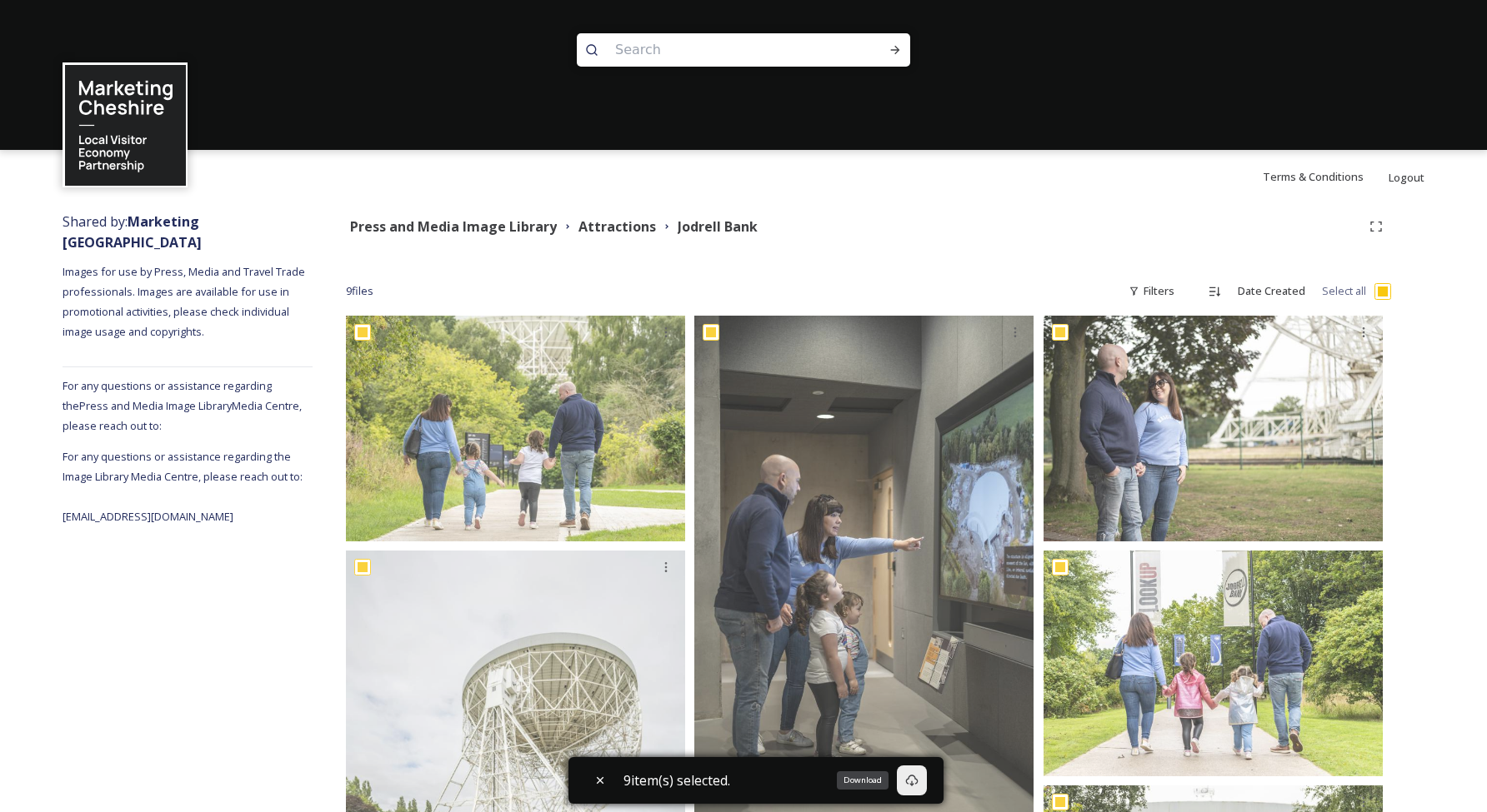
click at [923, 767] on div "Download" at bounding box center [912, 780] width 30 height 30
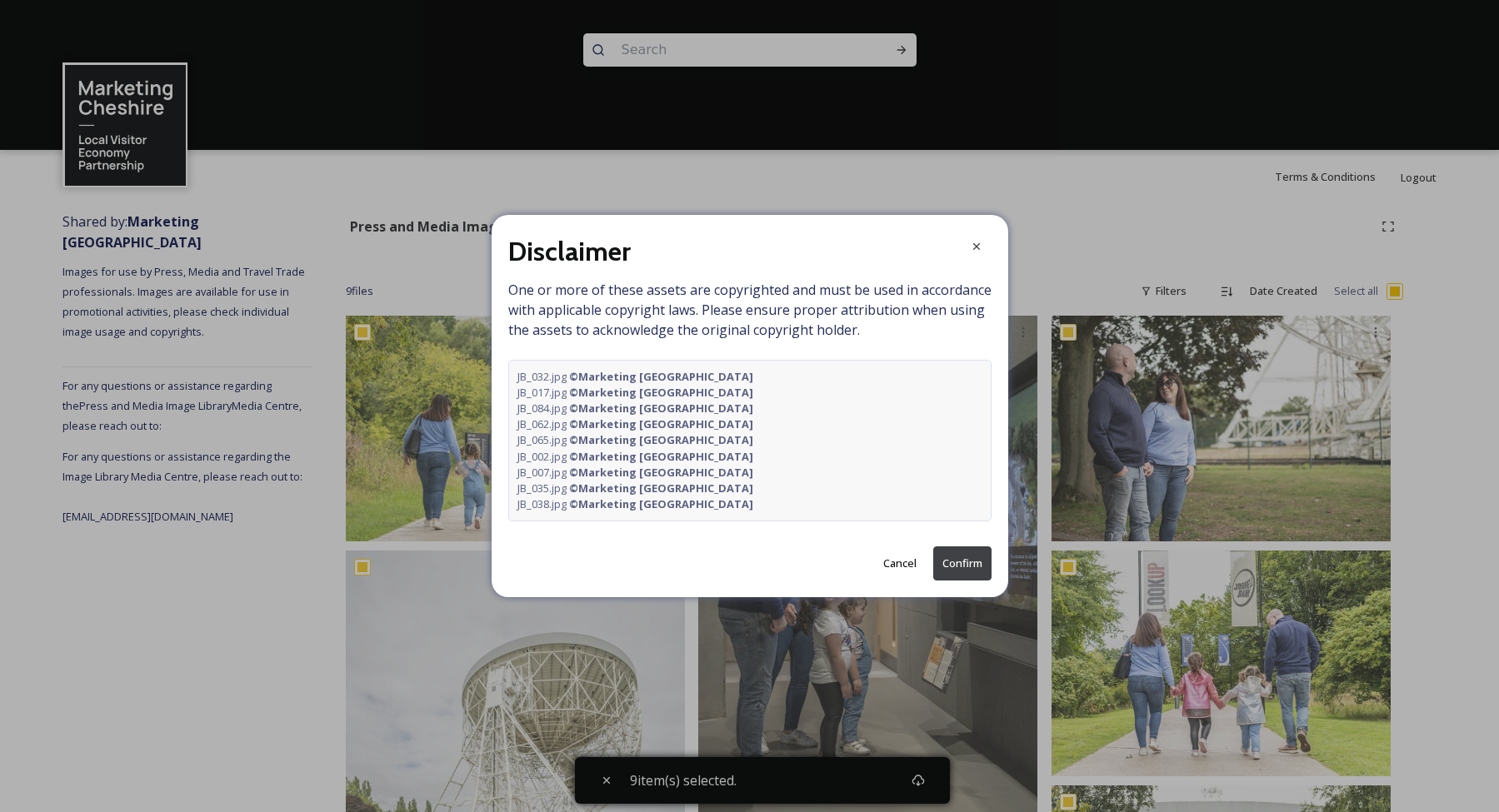
click at [962, 564] on button "Confirm" at bounding box center [963, 563] width 59 height 34
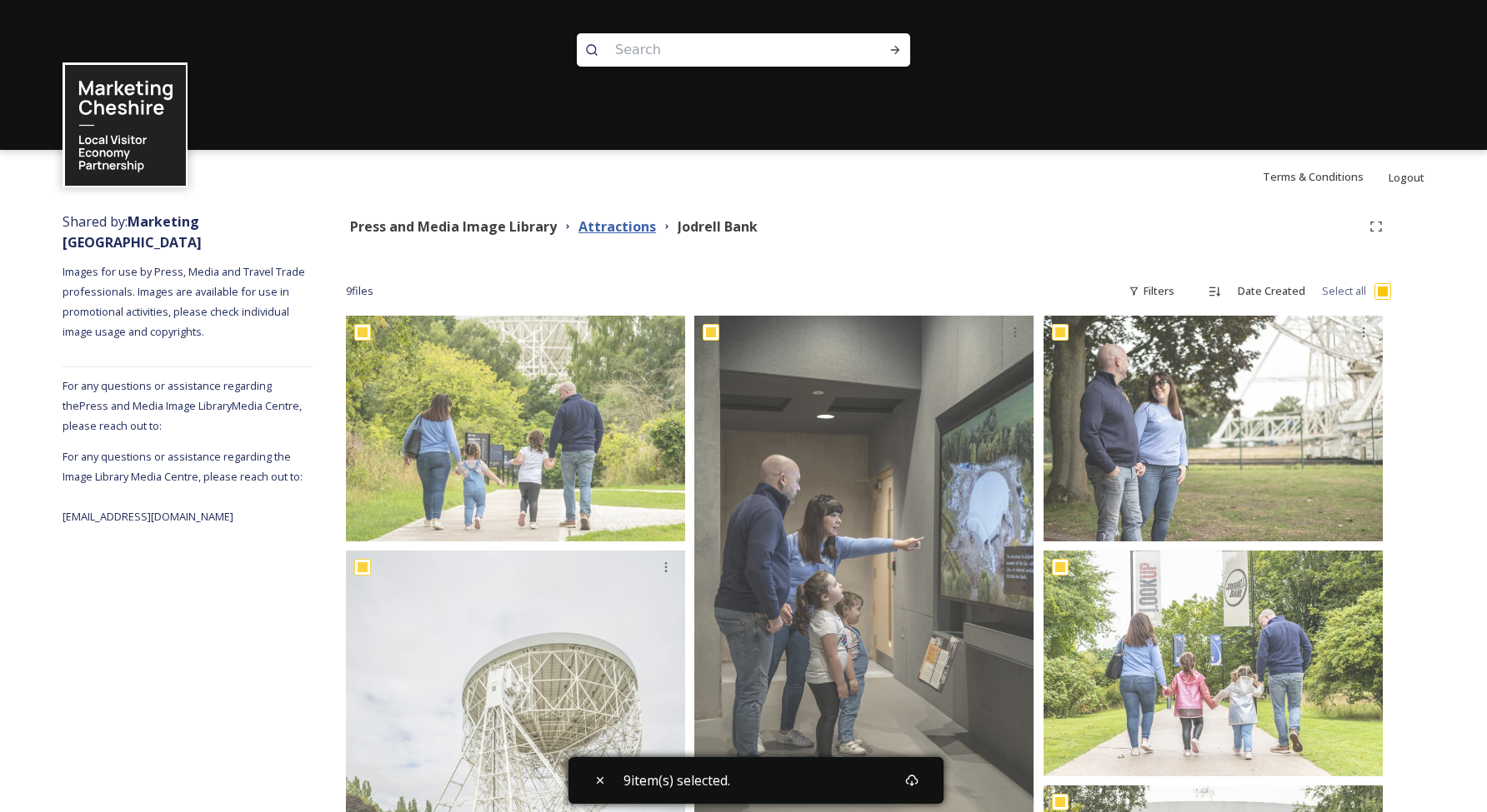
click at [606, 227] on strong "Attractions" at bounding box center [616, 227] width 77 height 19
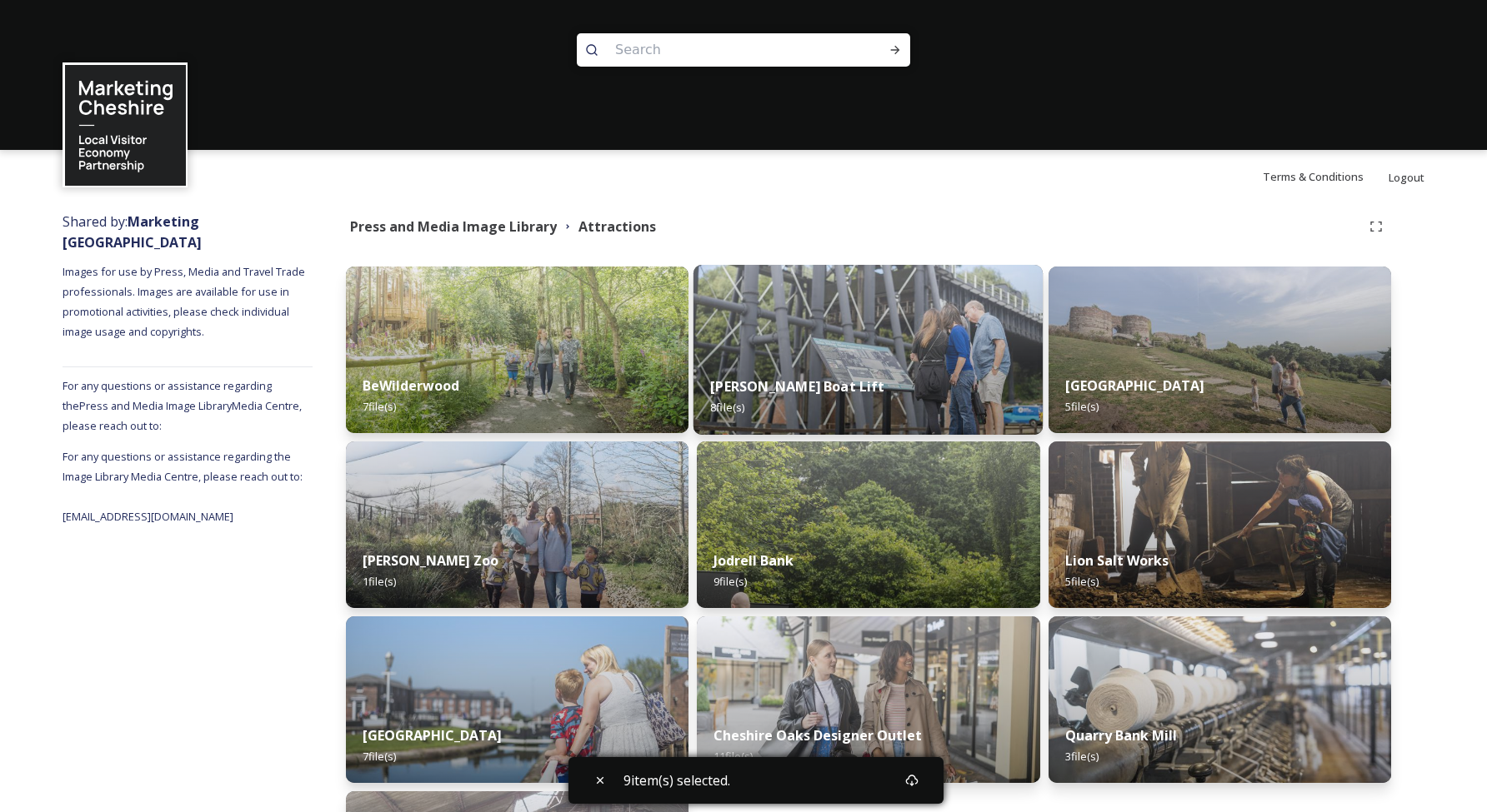
scroll to position [206, 0]
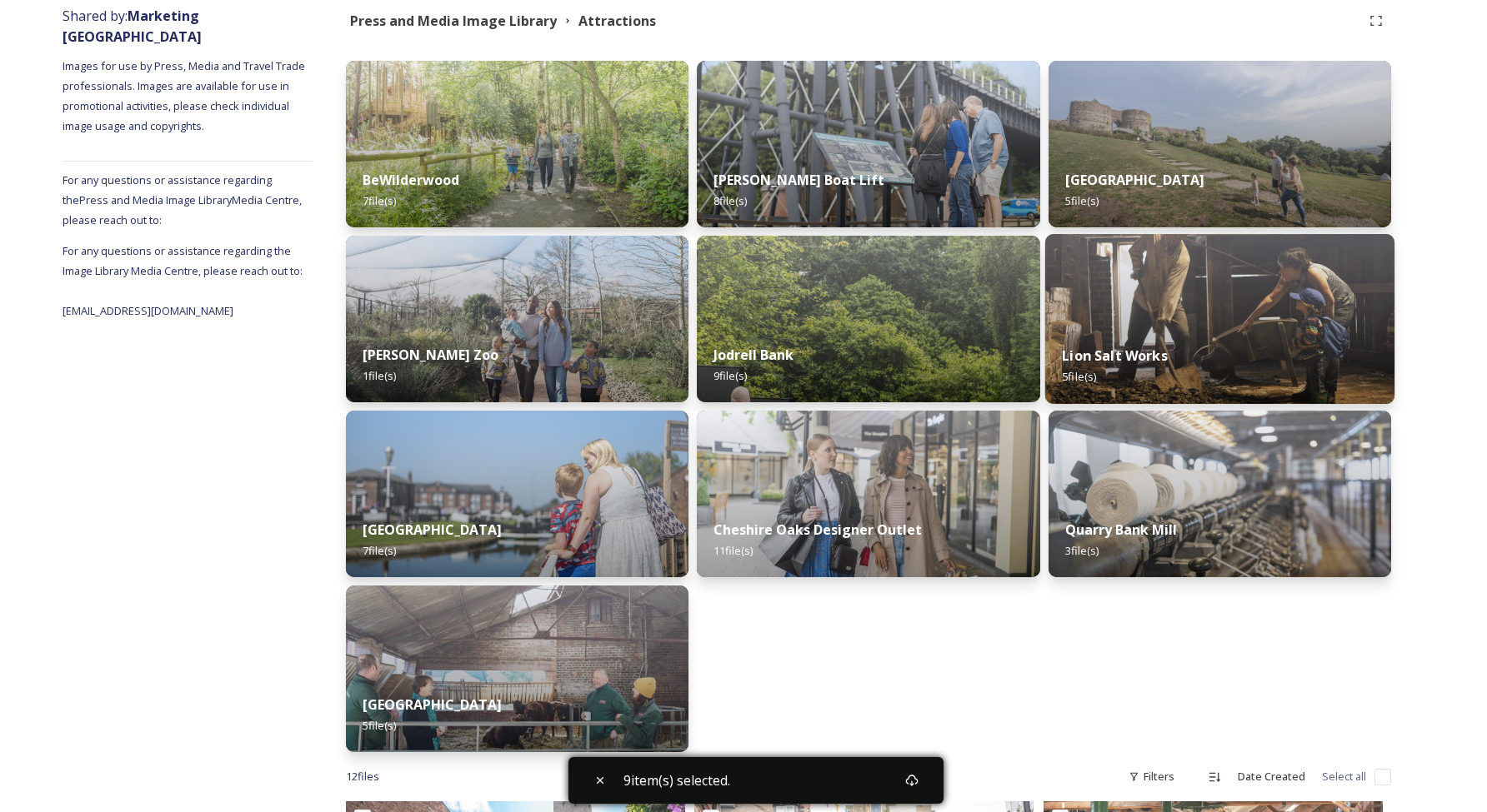
click at [1219, 316] on img at bounding box center [1220, 319] width 350 height 170
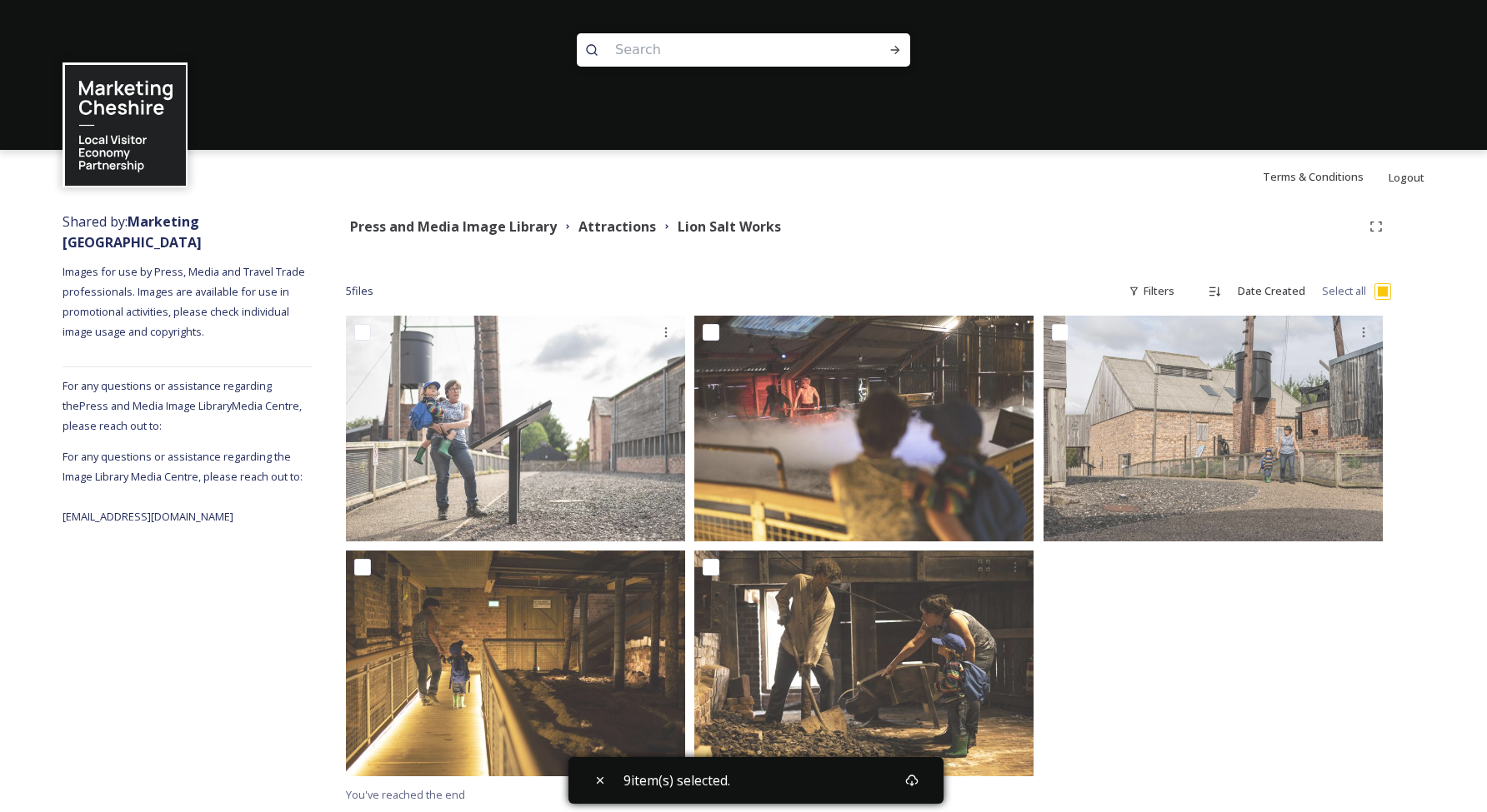
click at [1385, 288] on input "checkbox" at bounding box center [1383, 292] width 17 height 17
click at [1382, 294] on input "checkbox" at bounding box center [1383, 292] width 17 height 17
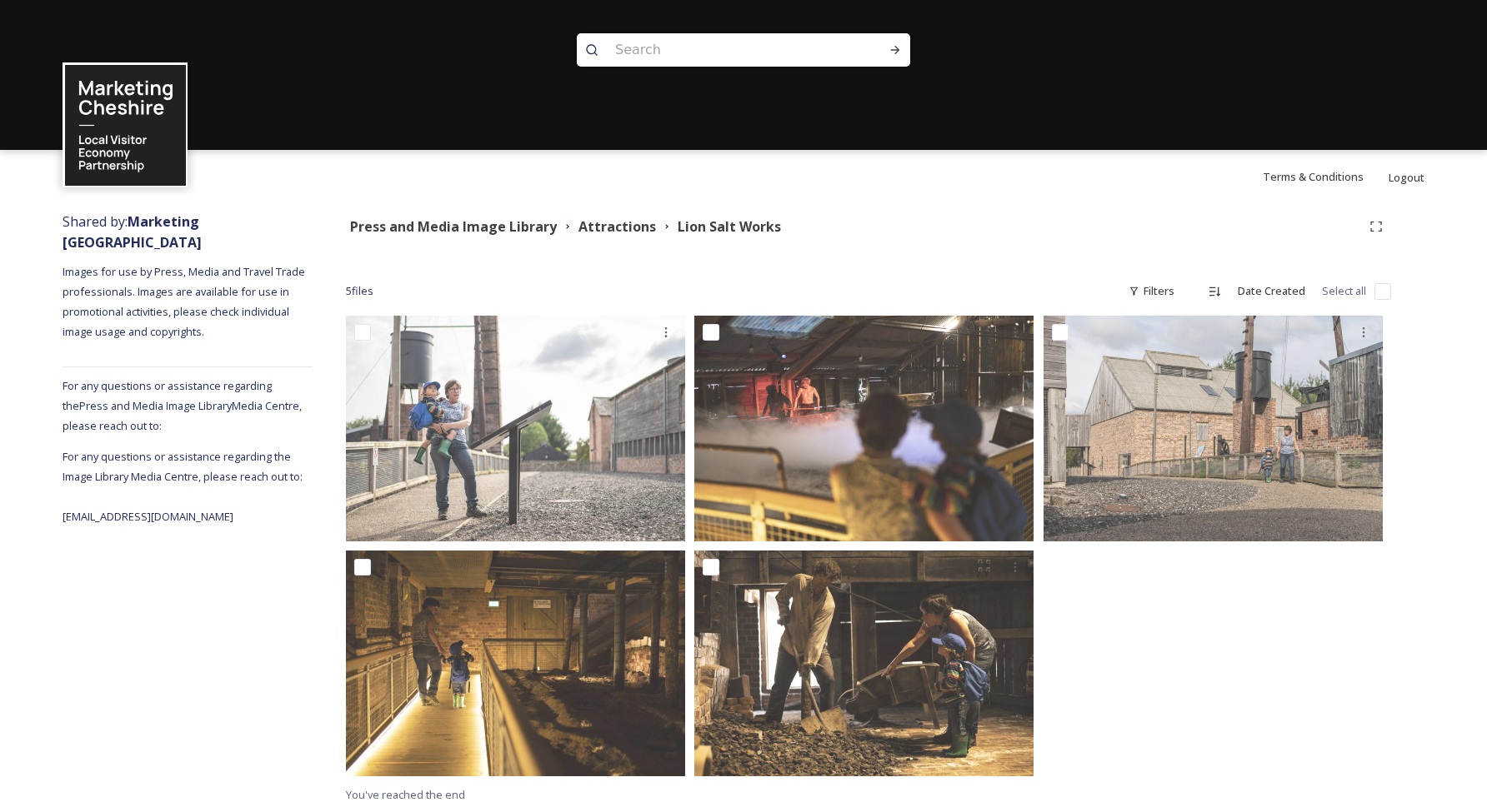
click at [1385, 292] on input "checkbox" at bounding box center [1383, 292] width 17 height 17
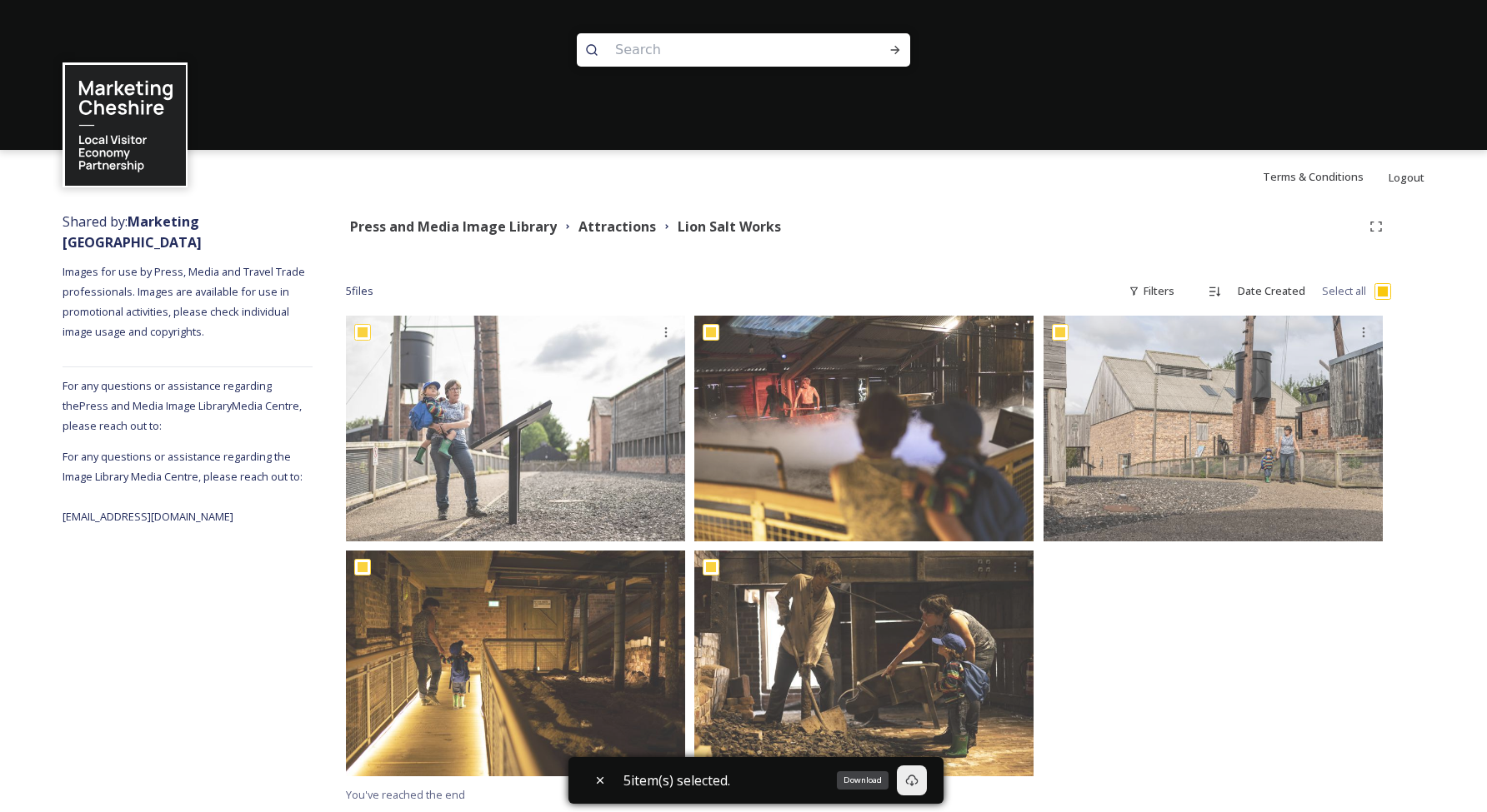
click at [914, 791] on div "Download" at bounding box center [912, 780] width 30 height 30
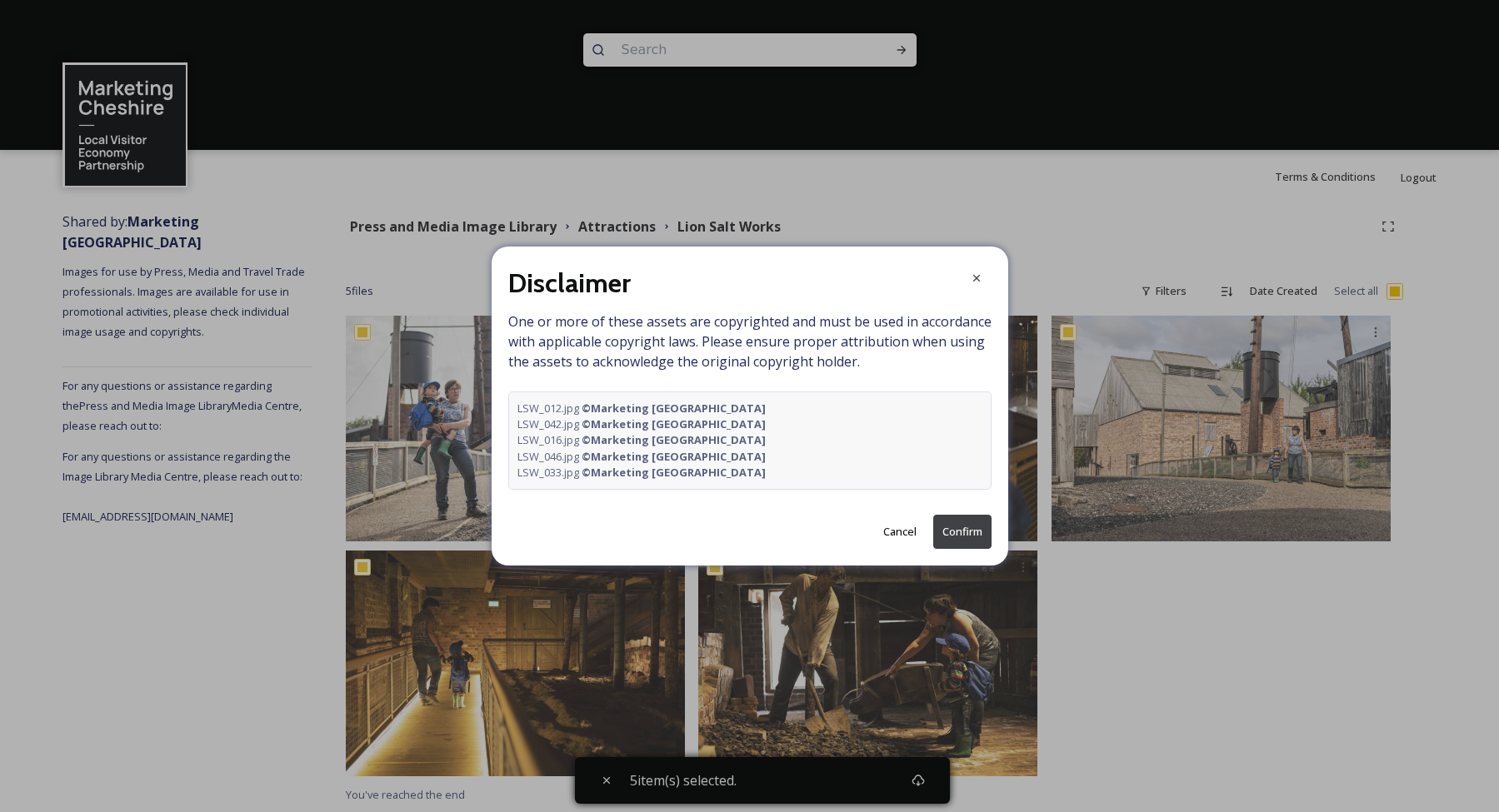
click at [974, 532] on button "Confirm" at bounding box center [963, 532] width 59 height 34
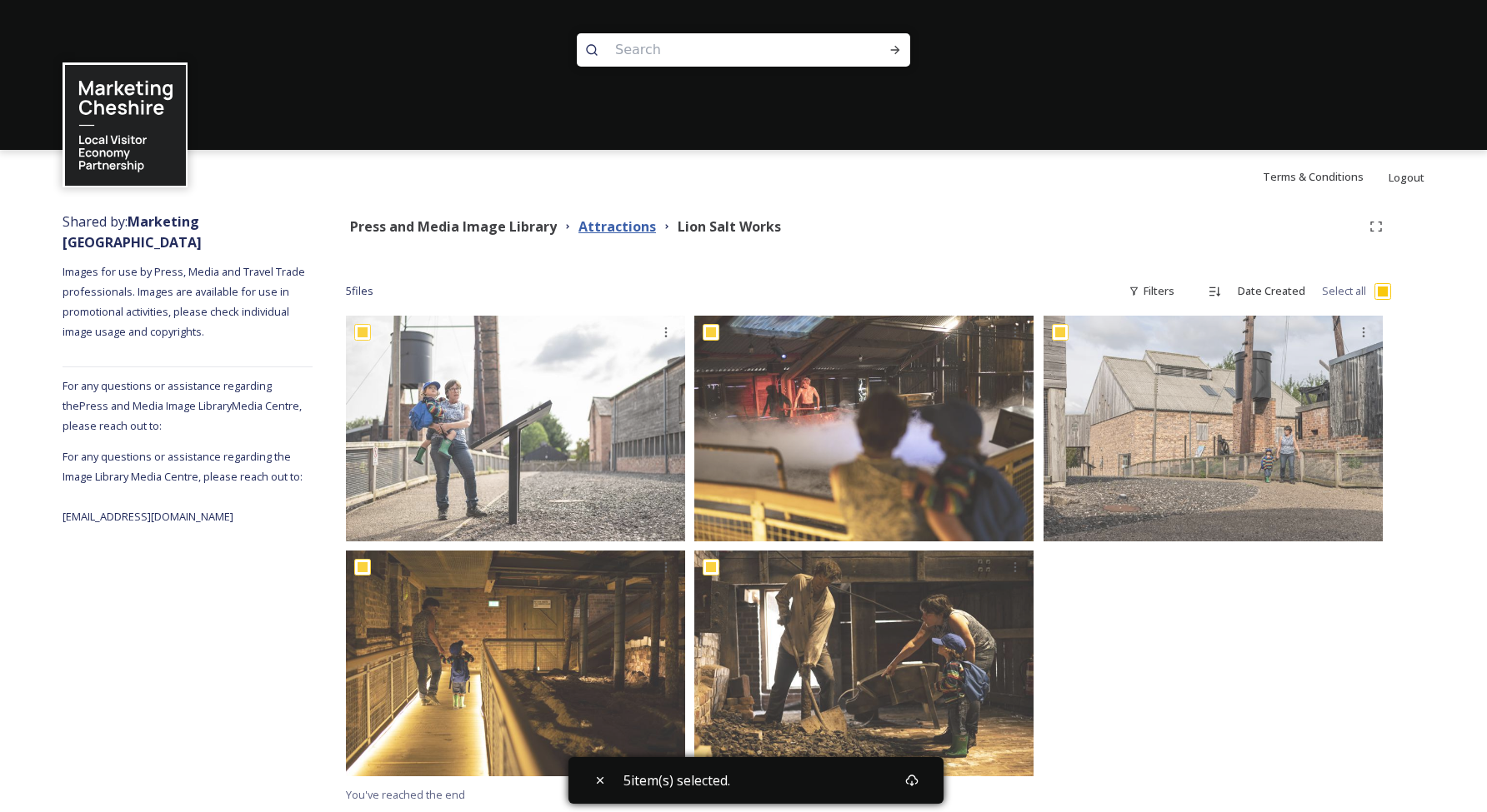
click at [637, 227] on strong "Attractions" at bounding box center [616, 227] width 77 height 19
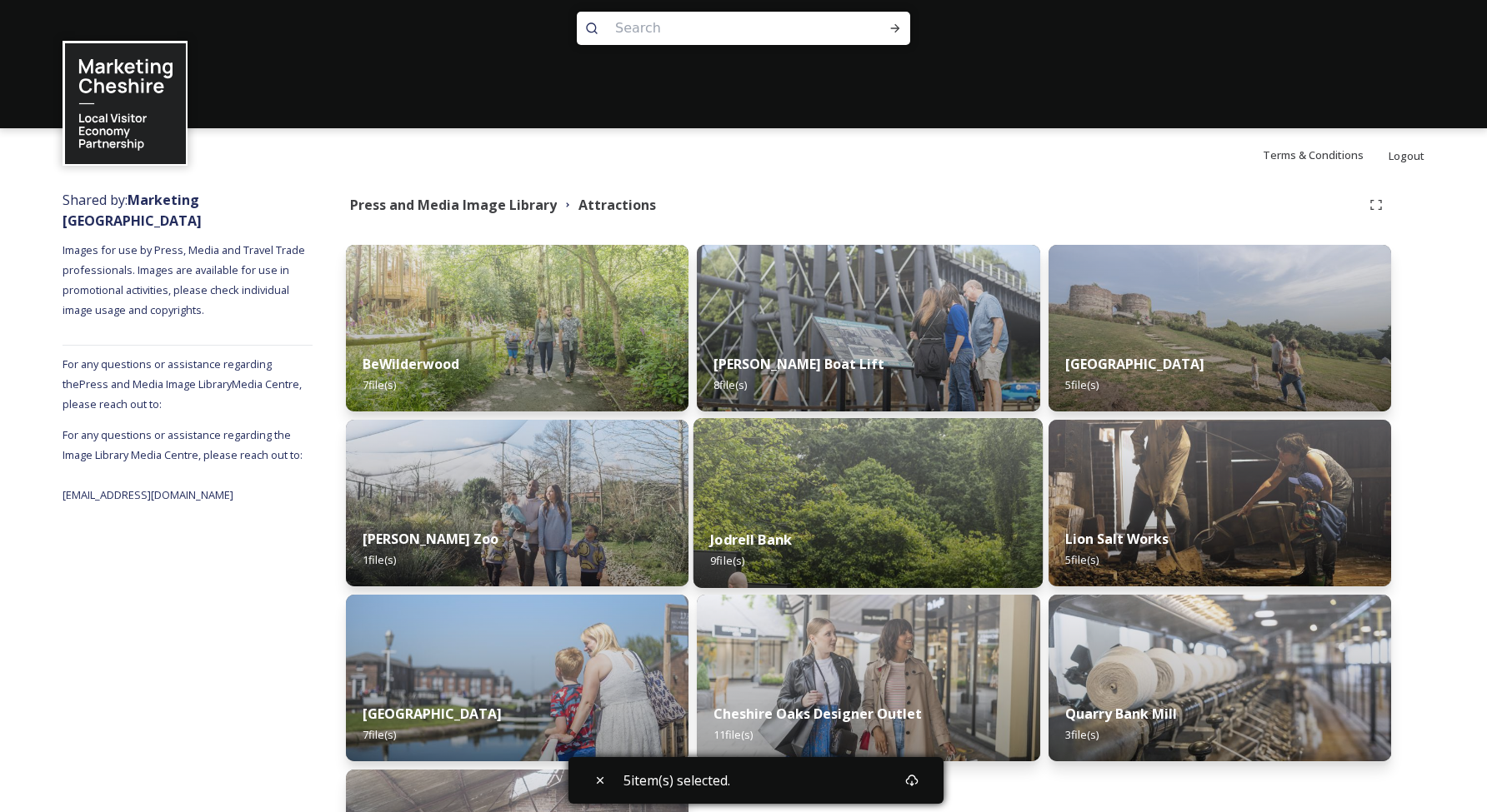
scroll to position [245, 0]
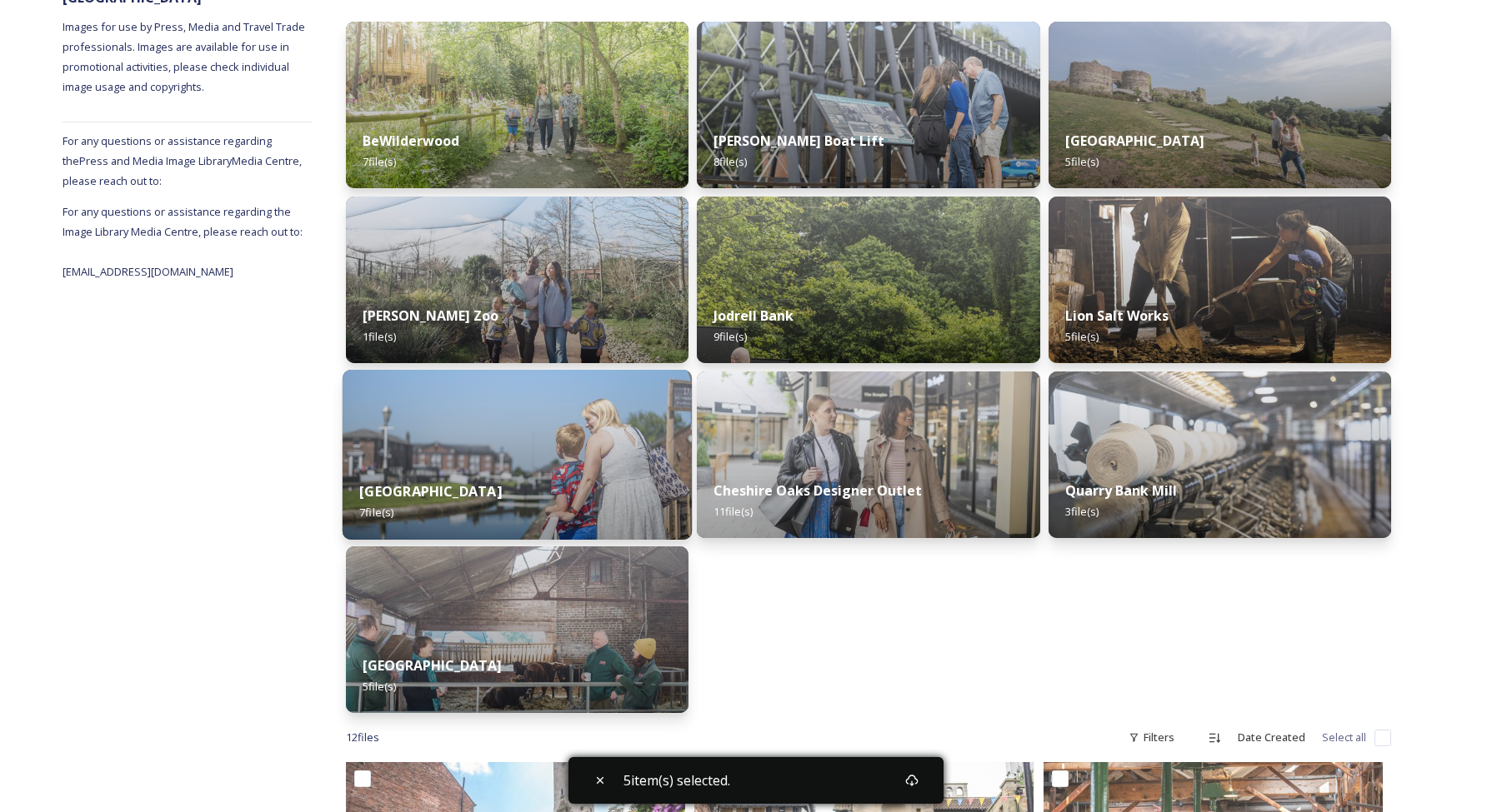
click at [536, 457] on img at bounding box center [518, 455] width 350 height 170
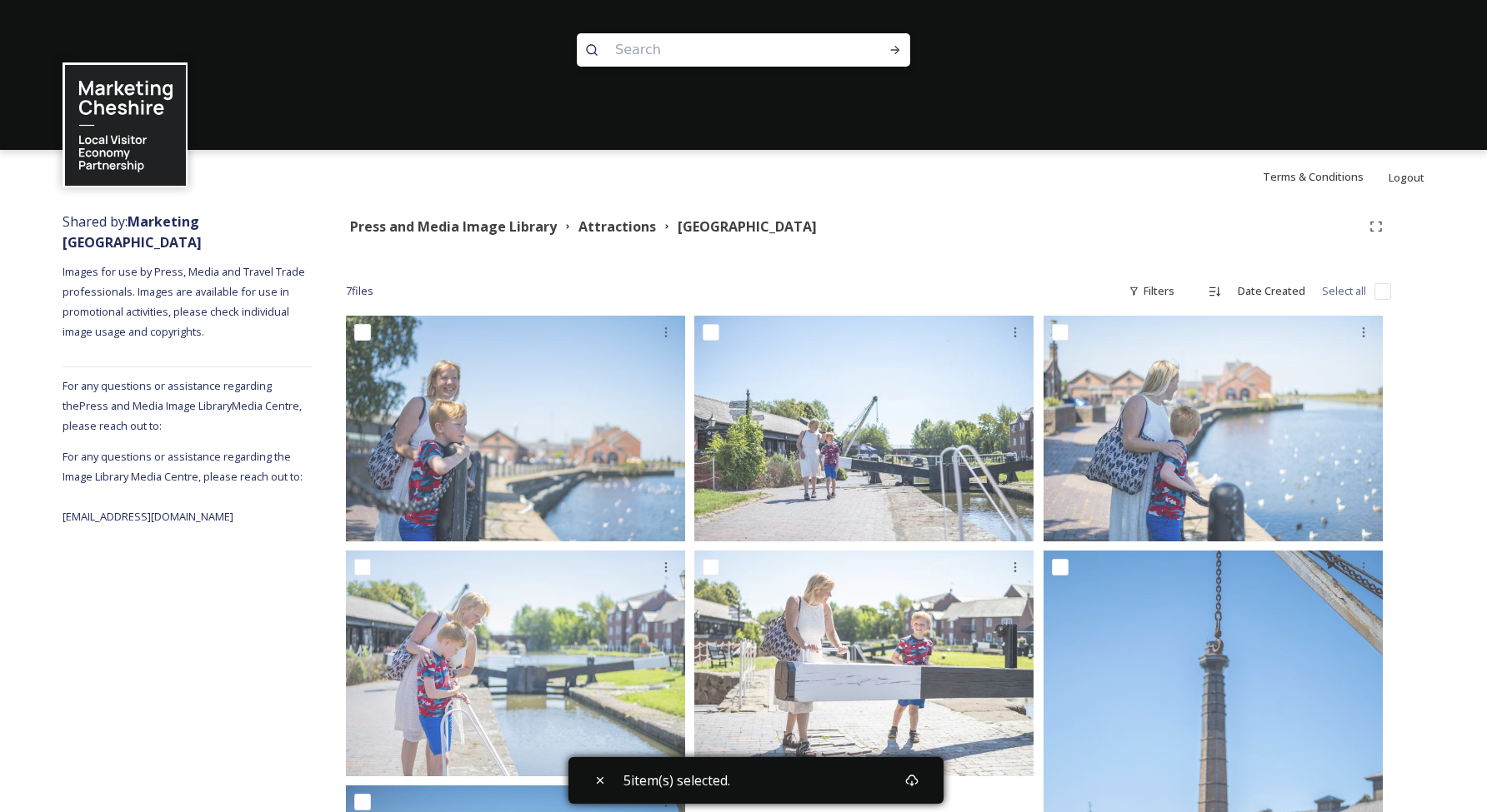
click at [1385, 288] on input "checkbox" at bounding box center [1383, 292] width 17 height 17
click at [1385, 291] on input "checkbox" at bounding box center [1383, 292] width 17 height 17
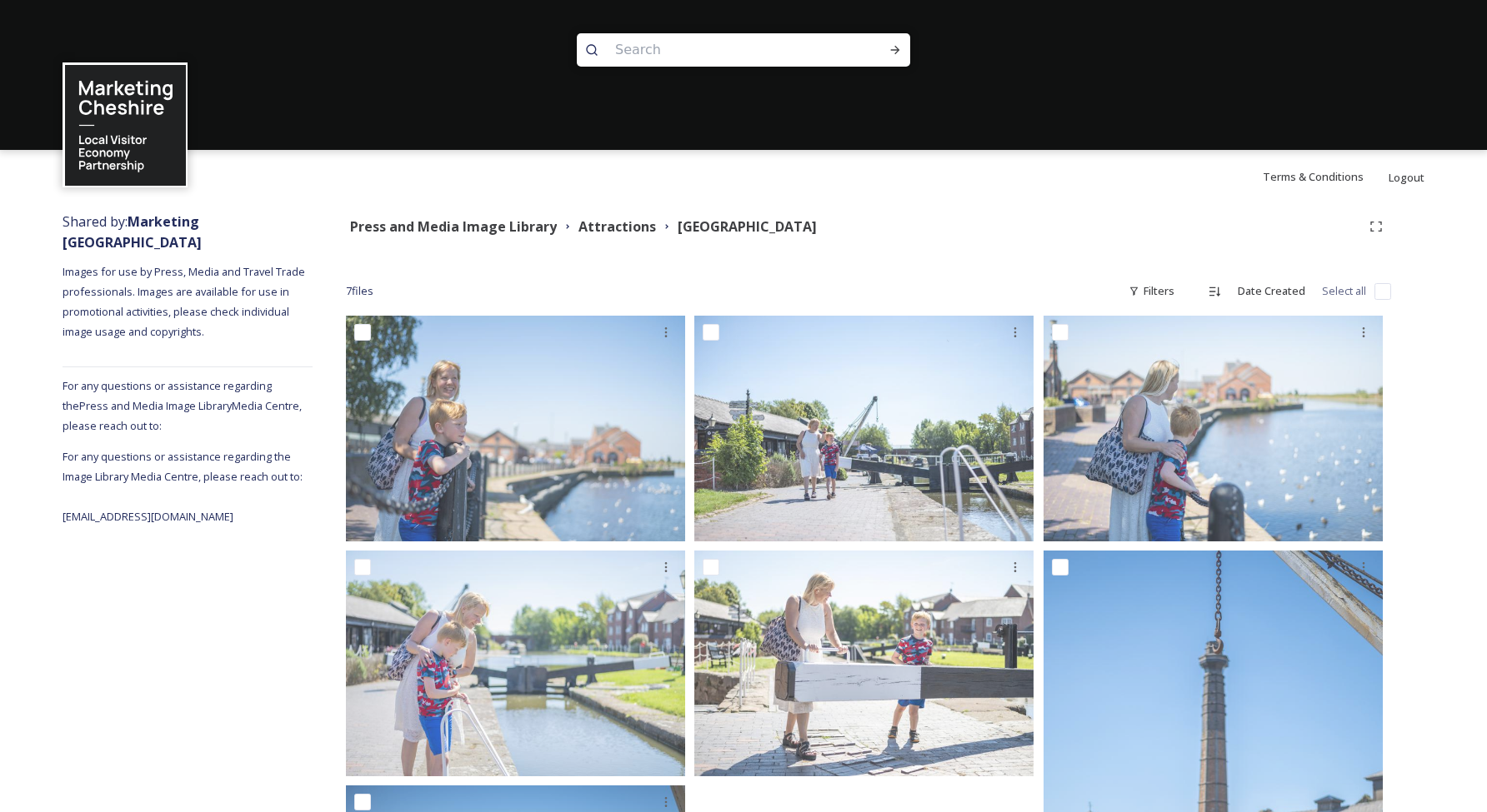
click at [1386, 296] on input "checkbox" at bounding box center [1383, 292] width 17 height 17
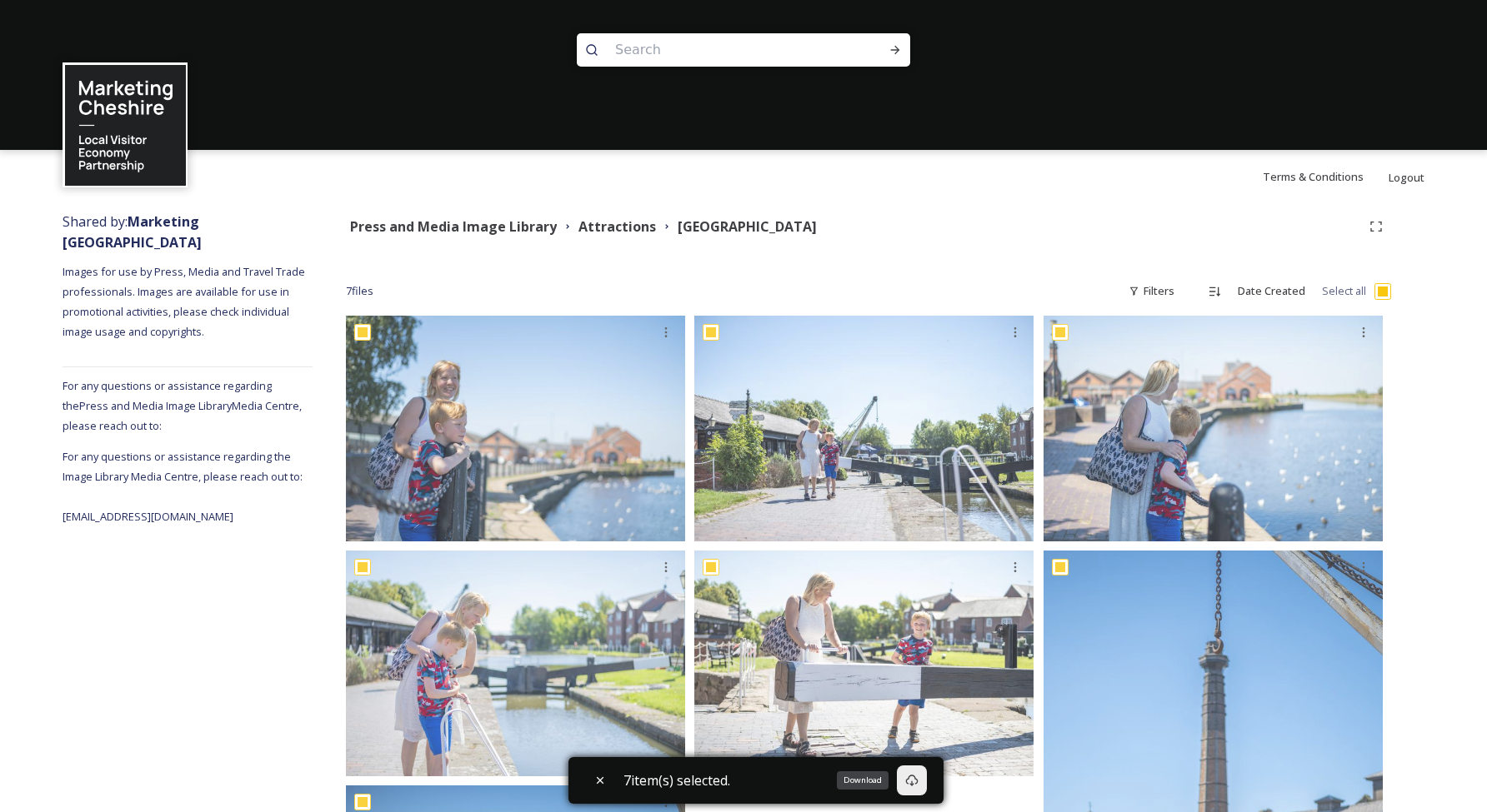
click at [918, 779] on icon at bounding box center [912, 781] width 13 height 12
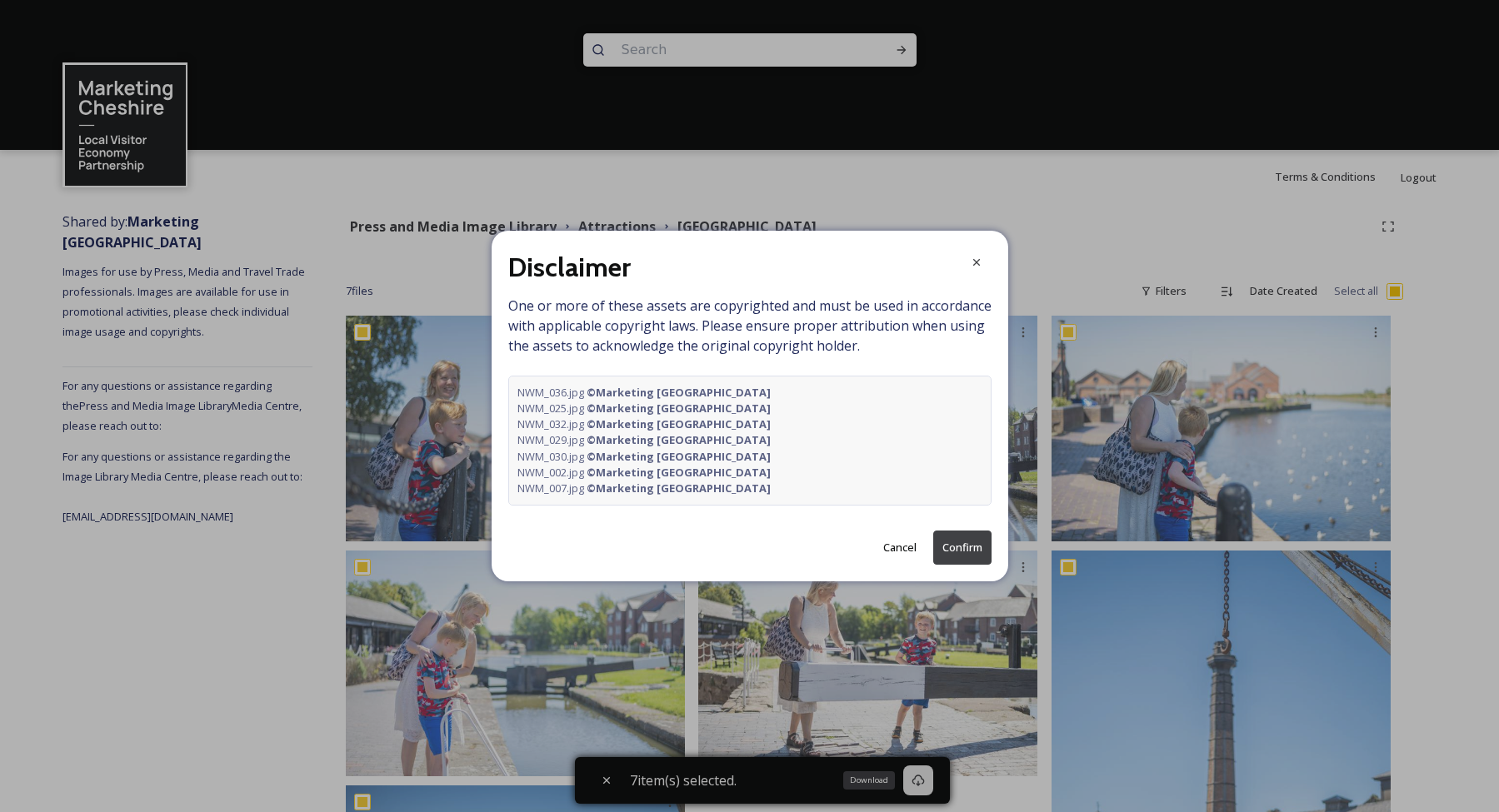
click at [966, 544] on button "Confirm" at bounding box center [963, 547] width 59 height 34
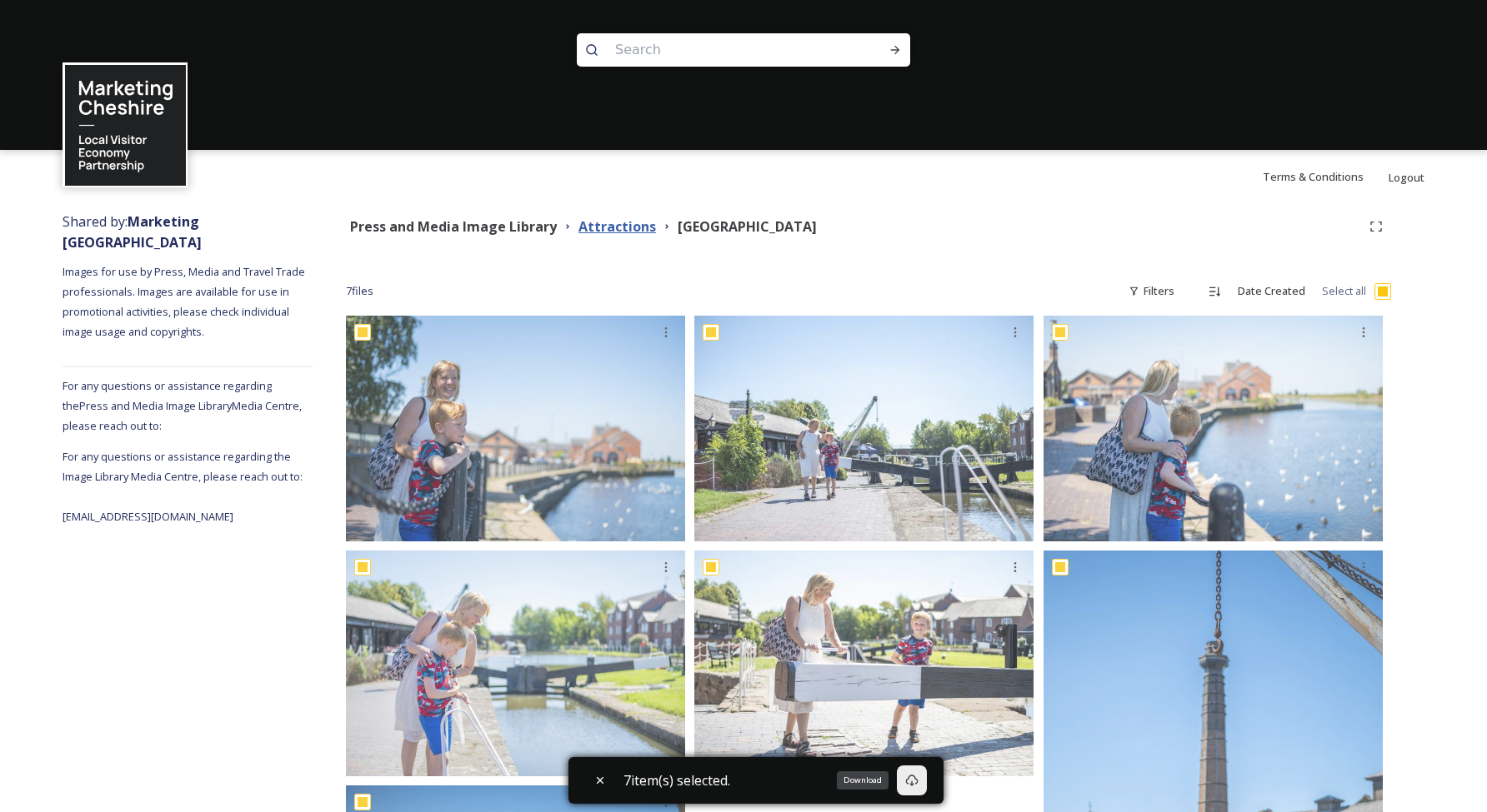
click at [636, 231] on strong "Attractions" at bounding box center [616, 227] width 77 height 19
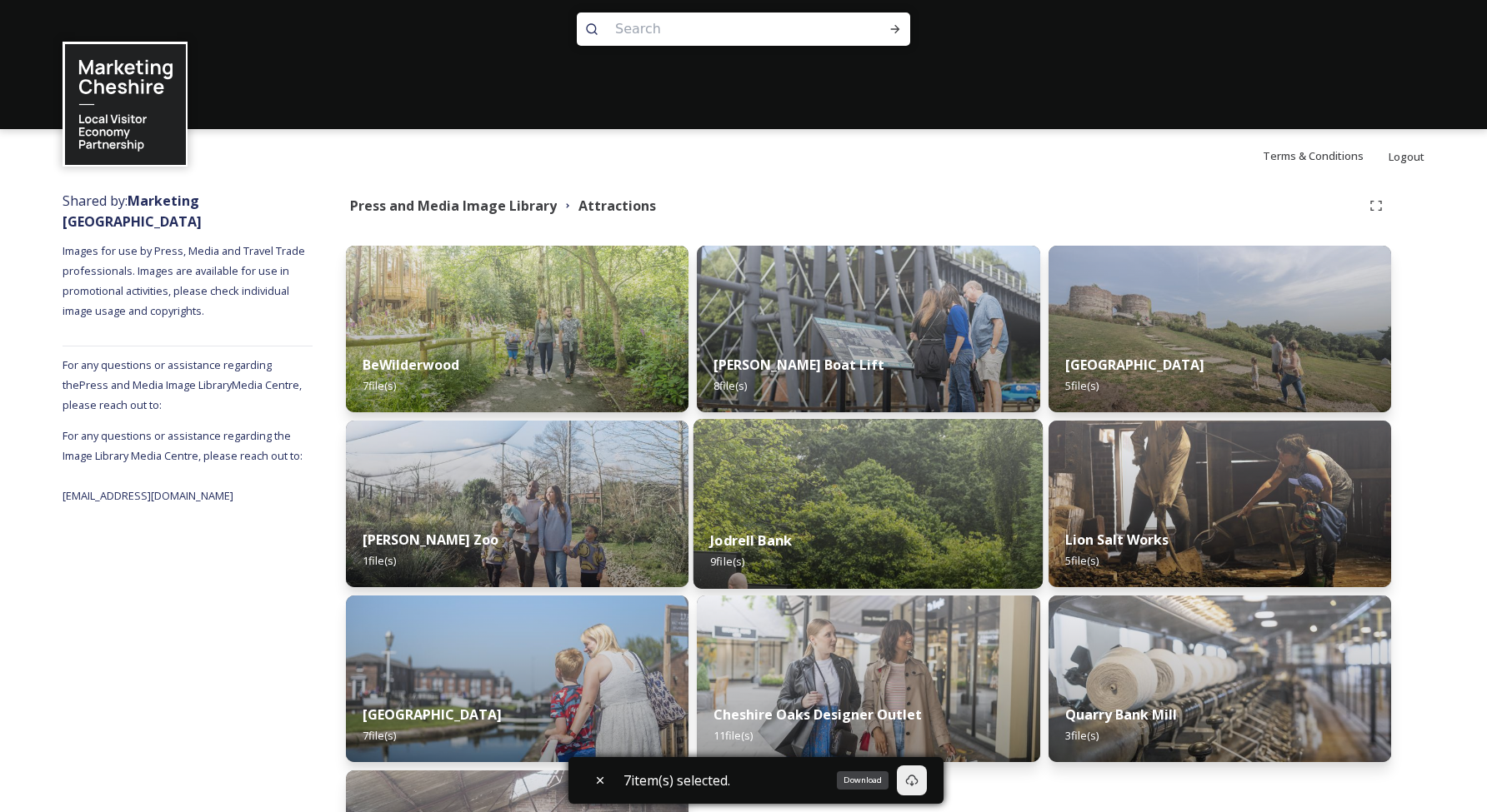
scroll to position [408, 0]
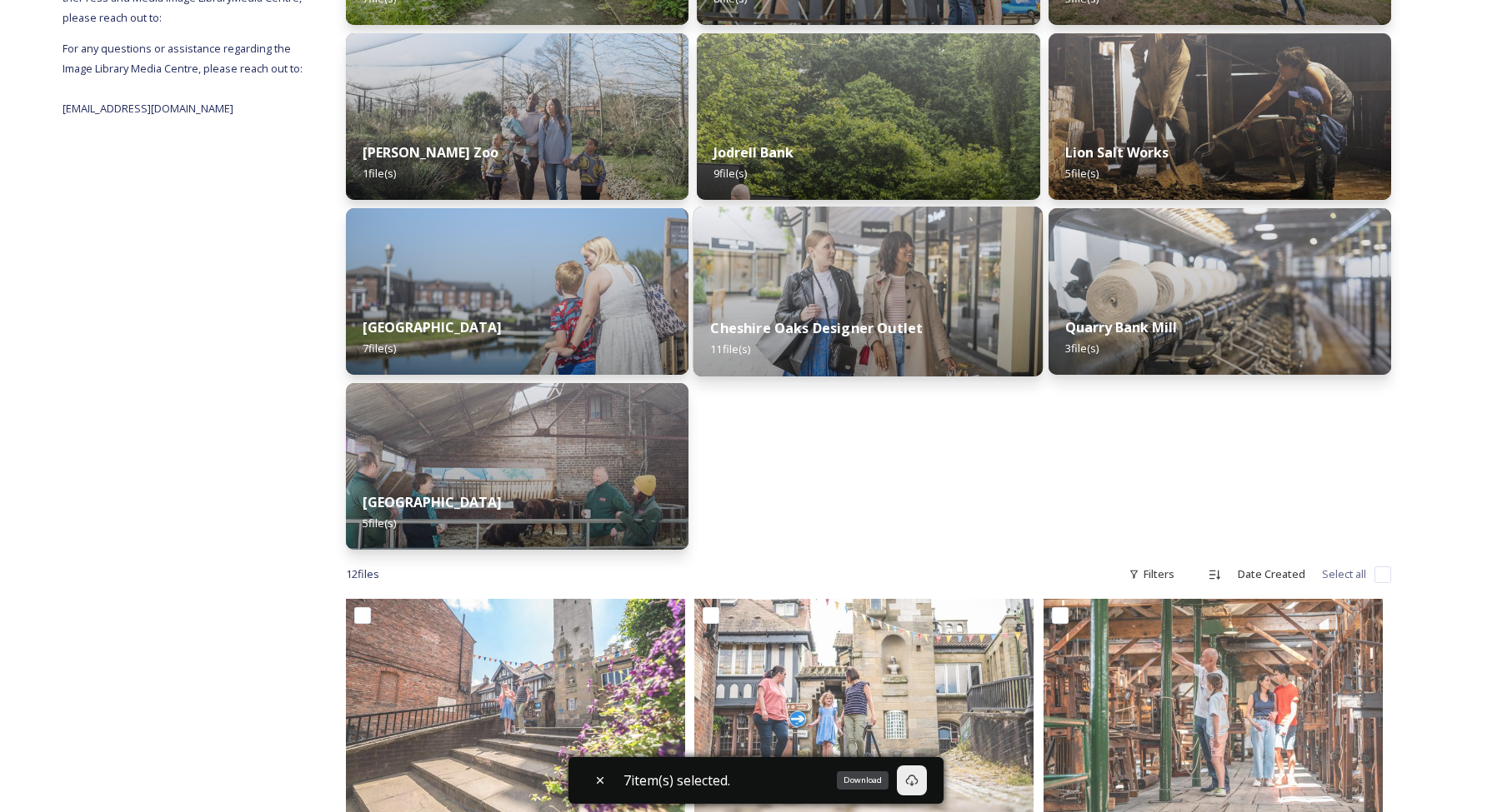
click at [879, 322] on strong "Cheshire Oaks Designer Outlet" at bounding box center [817, 328] width 212 height 19
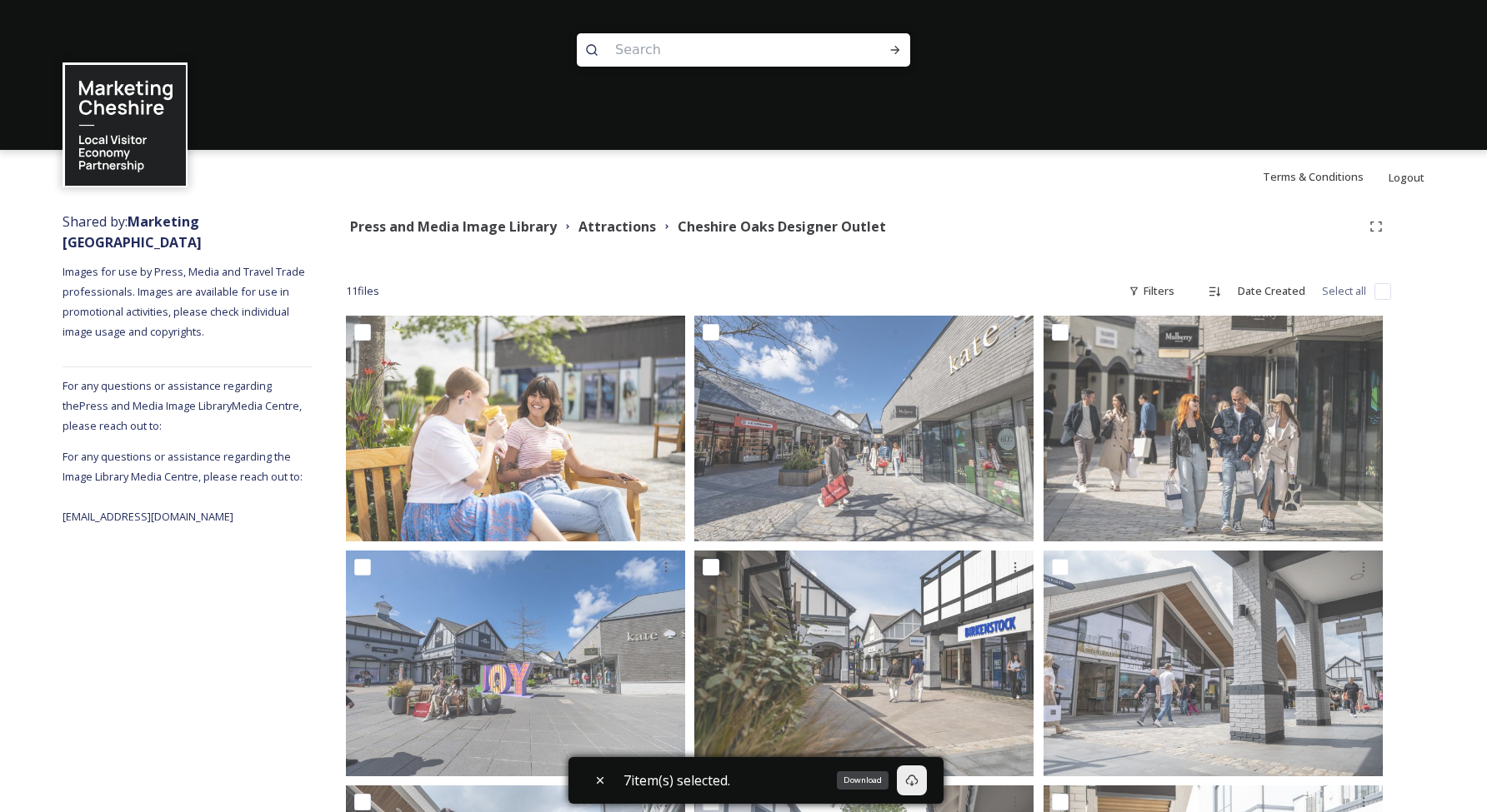
scroll to position [10, 0]
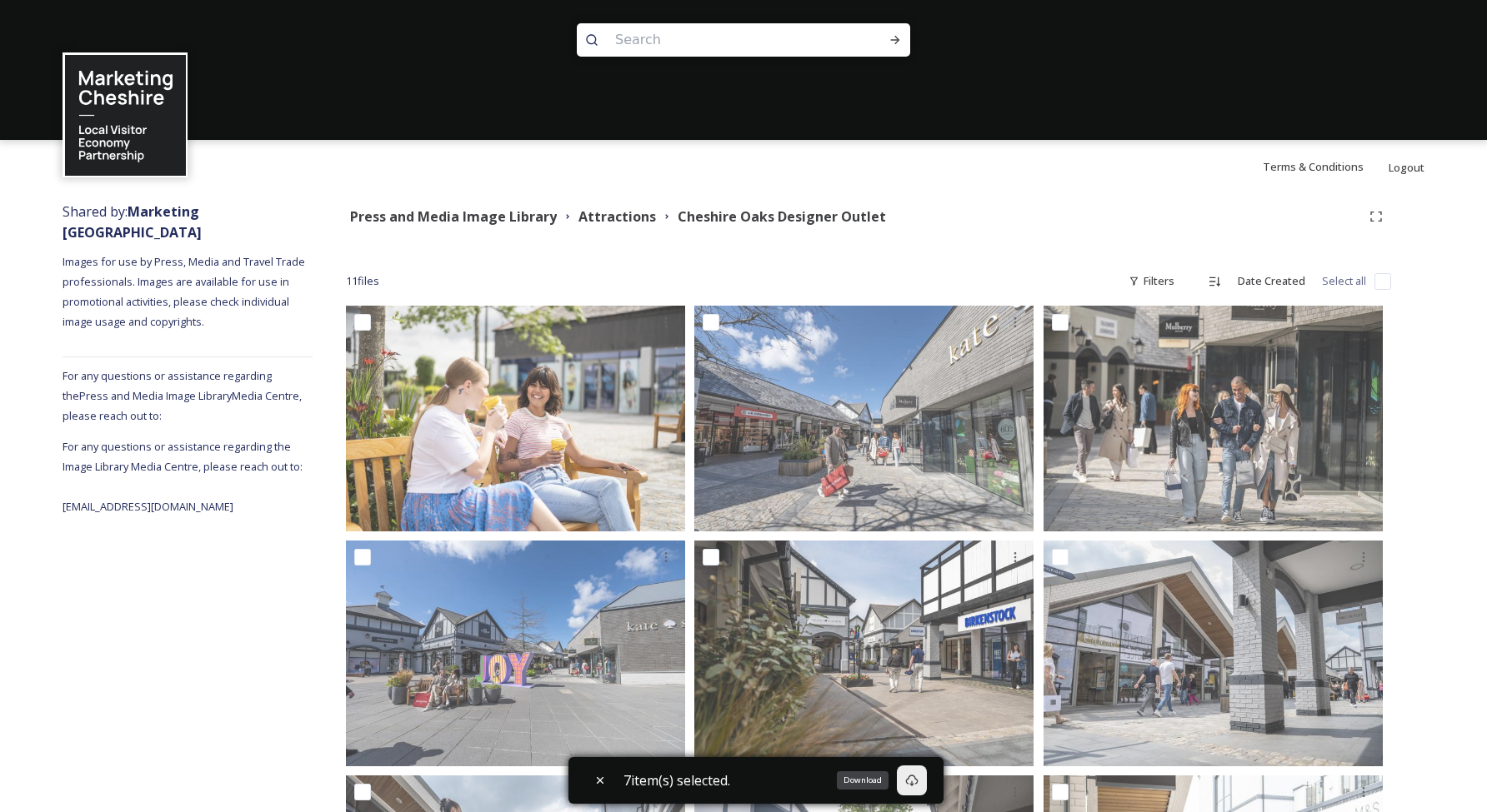
click at [1382, 276] on input "checkbox" at bounding box center [1383, 282] width 17 height 17
click at [926, 777] on icon at bounding box center [919, 781] width 14 height 14
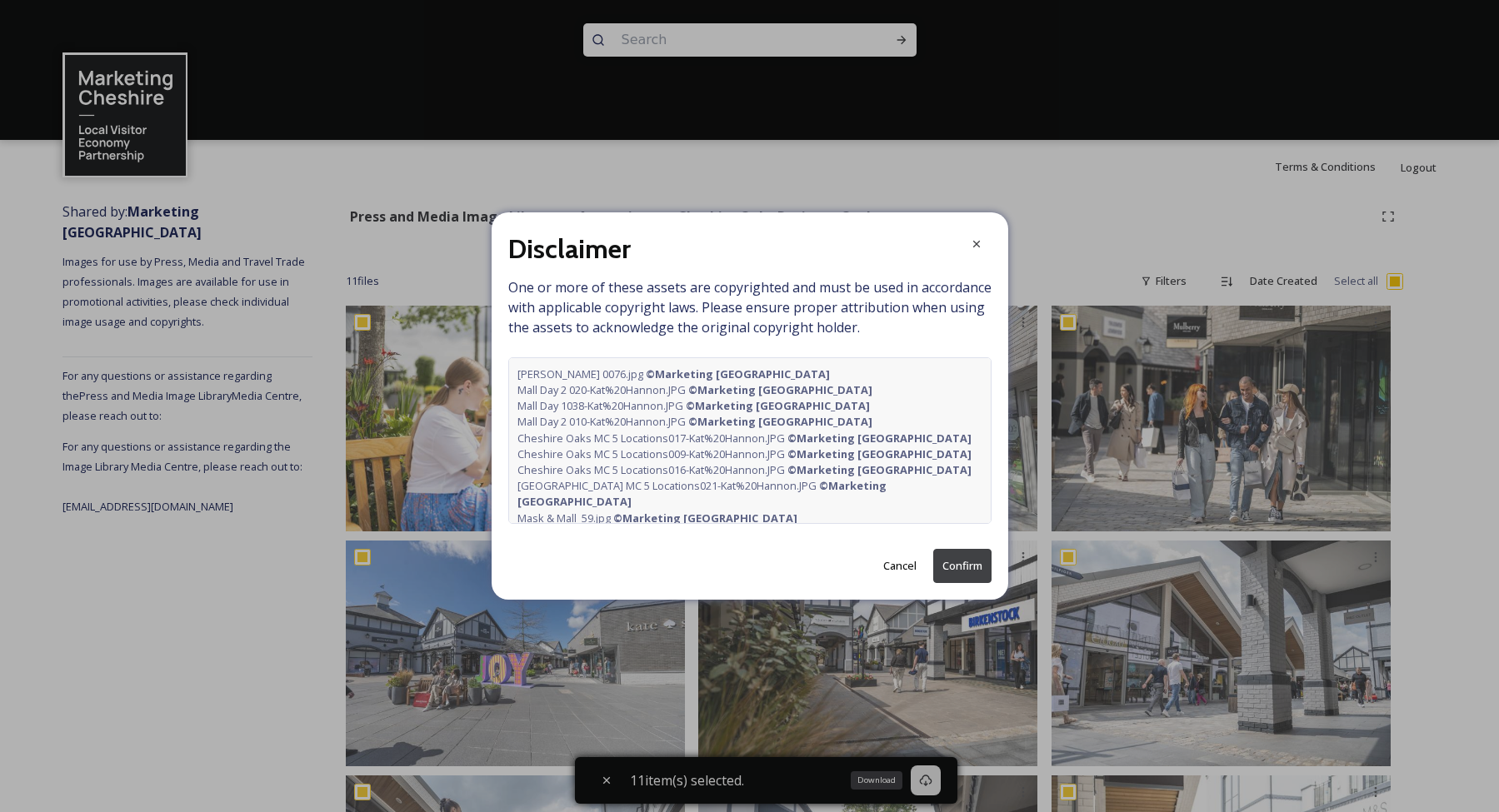
click at [968, 568] on button "Confirm" at bounding box center [963, 566] width 59 height 34
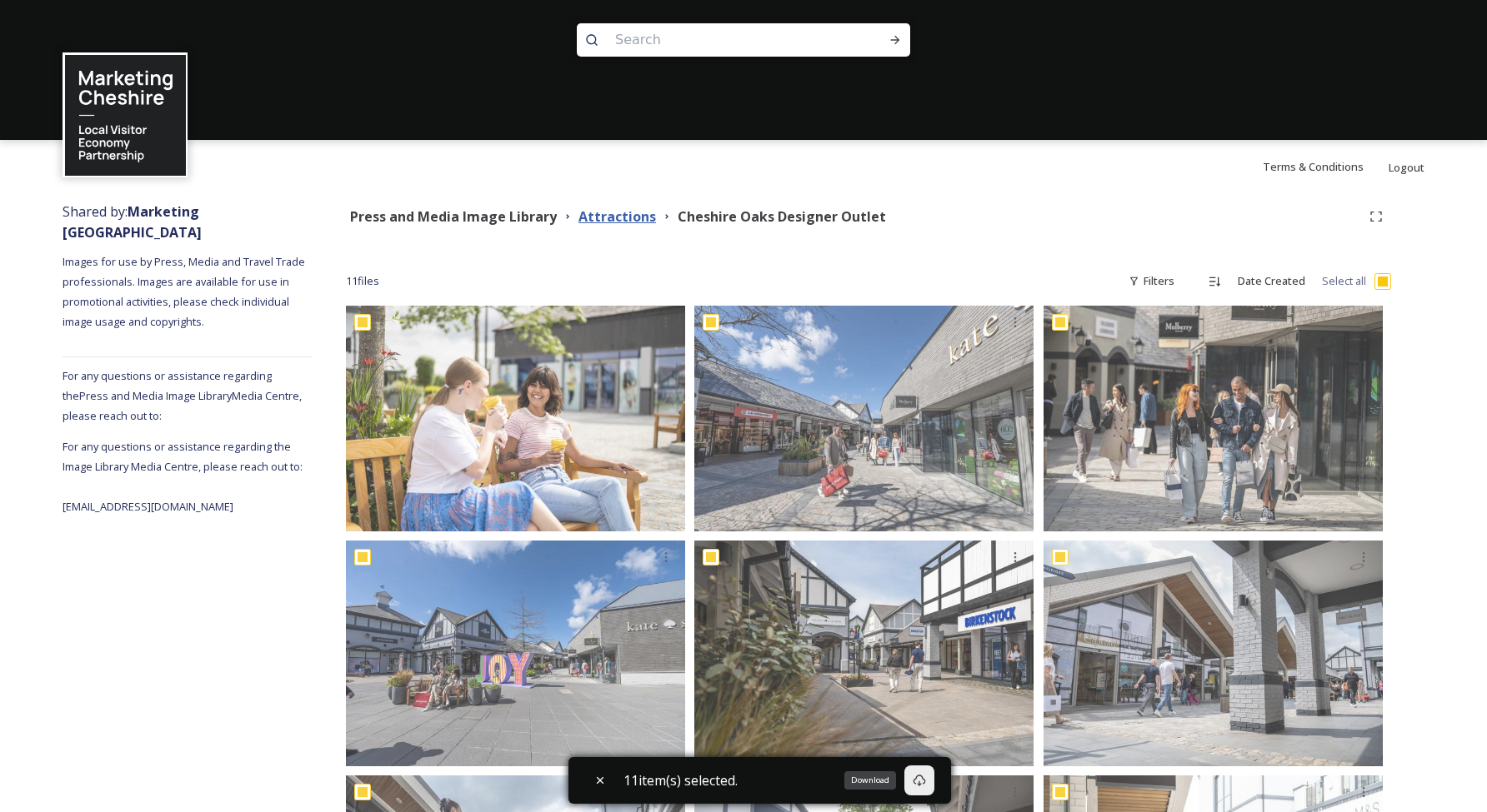
click at [608, 216] on strong "Attractions" at bounding box center [616, 216] width 77 height 19
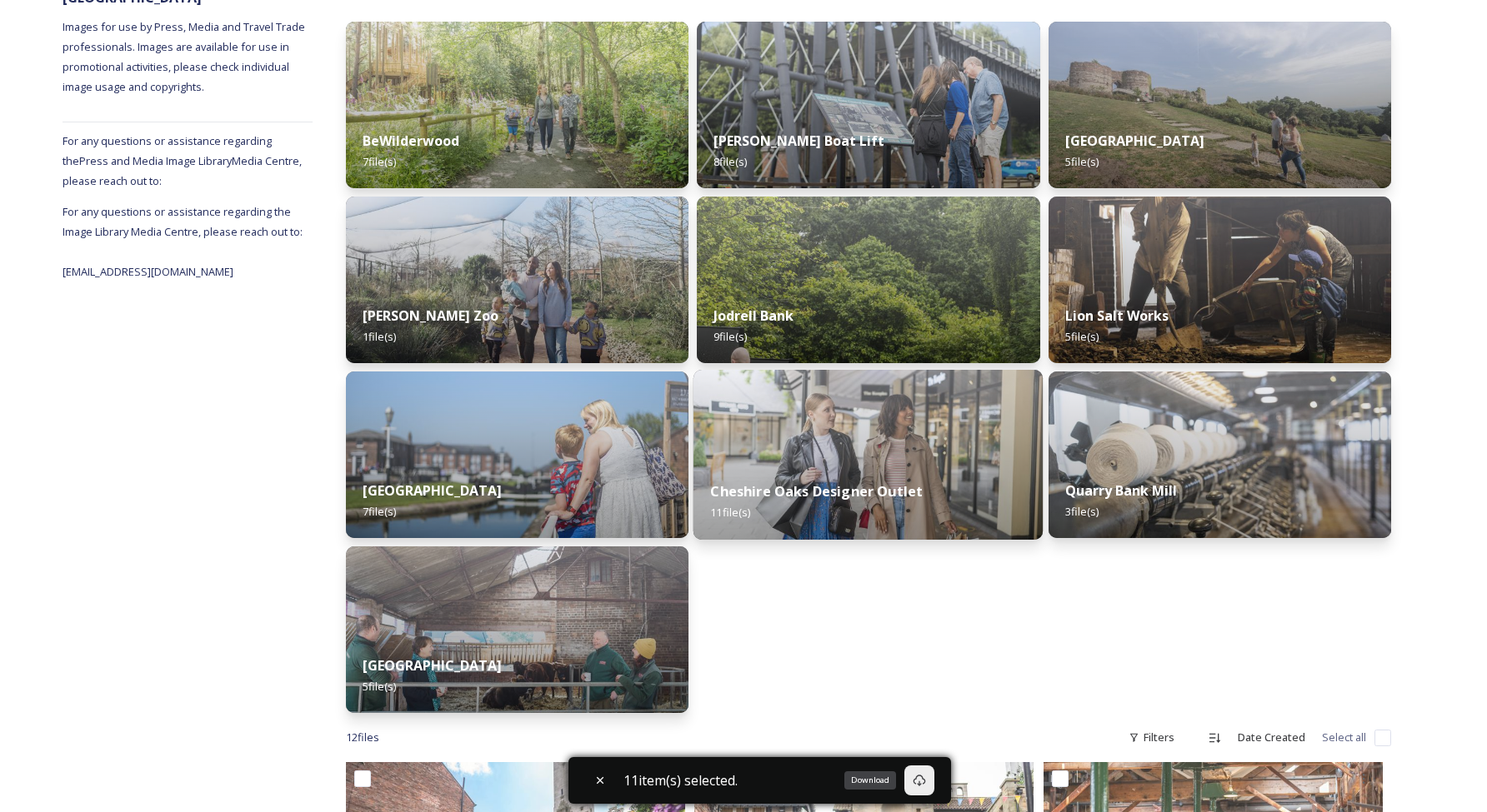
scroll to position [400, 0]
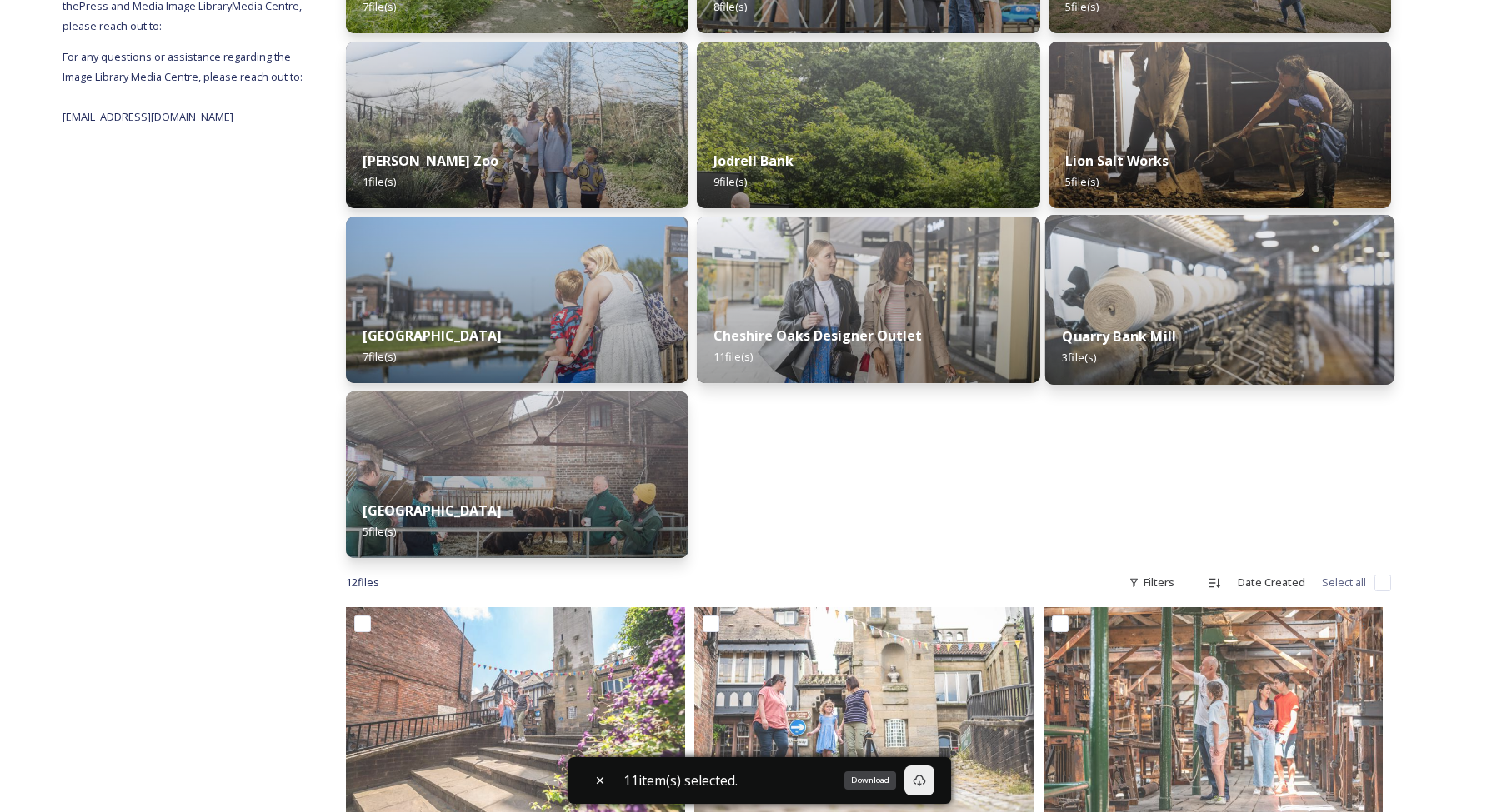
click at [1188, 303] on img at bounding box center [1220, 300] width 350 height 170
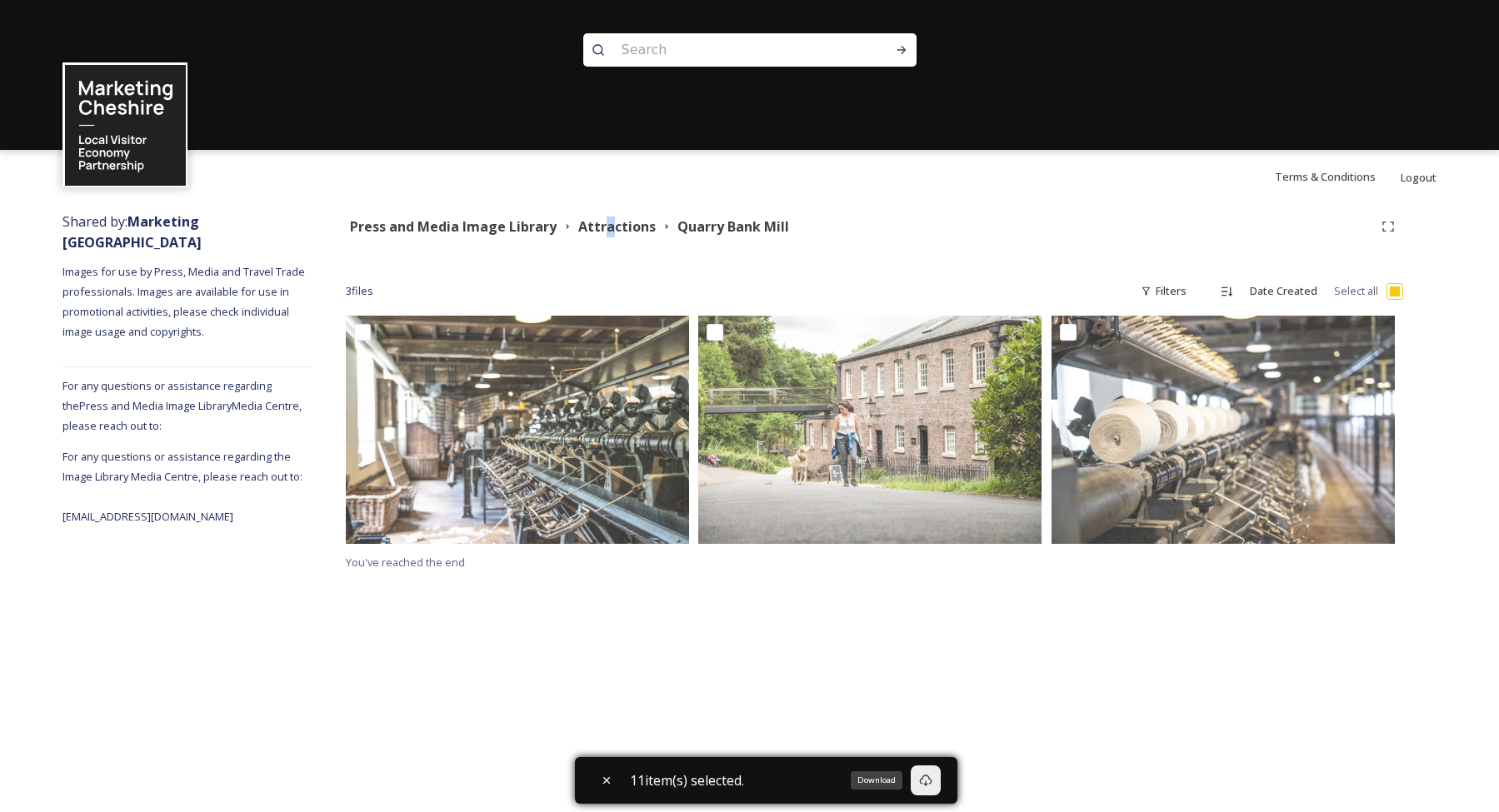
click at [1401, 291] on input "checkbox" at bounding box center [1395, 292] width 17 height 17
click at [1399, 292] on input "checkbox" at bounding box center [1395, 292] width 17 height 17
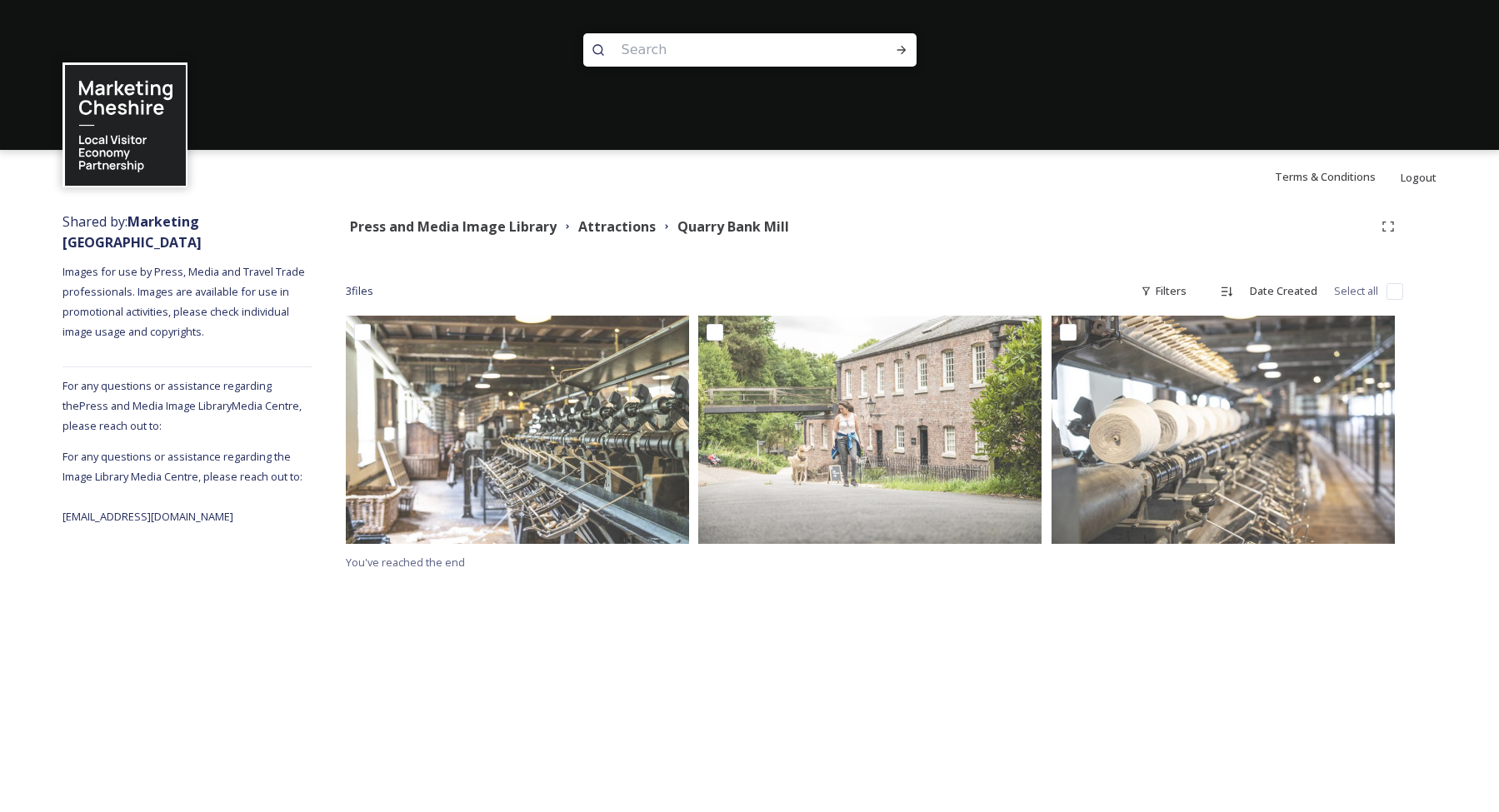
click at [1401, 281] on div "3 file s Filters Date Created Select all" at bounding box center [874, 291] width 1058 height 32
click at [1399, 284] on input "checkbox" at bounding box center [1395, 292] width 17 height 17
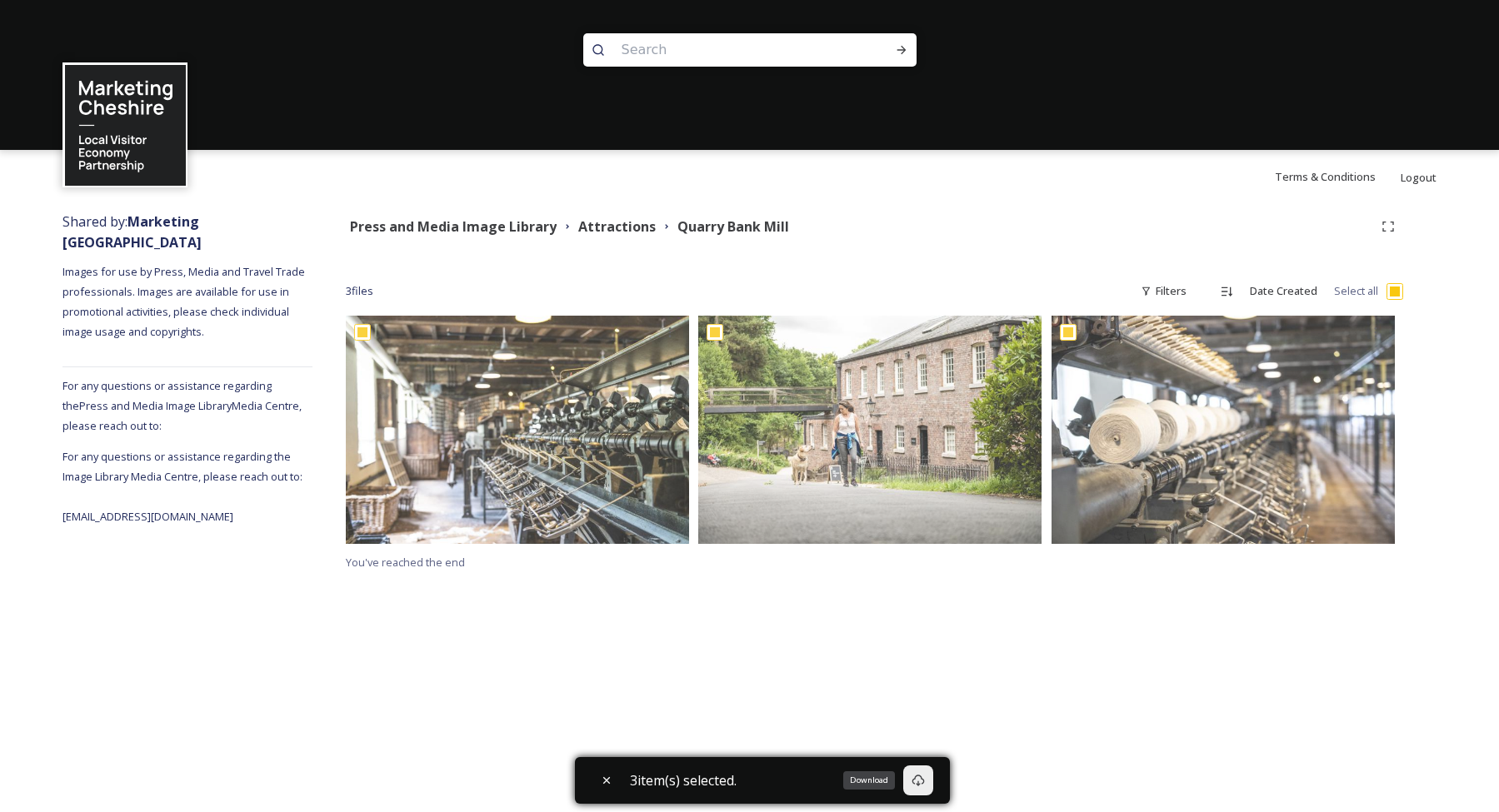
click at [925, 776] on icon at bounding box center [918, 781] width 14 height 14
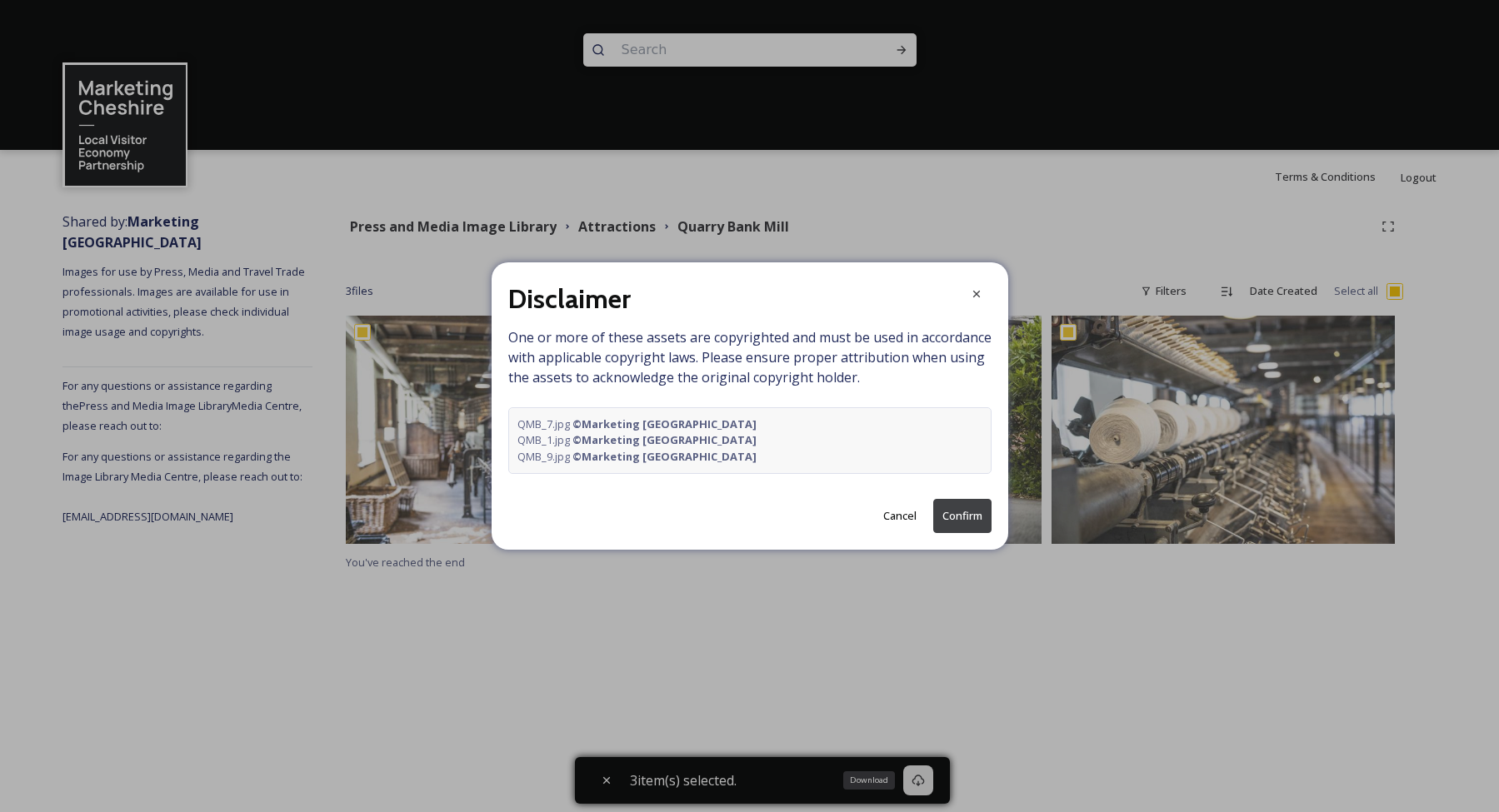
click at [952, 512] on button "Confirm" at bounding box center [963, 516] width 59 height 34
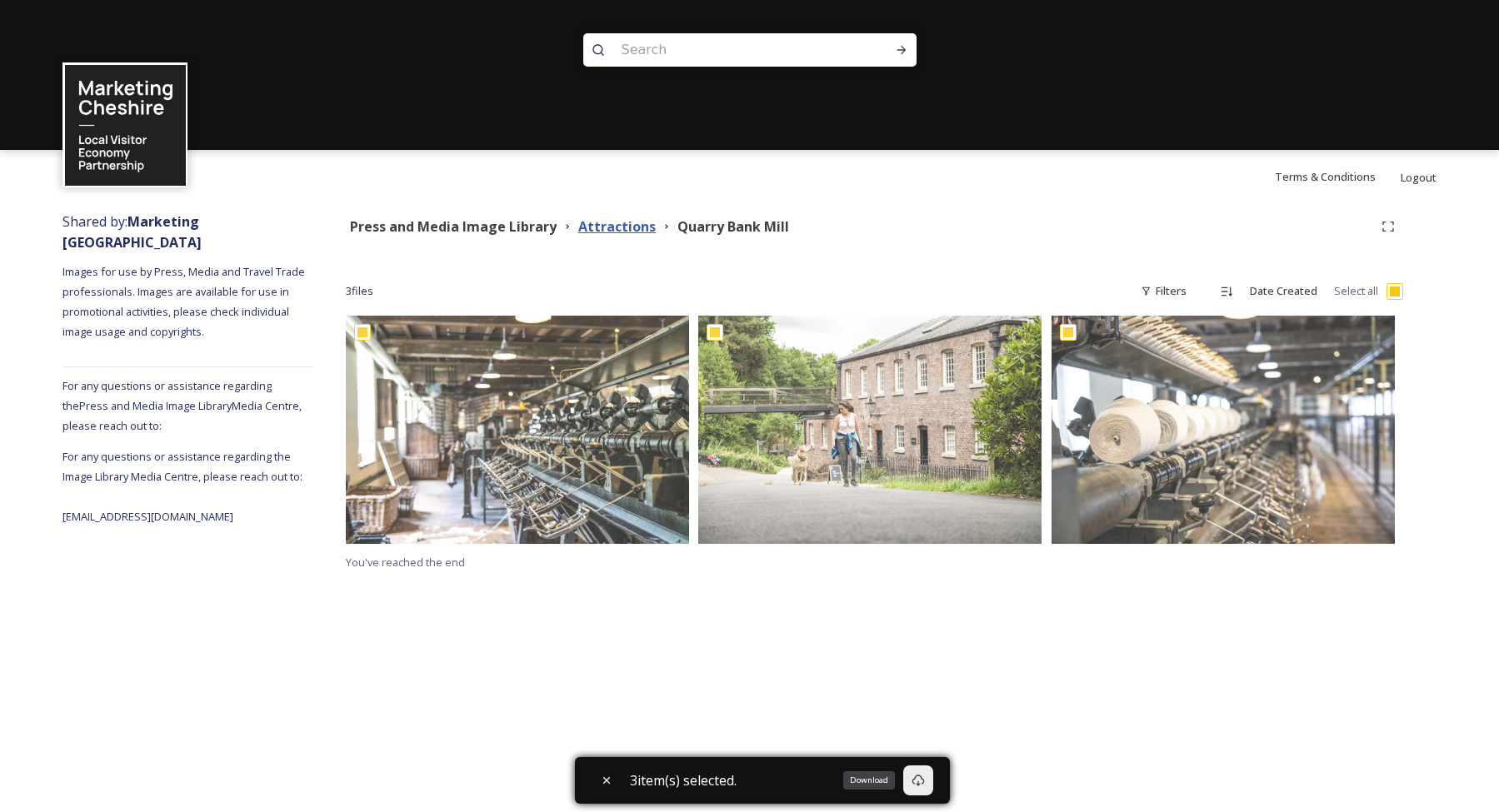
click at [598, 232] on strong "Attractions" at bounding box center [616, 227] width 77 height 19
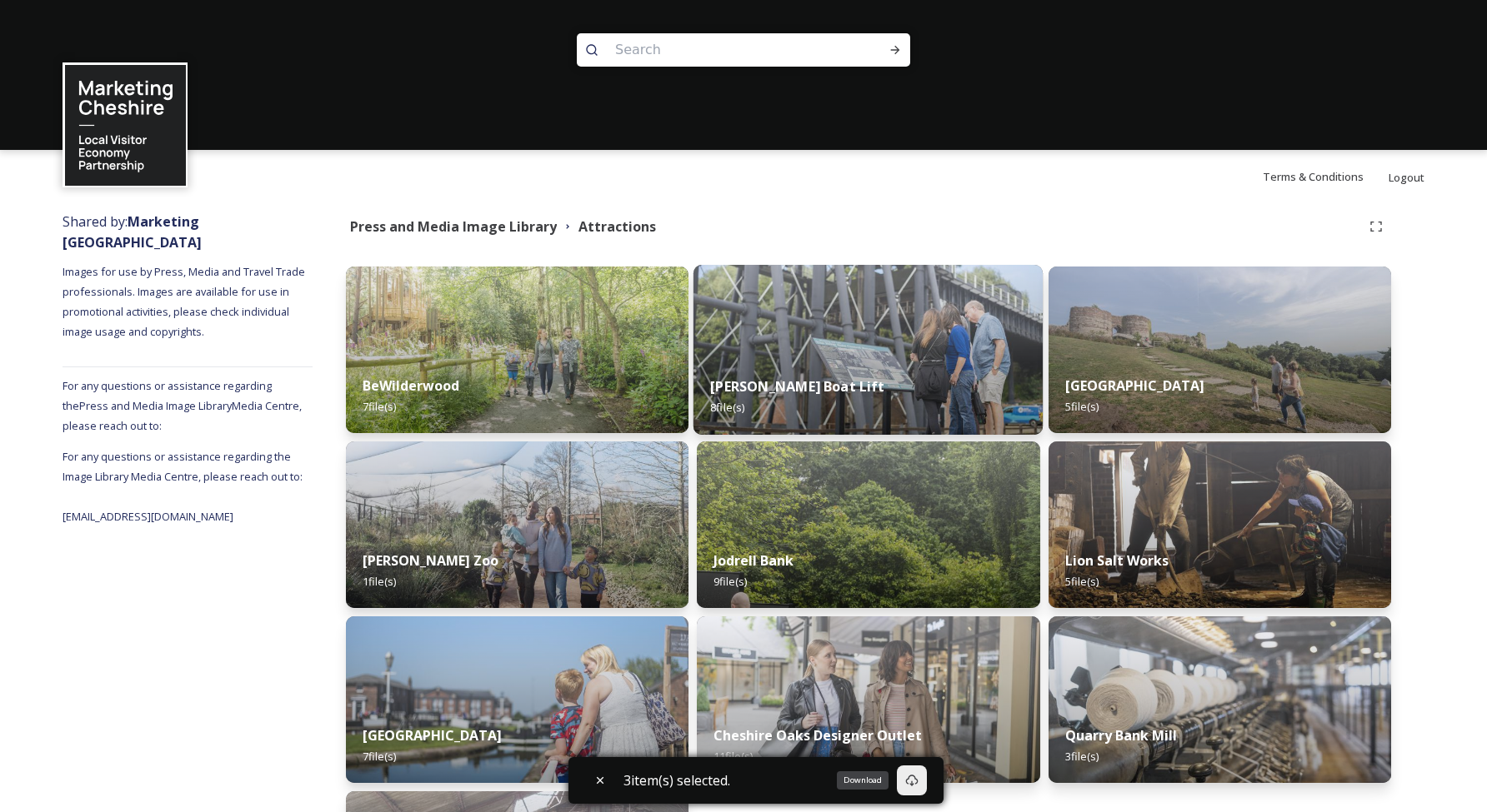
scroll to position [245, 0]
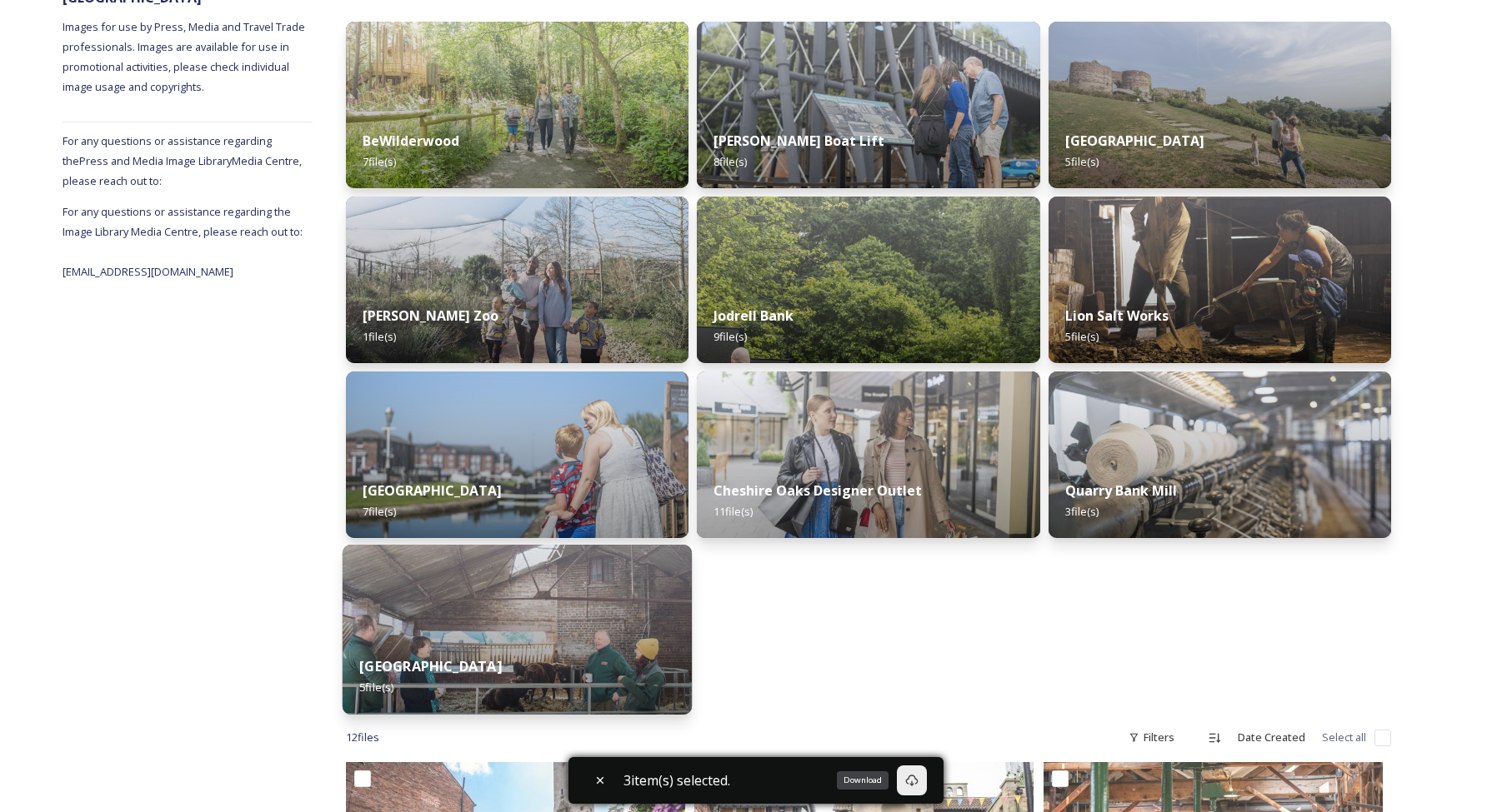
click at [502, 624] on img at bounding box center [518, 630] width 350 height 170
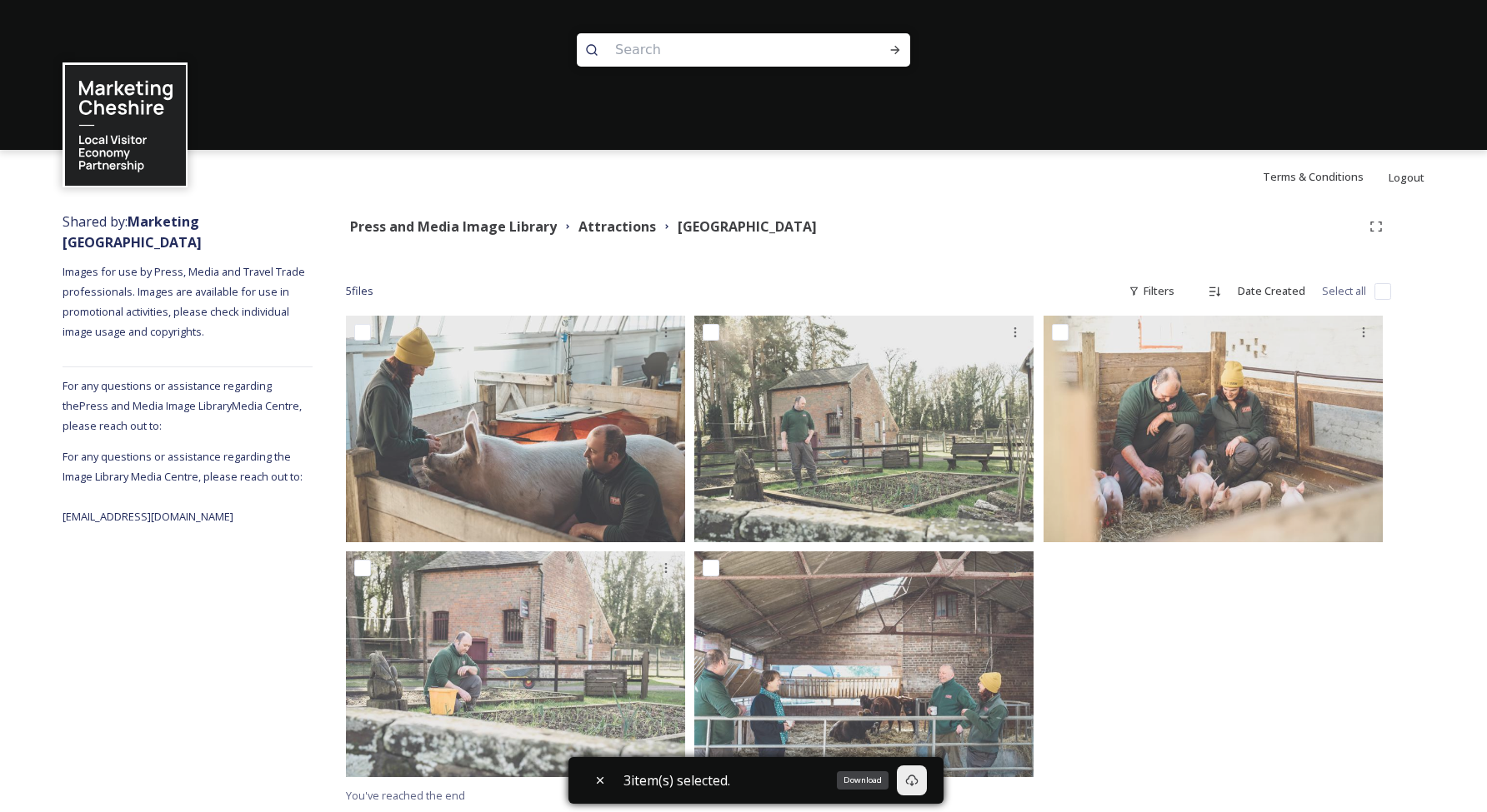
click at [1384, 290] on input "checkbox" at bounding box center [1383, 292] width 17 height 17
click at [906, 778] on div "Download" at bounding box center [912, 780] width 30 height 30
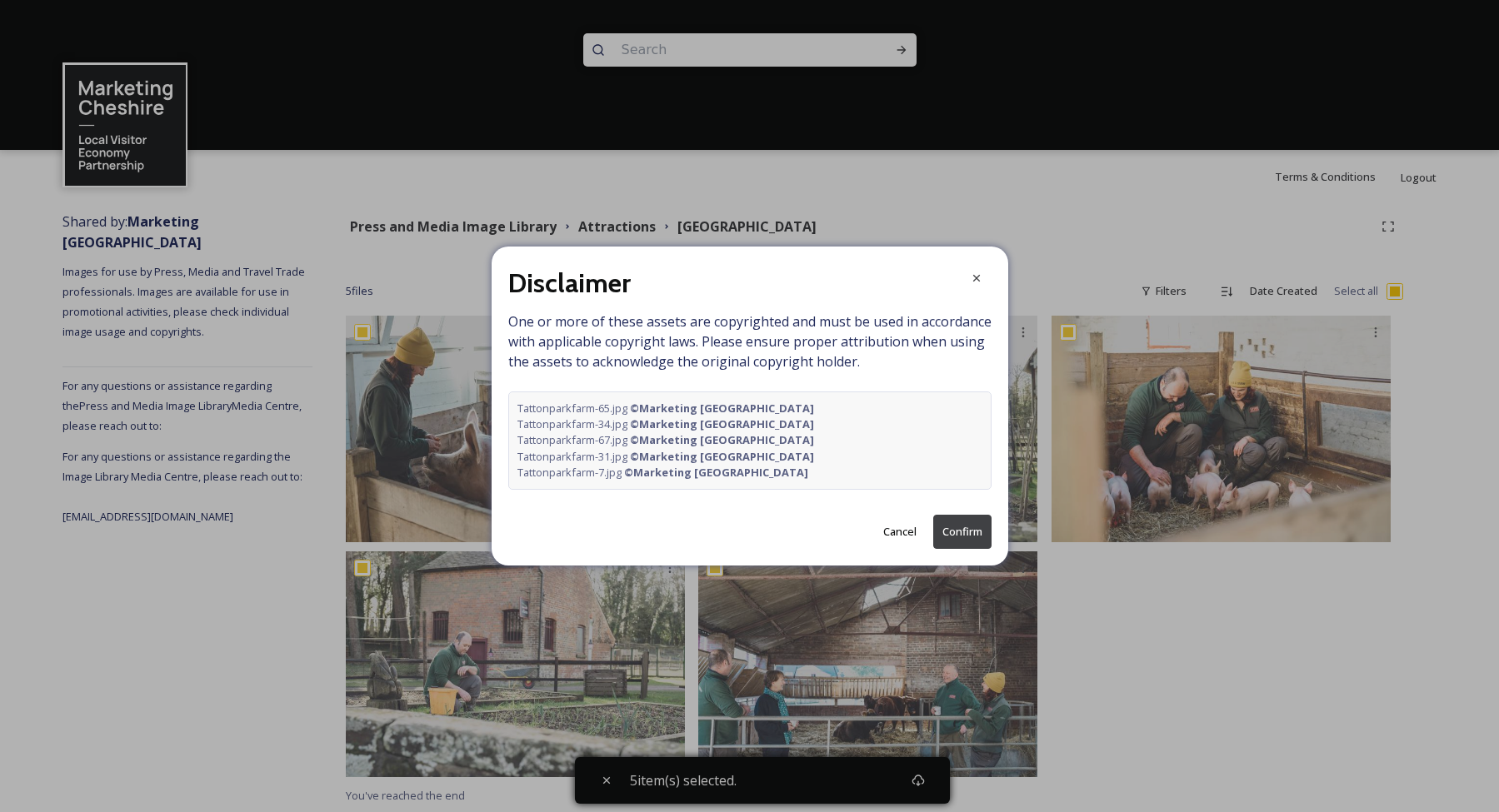
click at [974, 529] on button "Confirm" at bounding box center [963, 532] width 59 height 34
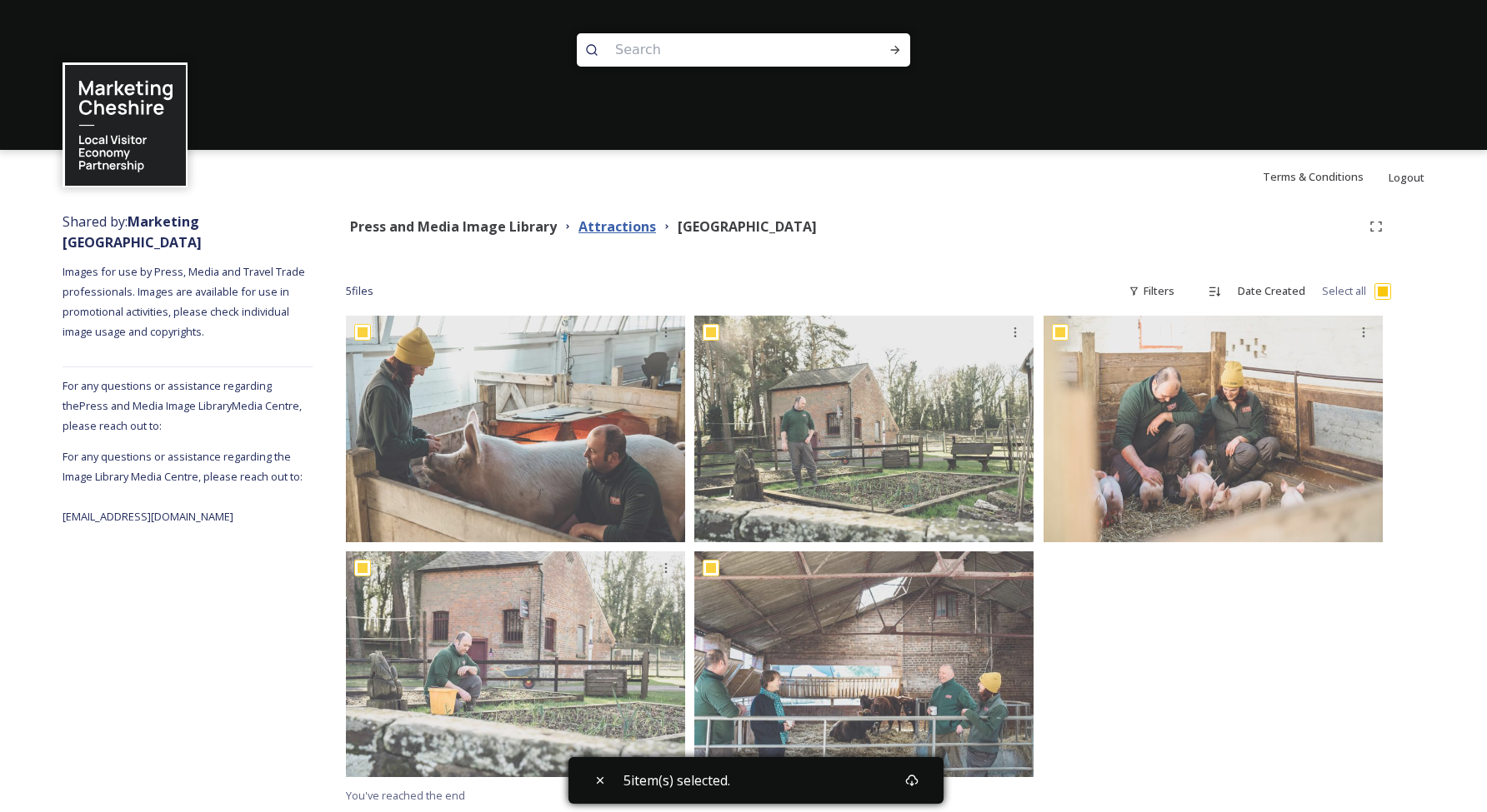
click at [620, 233] on strong "Attractions" at bounding box center [616, 227] width 77 height 19
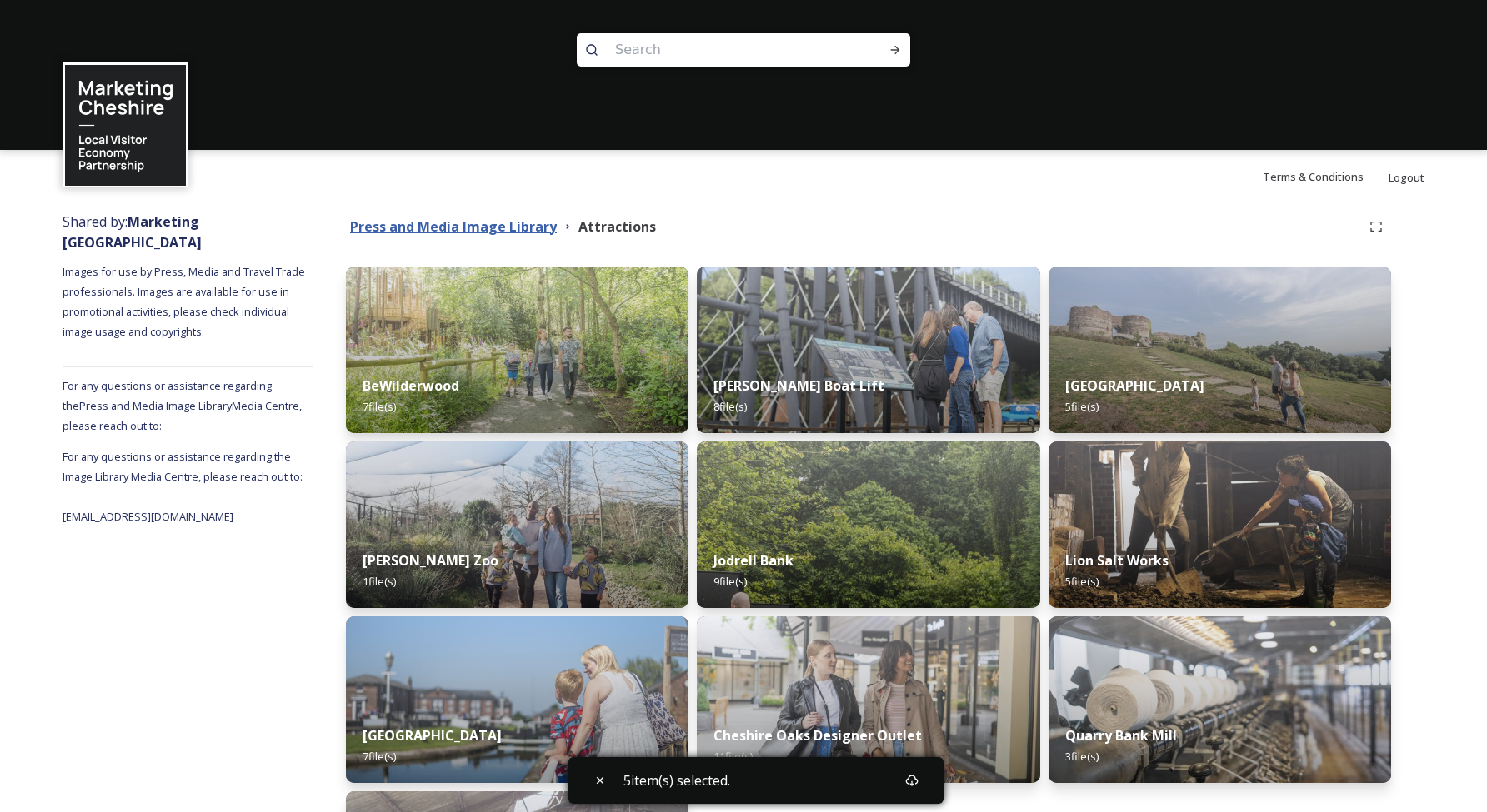
click at [505, 229] on strong "Press and Media Image Library" at bounding box center [453, 227] width 207 height 19
